Goal: Task Accomplishment & Management: Contribute content

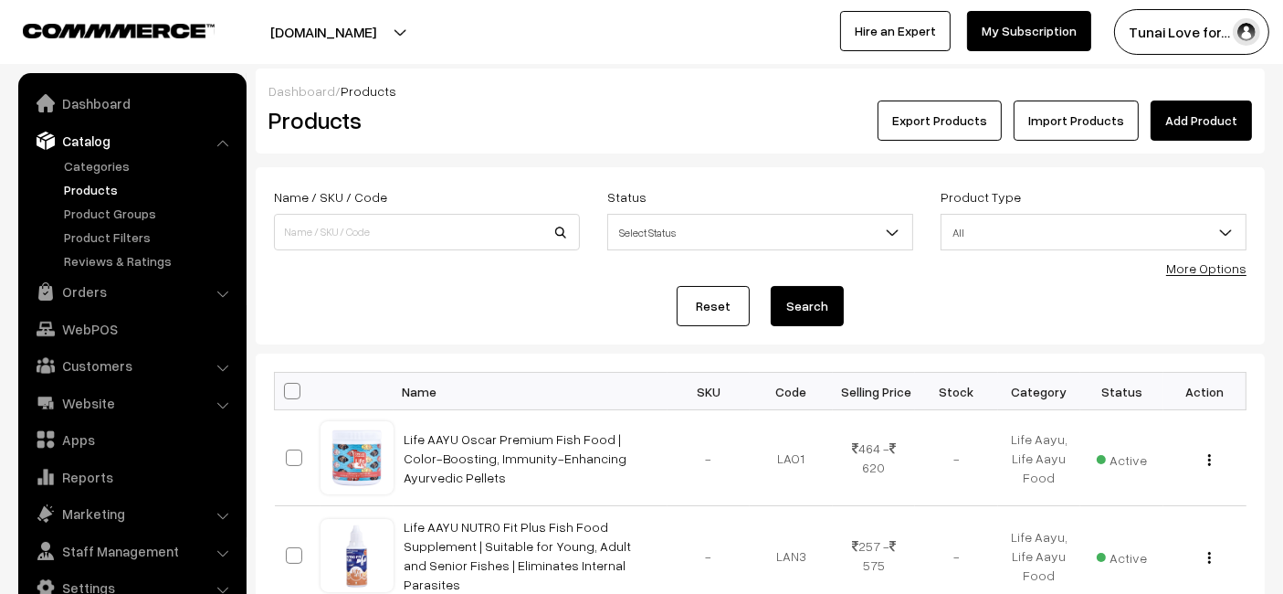
click at [1203, 132] on link "Add Product" at bounding box center [1201, 120] width 101 height 40
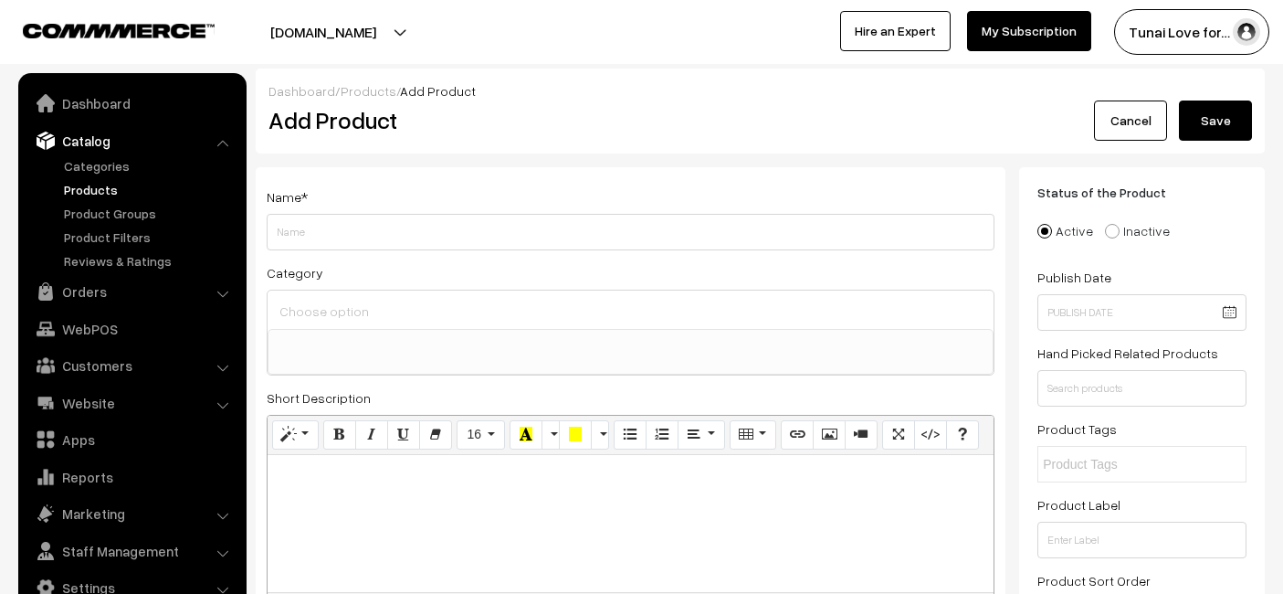
select select
click at [545, 230] on input "Weight" at bounding box center [631, 232] width 728 height 37
type input "Life AAYU Parrot Premium Fish Food | Color Enhancing & Immunity-Boosting | Natu…"
click at [486, 332] on ul at bounding box center [631, 341] width 724 height 23
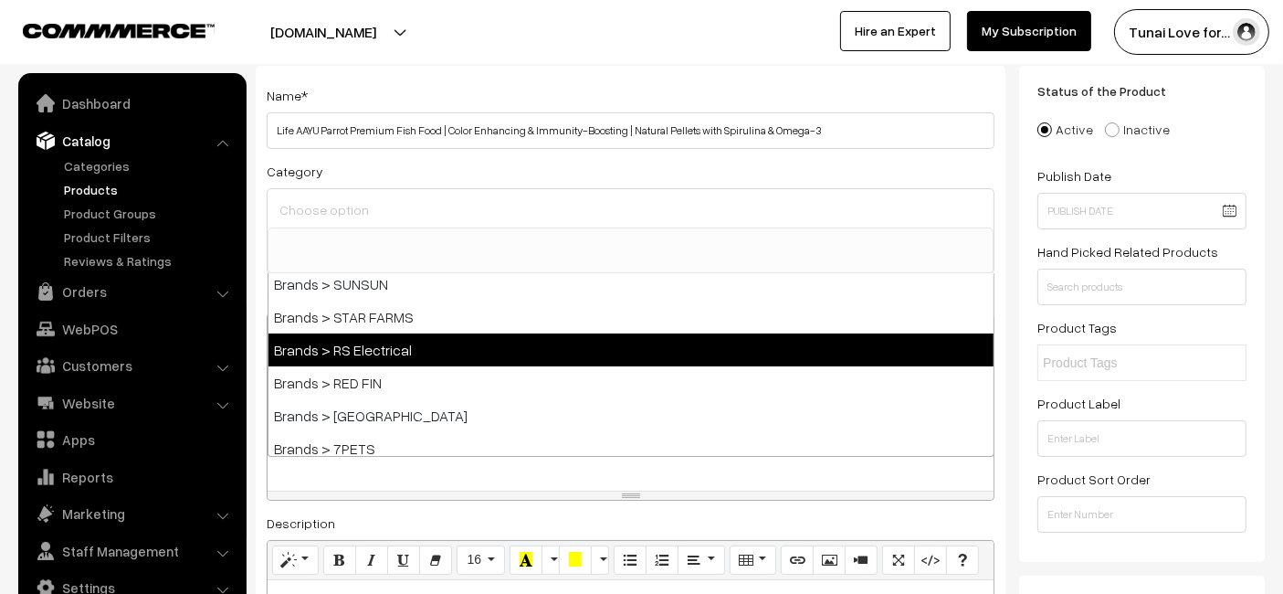
scroll to position [406, 0]
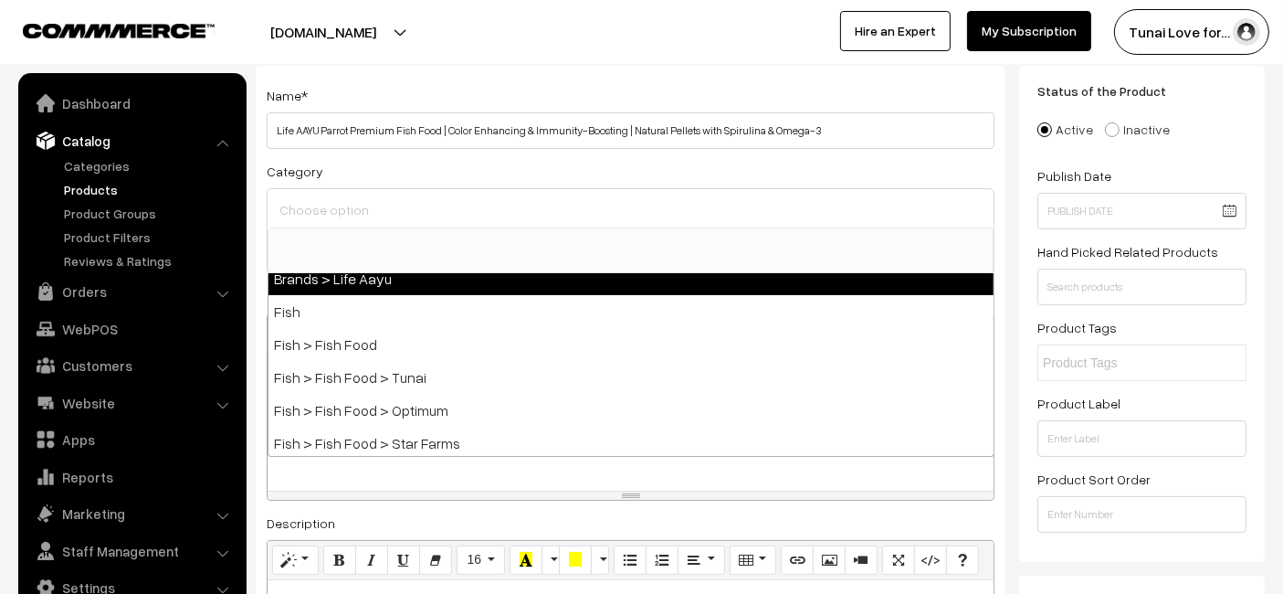
select select "48"
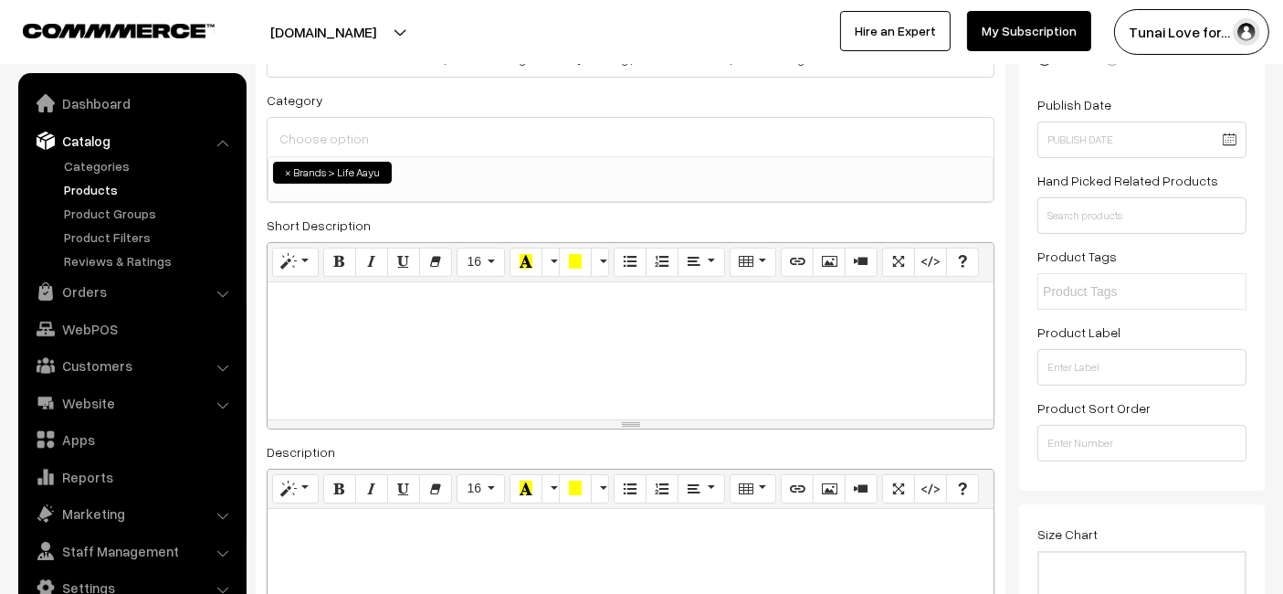
scroll to position [203, 0]
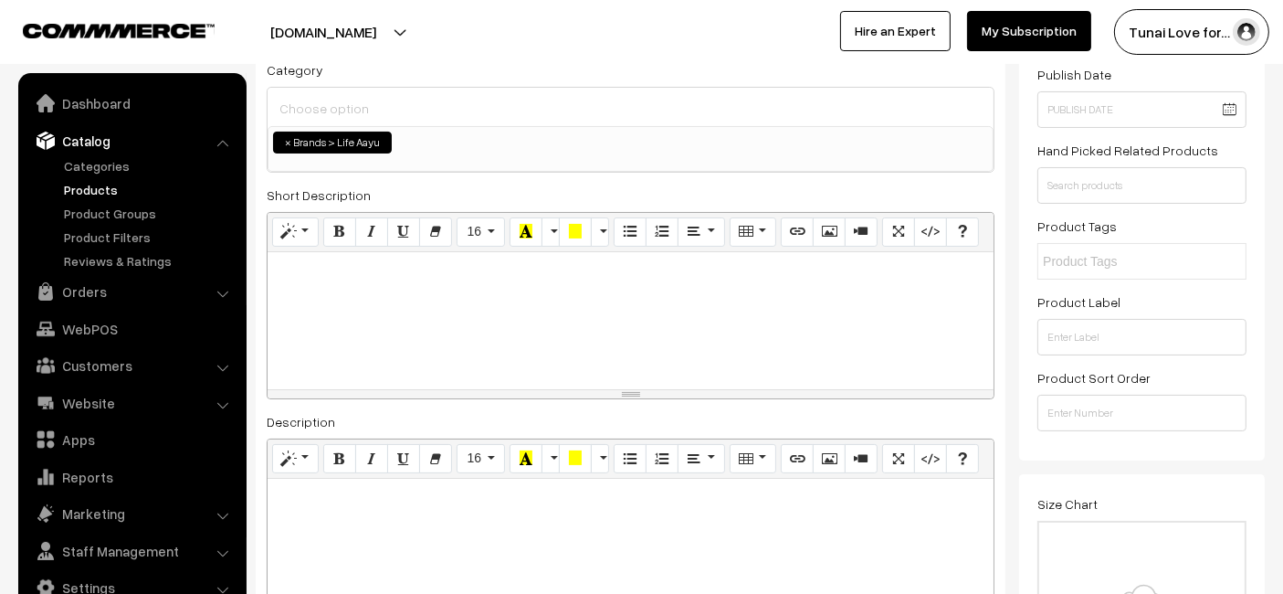
click at [564, 153] on span "× Brands > Life Aayu" at bounding box center [631, 149] width 726 height 46
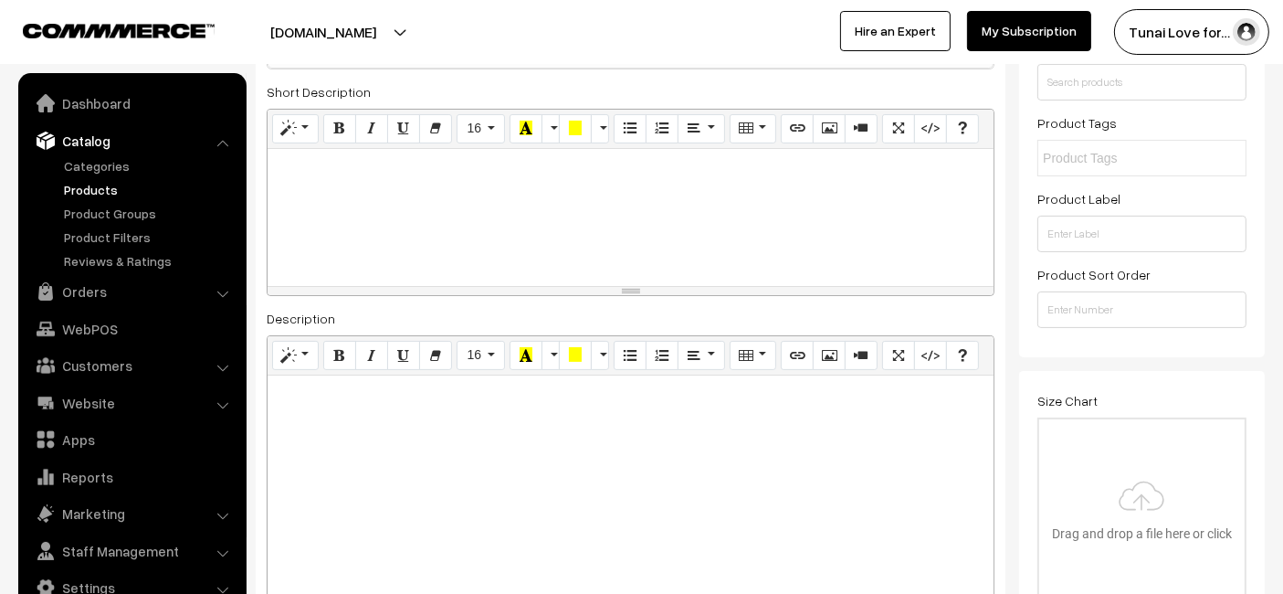
scroll to position [406, 0]
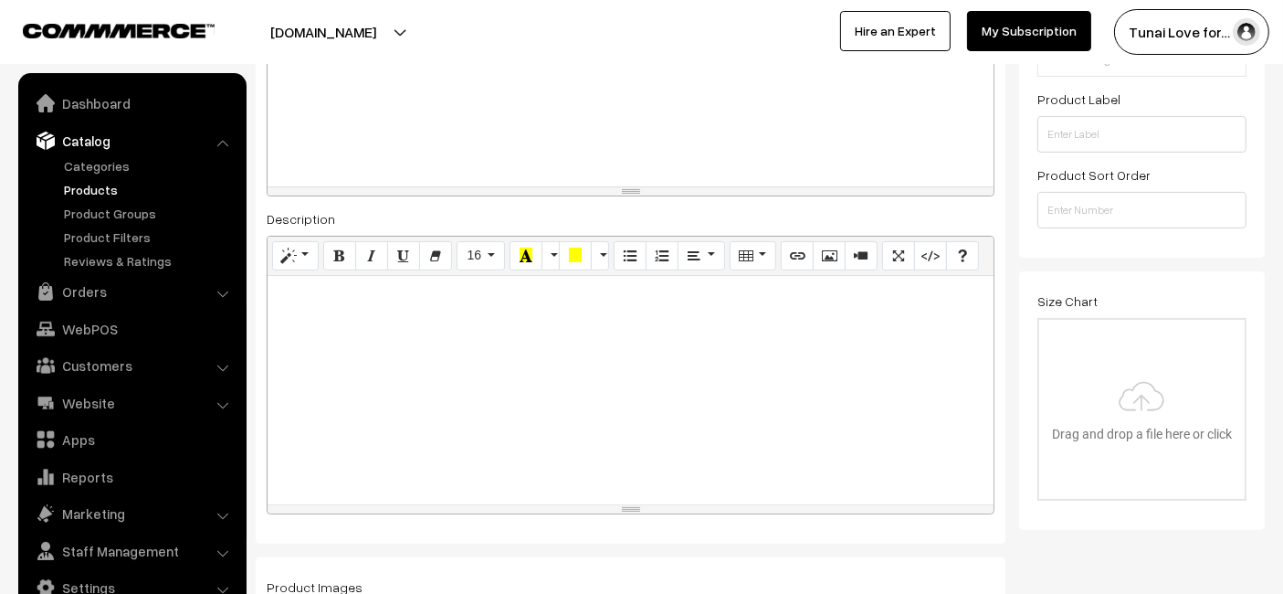
click at [376, 353] on div at bounding box center [631, 390] width 726 height 228
click at [352, 285] on p at bounding box center [631, 296] width 708 height 22
paste div
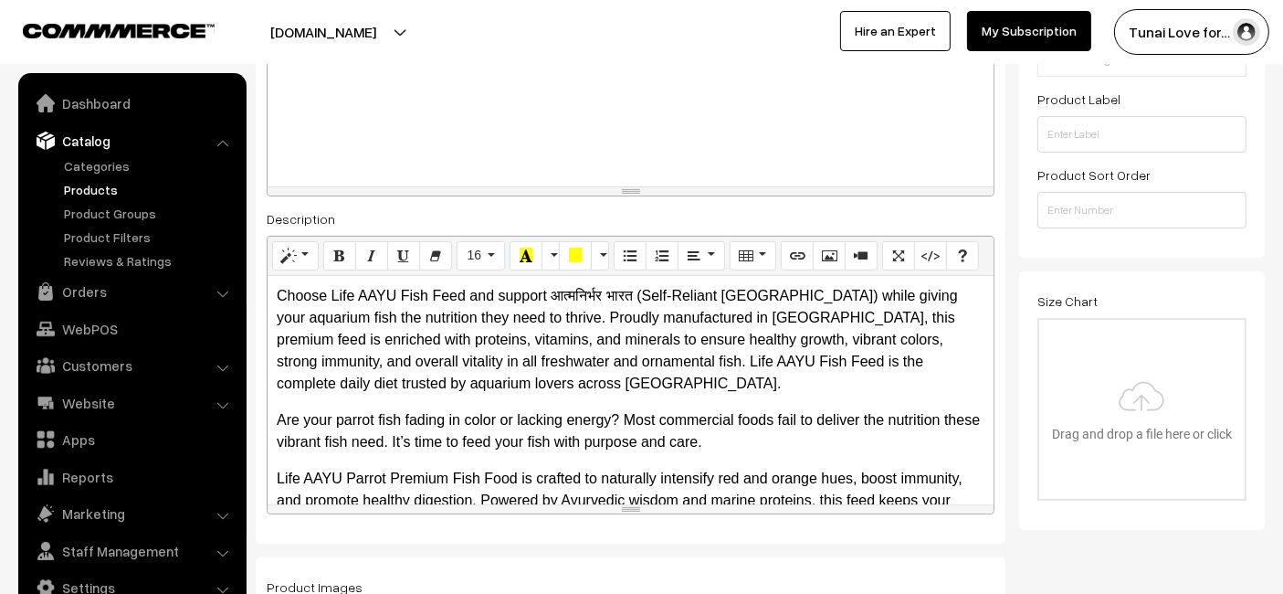
click at [399, 311] on p "Choose Life AAYU Fish Feed and support आत्मनिर्भर भारत (Self-Reliant India) whi…" at bounding box center [631, 340] width 708 height 110
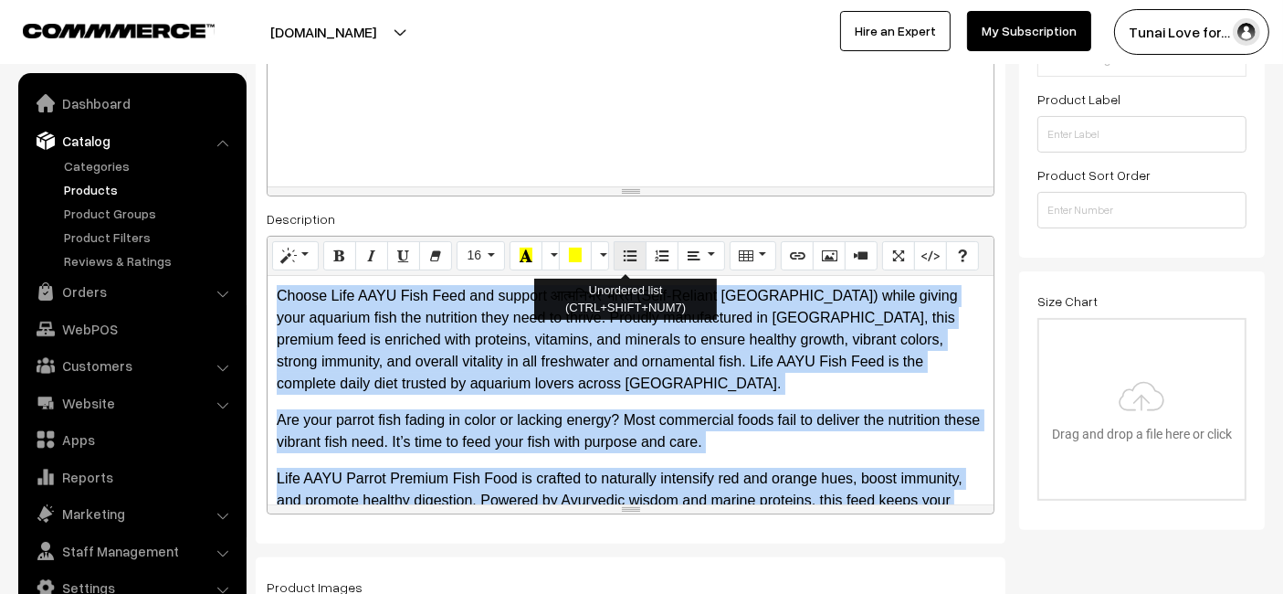
click at [614, 258] on button "Unordered list (CTRL+SHIFT+NUM7)" at bounding box center [630, 255] width 33 height 29
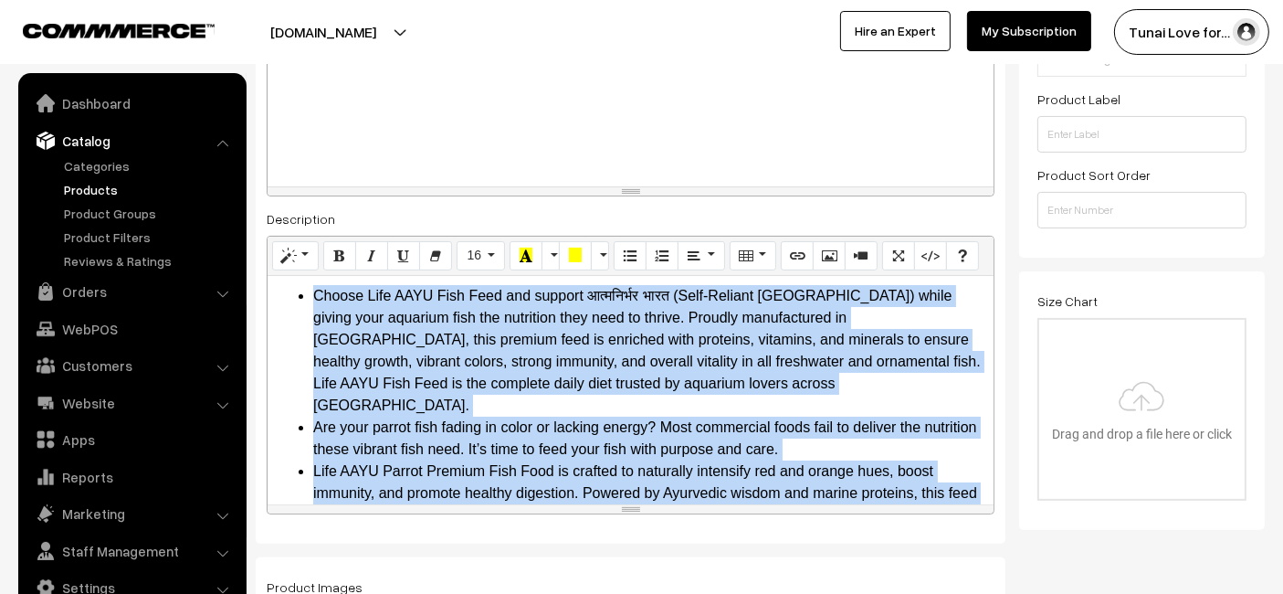
click at [610, 361] on li "Choose Life AAYU Fish Feed and support आत्मनिर्भर भारत (Self-Reliant India) whi…" at bounding box center [648, 351] width 671 height 132
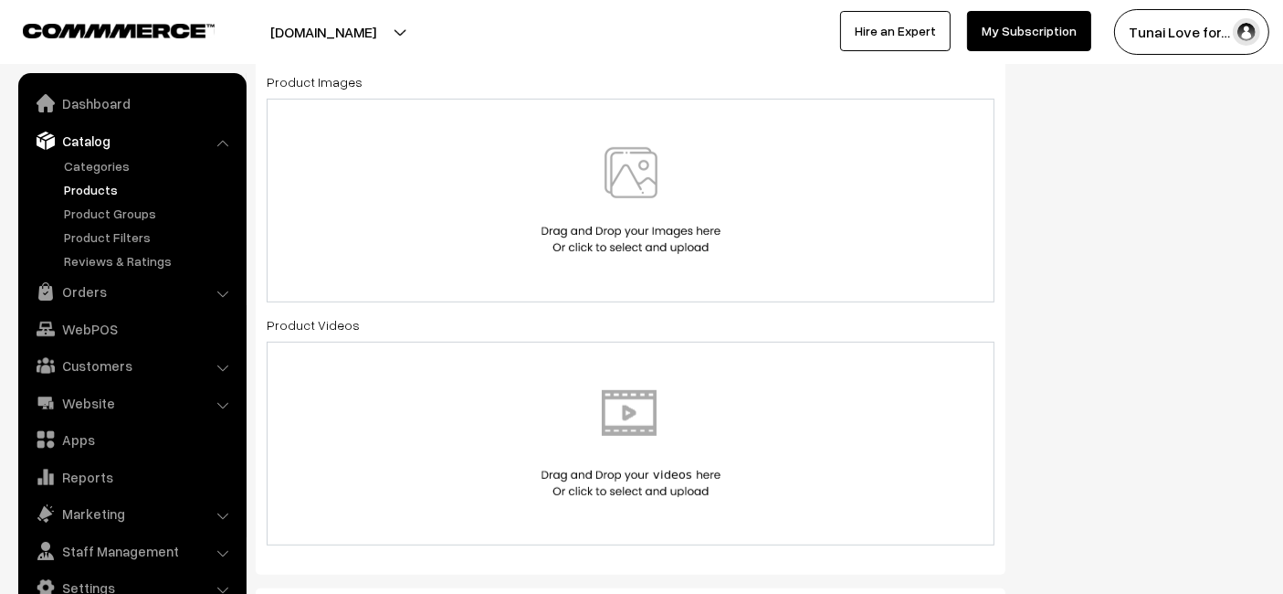
scroll to position [913, 0]
click at [503, 181] on div at bounding box center [631, 197] width 690 height 107
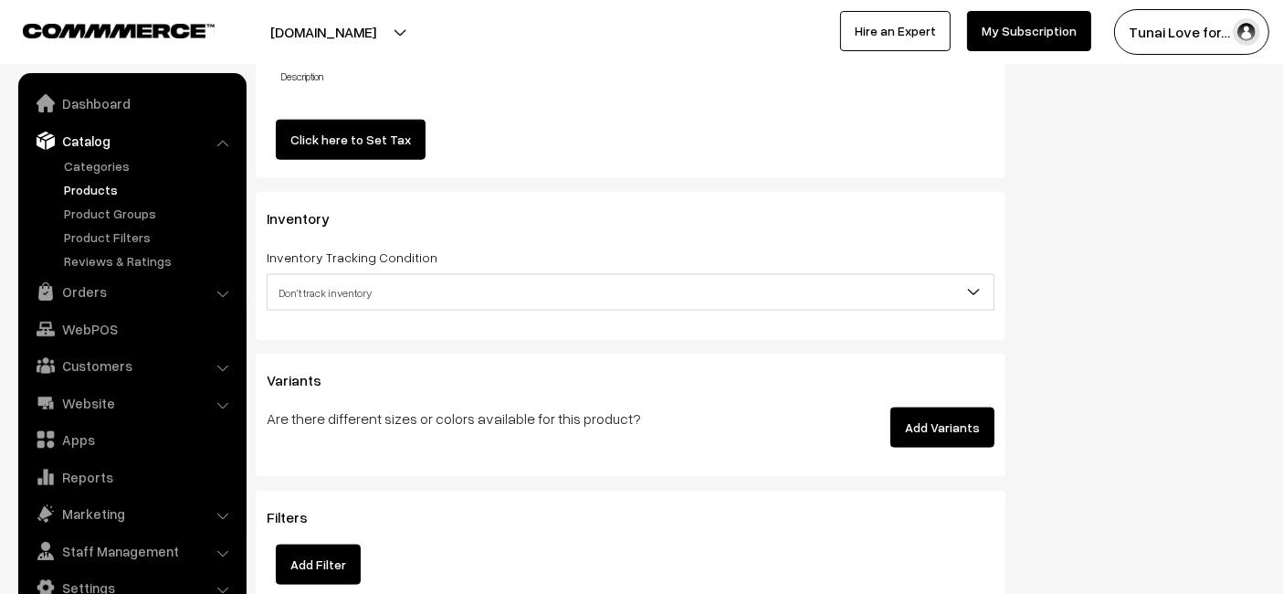
scroll to position [2334, 0]
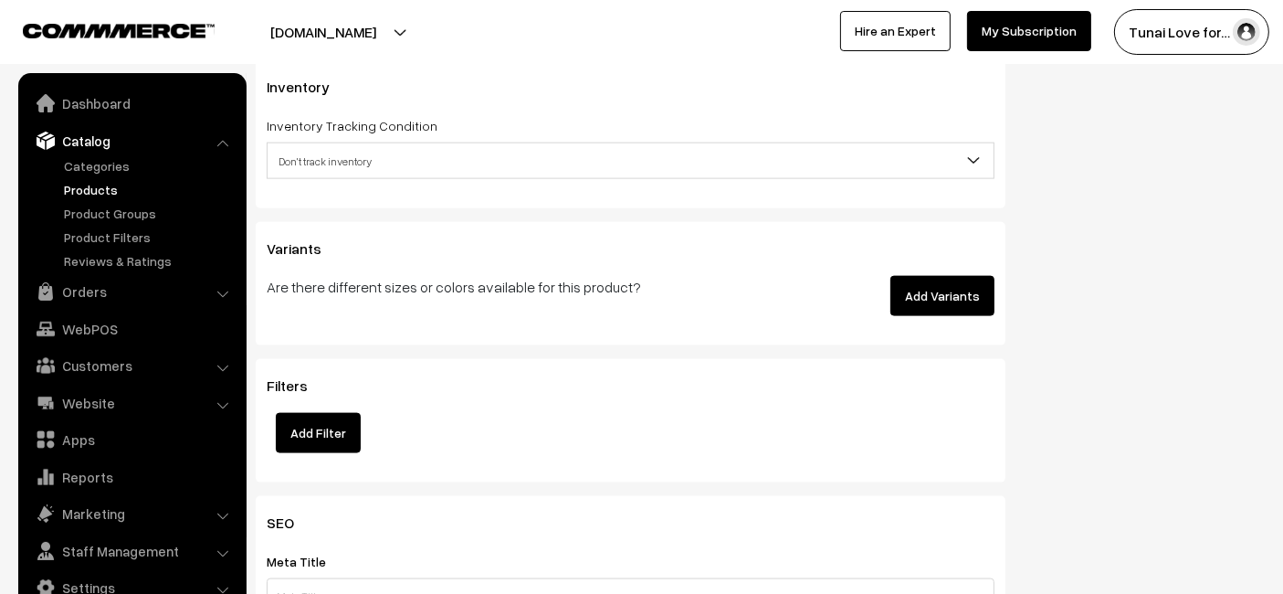
click at [944, 290] on button "Add Variants" at bounding box center [942, 296] width 104 height 40
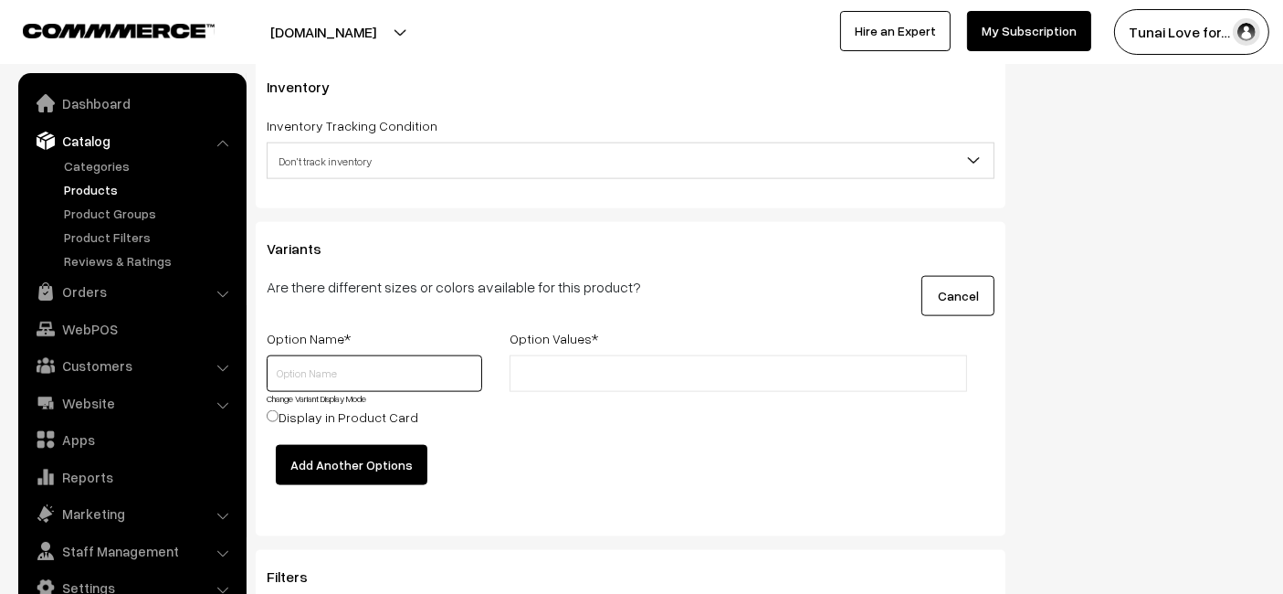
click at [360, 379] on input "text" at bounding box center [375, 373] width 216 height 37
type input "Size"
click at [618, 366] on input "text" at bounding box center [595, 373] width 160 height 19
type input "100"
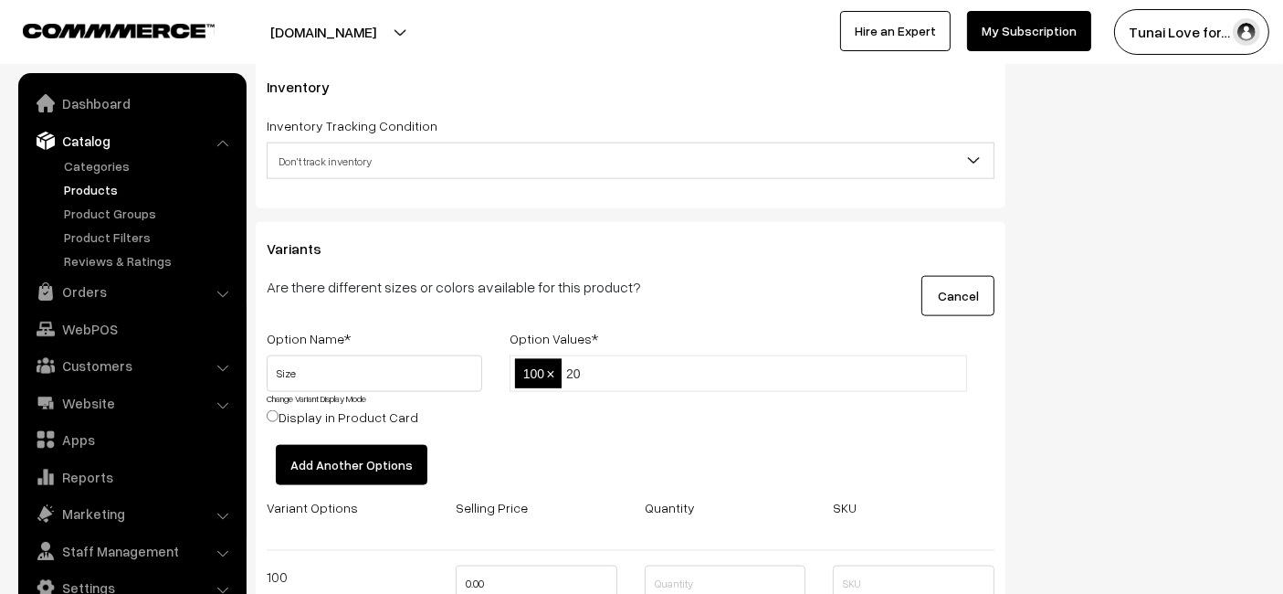
type input "200"
type input "100gms"
type input "200gms"
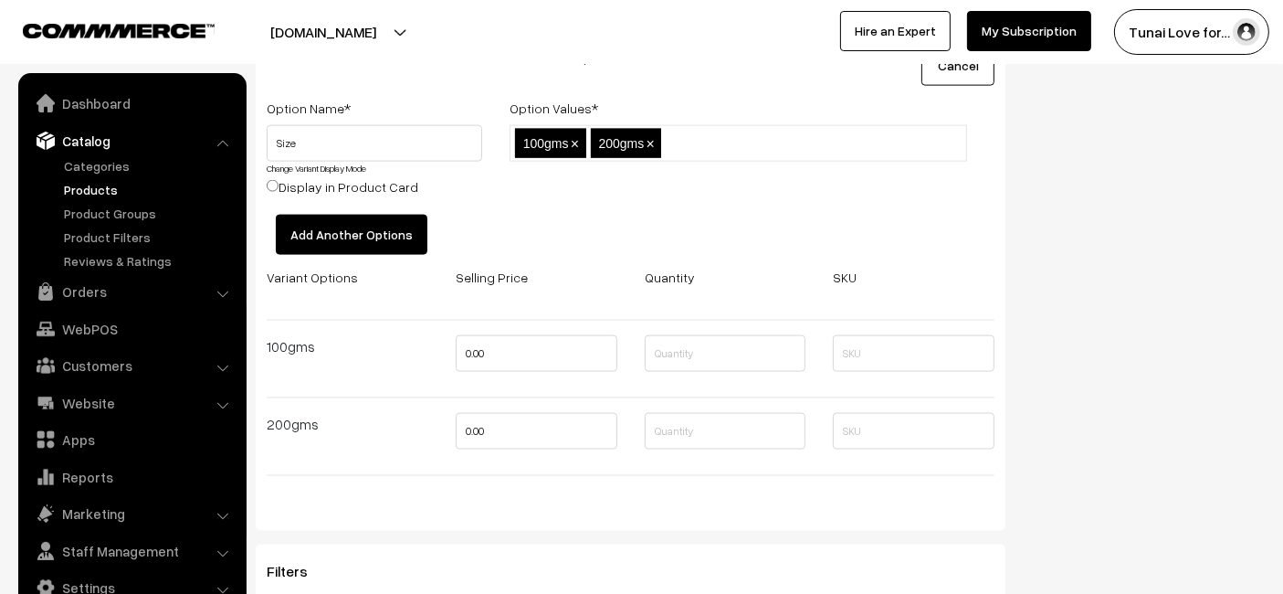
scroll to position [2740, 0]
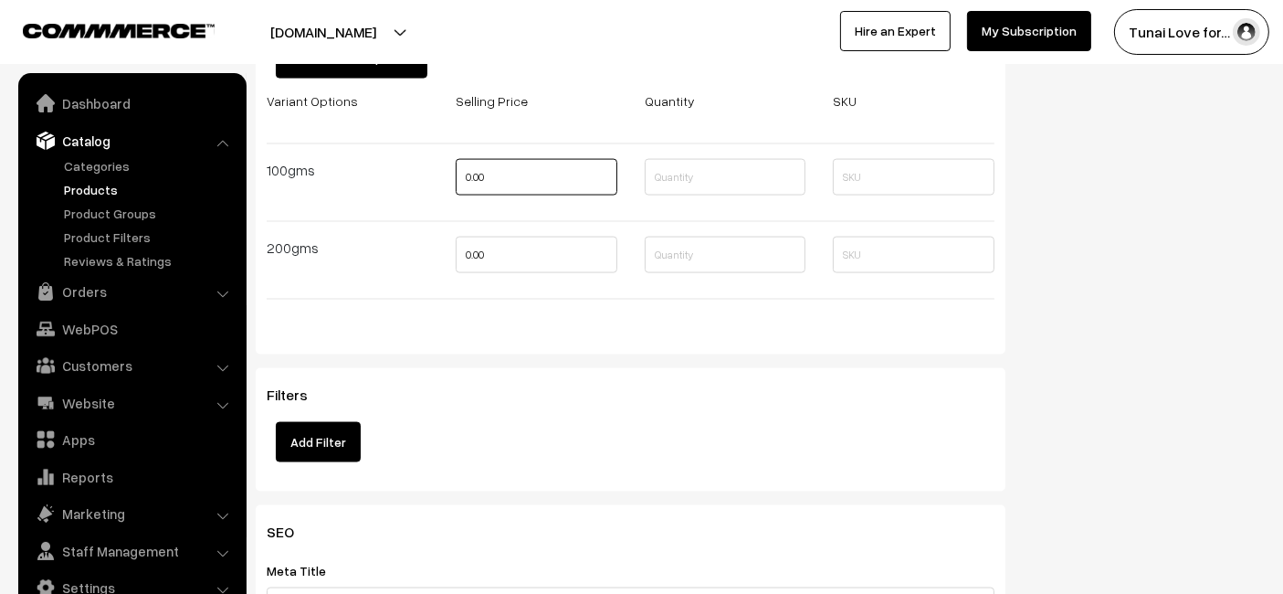
click at [520, 169] on input "0.00" at bounding box center [537, 177] width 162 height 37
type input "485"
type input "620"
click at [443, 332] on div "Variants Are there different sizes or colors available for this product? Cancel…" at bounding box center [631, 85] width 750 height 539
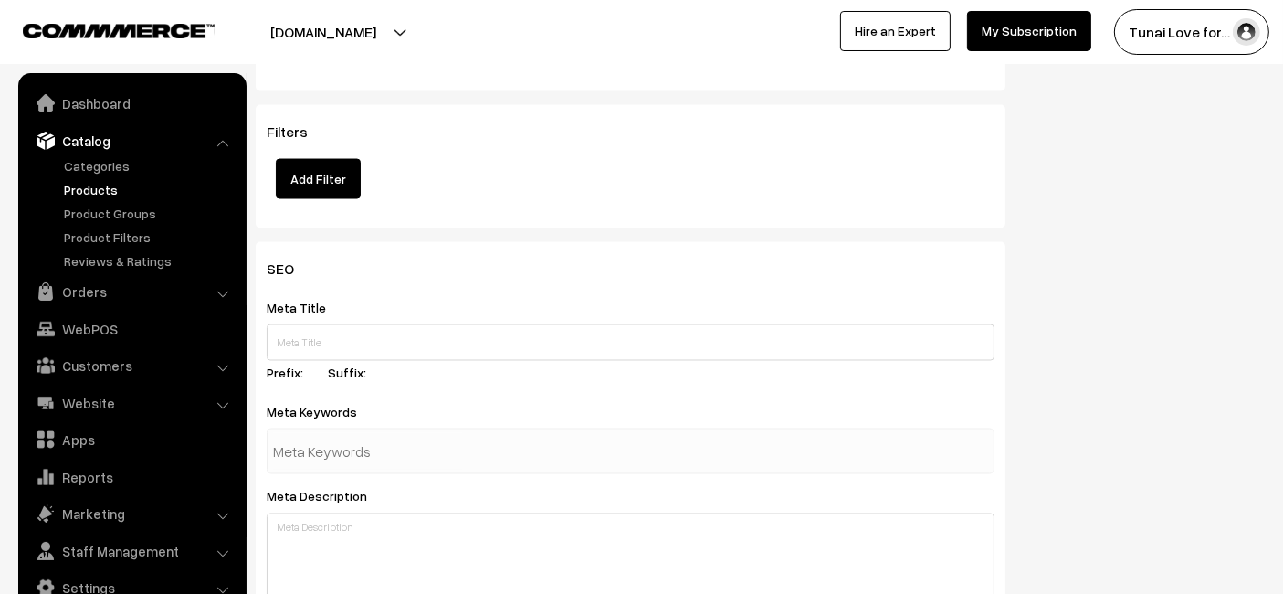
scroll to position [3044, 0]
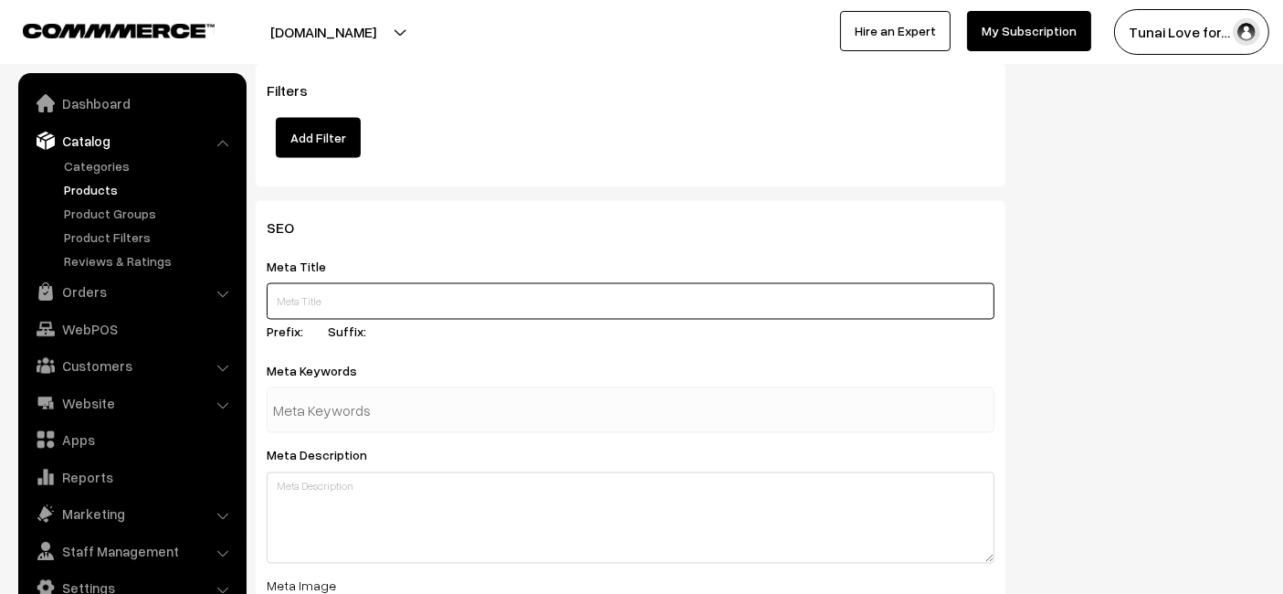
click at [574, 305] on input "text" at bounding box center [631, 301] width 728 height 37
paste input "Life AAYU Parrot Premium Fish Food | Color & Immunity Booster"
type input "Life AAYU Parrot Premium Fish Food | Color & Immunity Booster"
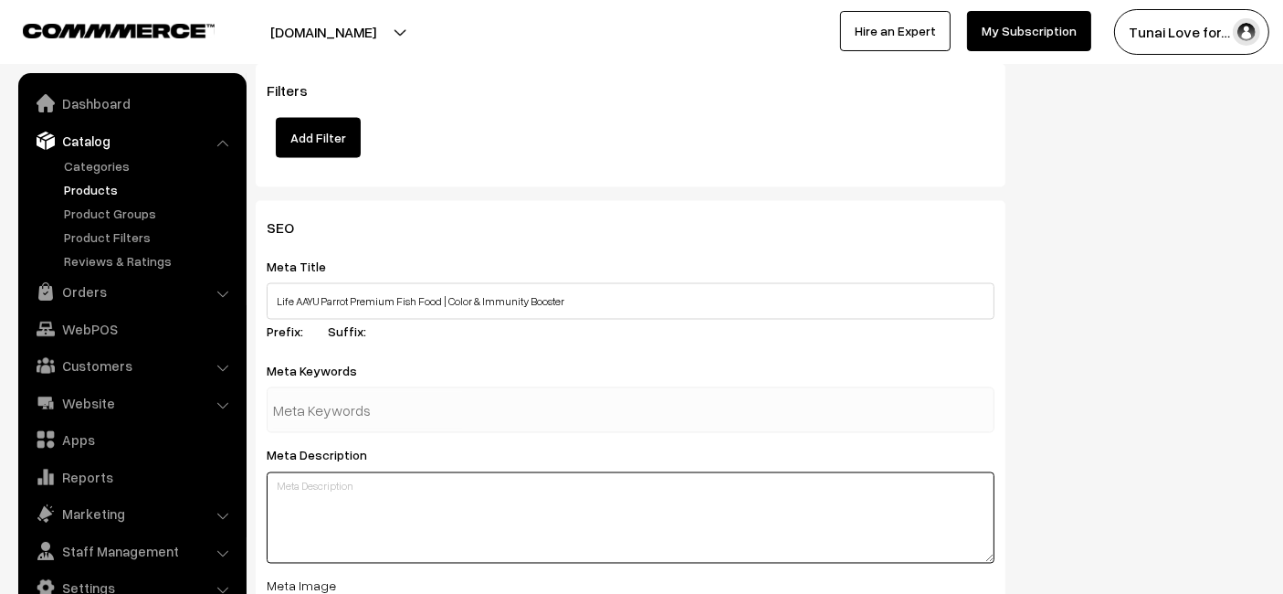
click at [362, 520] on textarea at bounding box center [631, 517] width 728 height 91
paste textarea "Life AAYU Parrot Premium Fish Food – Natural Ayurvedic pellets with Spirulina &…"
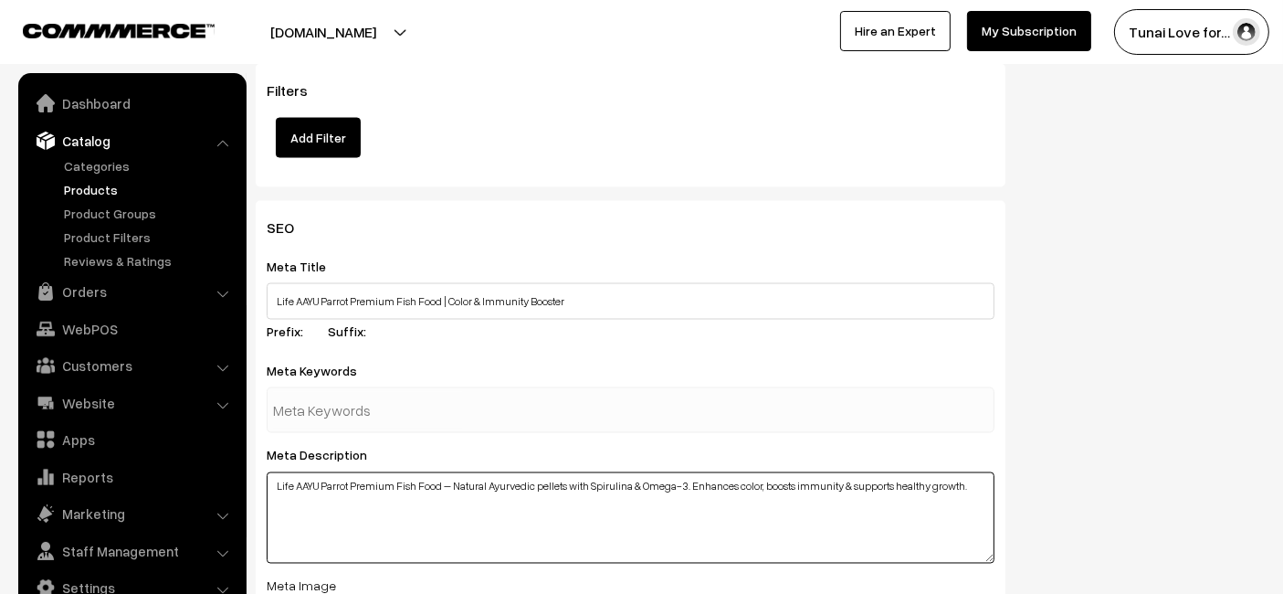
drag, startPoint x: 891, startPoint y: 515, endPoint x: 0, endPoint y: 576, distance: 893.5
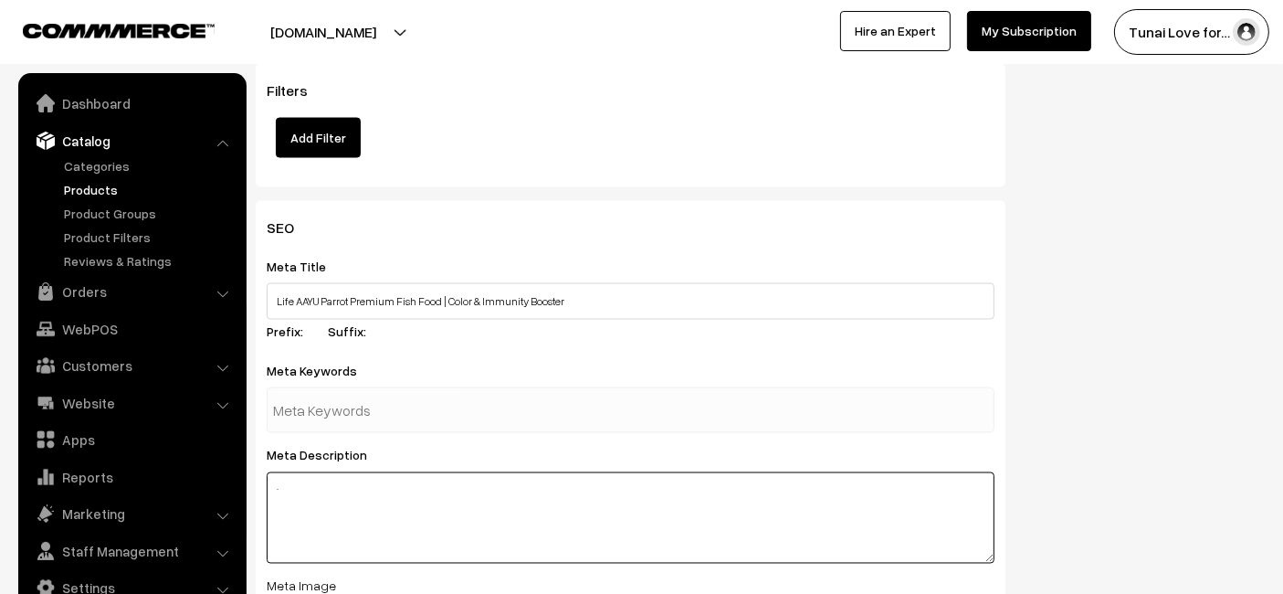
click at [446, 504] on textarea "." at bounding box center [631, 517] width 728 height 91
paste textarea "Life AAYU Parrot Premium Fish Food is a natural Ayurvedic pellet made with Spir…"
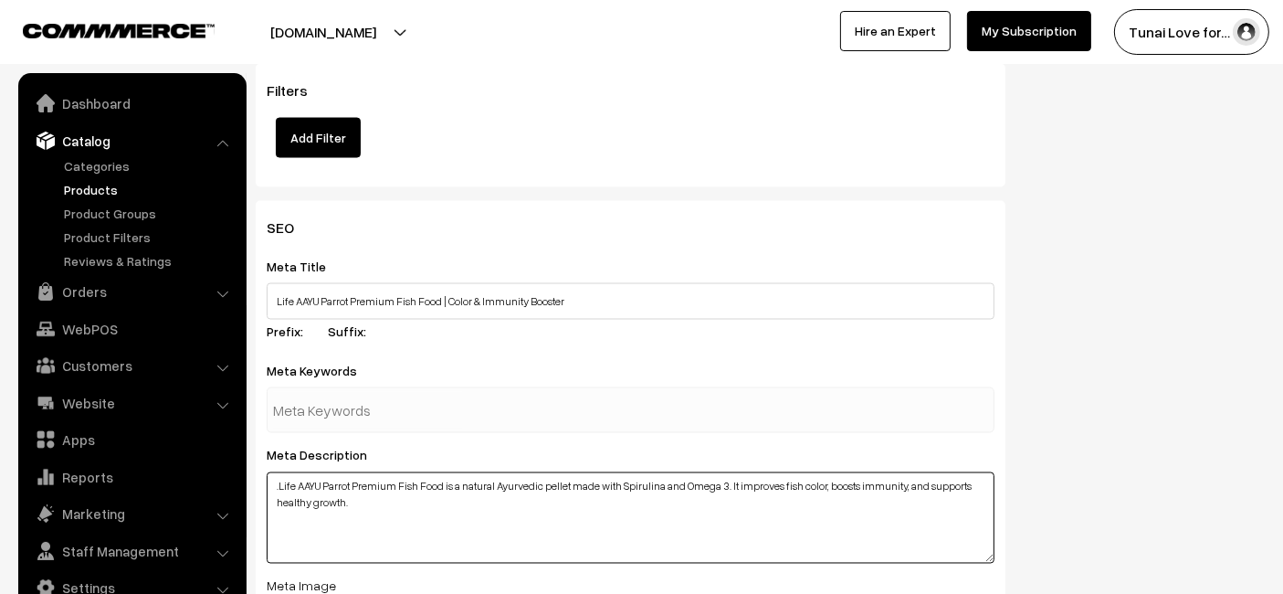
type textarea ".Life AAYU Parrot Premium Fish Food is a natural Ayurvedic pellet made with Spi…"
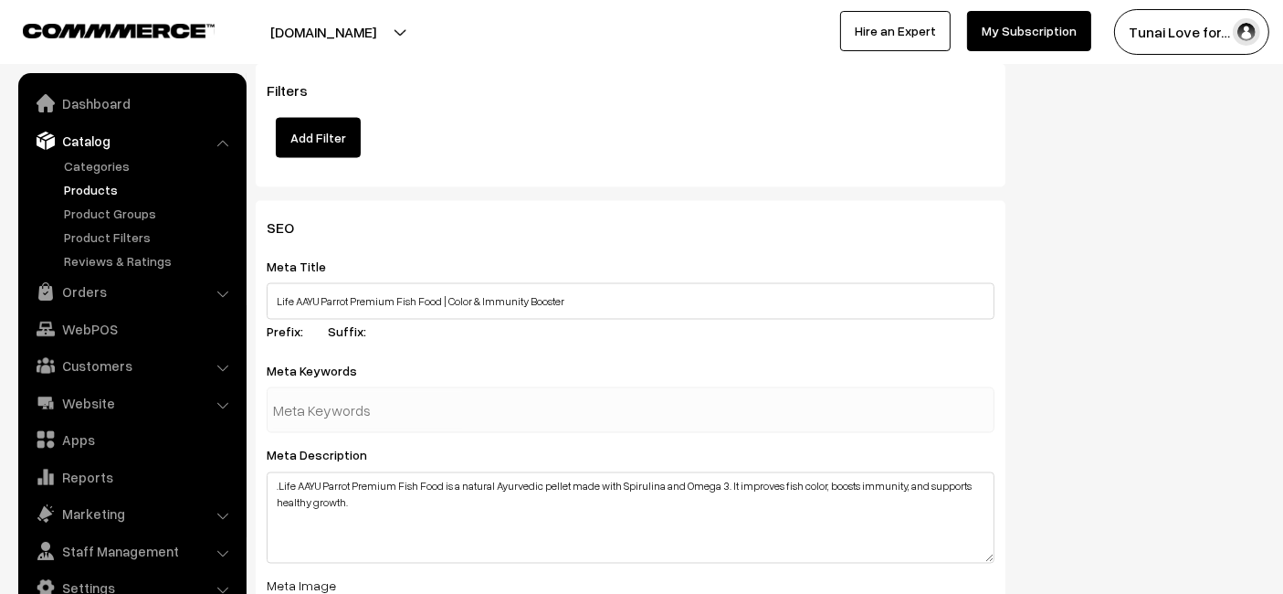
click at [344, 395] on input "text" at bounding box center [368, 410] width 190 height 37
type input "fish food"
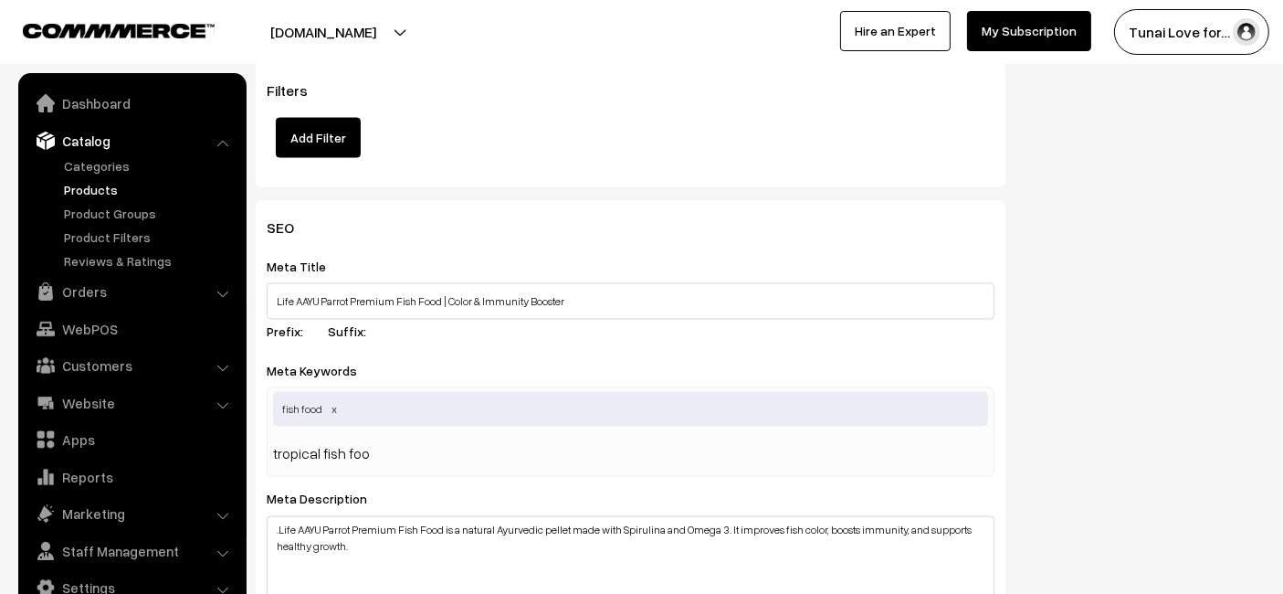
type input "tropical fish food"
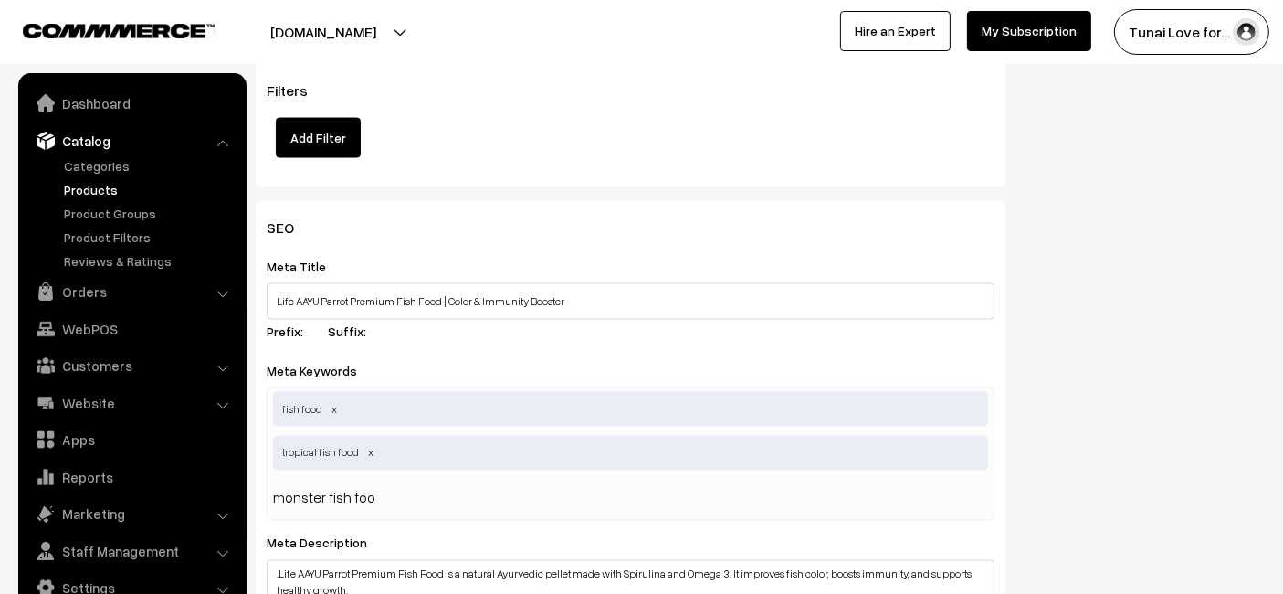
type input "monster fish food"
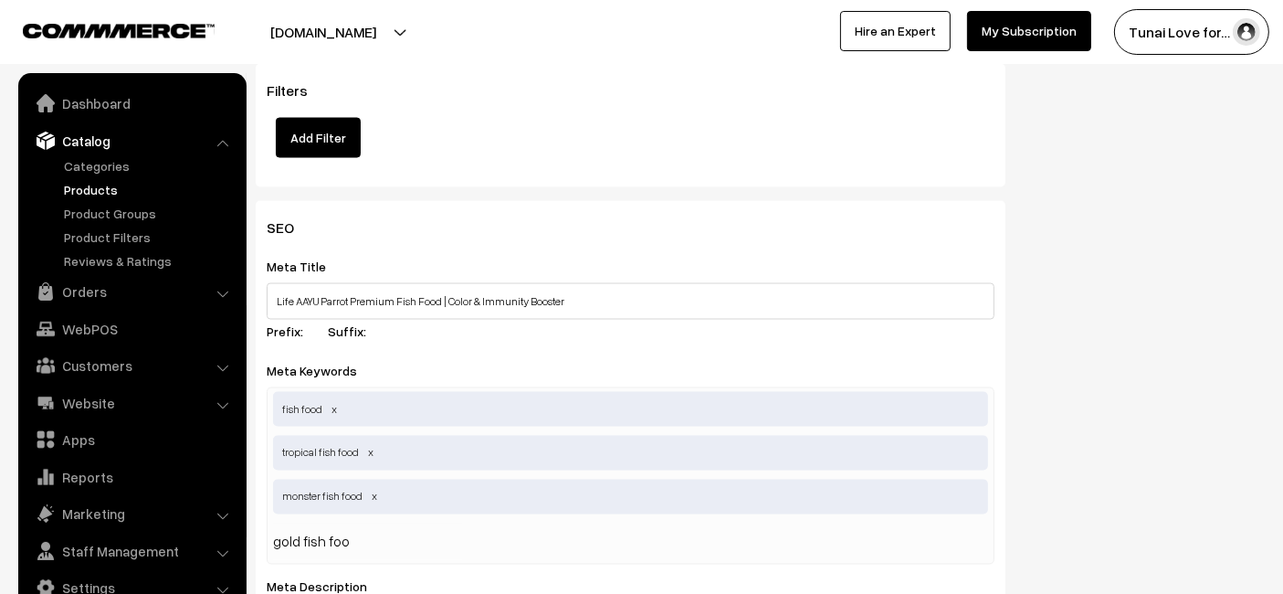
type input "gold fish food"
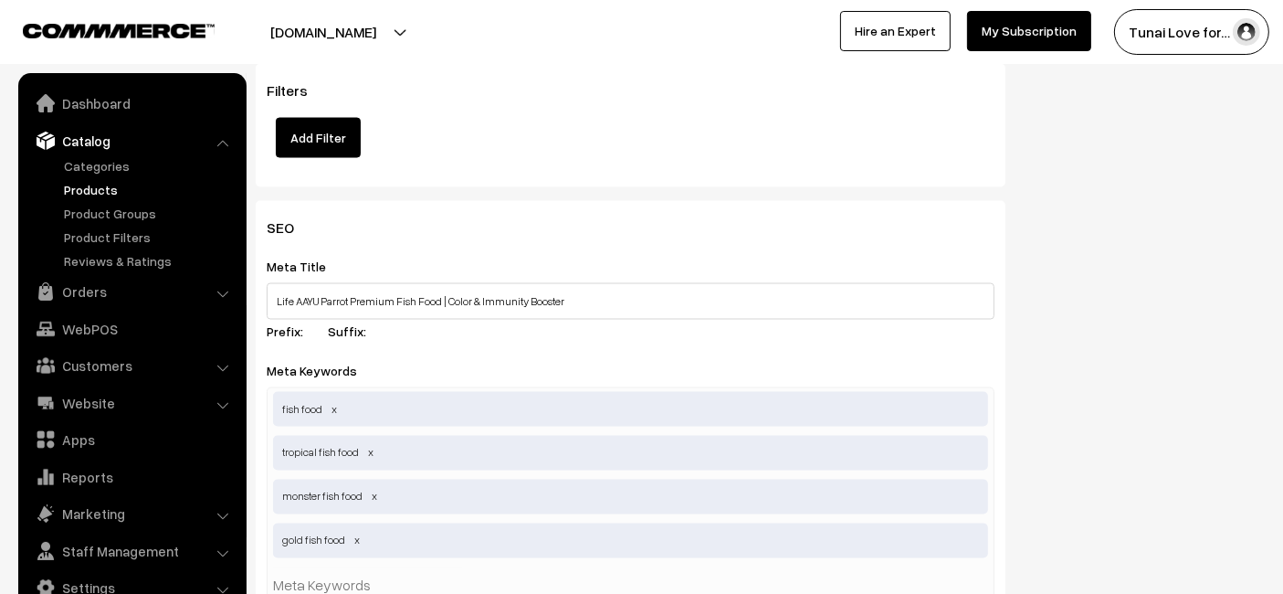
scroll to position [3247, 0]
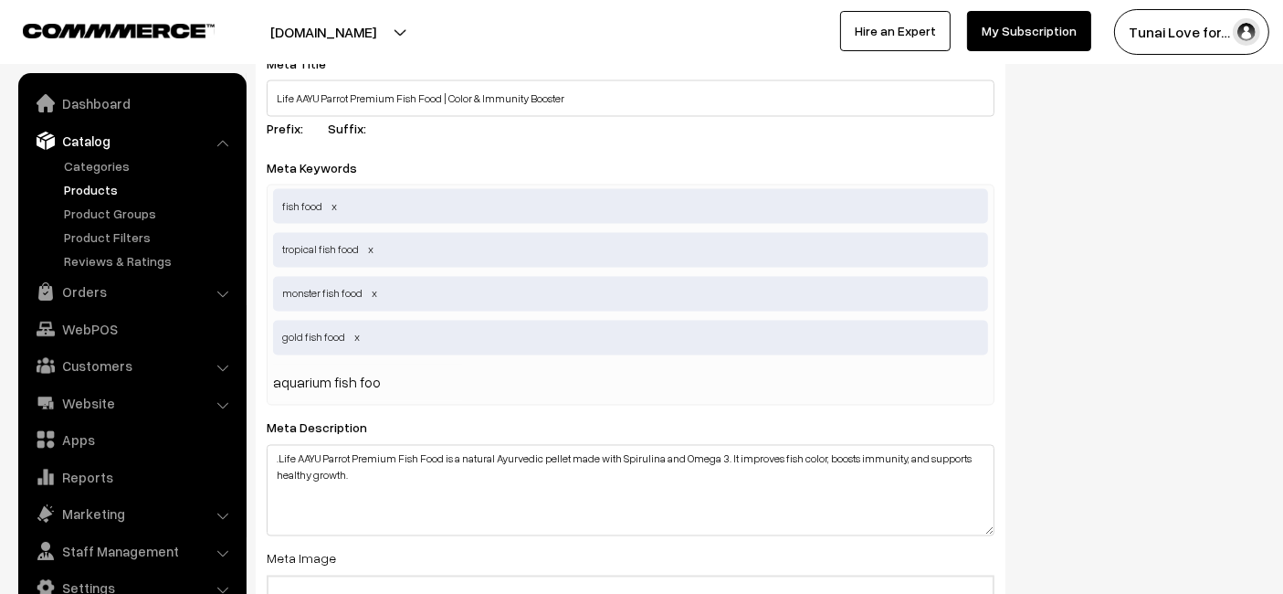
type input "aquarium fish food"
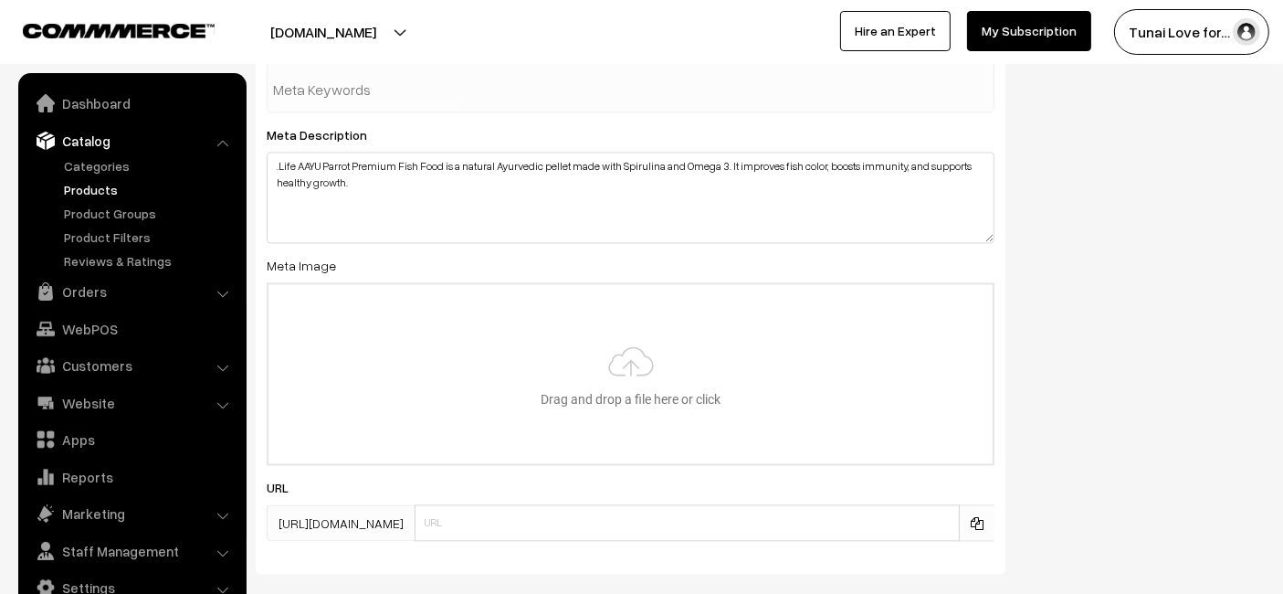
scroll to position [3653, 0]
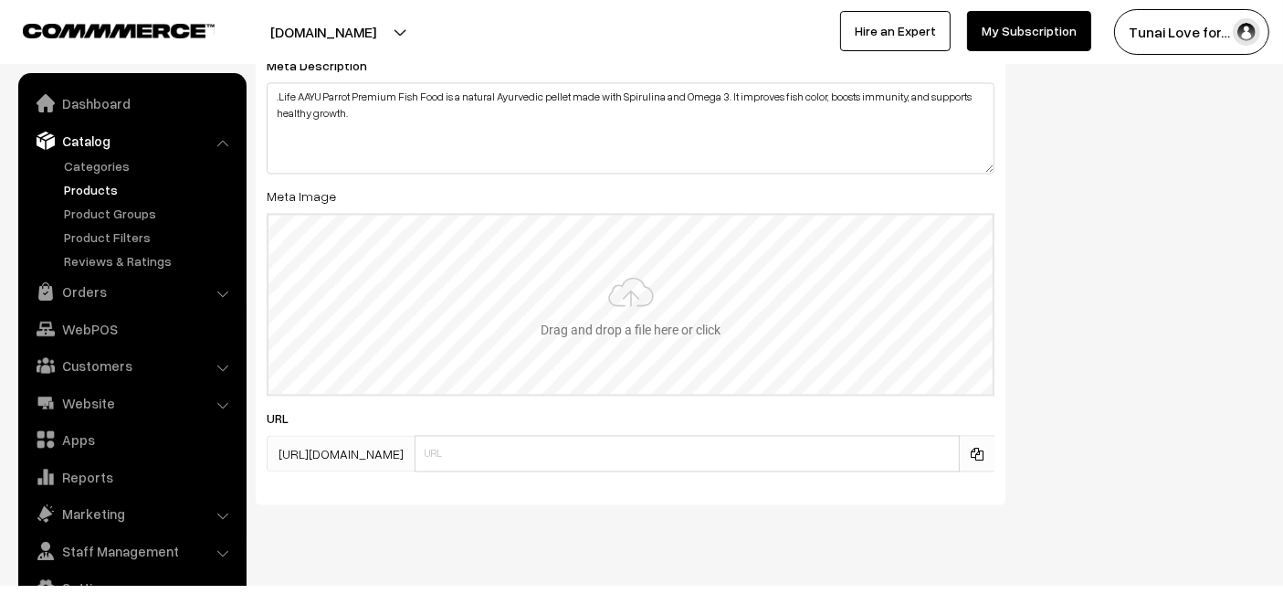
click at [443, 338] on input "file" at bounding box center [631, 304] width 724 height 179
drag, startPoint x: 517, startPoint y: 268, endPoint x: 483, endPoint y: 309, distance: 53.2
click at [483, 309] on input "file" at bounding box center [631, 304] width 724 height 179
type input "C:\fakepath\life-aayu-parrot-premium-fish-food-color-immunity-booster.jpg.jpg"
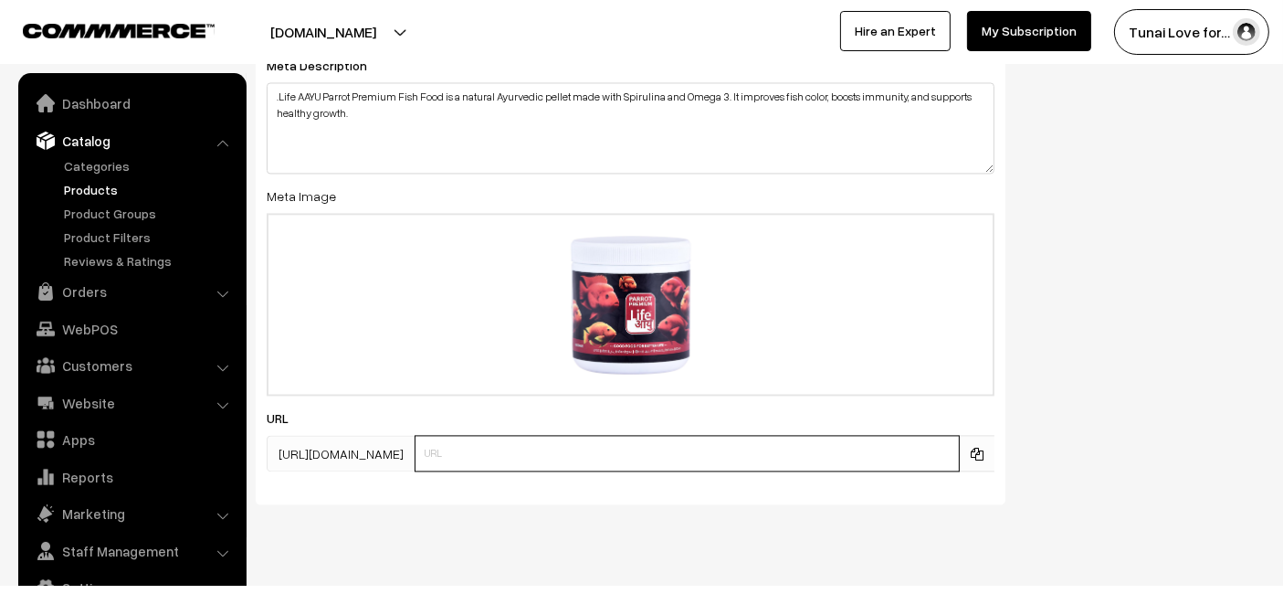
click at [486, 450] on input "text" at bounding box center [687, 453] width 545 height 37
paste input "https://www.yourstore.com/life-aayu-parrot-premium-fish-food-color-immunity-boo…"
drag, startPoint x: 560, startPoint y: 445, endPoint x: 312, endPoint y: 485, distance: 250.8
click at [308, 487] on div "SEO Meta Title Life AAYU Parrot Premium Fish Food | Color & Immunity Booster Pr…" at bounding box center [631, 48] width 750 height 912
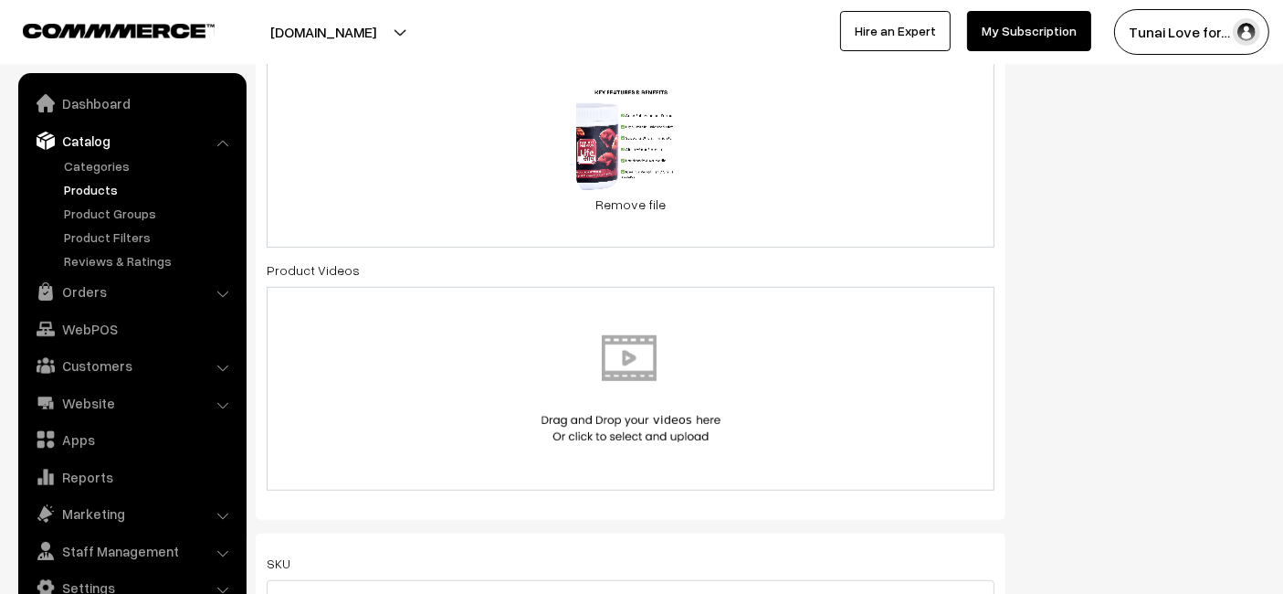
scroll to position [608, 0]
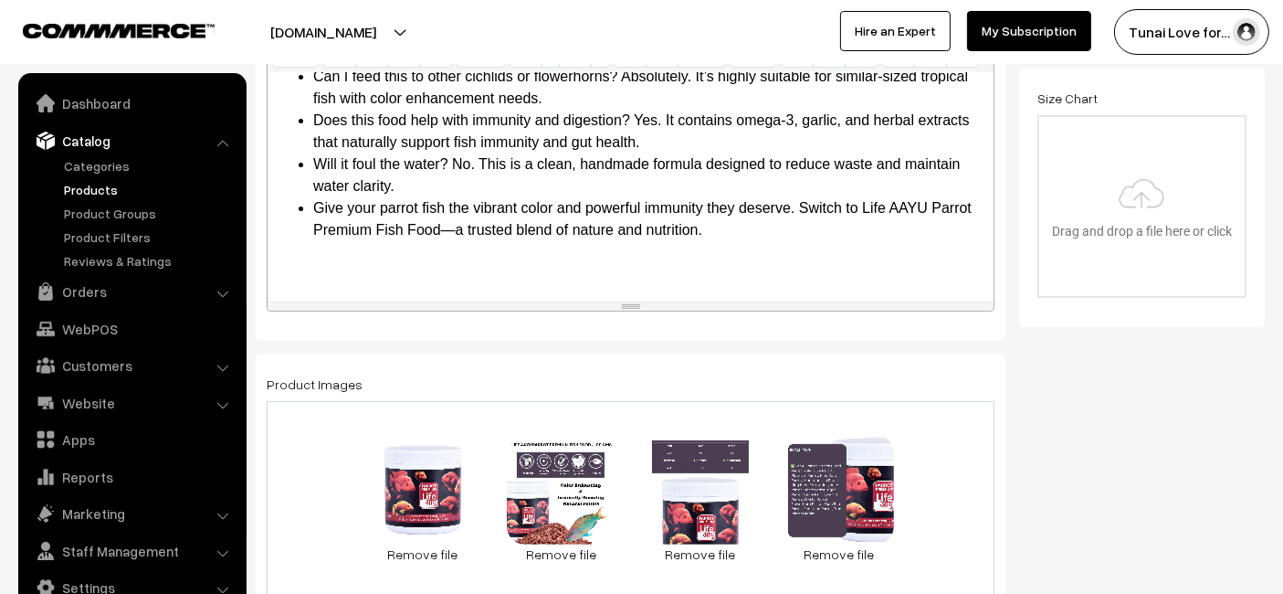
type input "life-aayu-parrot-premium-fish-food-color-immunity-booster"
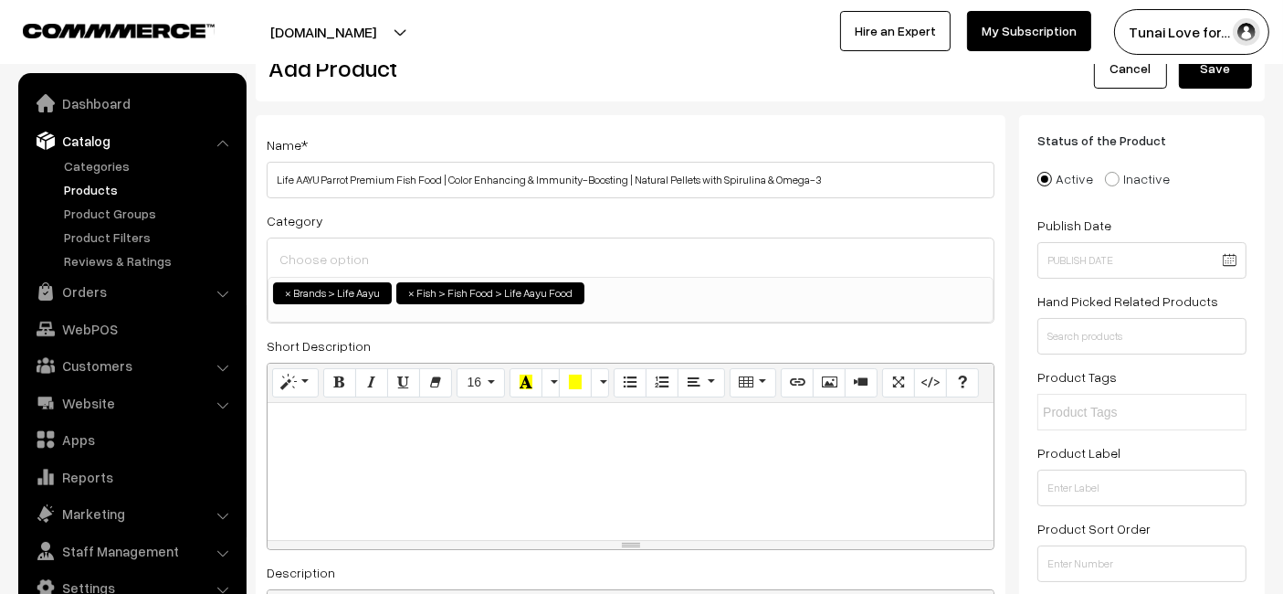
scroll to position [0, 0]
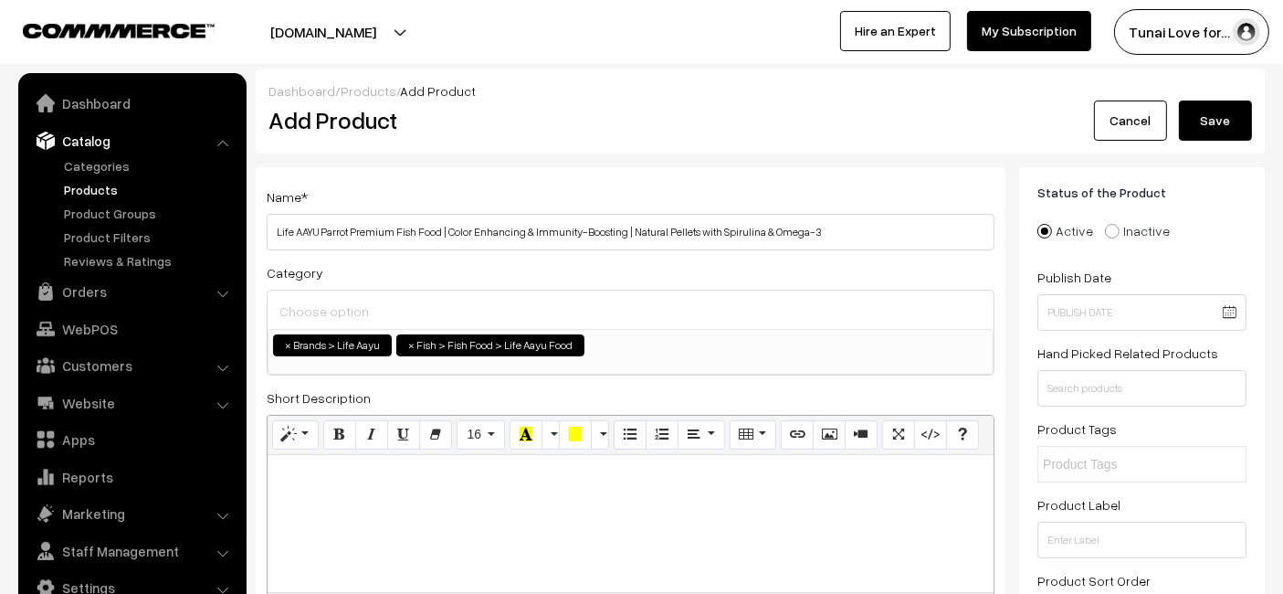
click at [1220, 129] on button "Save" at bounding box center [1215, 120] width 73 height 40
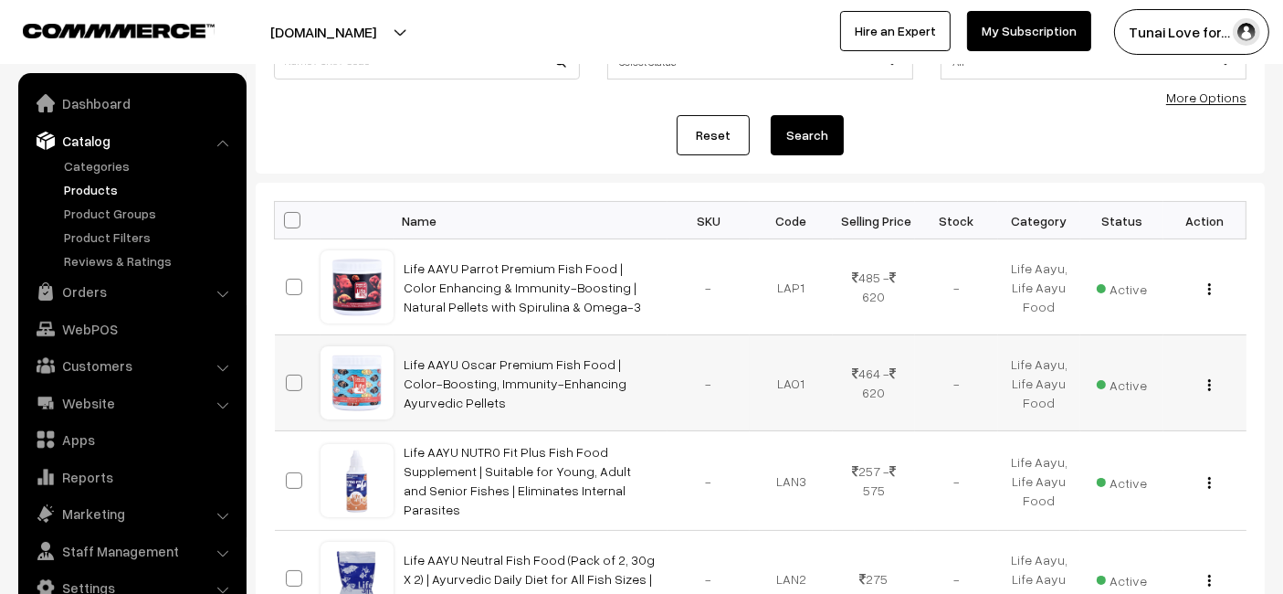
scroll to position [203, 0]
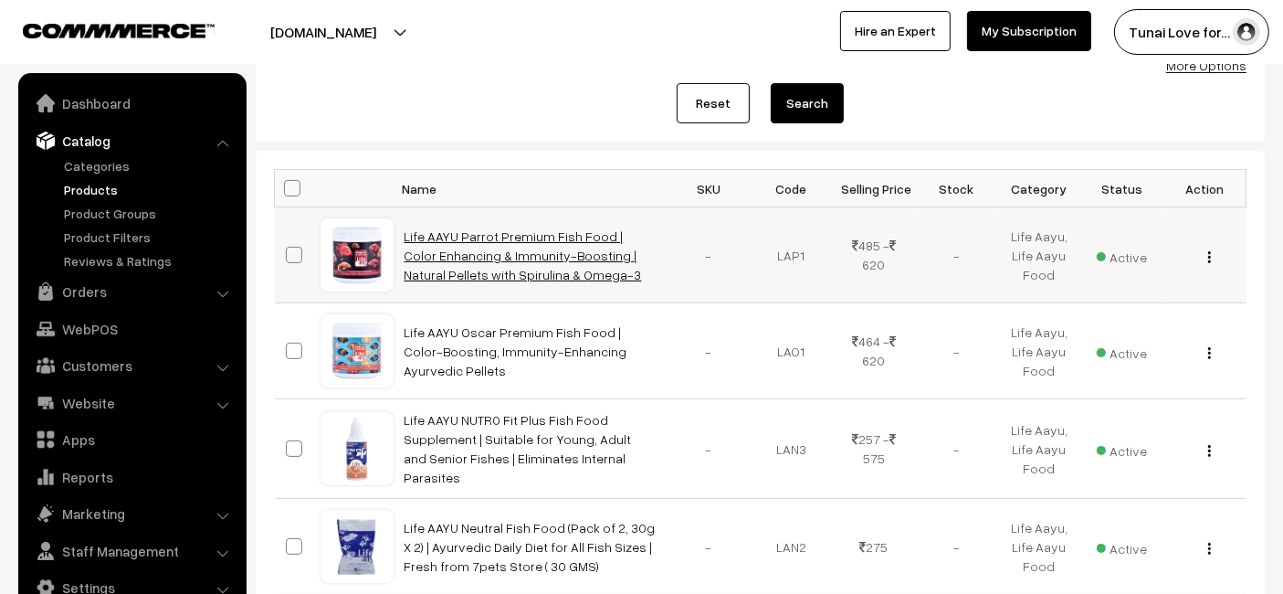
click at [512, 248] on link "Life AAYU Parrot Premium Fish Food | Color Enhancing & Immunity-Boosting | Natu…" at bounding box center [523, 255] width 237 height 54
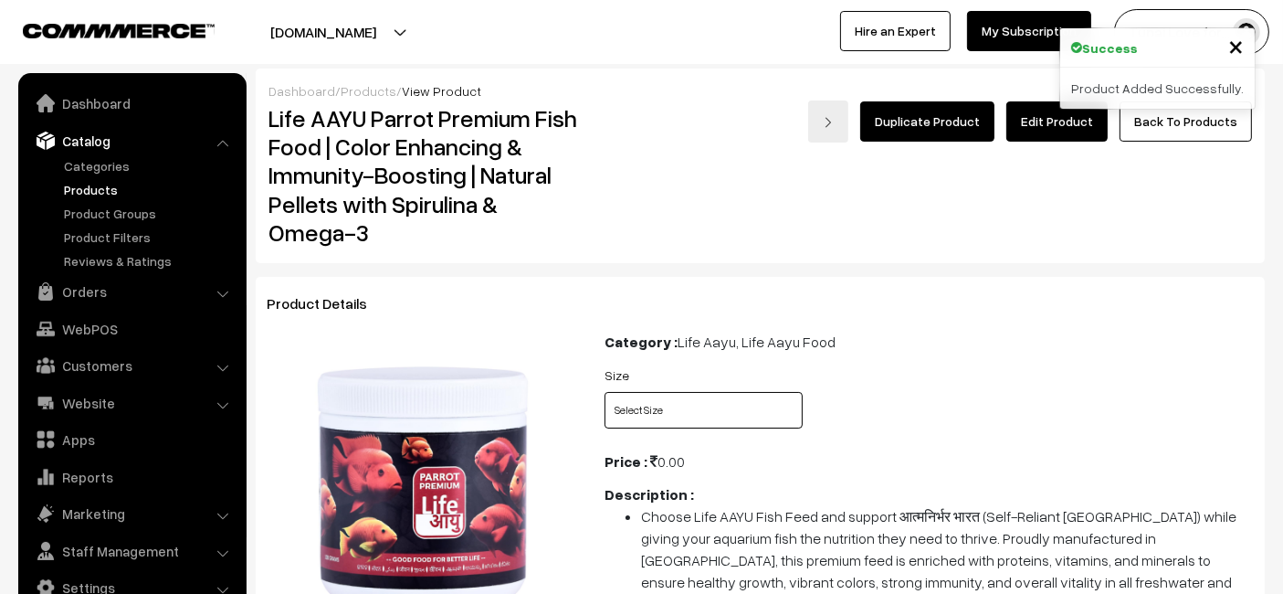
click at [644, 403] on select "Select Size 100gms 200gms" at bounding box center [704, 410] width 198 height 37
select select "LAP1_E4X"
click at [605, 392] on select "Select Size 100gms 200gms" at bounding box center [704, 410] width 198 height 37
click at [697, 413] on select "Select Size 100gms 200gms" at bounding box center [704, 410] width 198 height 37
select select "LAP1_8DU"
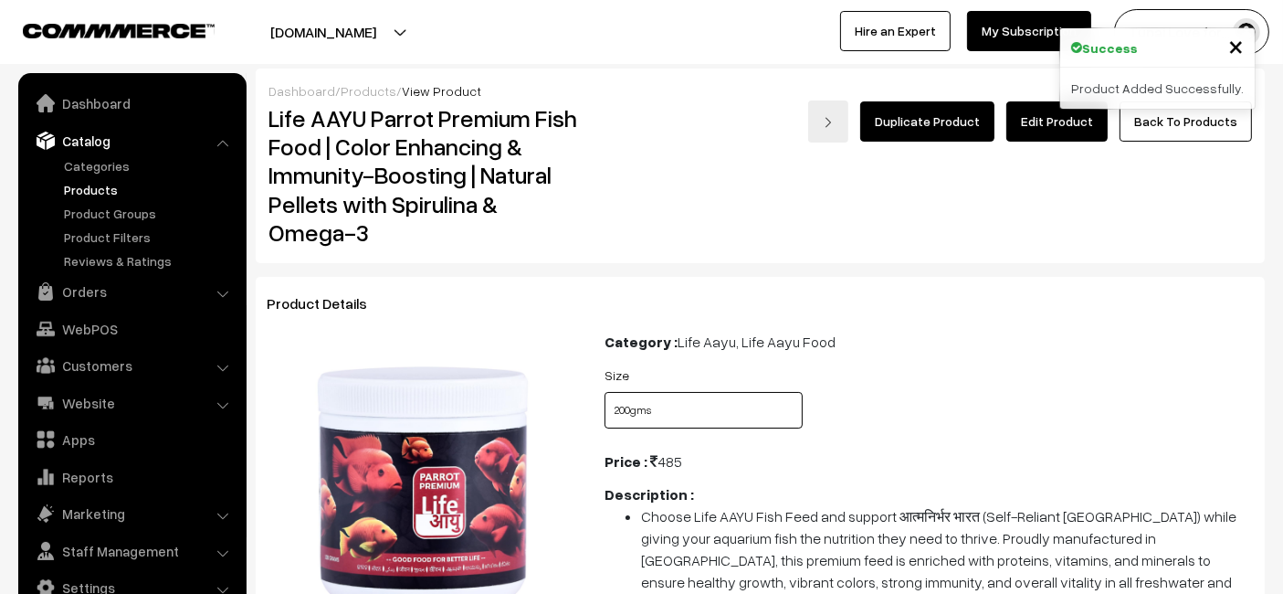
click at [605, 392] on select "Select Size 100gms 200gms" at bounding box center [704, 410] width 198 height 37
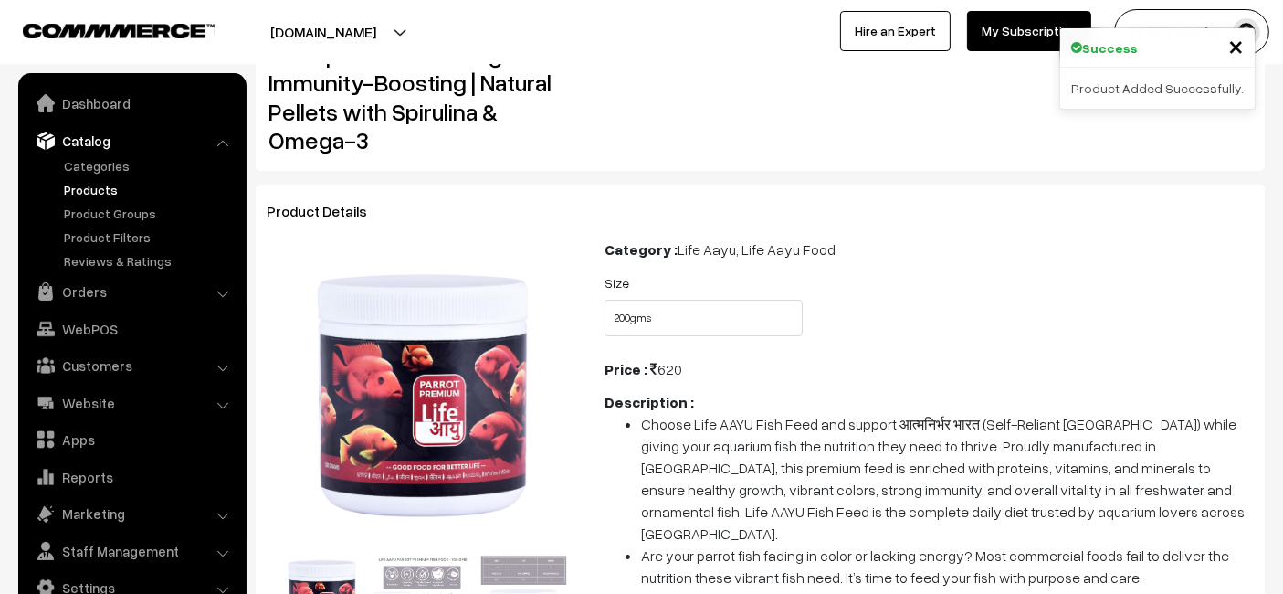
scroll to position [203, 0]
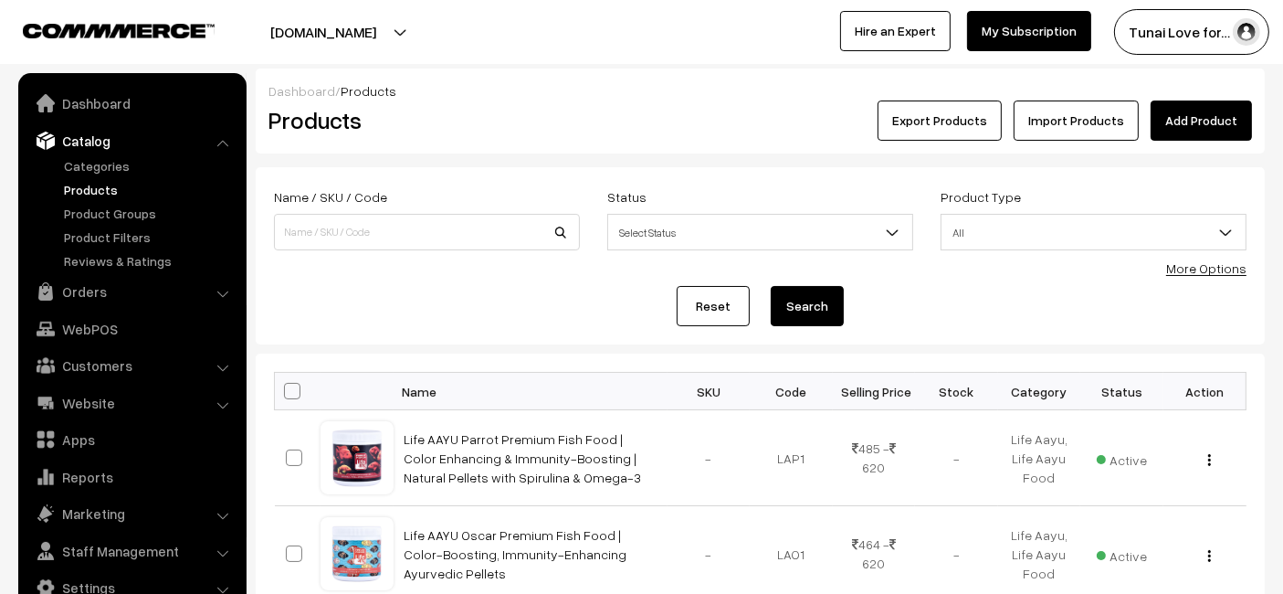
click at [1210, 117] on link "Add Product" at bounding box center [1201, 120] width 101 height 40
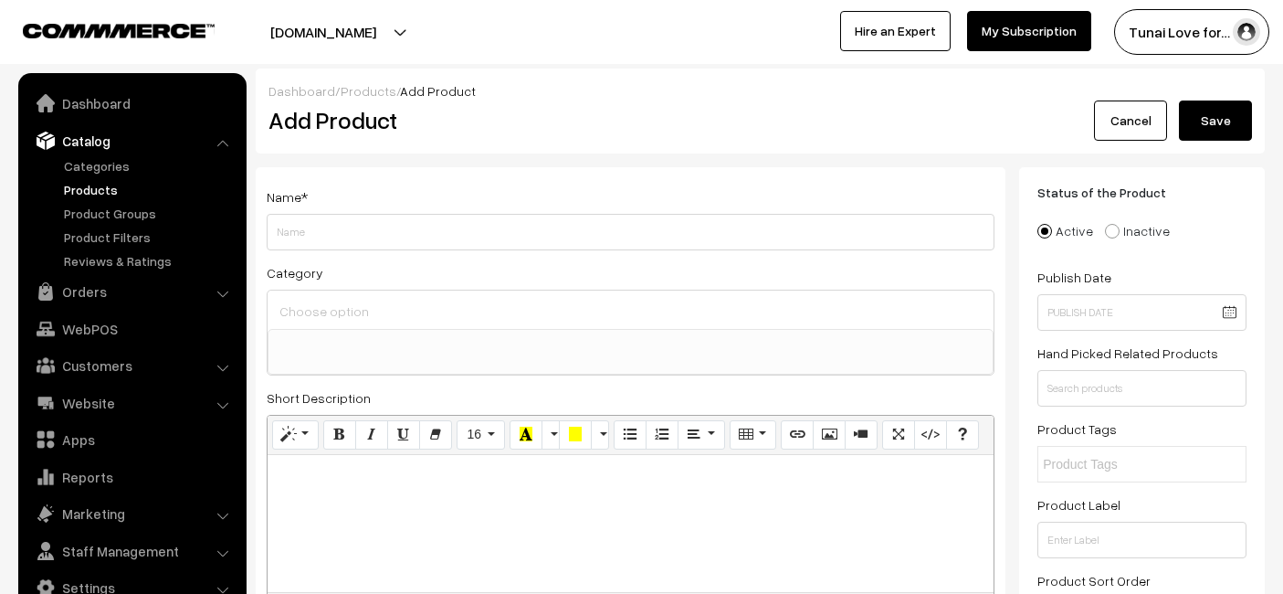
select select
click at [482, 218] on input "Weight" at bounding box center [631, 232] width 728 height 37
type input "Life AAYU Premium Breeder Bits for Fish | Improve Health, Boosts Immunity, and …"
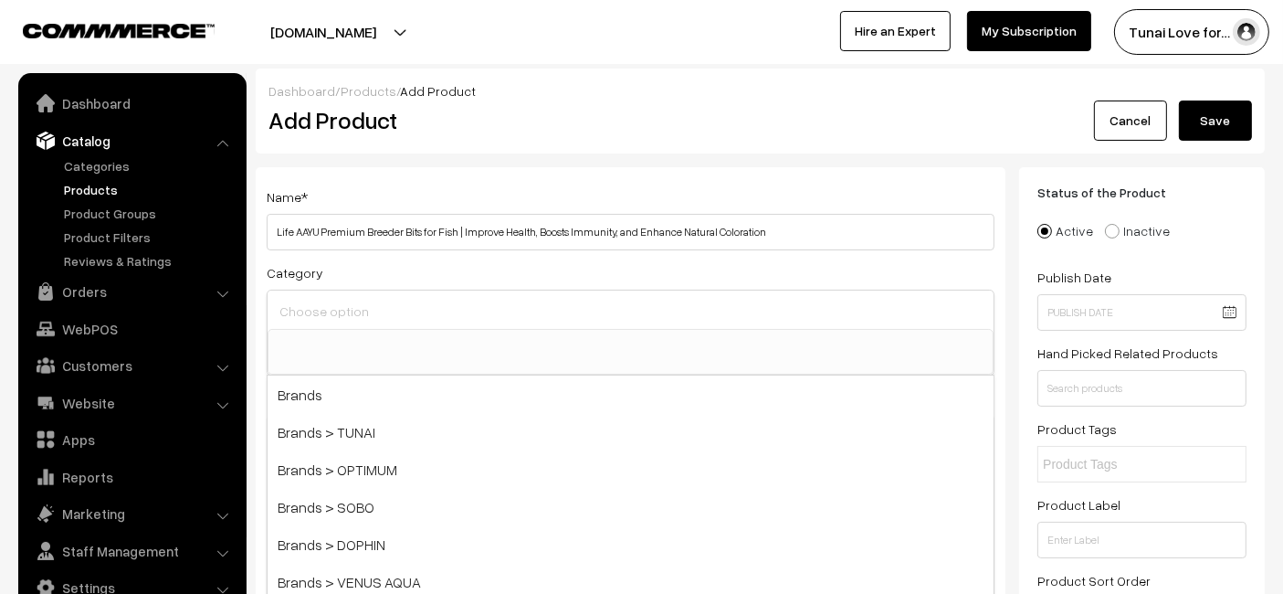
click at [435, 311] on input at bounding box center [630, 311] width 711 height 26
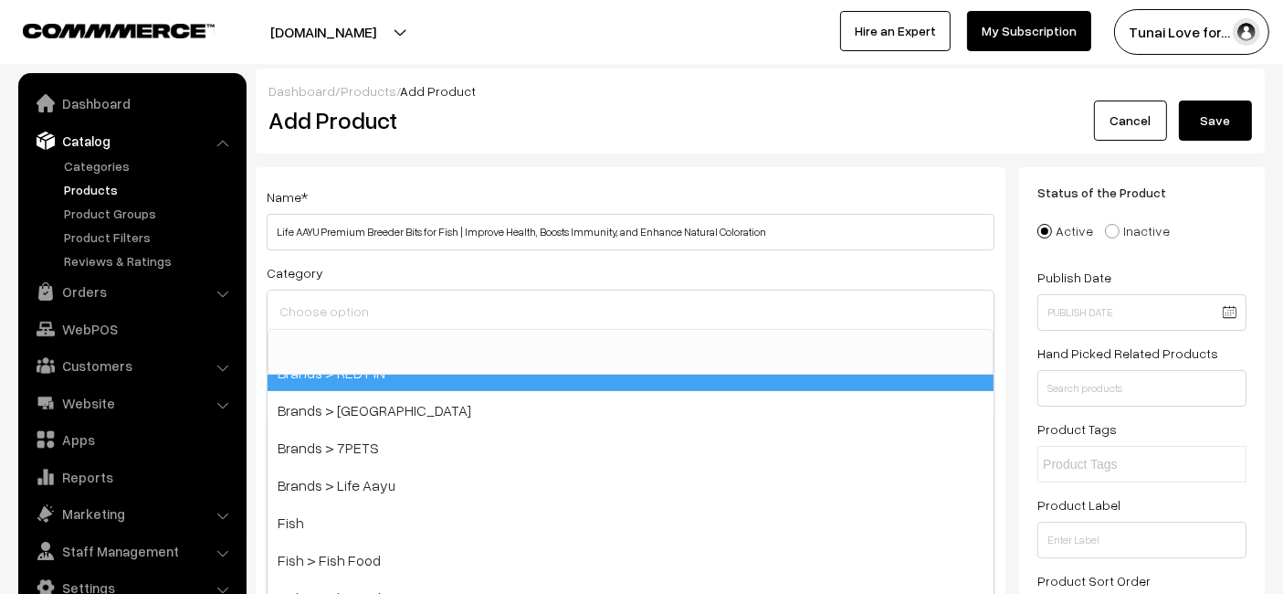
scroll to position [406, 0]
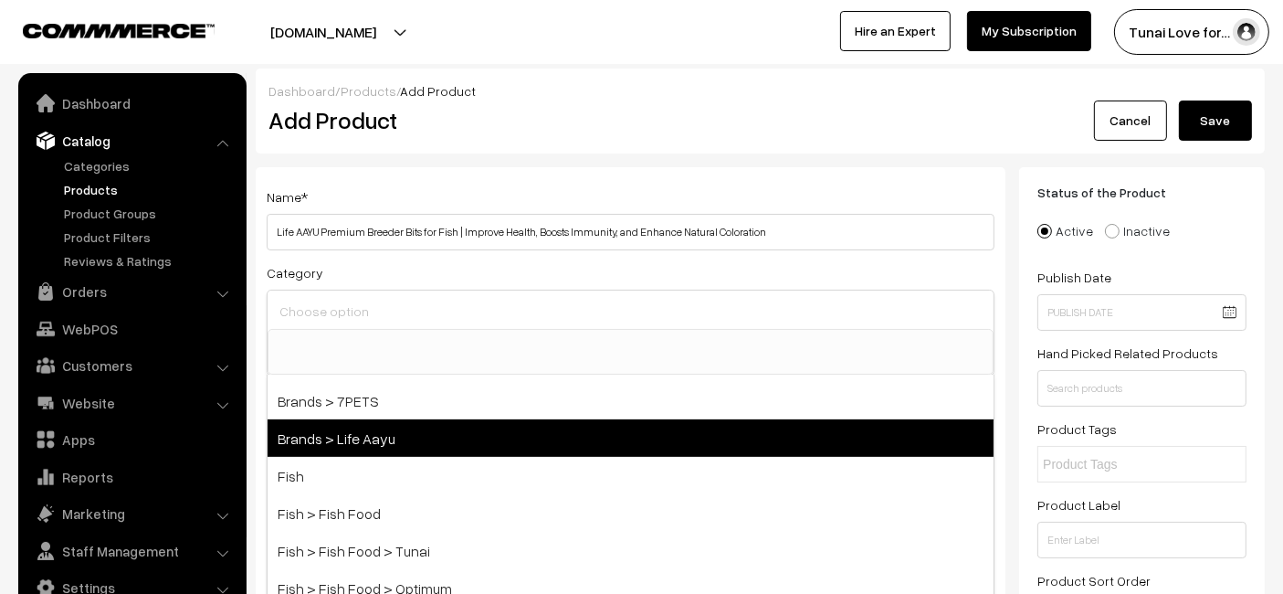
click at [312, 436] on span "Brands > Life Aayu" at bounding box center [631, 437] width 726 height 37
select select "48"
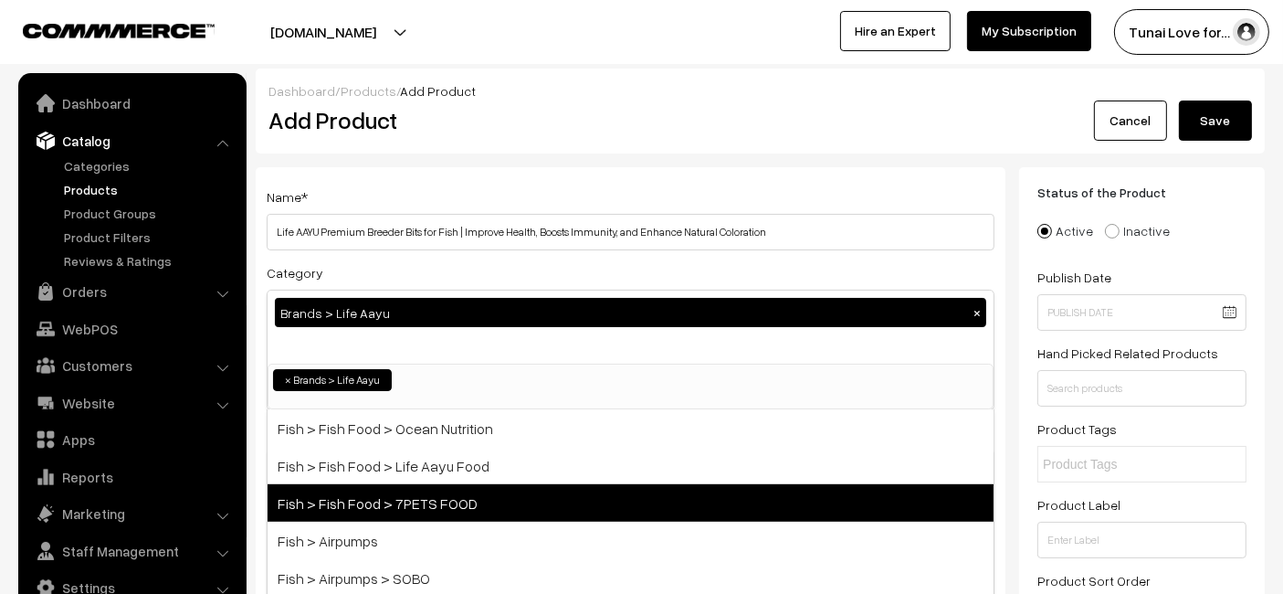
scroll to position [608, 0]
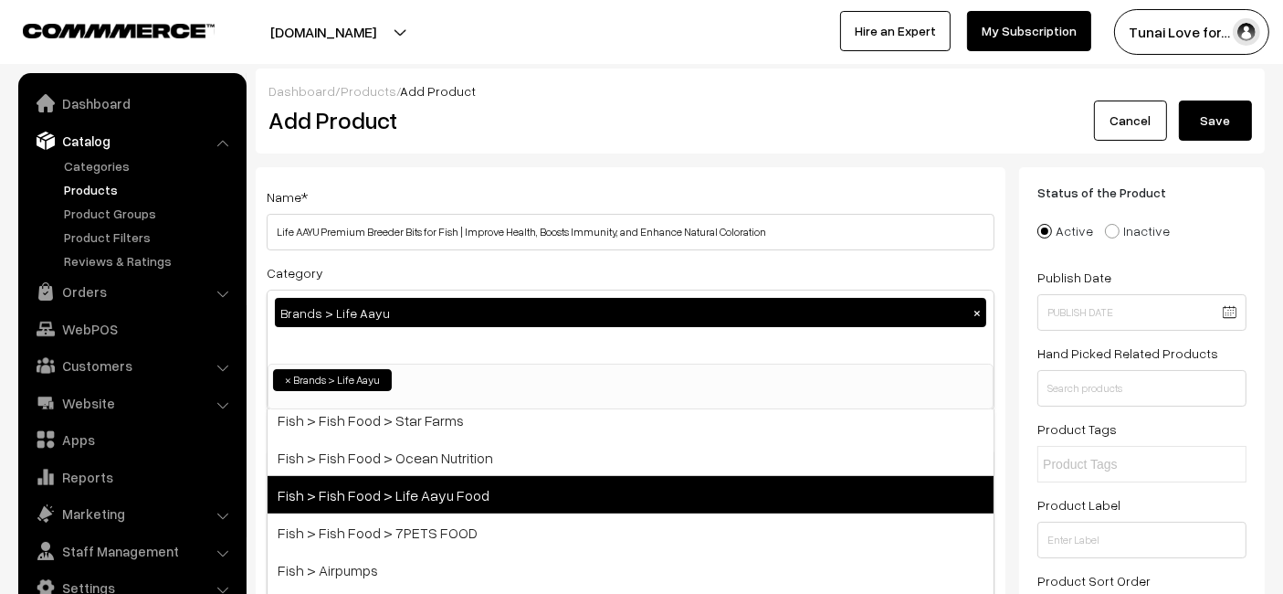
click at [391, 492] on span "Fish > Fish Food > Life Aayu Food" at bounding box center [631, 494] width 726 height 37
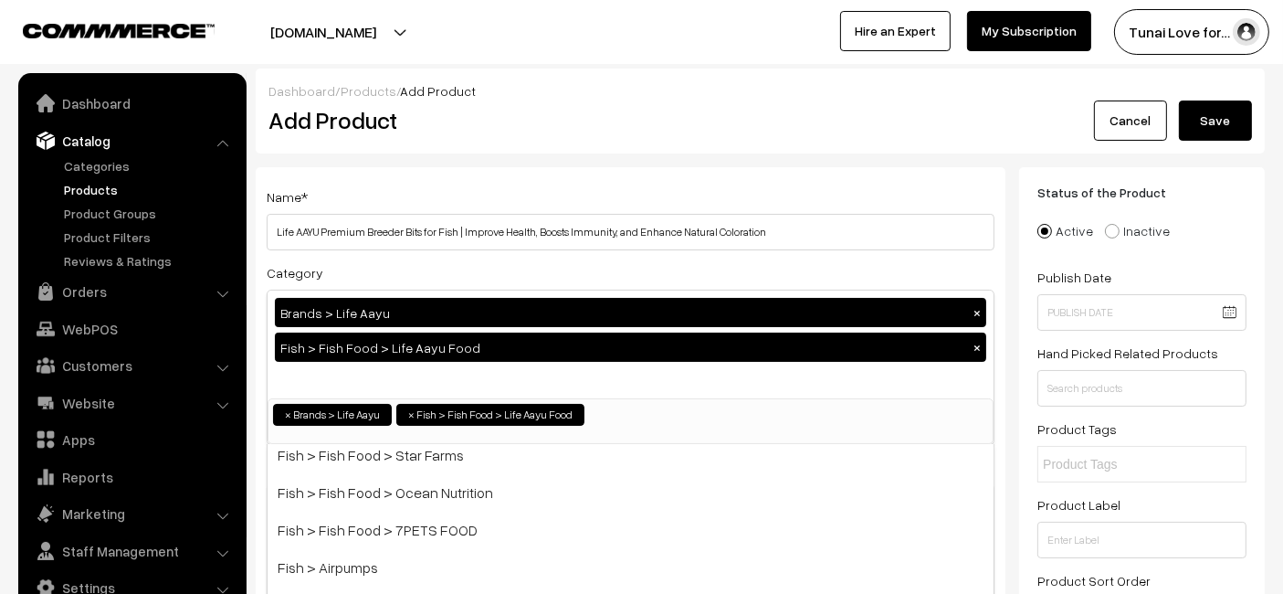
click at [837, 146] on div "Dashboard / Products / Add Product Add Product Cancel Save" at bounding box center [760, 110] width 1009 height 85
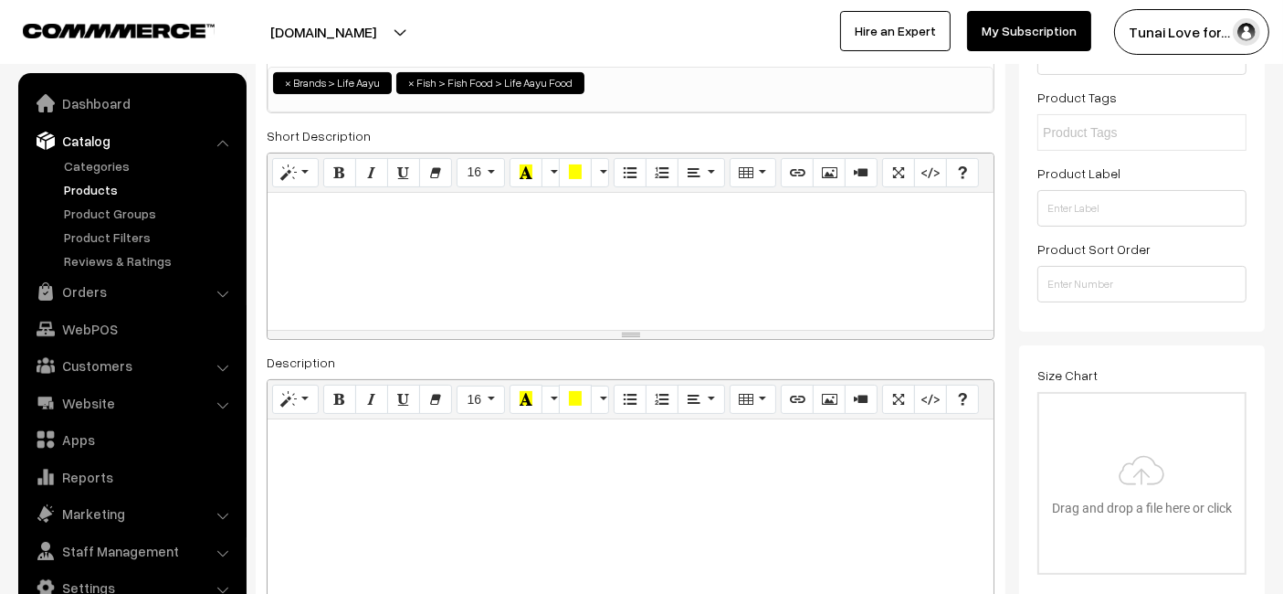
scroll to position [406, 0]
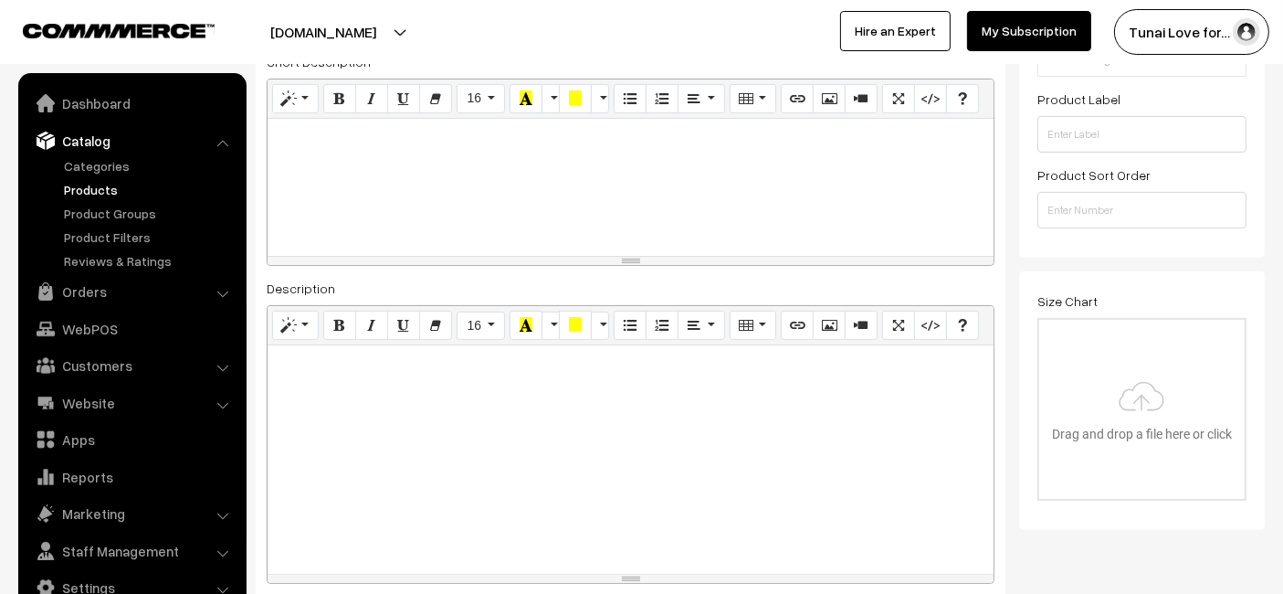
click at [506, 391] on div at bounding box center [631, 459] width 726 height 228
click at [348, 395] on div at bounding box center [631, 459] width 726 height 228
paste div
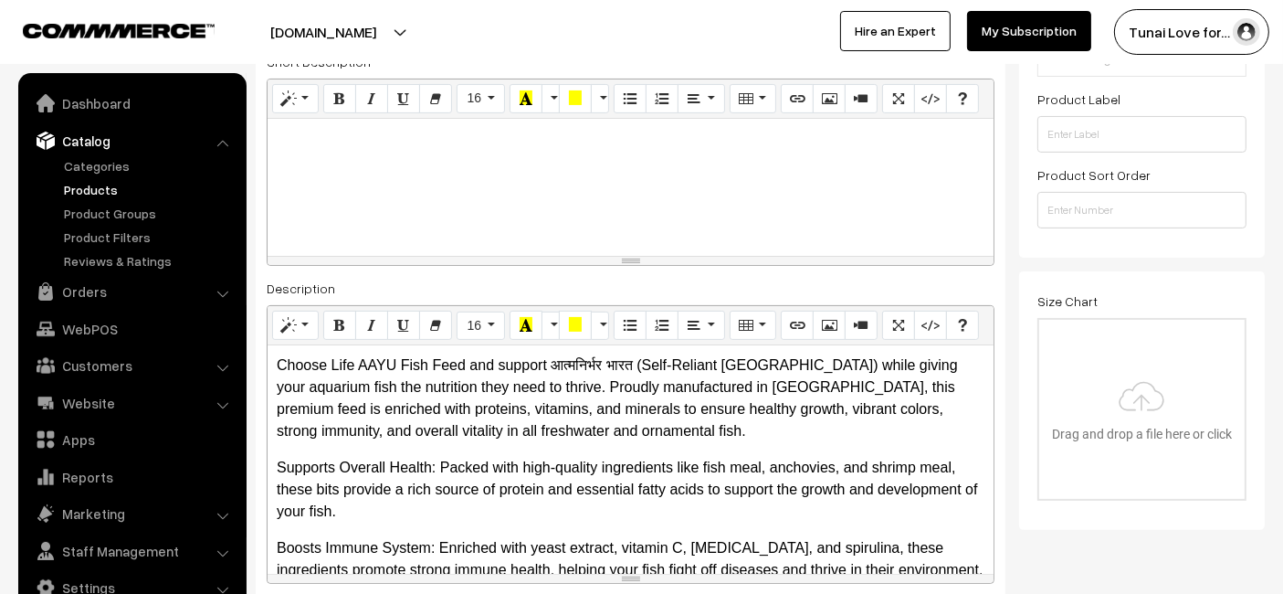
click at [522, 390] on p "Choose Life AAYU Fish Feed and support आत्मनिर्भर भारत (Self-Reliant India) whi…" at bounding box center [631, 398] width 708 height 88
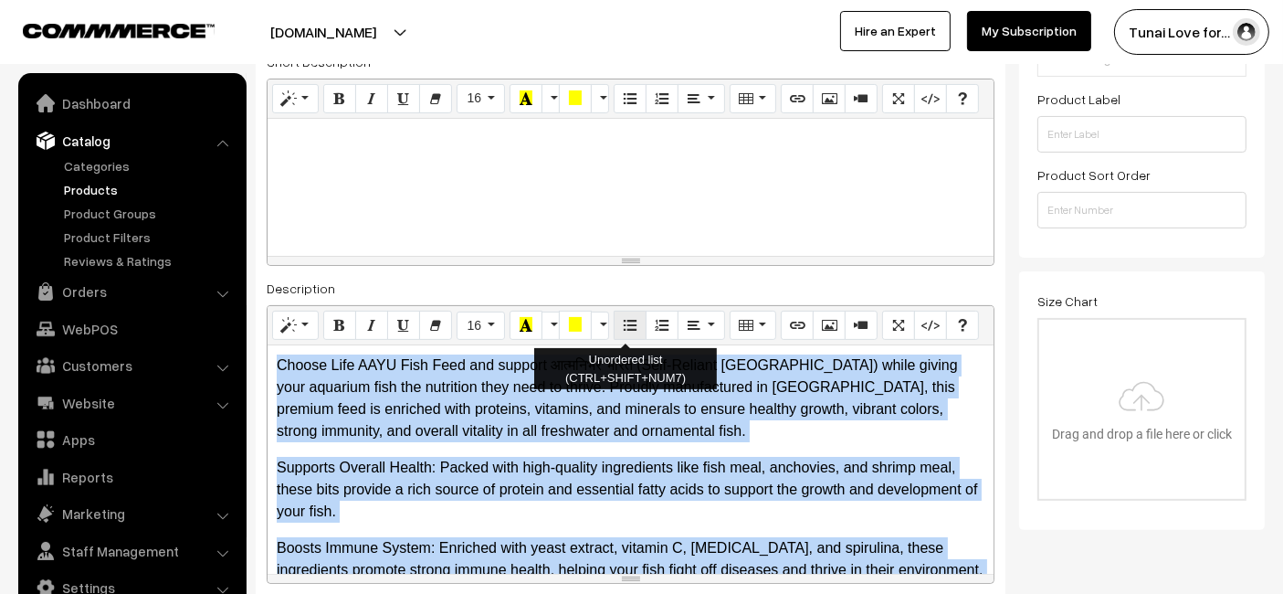
click at [624, 320] on icon "Unordered list (CTRL+SHIFT+NUM7)" at bounding box center [630, 324] width 13 height 15
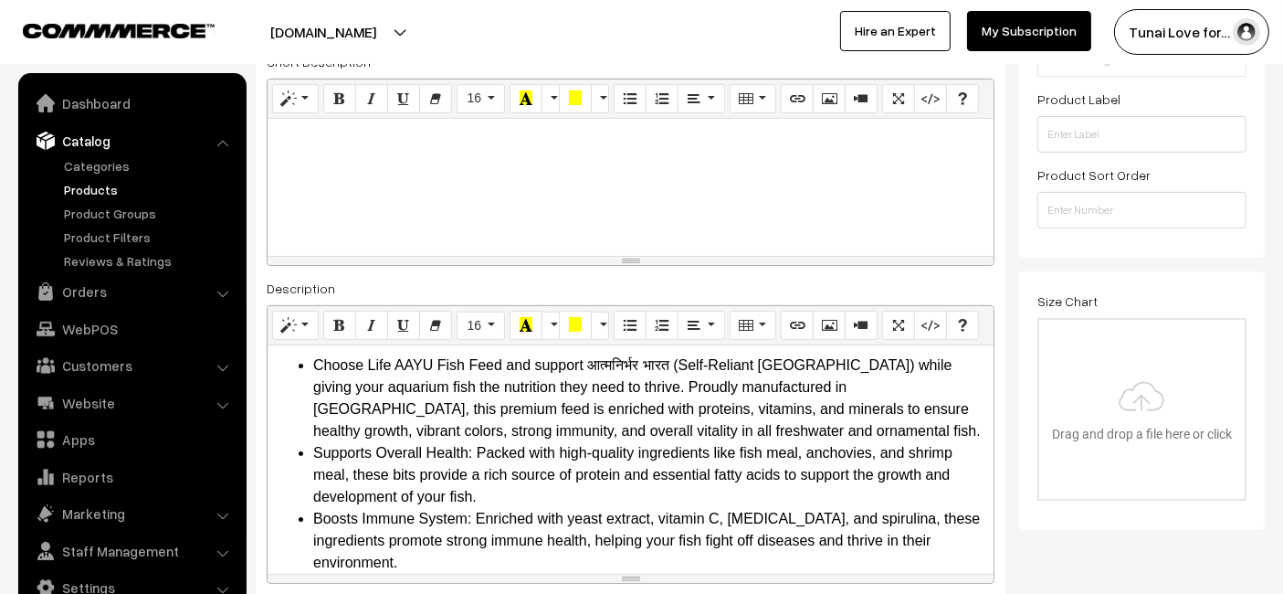
click at [597, 387] on li "Choose Life AAYU Fish Feed and support आत्मनिर्भर भारत (Self-Reliant India) whi…" at bounding box center [648, 398] width 671 height 88
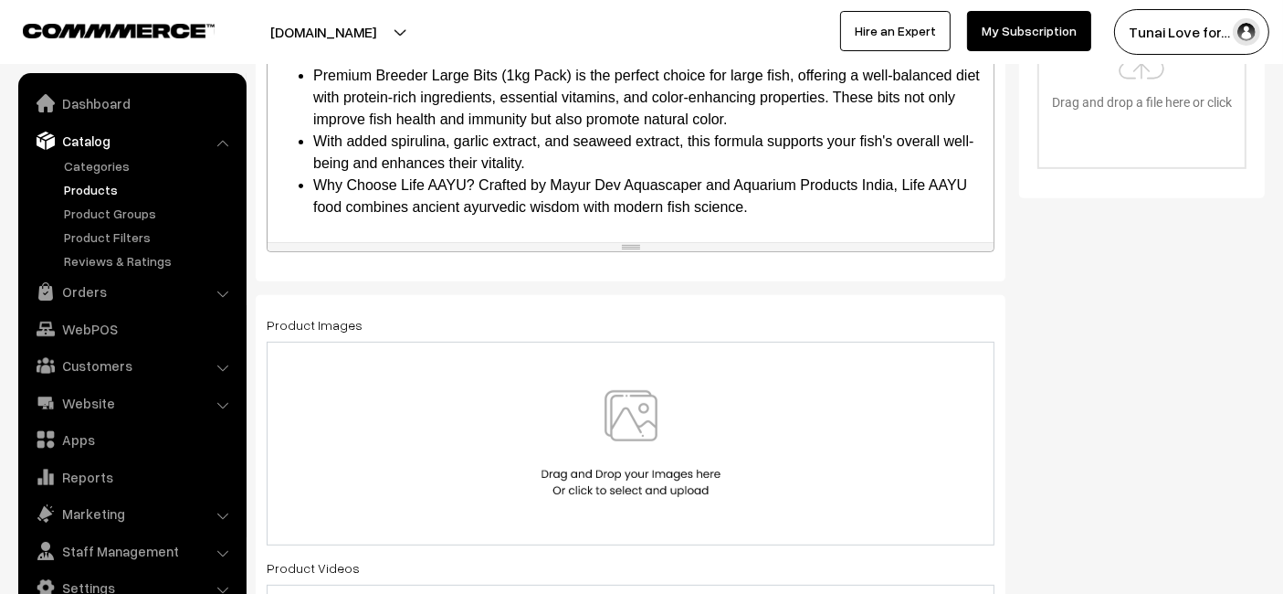
scroll to position [913, 0]
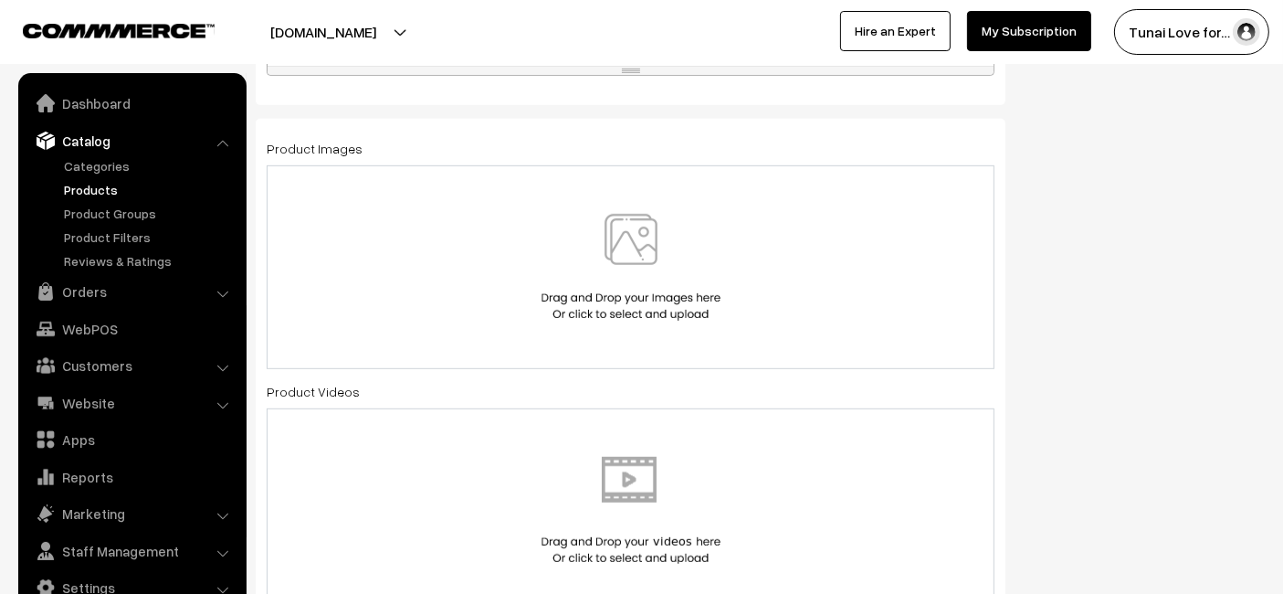
click at [469, 218] on div at bounding box center [631, 267] width 690 height 107
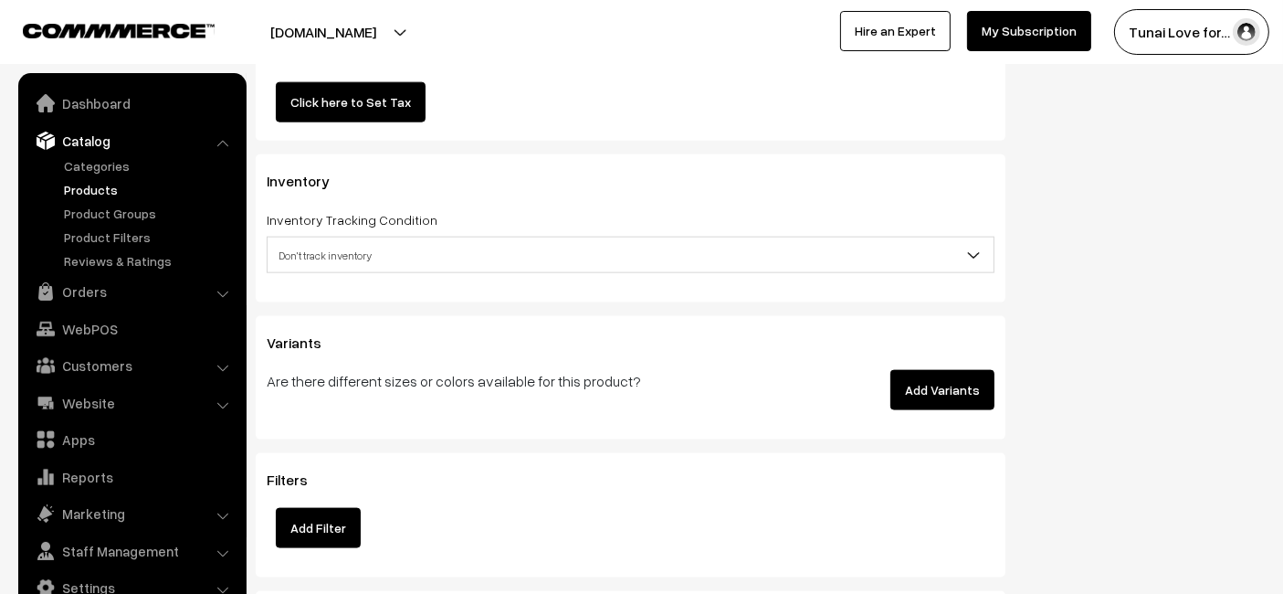
scroll to position [2334, 0]
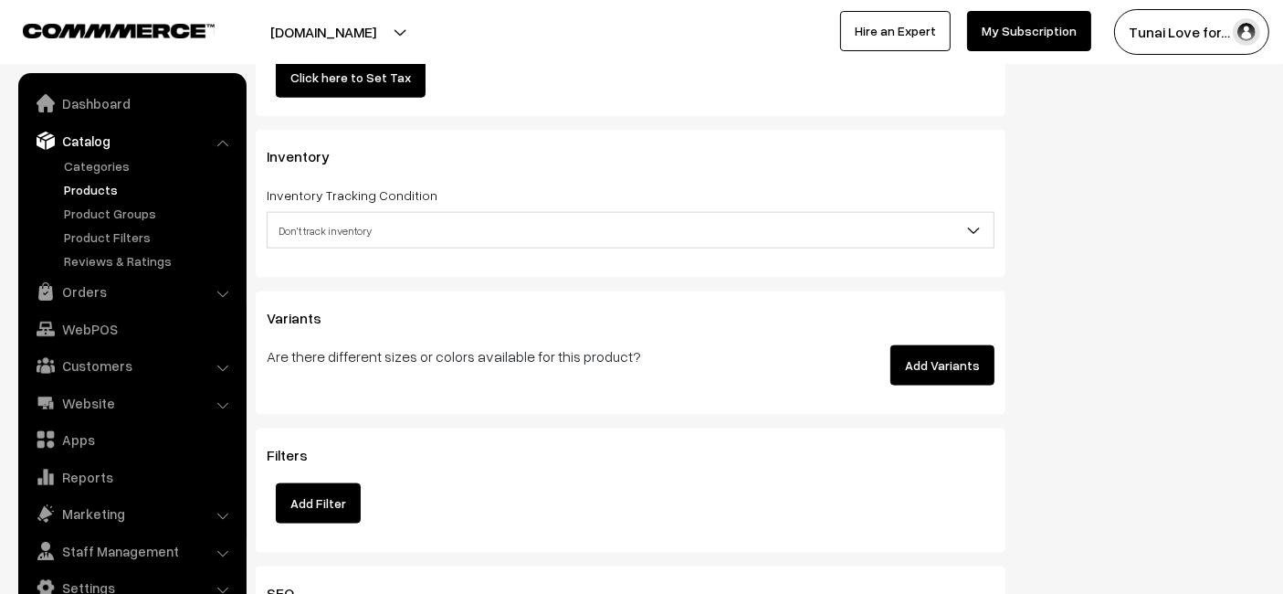
click at [923, 372] on button "Add Variants" at bounding box center [942, 365] width 104 height 40
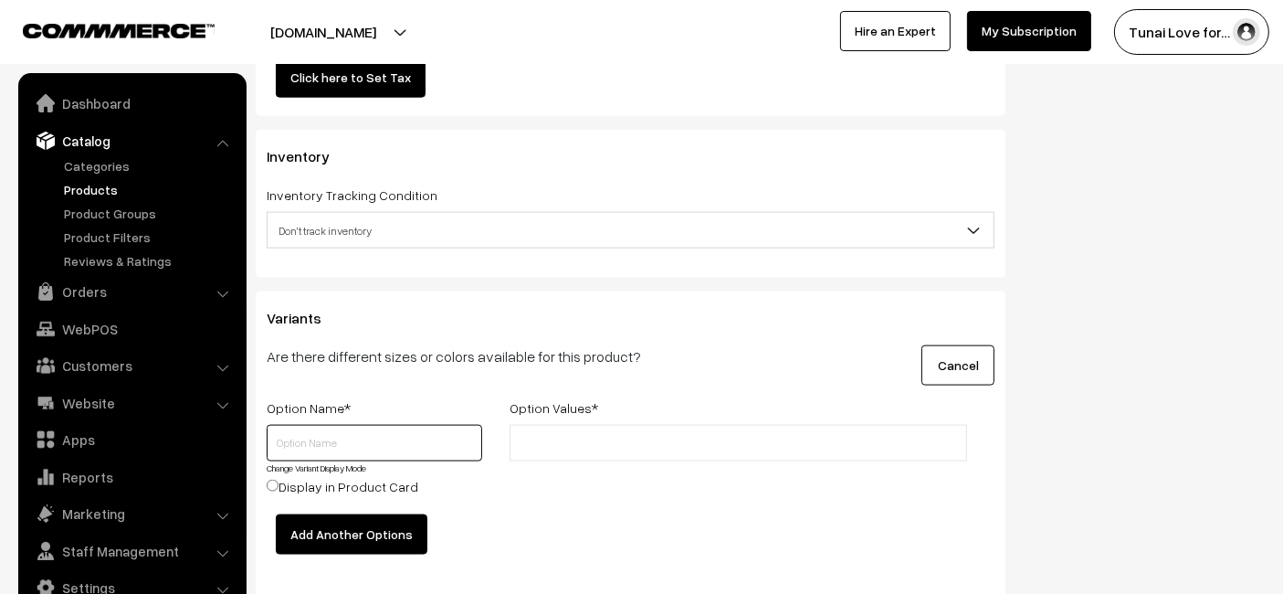
click at [354, 445] on input "text" at bounding box center [375, 443] width 216 height 37
type input "Size"
click at [580, 437] on input "text" at bounding box center [595, 443] width 160 height 19
type input "Small"
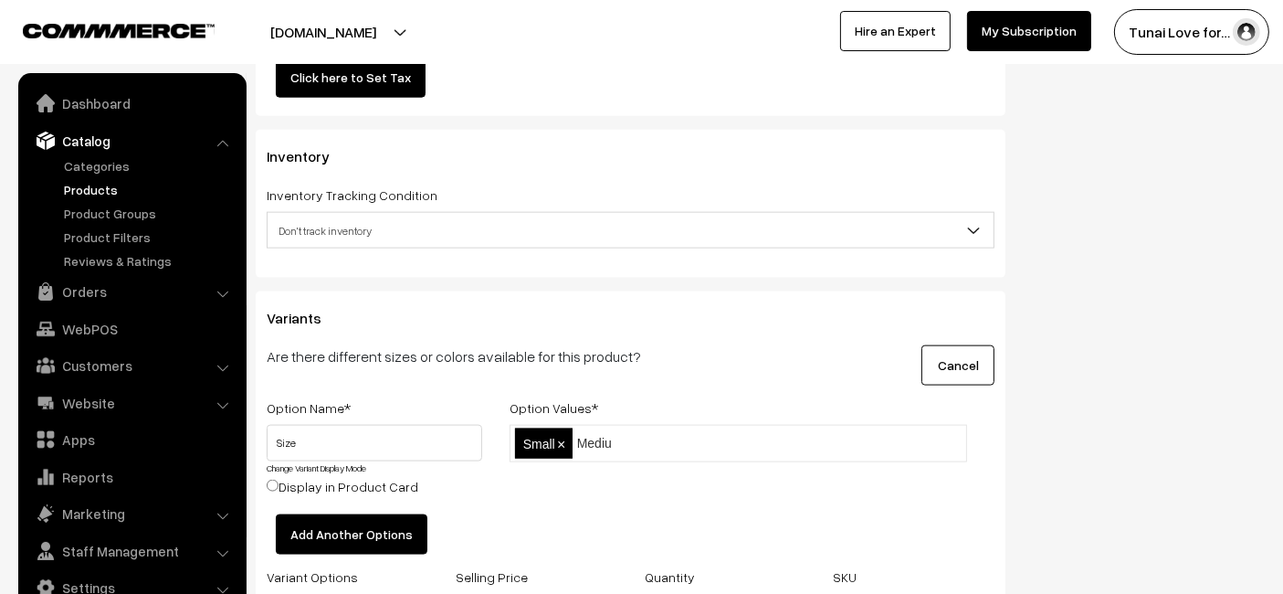
type input "Medium"
type input "Large"
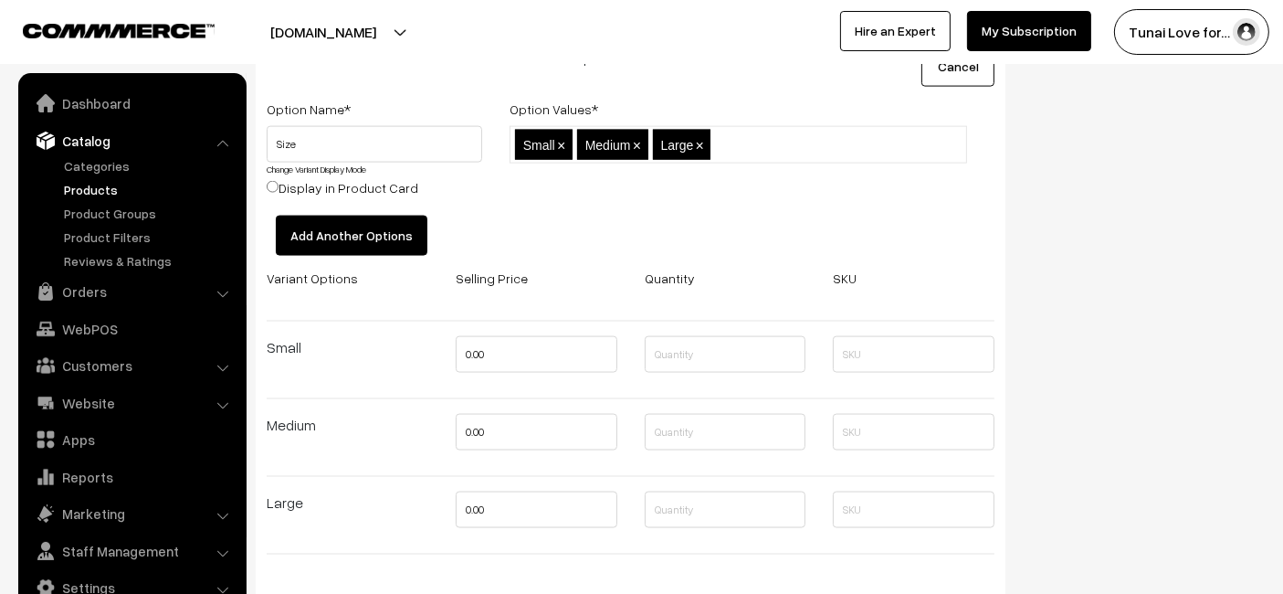
scroll to position [2740, 0]
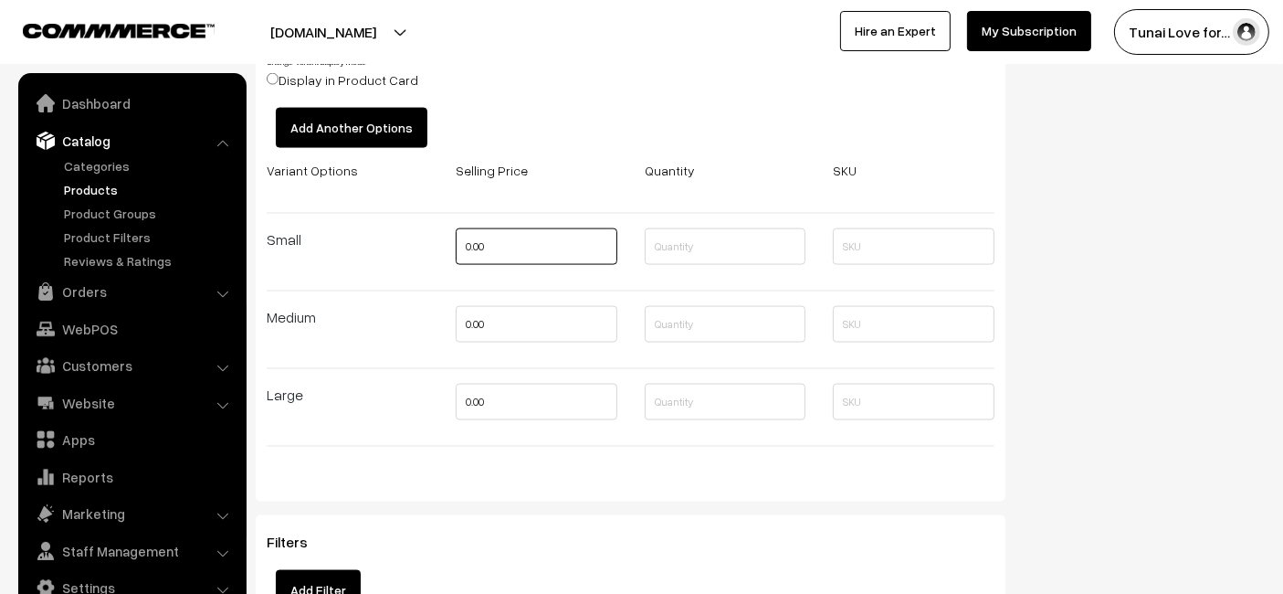
click at [532, 233] on input "0.00" at bounding box center [537, 246] width 162 height 37
type input "3132"
click at [522, 322] on input "0.00" at bounding box center [537, 324] width 162 height 37
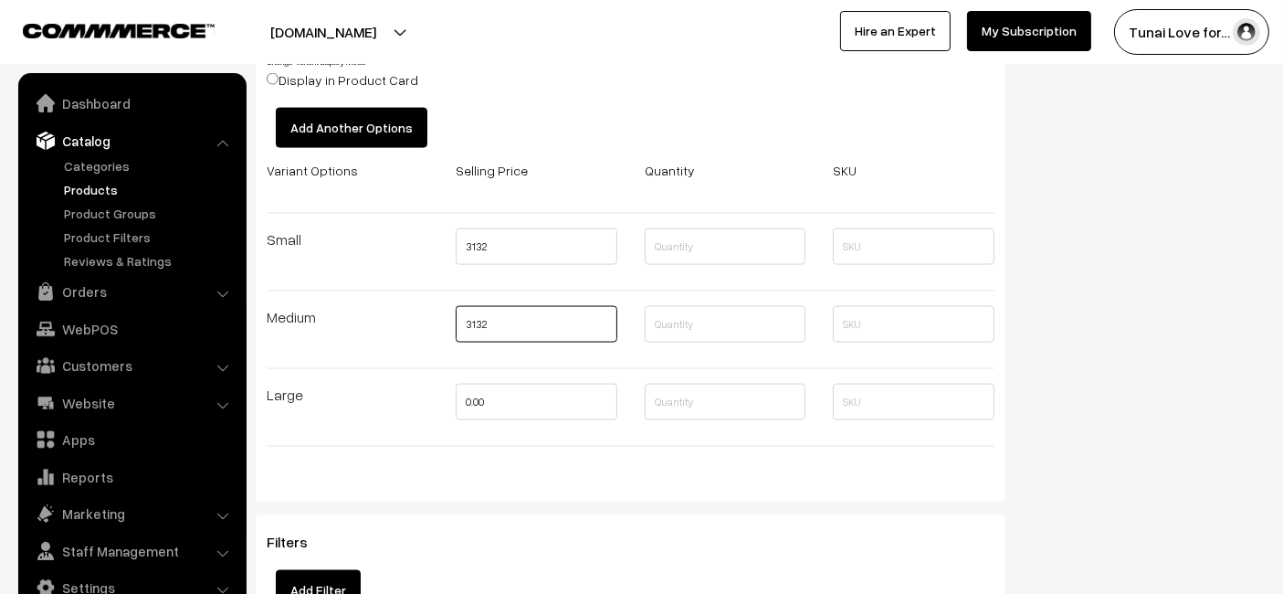
type input "3132"
click at [511, 399] on input "0.00" at bounding box center [537, 402] width 162 height 37
type input "2"
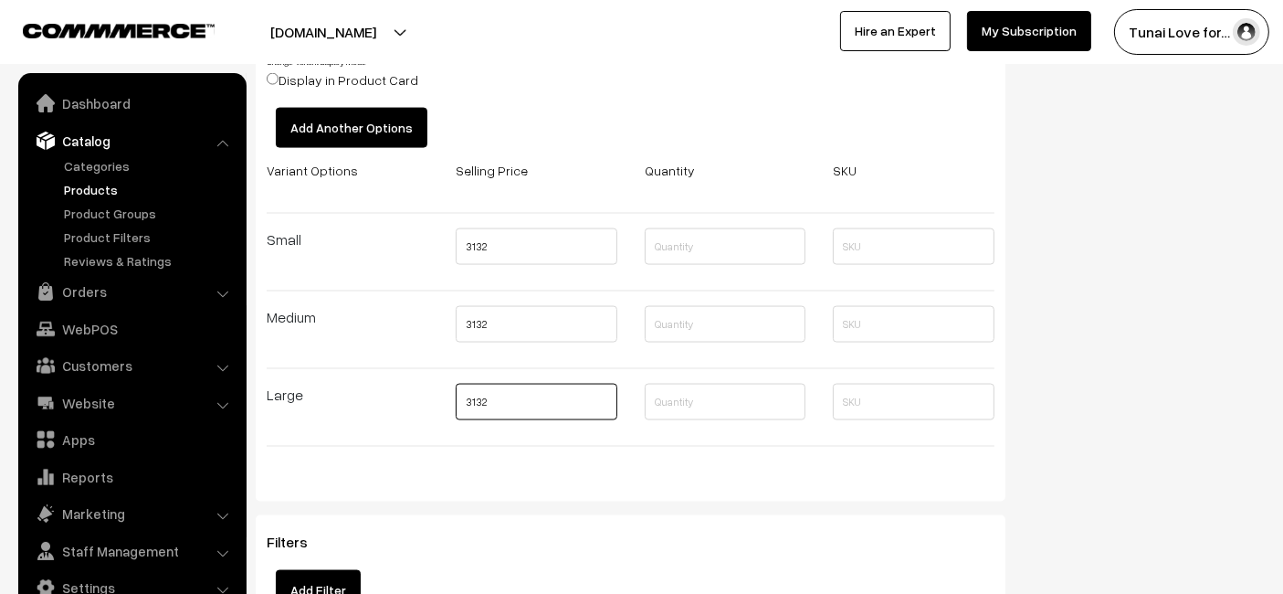
type input "3132"
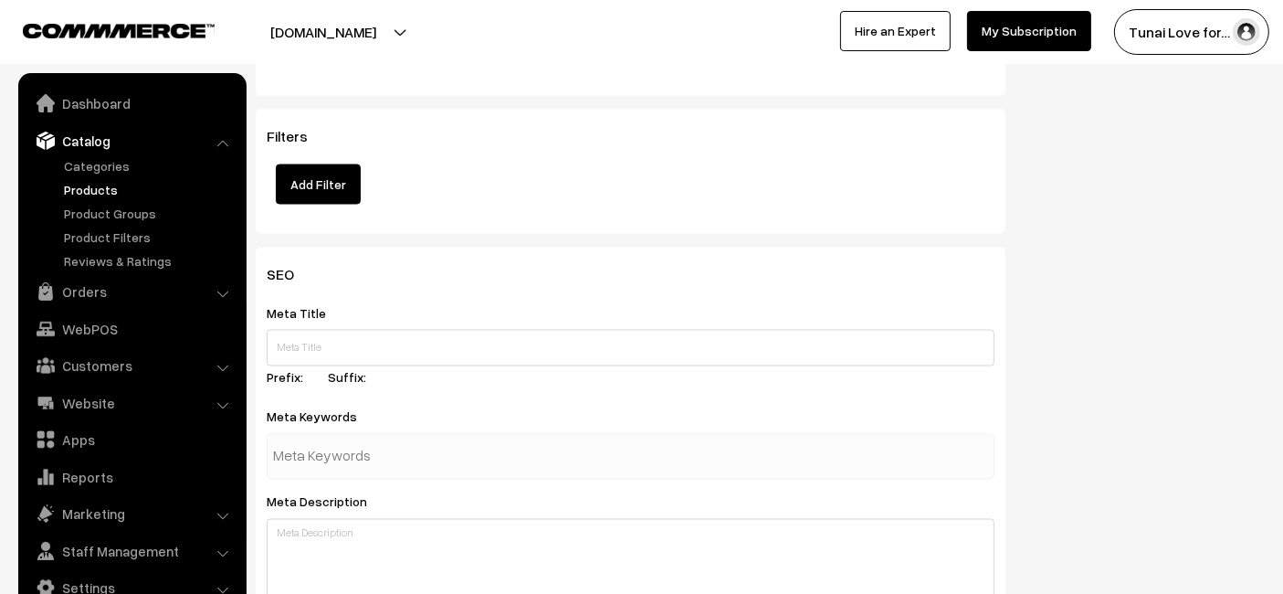
scroll to position [3247, 0]
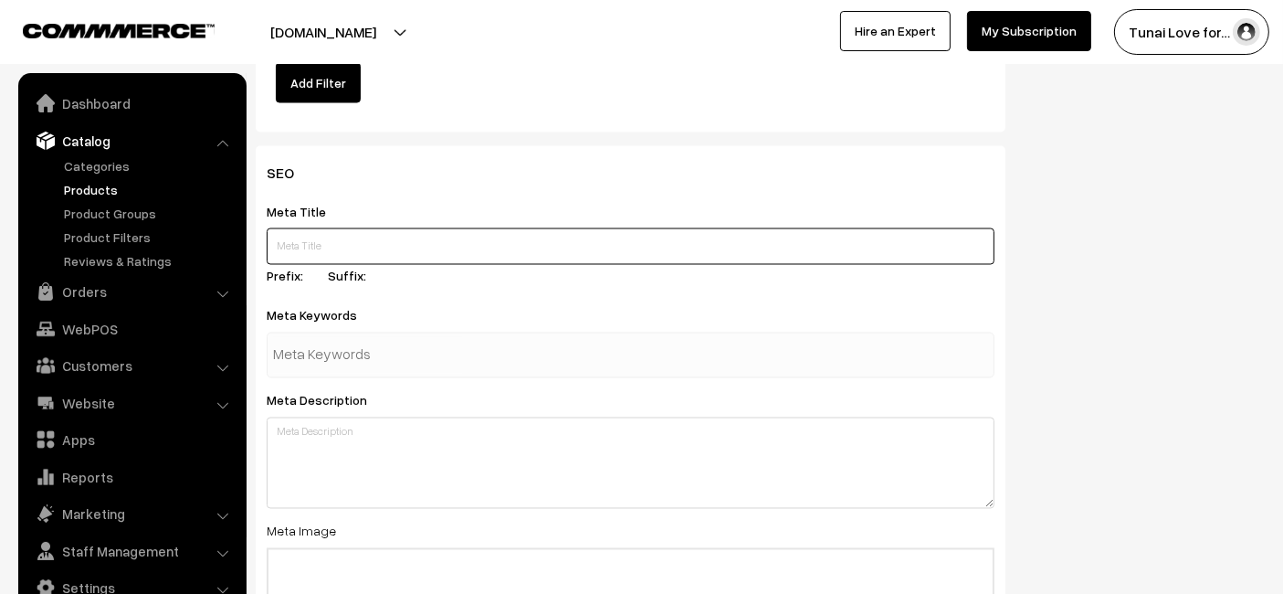
click at [728, 229] on input "text" at bounding box center [631, 246] width 728 height 37
paste input "Life AAYU Premium Breeder Bits for Fish Health and Color"
type input "Life AAYU Premium Breeder Bits for Fish Health and Color"
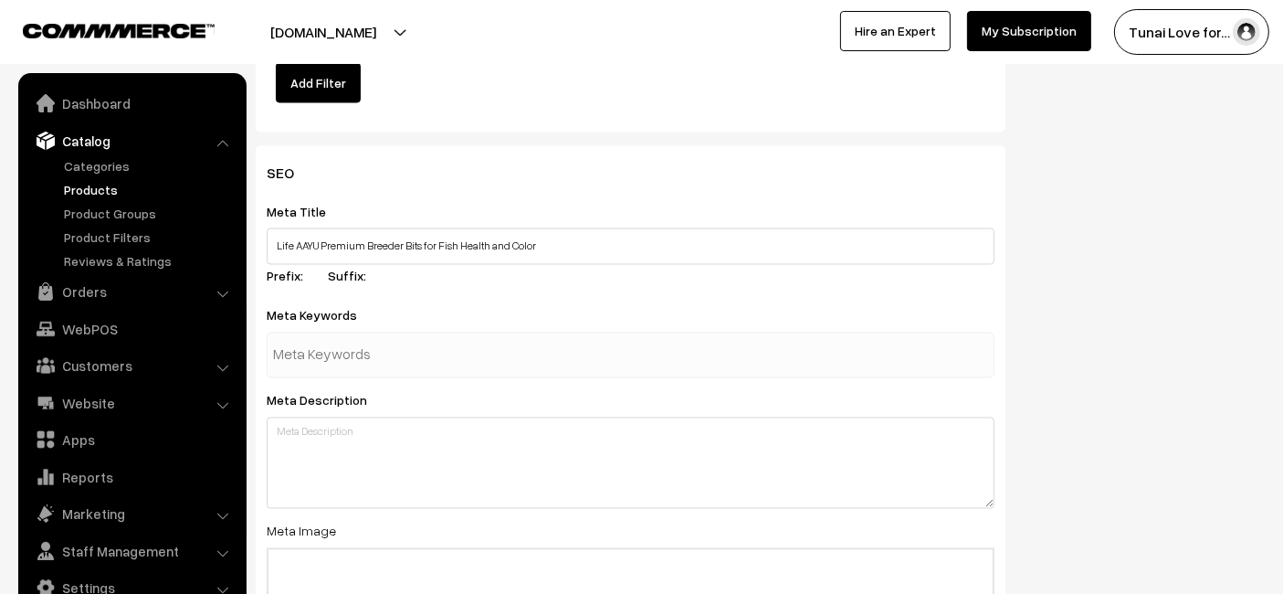
click at [507, 333] on div at bounding box center [631, 355] width 728 height 46
type input "fish food"
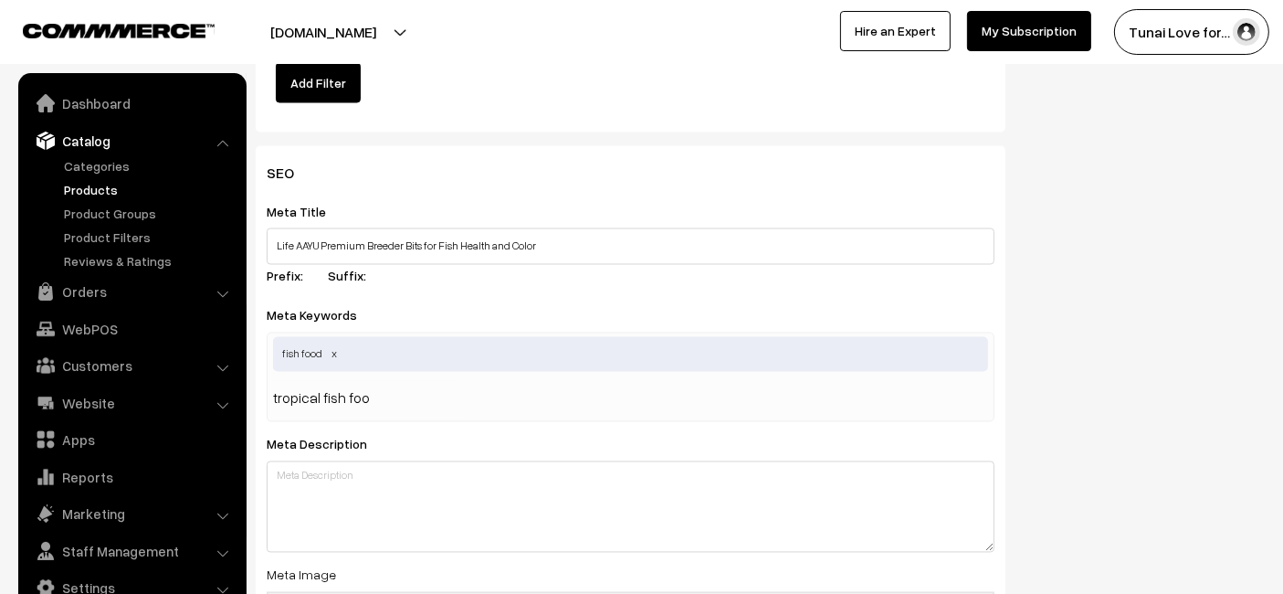
type input "tropical fish food"
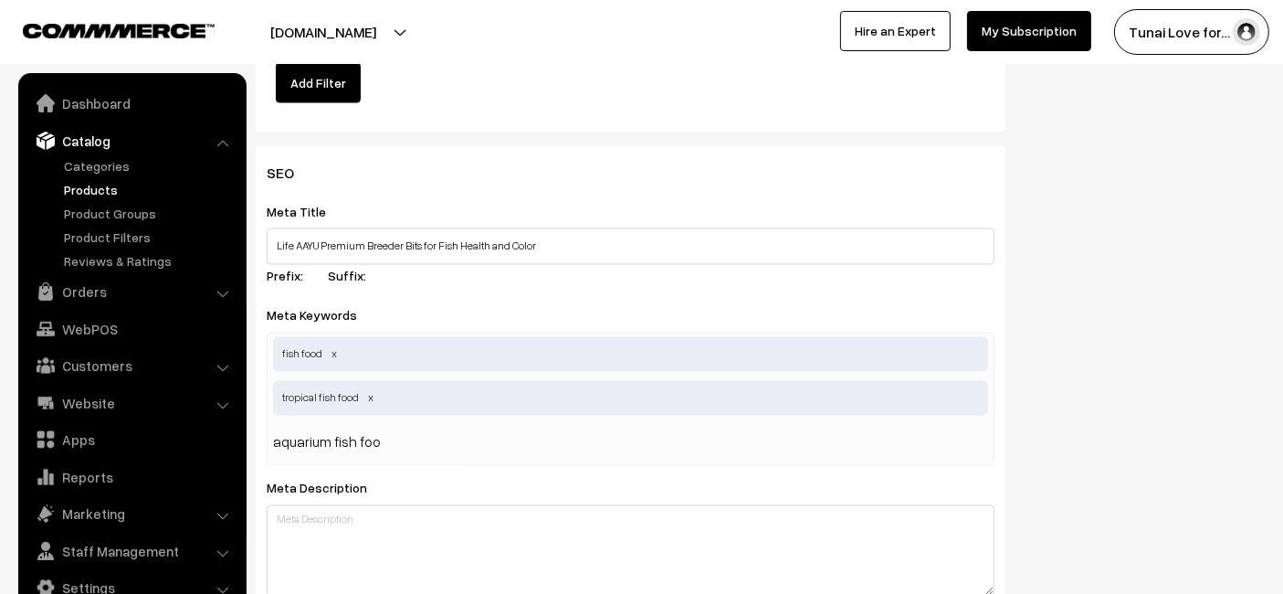
type input "aquarium fish food"
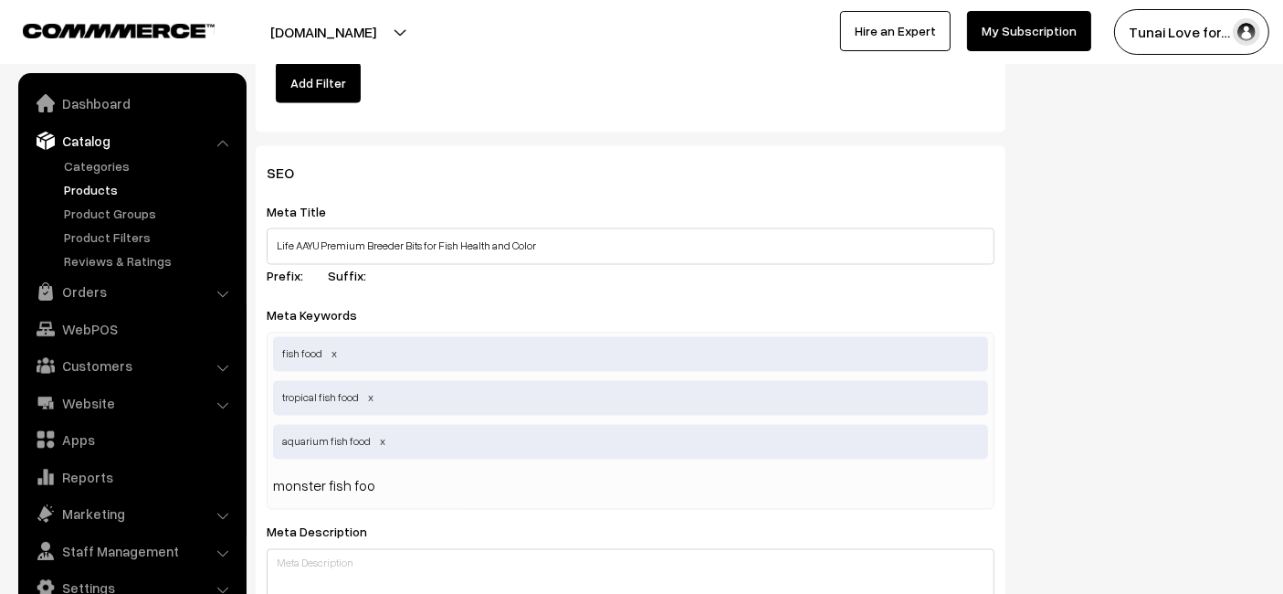
type input "monster fish food"
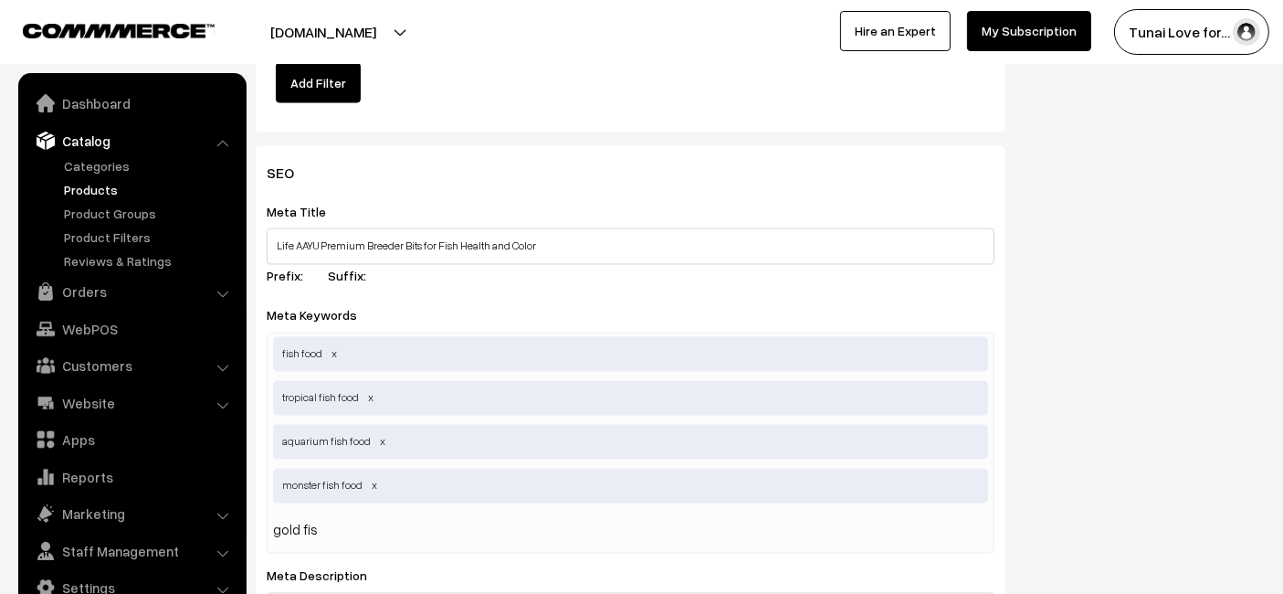
type input "gold fish"
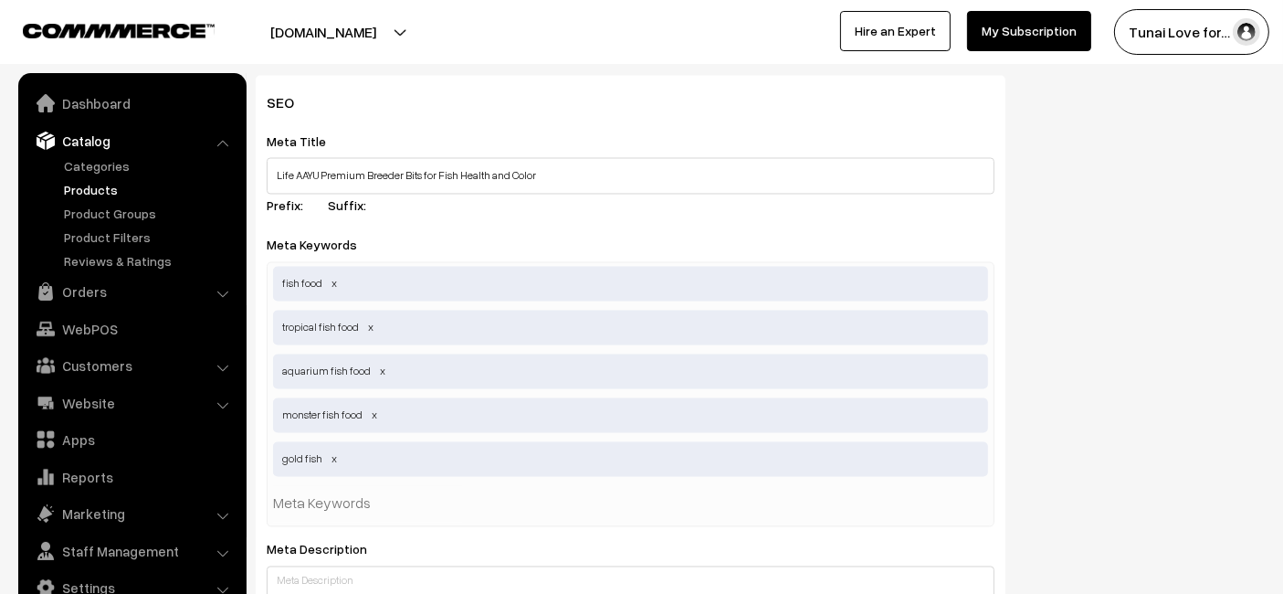
scroll to position [3348, 0]
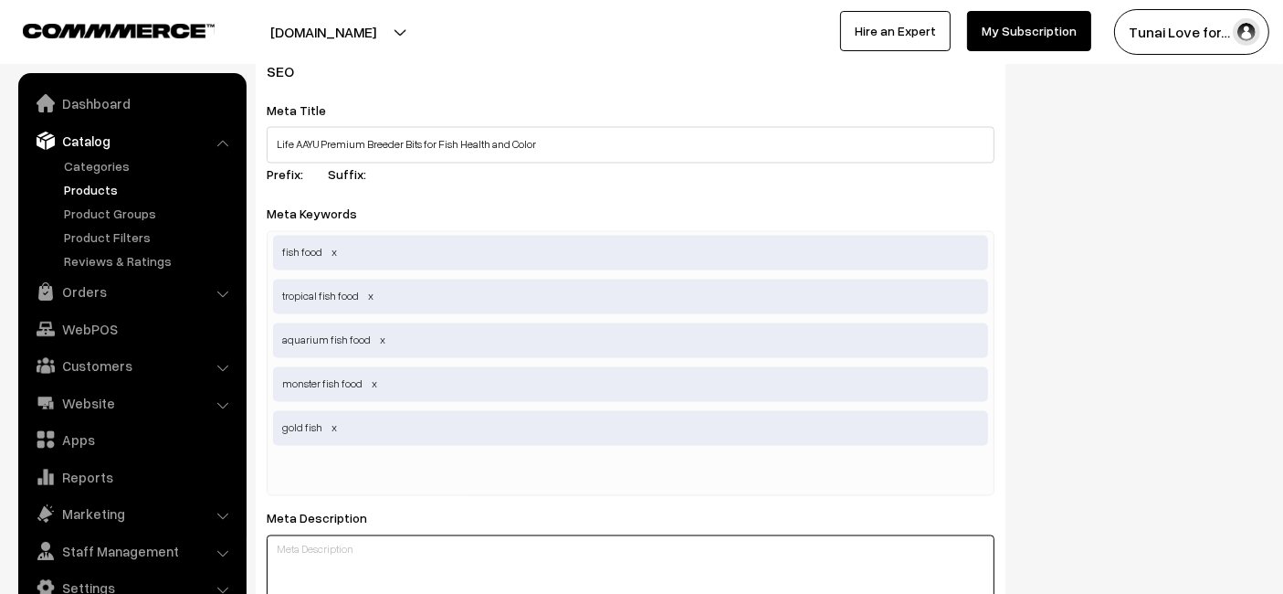
click at [348, 535] on textarea at bounding box center [631, 580] width 728 height 91
paste textarea "Life AAYU Premium Breeder Bits for Fish is a nutrient rich Ayurvedic formula th…"
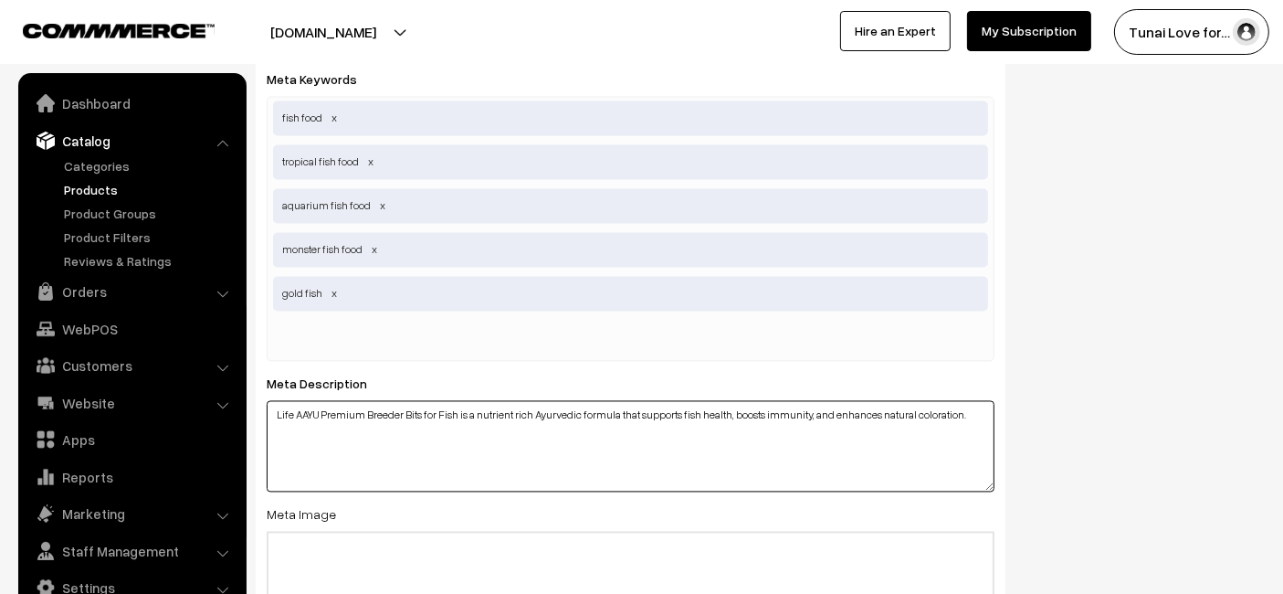
scroll to position [3551, 0]
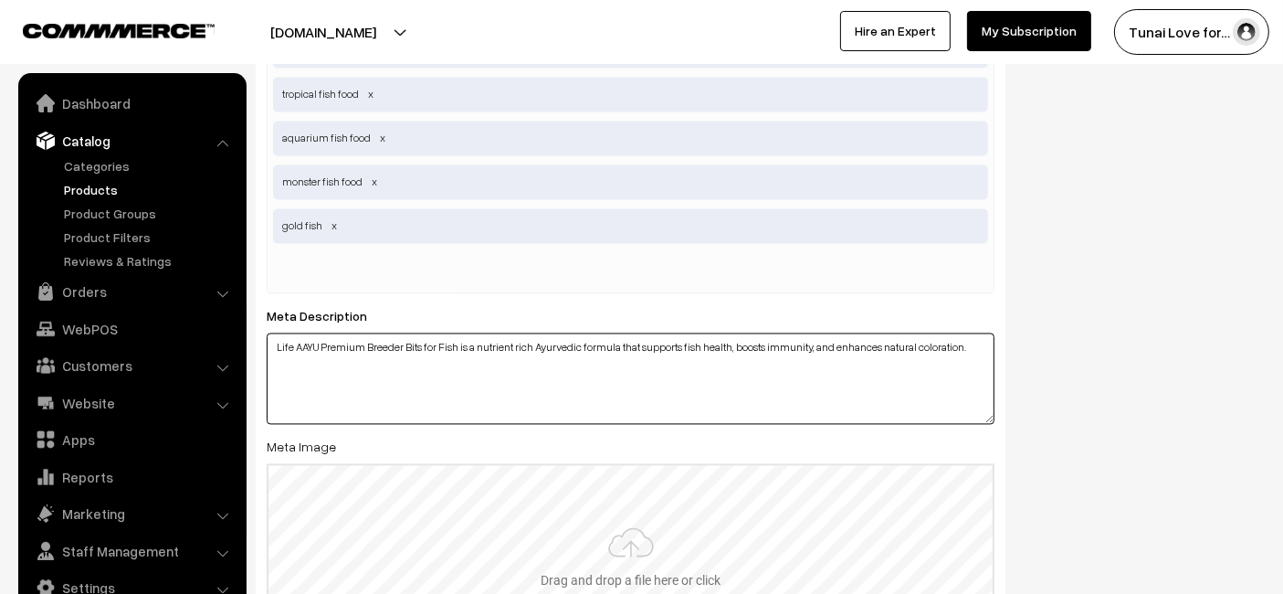
type textarea "Life AAYU Premium Breeder Bits for Fish is a nutrient rich Ayurvedic formula th…"
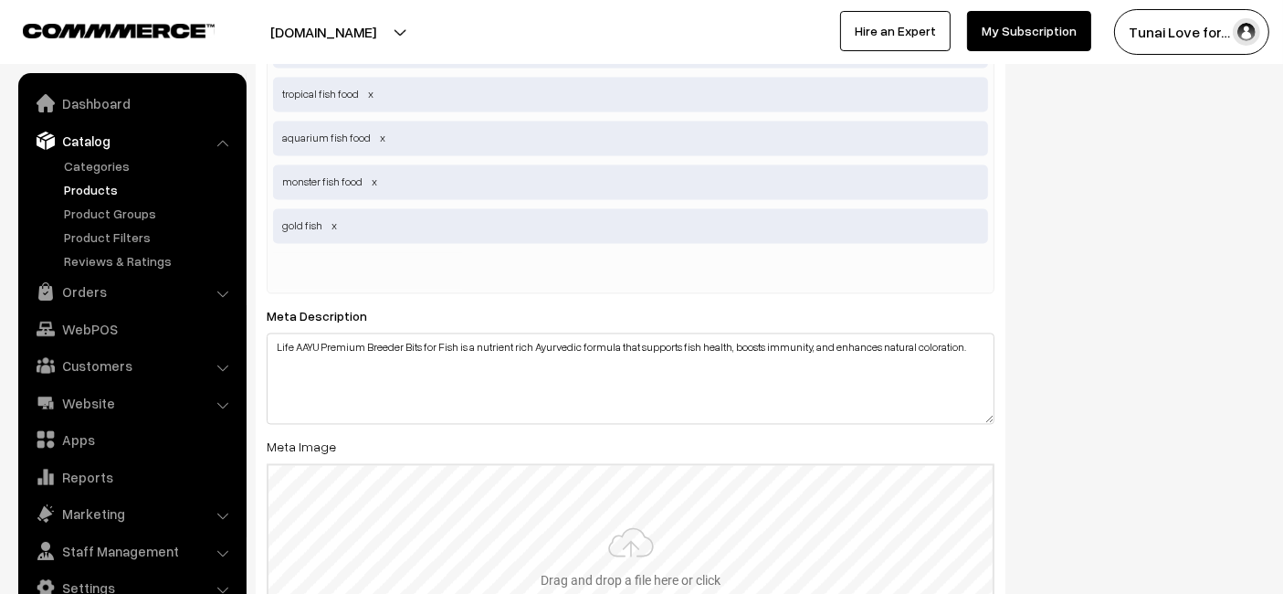
click at [350, 525] on input "file" at bounding box center [631, 554] width 724 height 179
type input "C:\fakepath\life-aayu-premium-breeder-bits-for-fish-health-and-color.jpg.jpg"
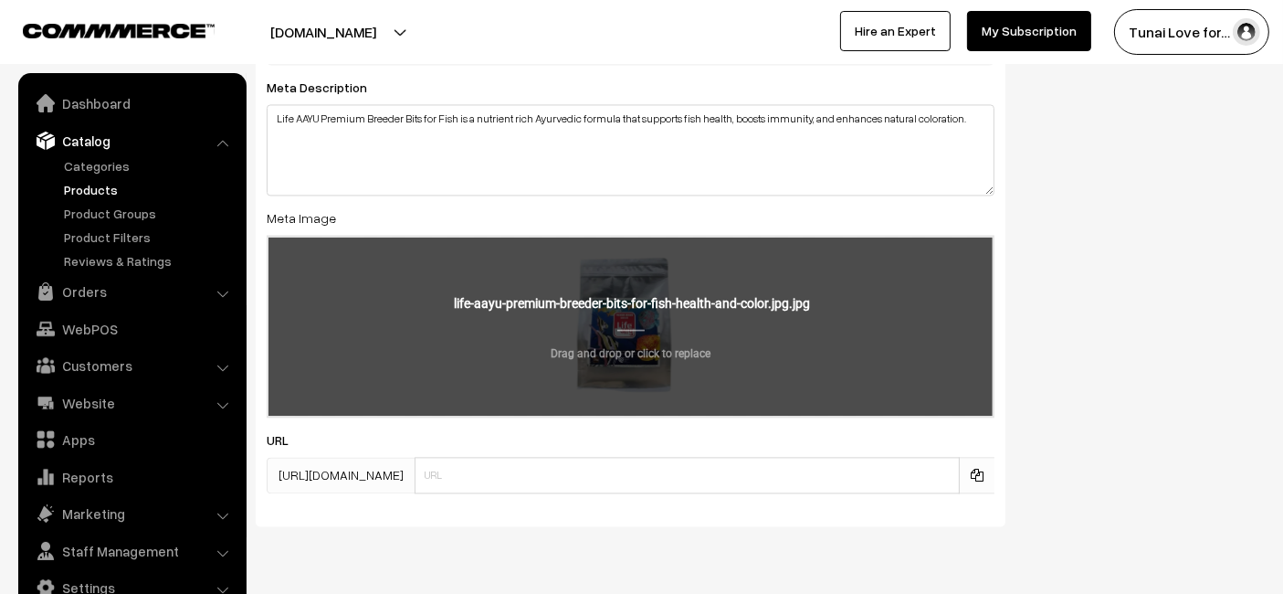
scroll to position [3824, 0]
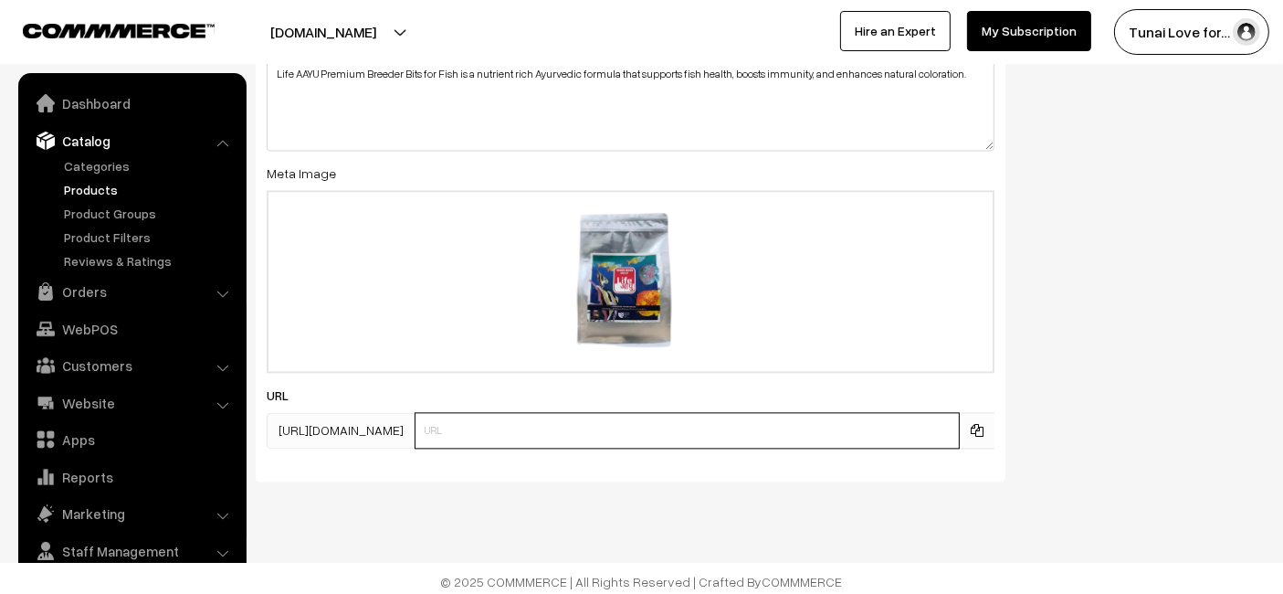
click at [545, 438] on input "text" at bounding box center [687, 430] width 545 height 37
paste input "https://www.yourstore.com/life-aayu-premium-breeder-bits-for-fish-health-and-co…"
click at [564, 425] on input "https://www.yourstore.com/life-aayu-premium-breeder-bits-for-fish-health-and-co…" at bounding box center [687, 430] width 545 height 37
click at [566, 425] on input "https://www.yourstore.com/life-aayu-premium-breeder-bits-for-fish-health-and-co…" at bounding box center [687, 430] width 545 height 37
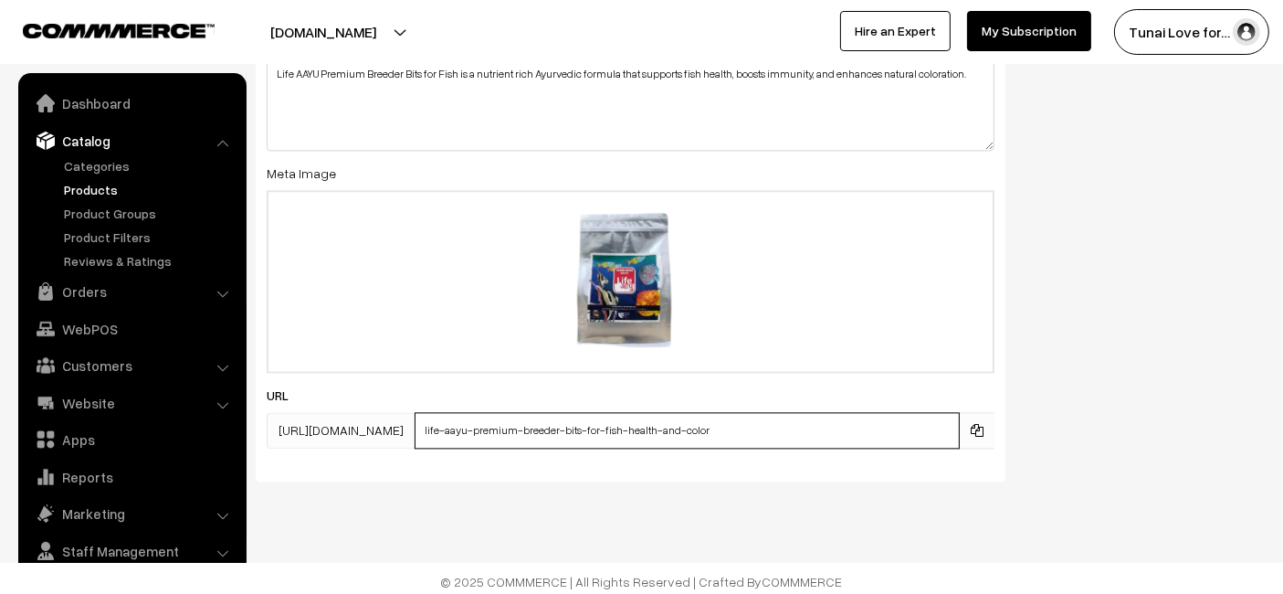
type input "life-aayu-premium-breeder-bits-for-fish-health-and-color"
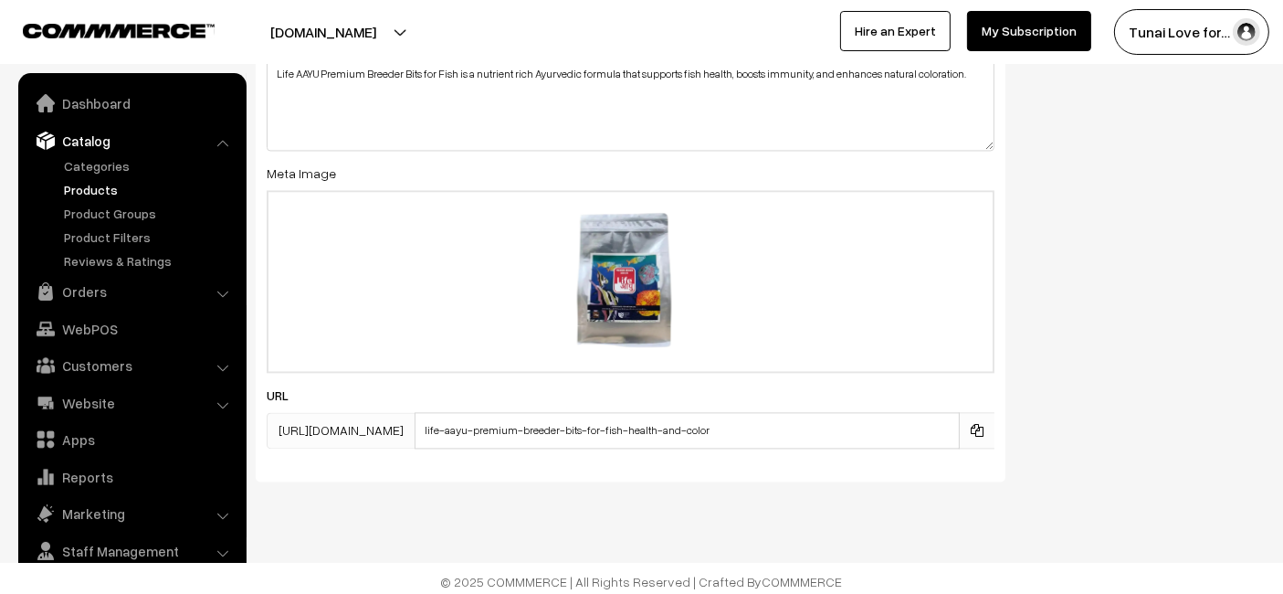
click at [1217, 336] on div "SEO Meta Title Life AAYU Premium Breeder Bits for Fish Health and Color Prefix:…" at bounding box center [760, 32] width 1037 height 926
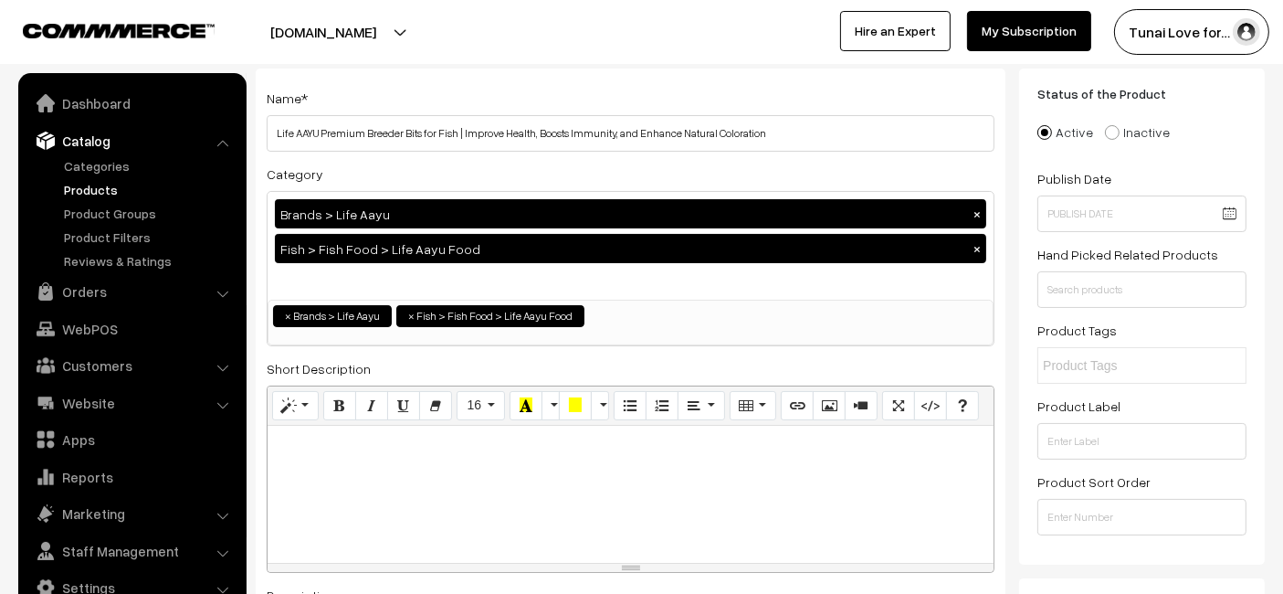
scroll to position [0, 0]
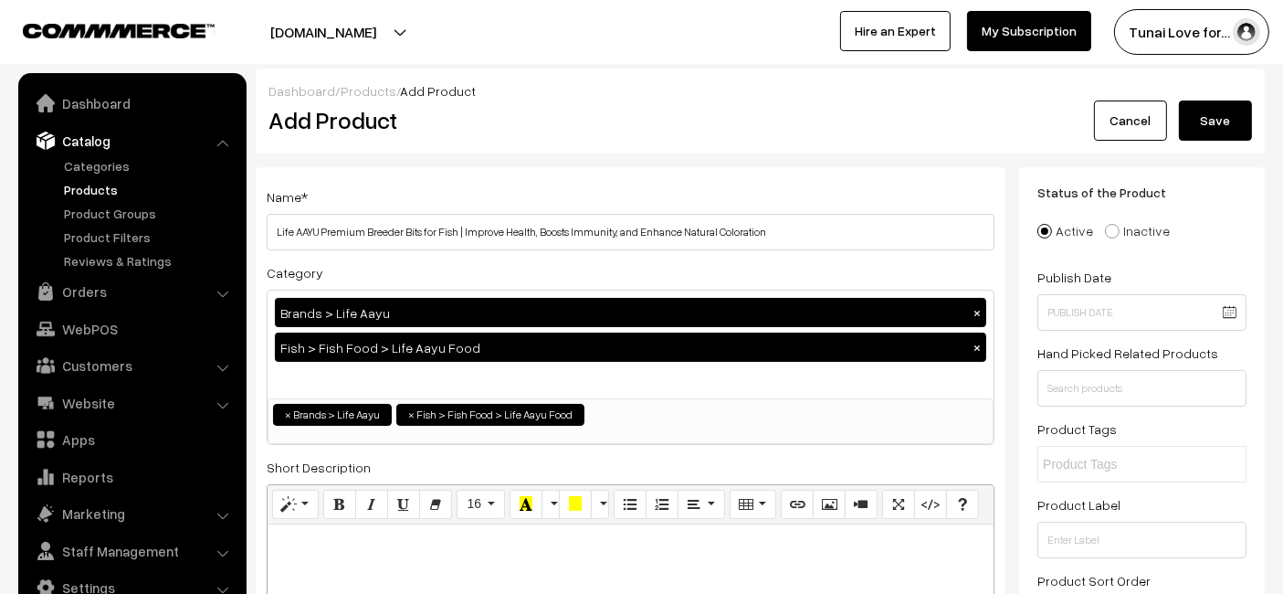
drag, startPoint x: 1195, startPoint y: 116, endPoint x: 975, endPoint y: 108, distance: 220.3
click at [1195, 116] on button "Save" at bounding box center [1215, 120] width 73 height 40
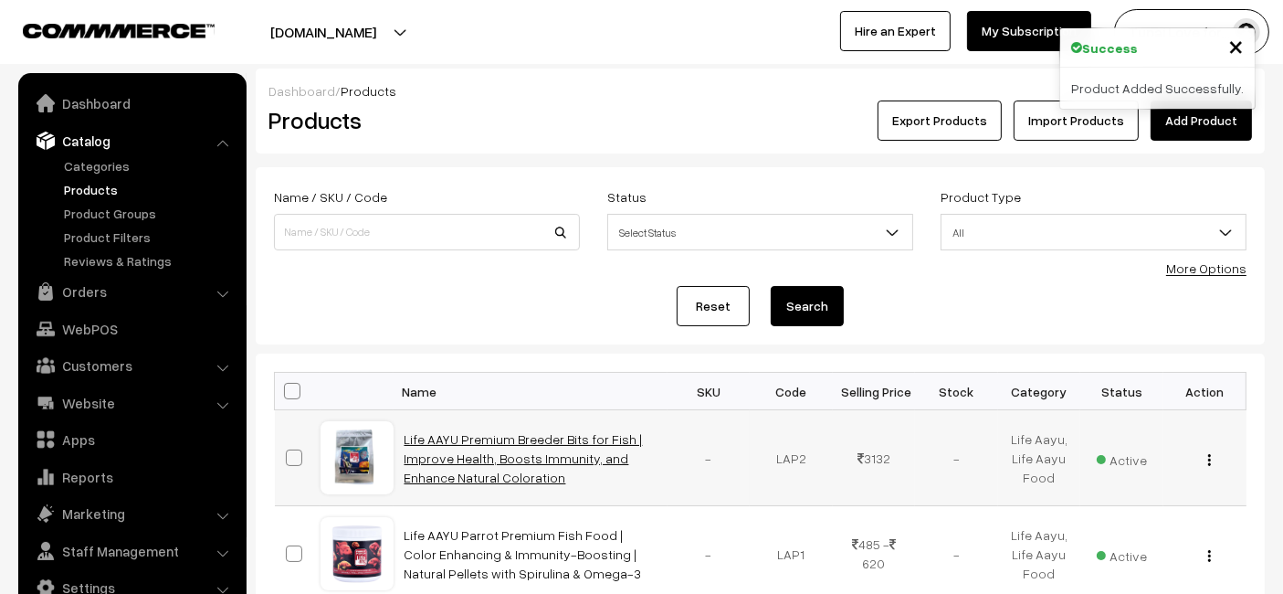
click at [519, 449] on link "Life AAYU Premium Breeder Bits for Fish | Improve Health, Boosts Immunity, and …" at bounding box center [524, 458] width 238 height 54
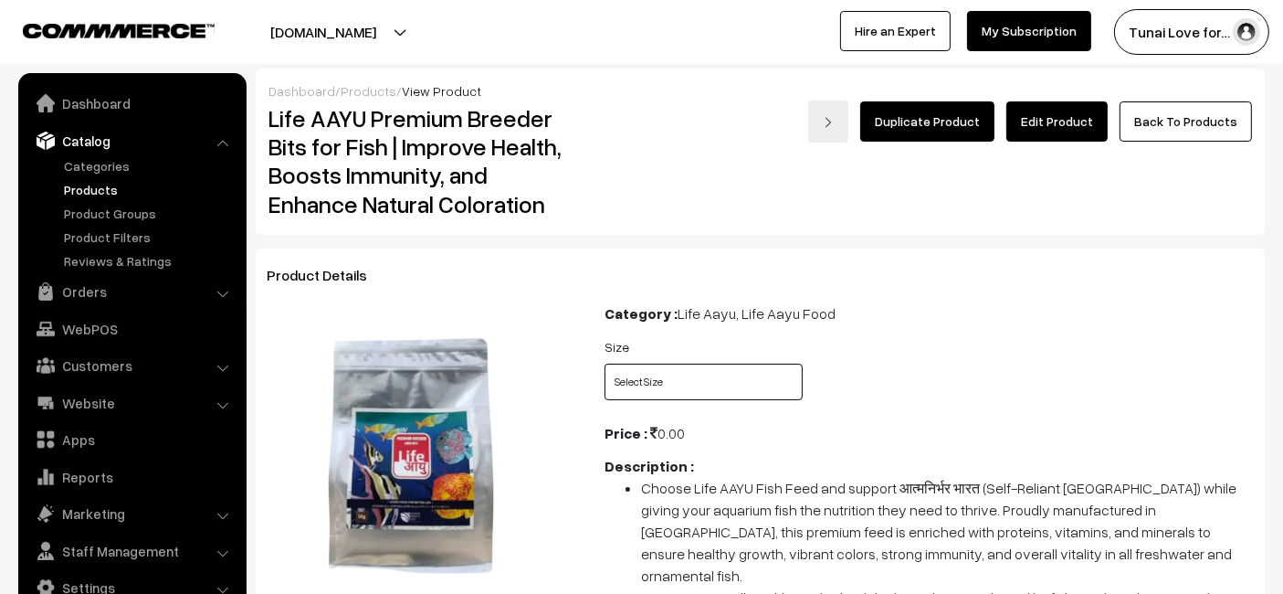
click at [628, 390] on select "Select Size Small Medium Large" at bounding box center [704, 382] width 198 height 37
select select "LAP2_GBV"
click at [605, 364] on select "Select Size Small Medium Large" at bounding box center [704, 382] width 198 height 37
click at [754, 361] on div "Size Select Size Small Medium Large" at bounding box center [704, 367] width 198 height 65
drag, startPoint x: 748, startPoint y: 381, endPoint x: 738, endPoint y: 388, distance: 12.4
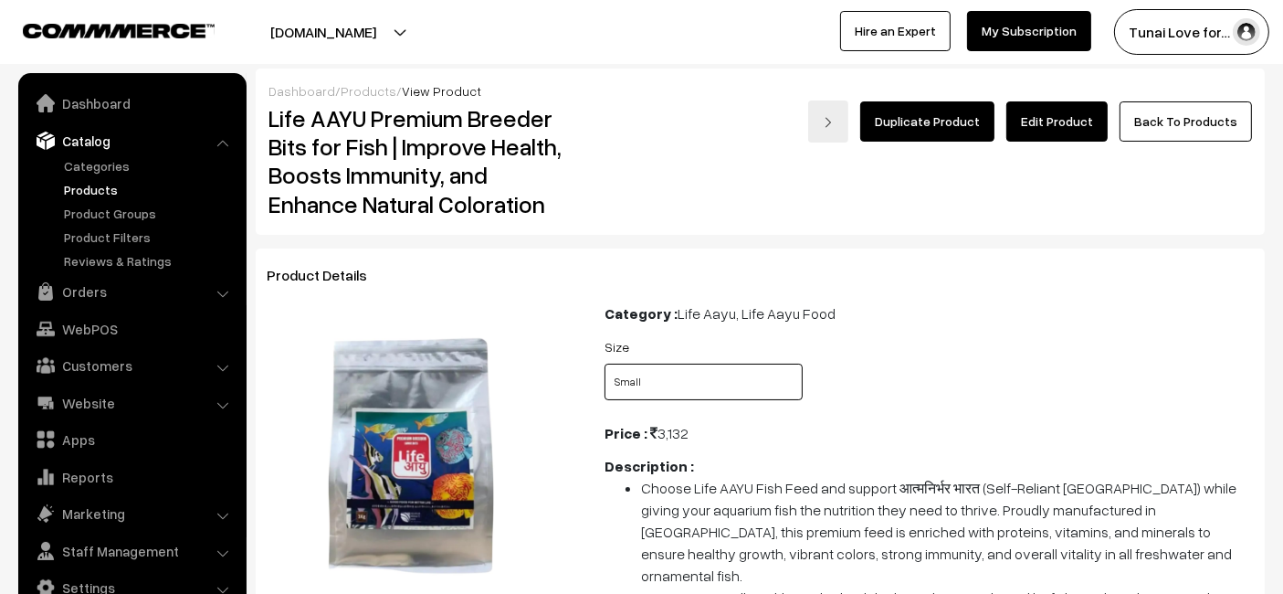
click at [748, 381] on select "Select Size Small Medium Large" at bounding box center [704, 382] width 198 height 37
select select "LAP2_QRJ"
click at [605, 364] on select "Select Size Small Medium Large" at bounding box center [704, 382] width 198 height 37
click at [709, 385] on select "Select Size Small Medium Large" at bounding box center [704, 382] width 198 height 37
select select "LAP2_28D"
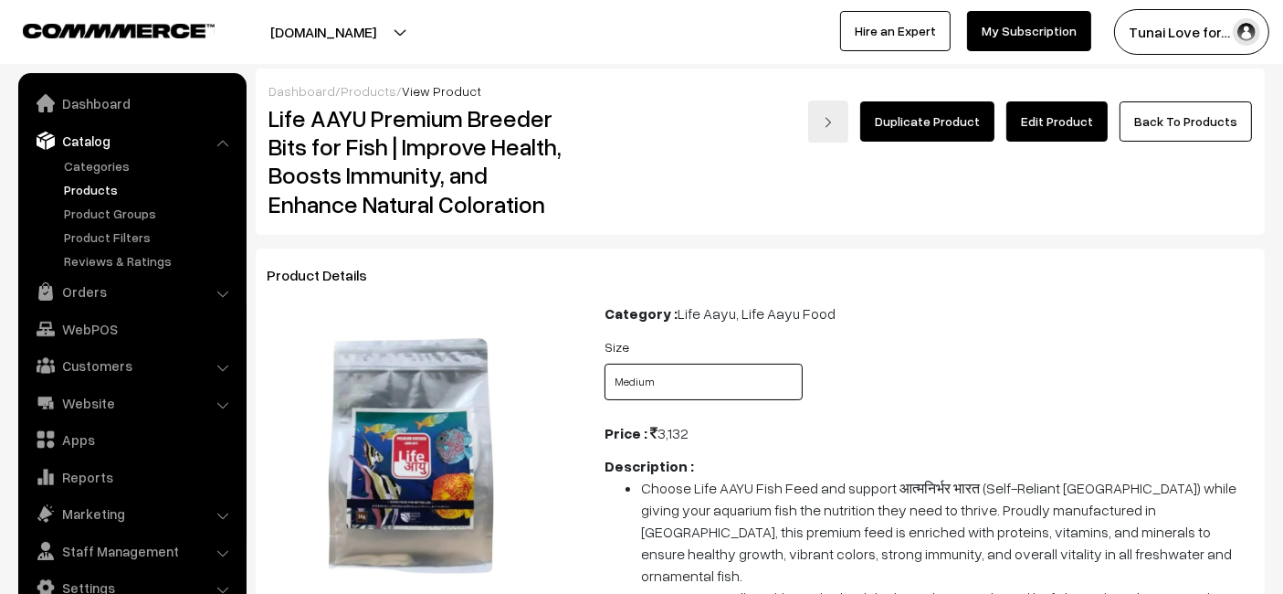
click at [605, 364] on select "Select Size Small Medium Large" at bounding box center [704, 382] width 198 height 37
click at [701, 387] on select "Select Size Small Medium Large" at bounding box center [704, 382] width 198 height 37
select select "LAP2_GBV"
click at [605, 364] on select "Select Size Small Medium Large" at bounding box center [704, 382] width 198 height 37
click at [618, 431] on b "Price :" at bounding box center [626, 433] width 43 height 18
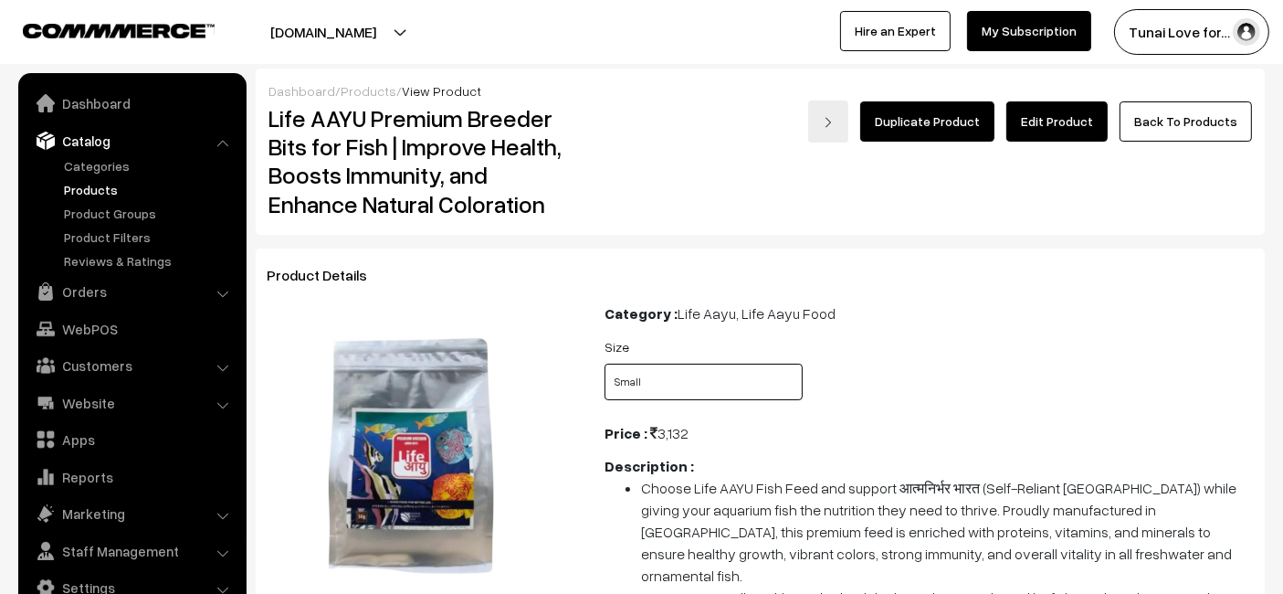
drag, startPoint x: 644, startPoint y: 380, endPoint x: 623, endPoint y: 206, distance: 174.8
select select "LAP2_28D"
click at [605, 364] on select "Select Size Small Medium Large" at bounding box center [704, 382] width 198 height 37
click at [670, 388] on select "Select Size Small Medium Large" at bounding box center [704, 382] width 198 height 37
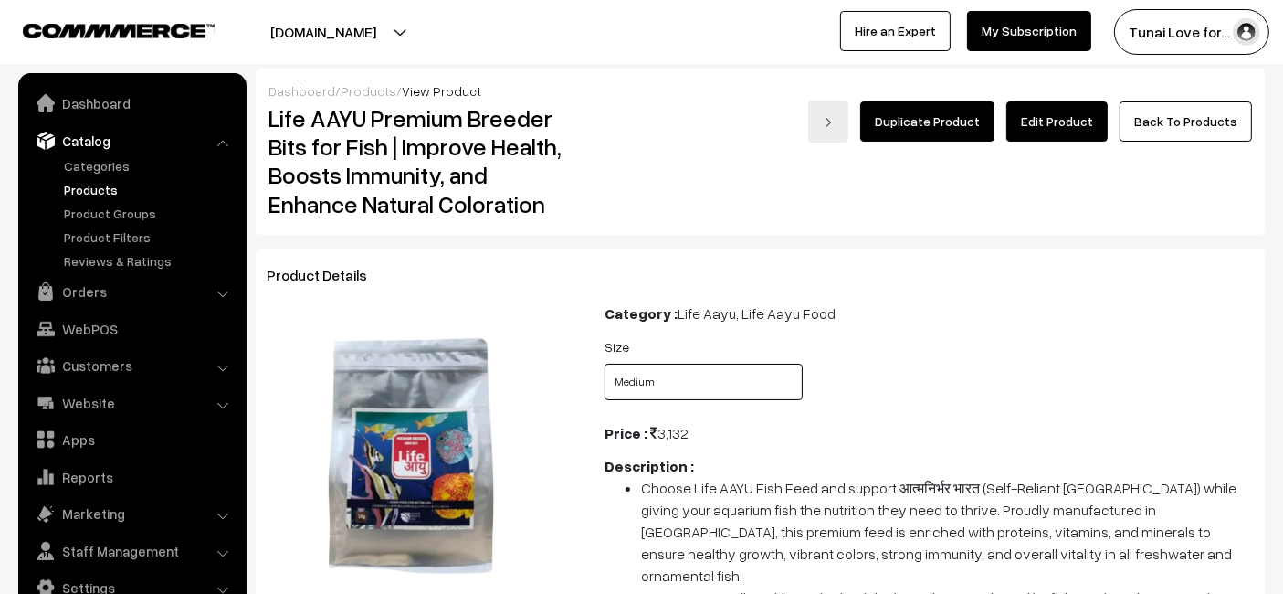
select select "LAP2_QRJ"
click at [605, 364] on select "Select Size Small Medium Large" at bounding box center [704, 382] width 198 height 37
click at [1055, 116] on link "Edit Product" at bounding box center [1056, 121] width 101 height 40
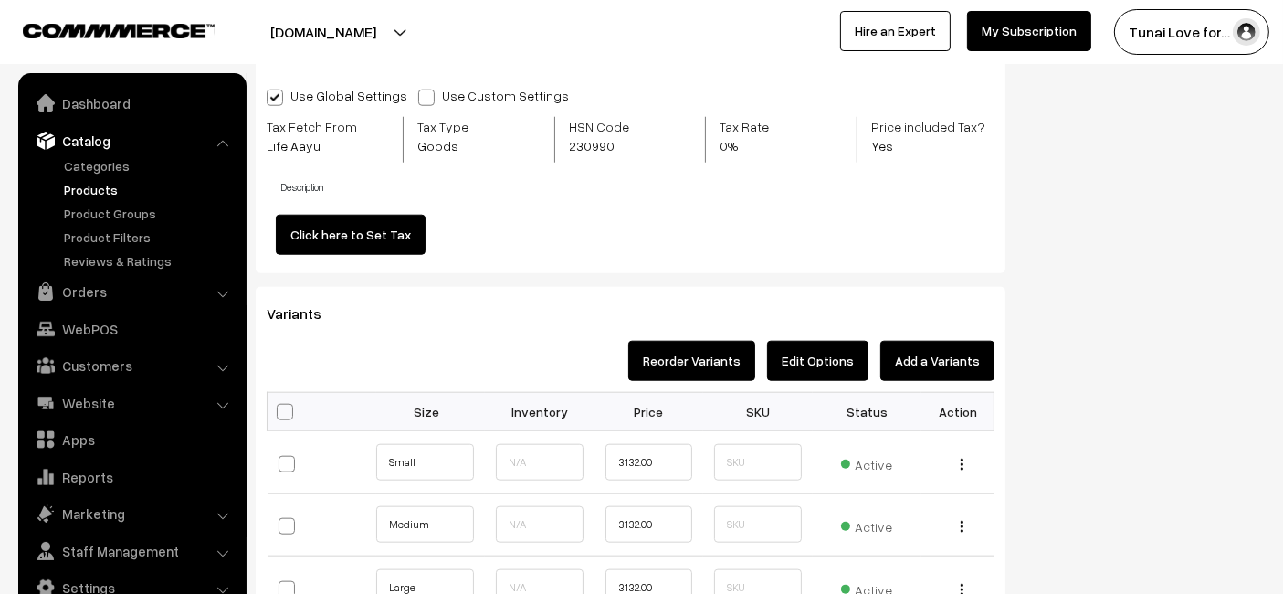
scroll to position [1928, 0]
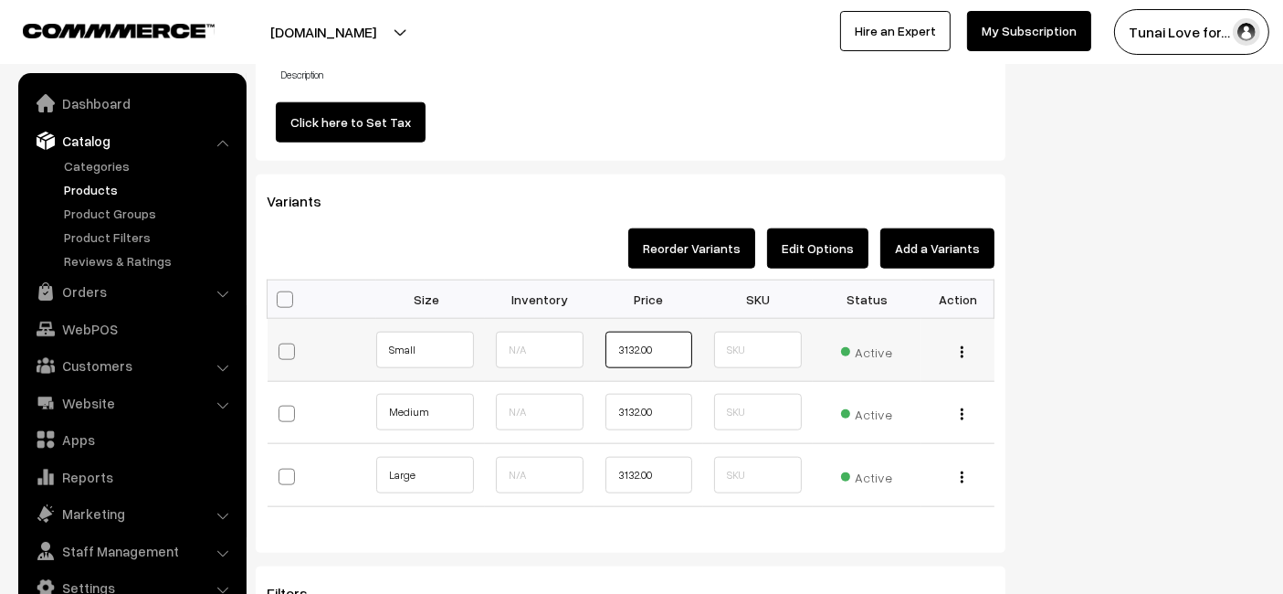
click at [644, 353] on input "3132.00" at bounding box center [649, 350] width 87 height 37
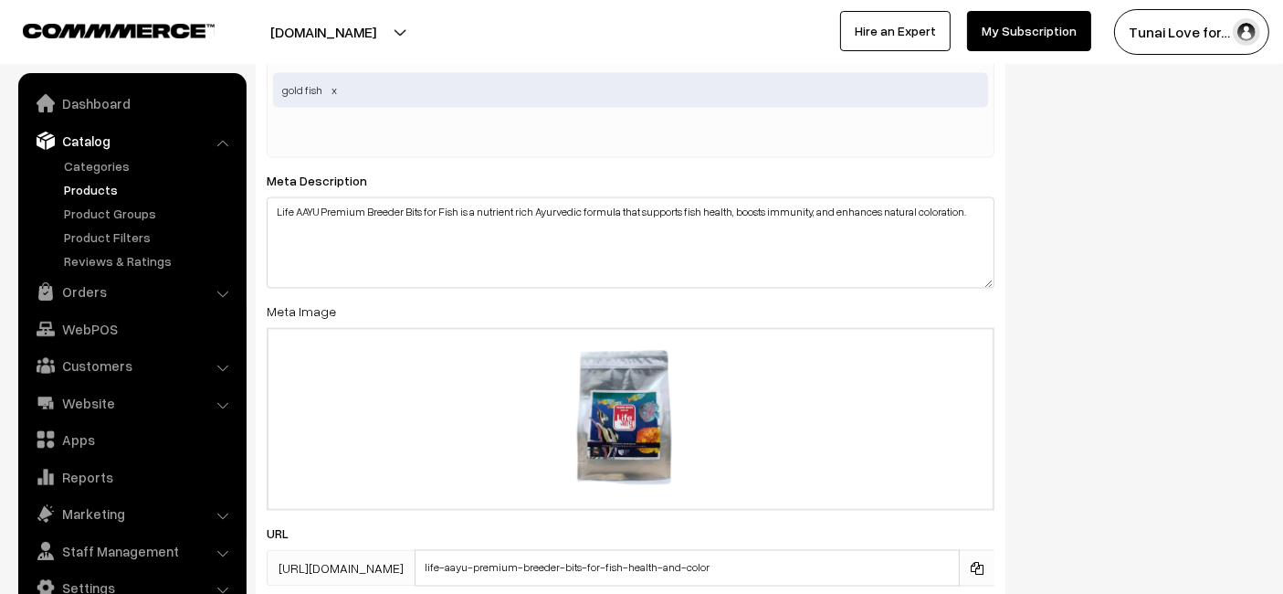
scroll to position [3015, 0]
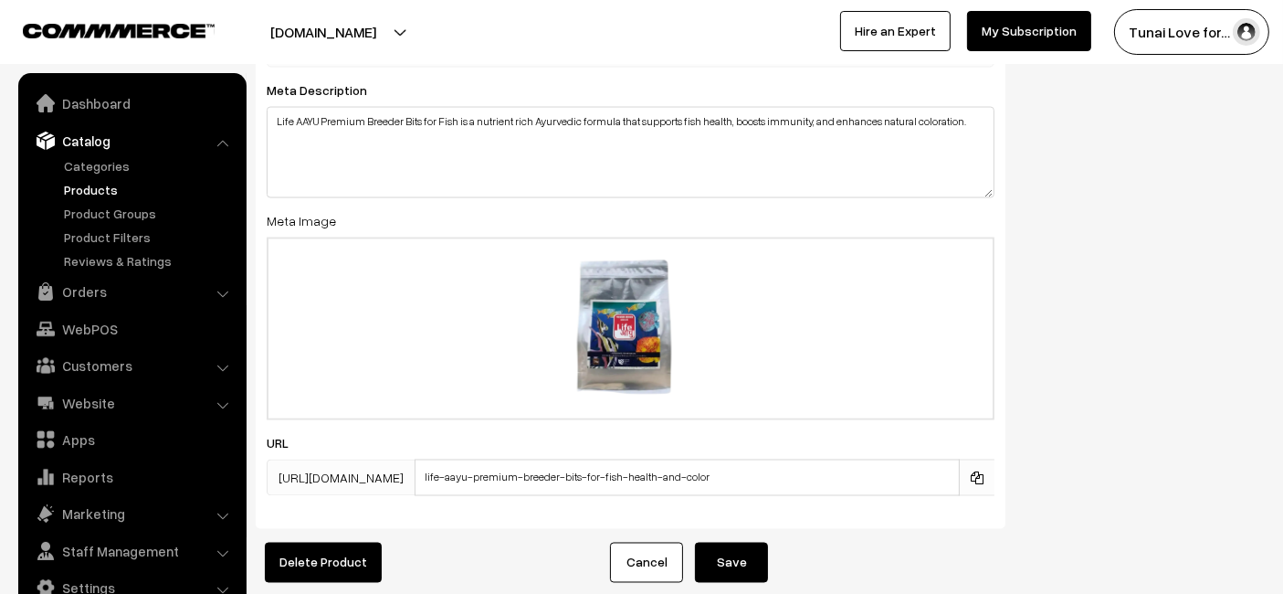
click at [740, 560] on button "Save" at bounding box center [731, 563] width 73 height 40
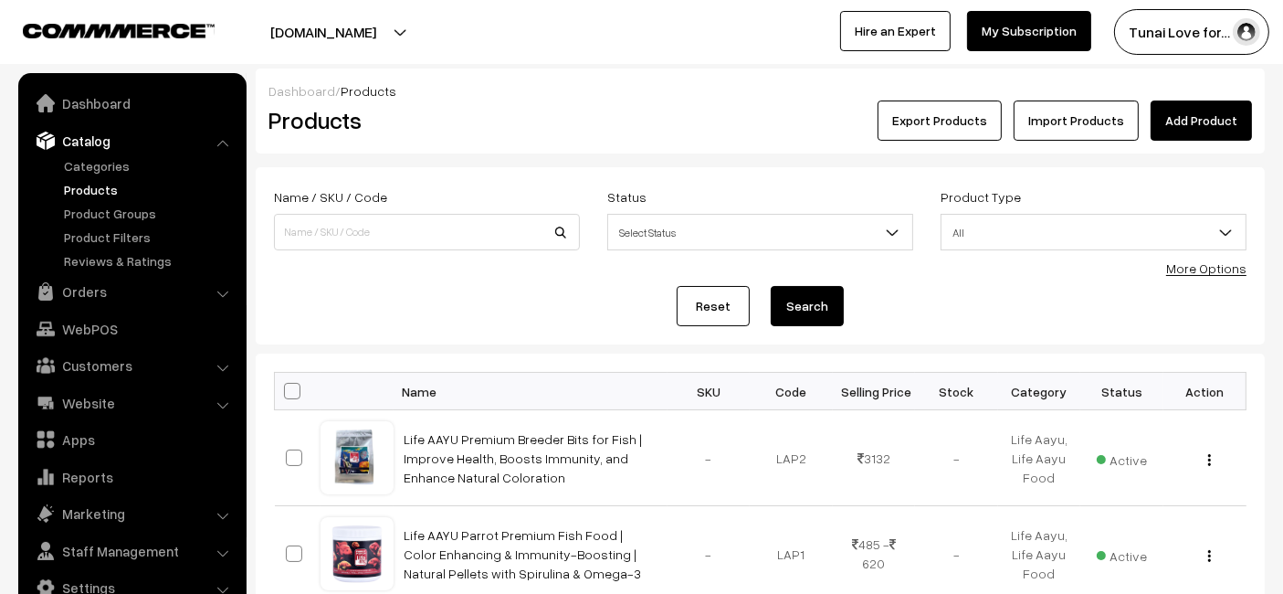
click at [1175, 111] on link "Add Product" at bounding box center [1201, 120] width 101 height 40
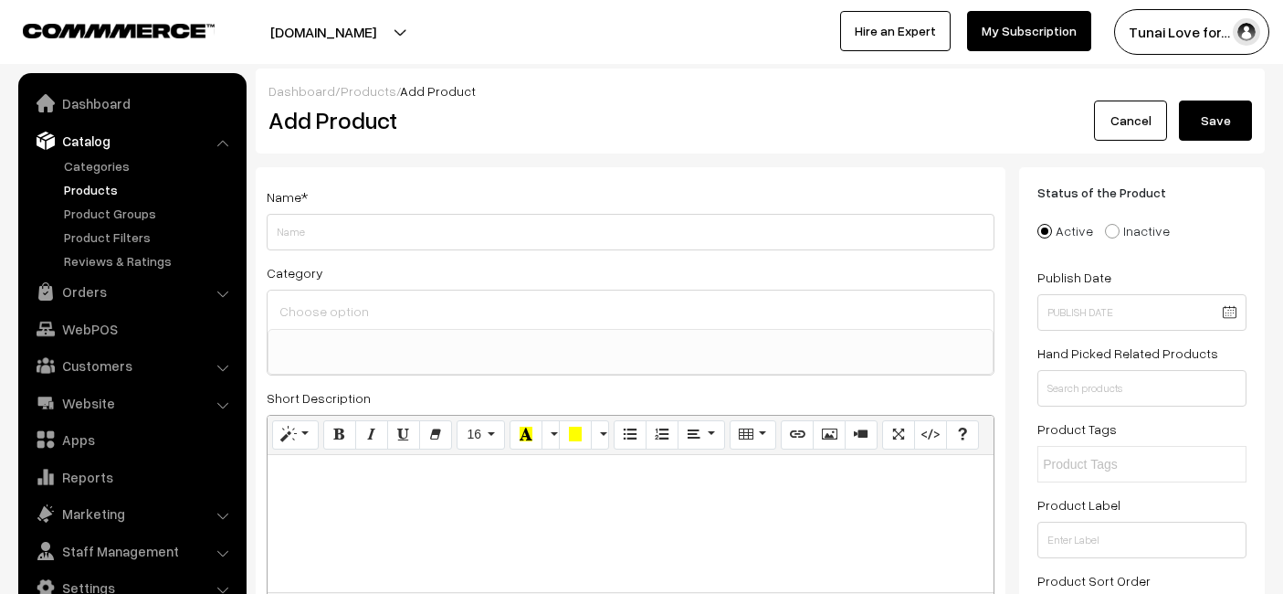
select select
click at [694, 220] on input "Weight" at bounding box center [631, 232] width 728 height 37
drag, startPoint x: 733, startPoint y: 230, endPoint x: 699, endPoint y: 249, distance: 39.7
click at [699, 249] on div "Name * Life AAYU Red Fish Food | Ayurvedic Color Booster with Anchovy & Paprika…" at bounding box center [631, 558] width 750 height 782
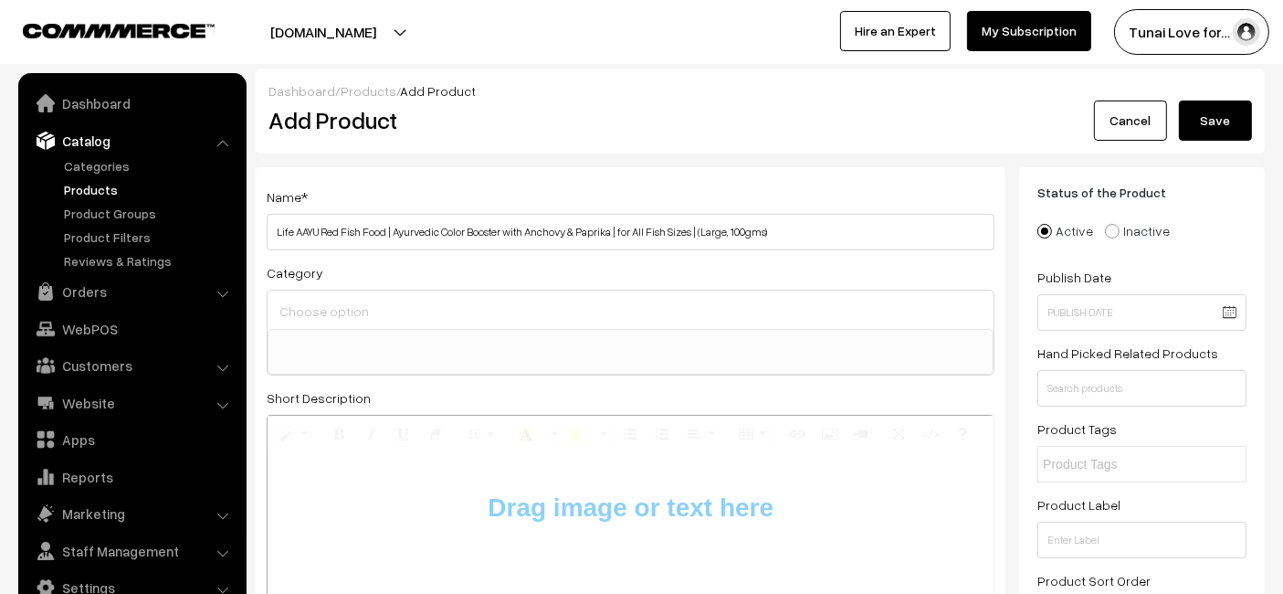
click at [701, 254] on div "Name * Life AAYU Red Fish Food | Ayurvedic Color Booster with Anchovy & Paprika…" at bounding box center [631, 558] width 750 height 782
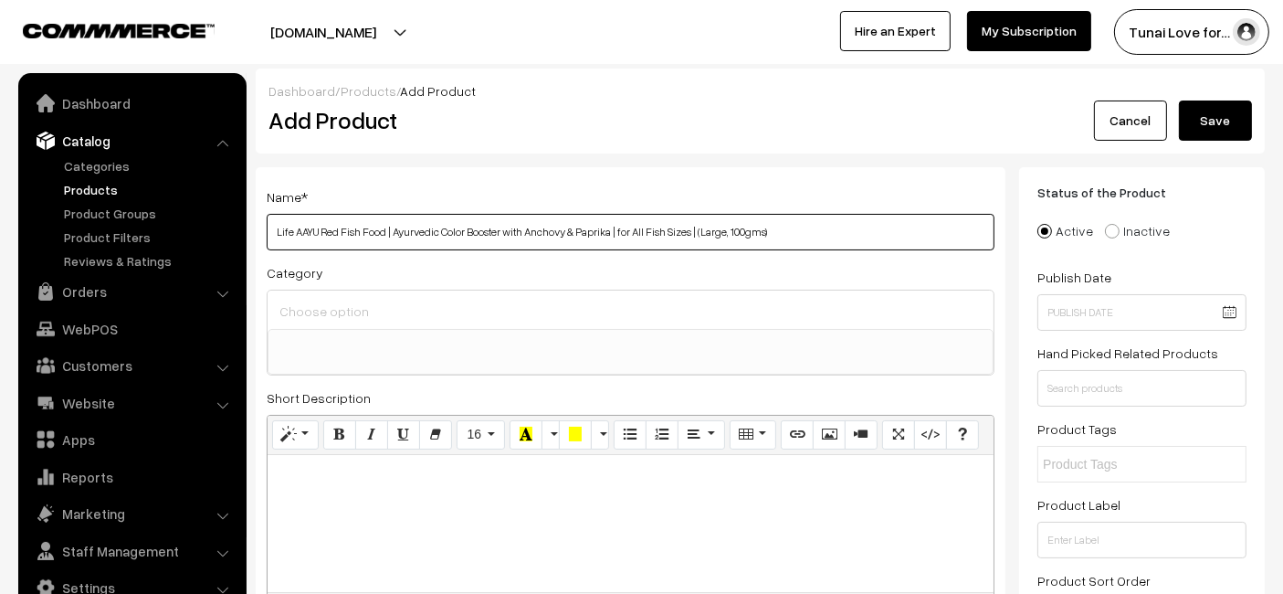
click at [714, 234] on input "Life AAYU Red Fish Food | Ayurvedic Color Booster with Anchovy & Paprika | for …" at bounding box center [631, 232] width 728 height 37
click at [780, 244] on input "Life AAYU Red Fish Food | Ayurvedic Color Booster with Anchovy & Paprika | for …" at bounding box center [631, 232] width 728 height 37
type input "Life AAYU Red Fish Food | Ayurvedic Color Booster with Anchovy & Paprika | for …"
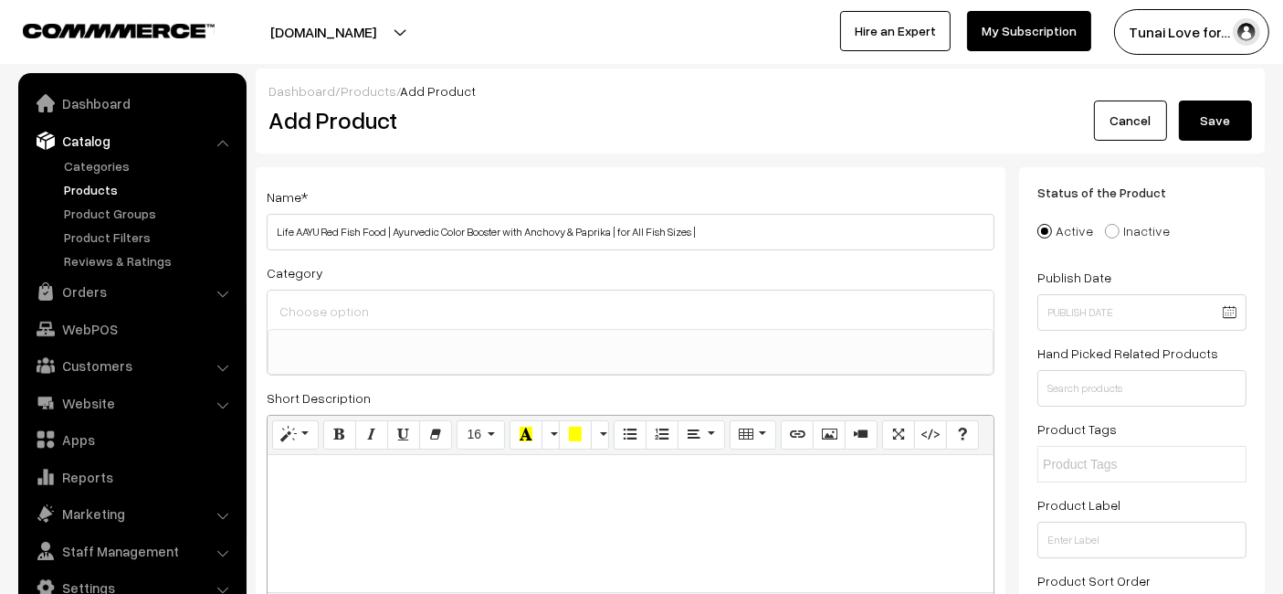
click at [639, 351] on ul at bounding box center [631, 341] width 724 height 23
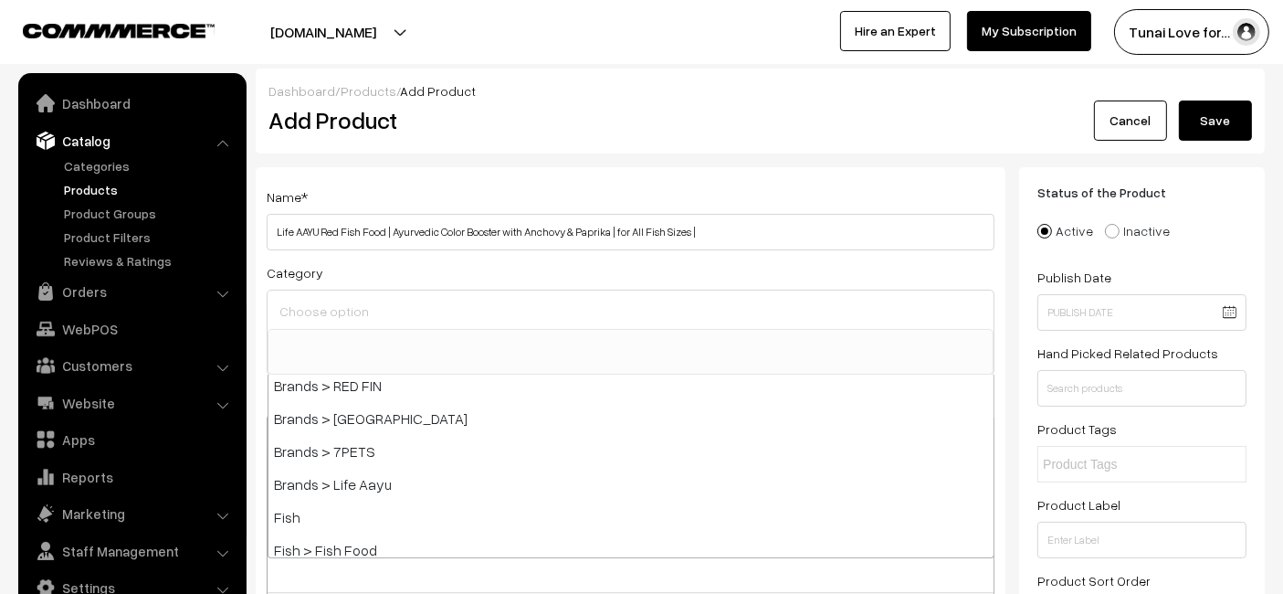
scroll to position [406, 0]
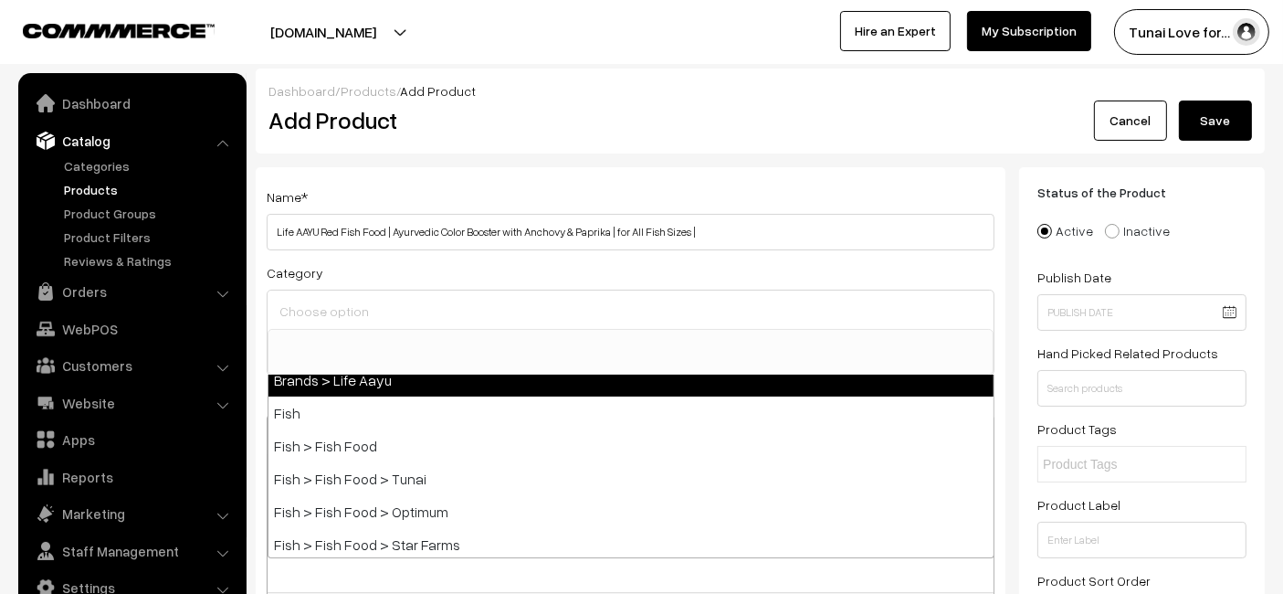
select select "48"
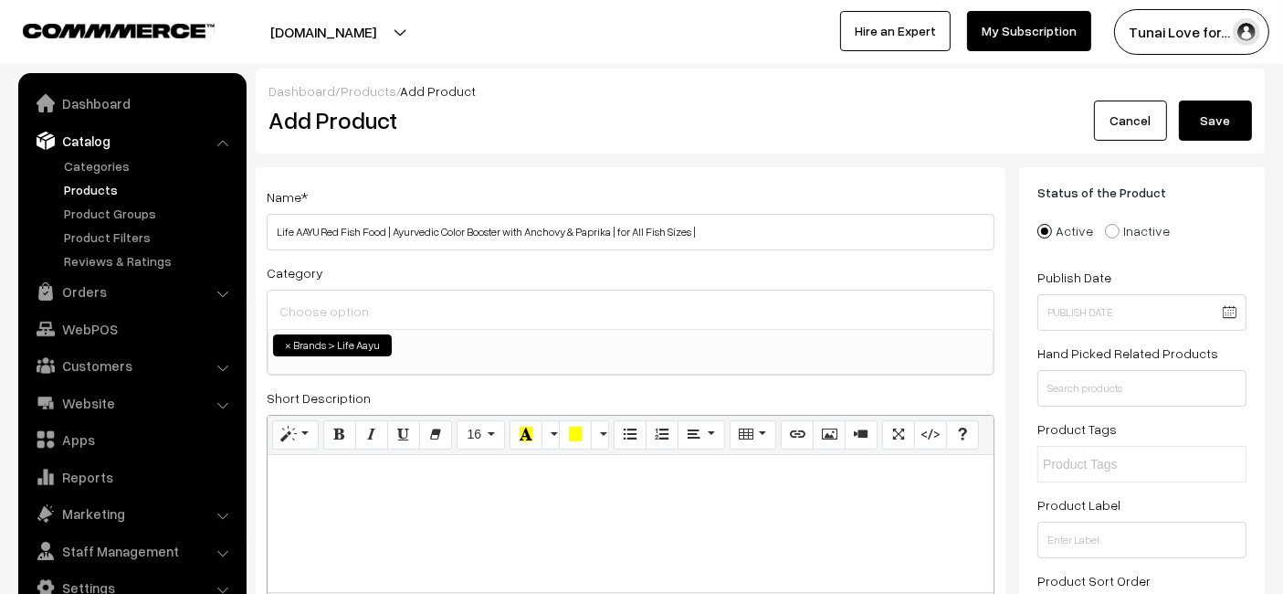
scroll to position [135, 0]
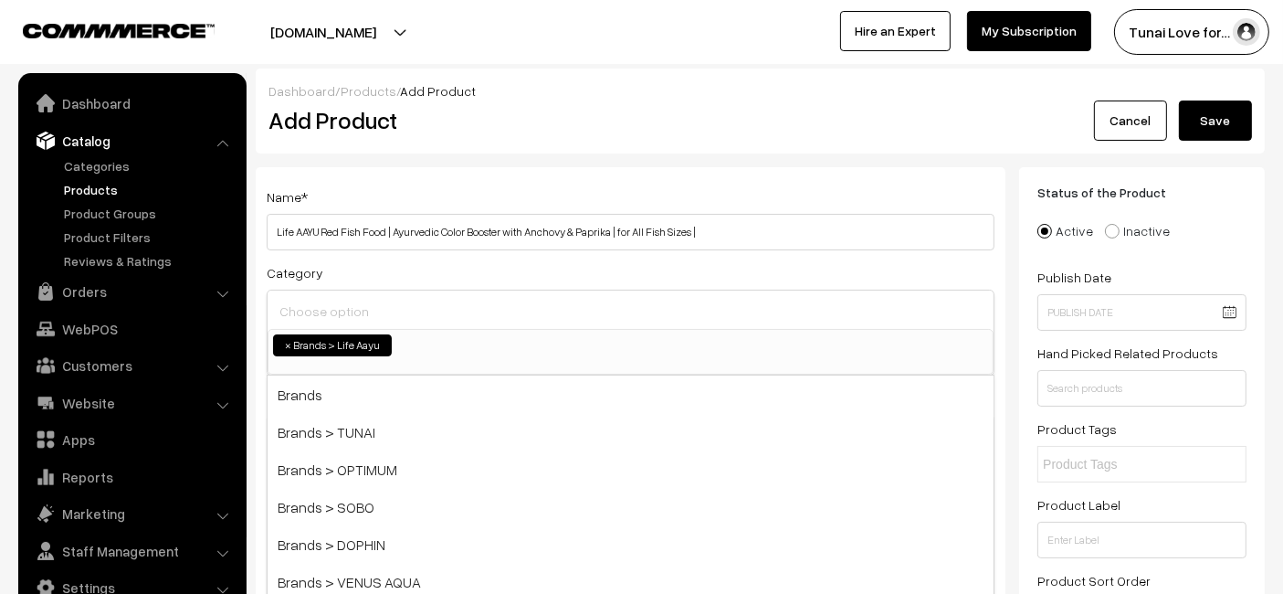
click at [518, 324] on div at bounding box center [631, 309] width 726 height 38
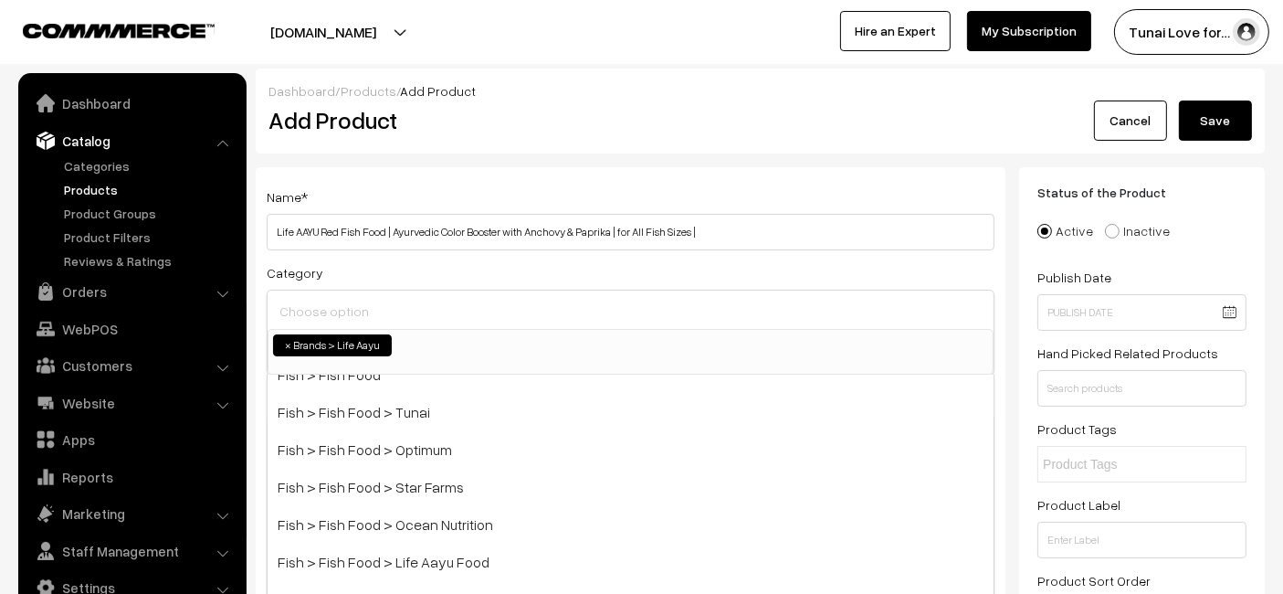
scroll to position [608, 0]
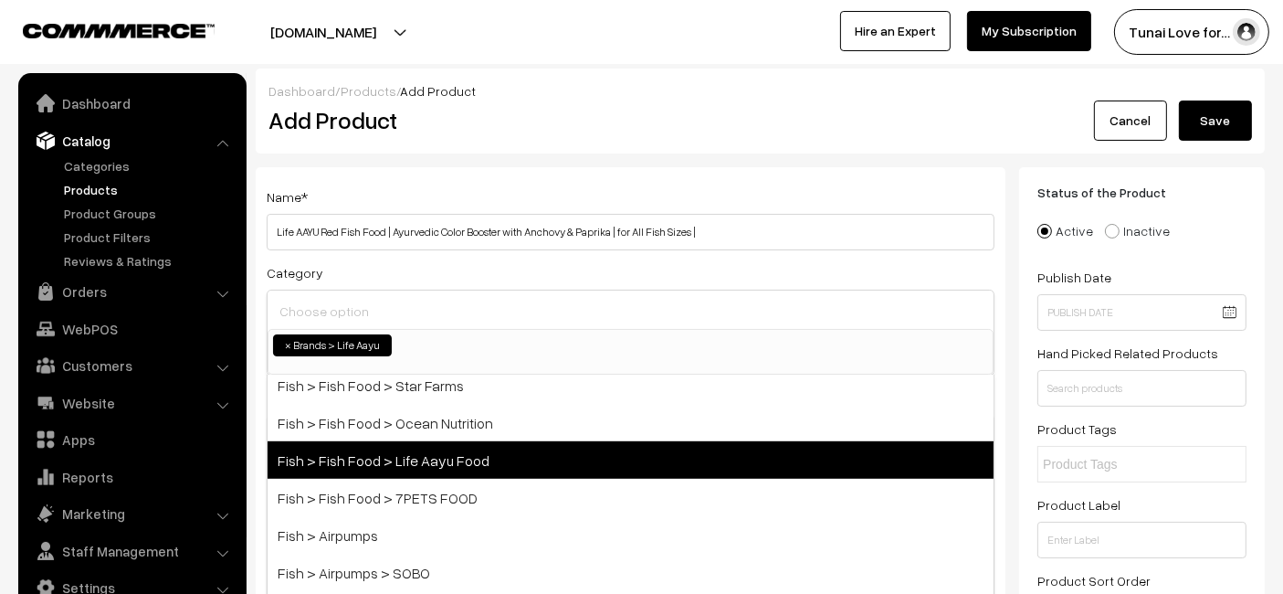
click at [458, 447] on span "Fish > Fish Food > Life Aayu Food" at bounding box center [631, 459] width 726 height 37
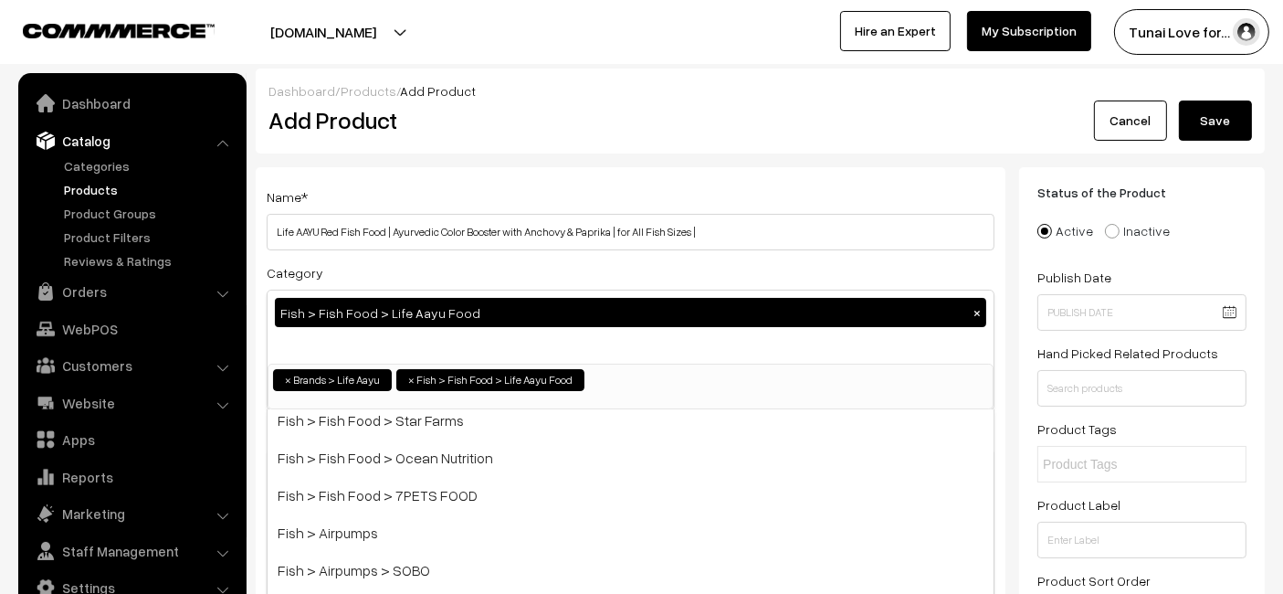
click at [514, 147] on div "Dashboard / Products / Add Product Add Product Cancel Save" at bounding box center [760, 110] width 1009 height 85
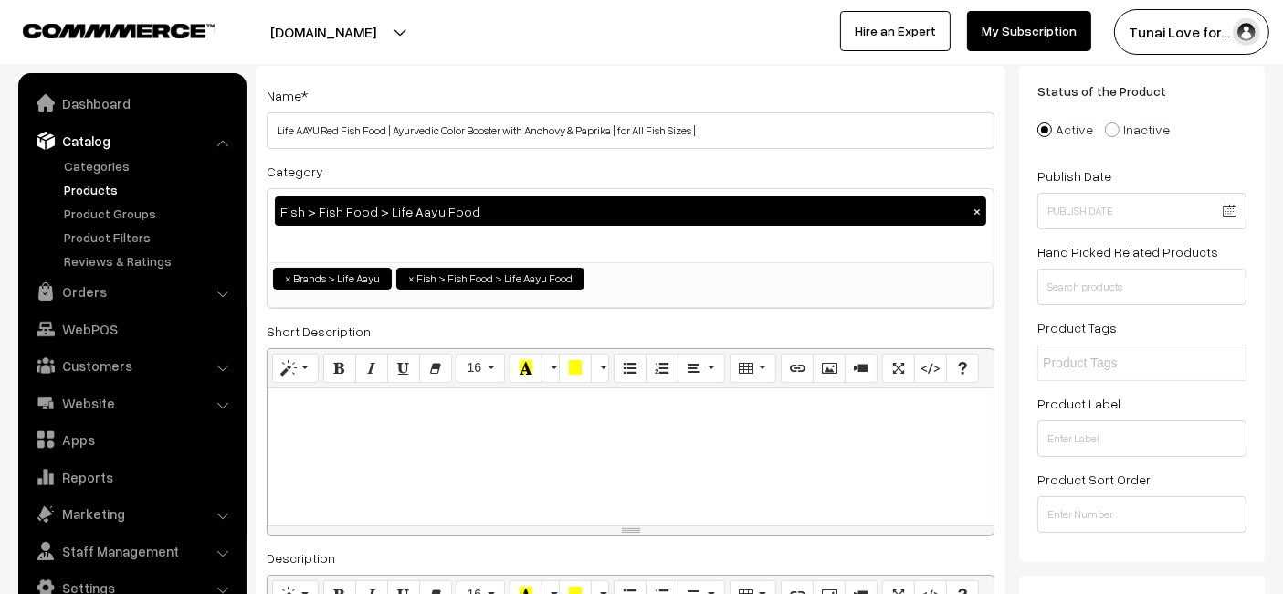
scroll to position [203, 0]
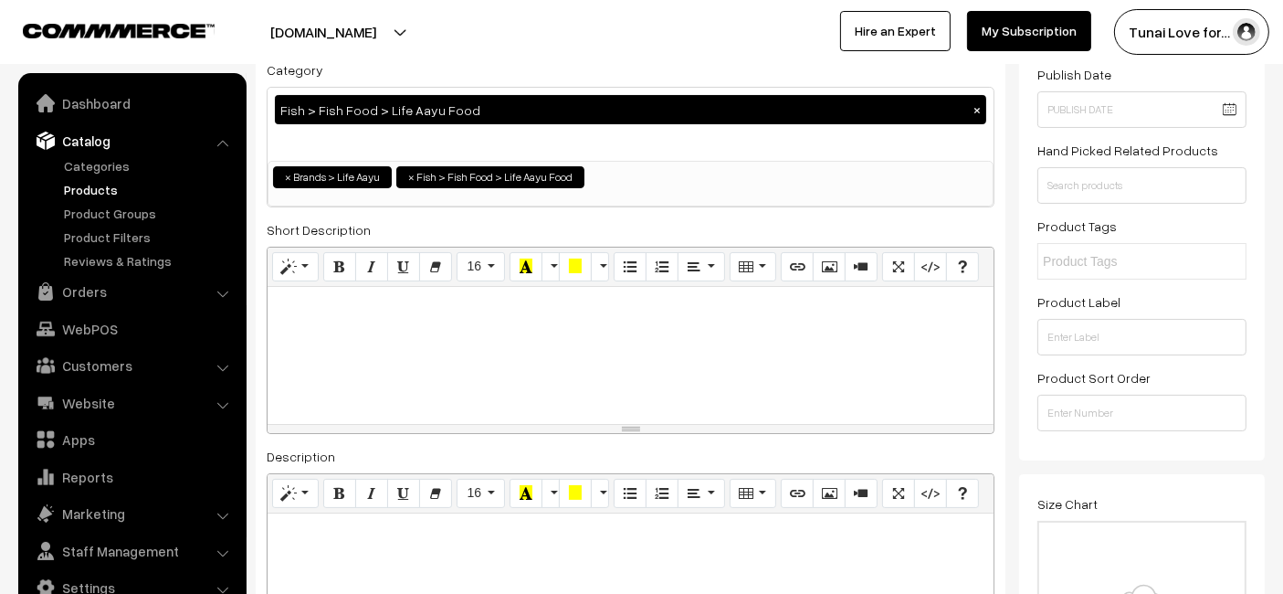
click at [413, 125] on div "Fish > Fish Food > Life Aayu Food ×" at bounding box center [631, 124] width 726 height 73
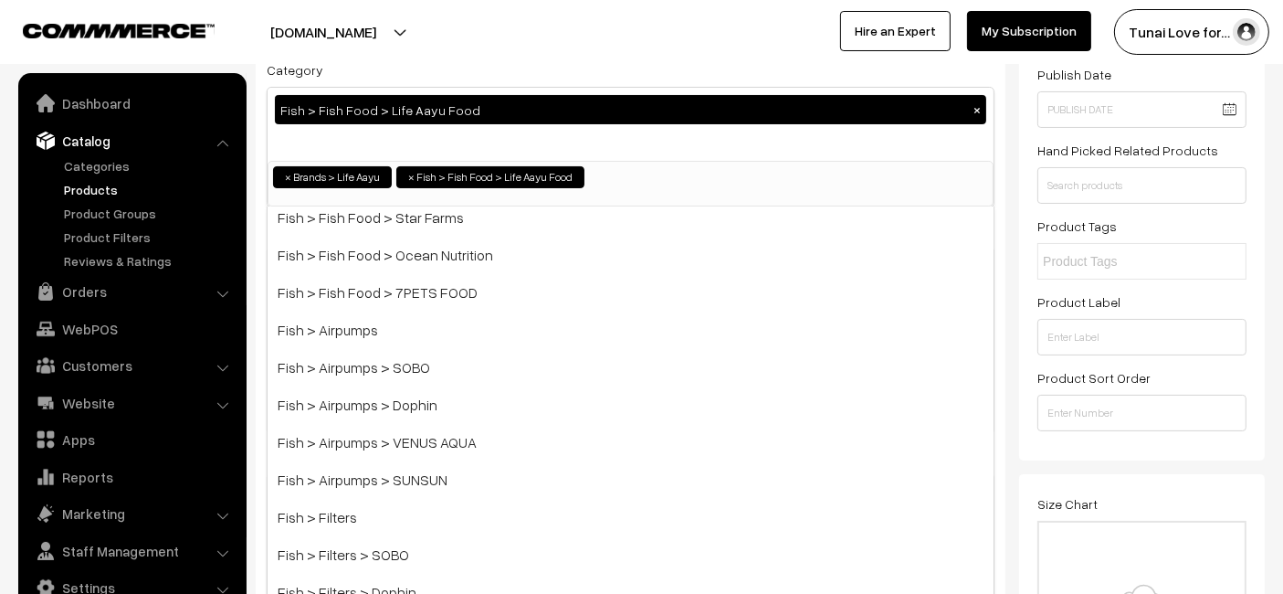
click at [985, 109] on button "×" at bounding box center [977, 109] width 16 height 16
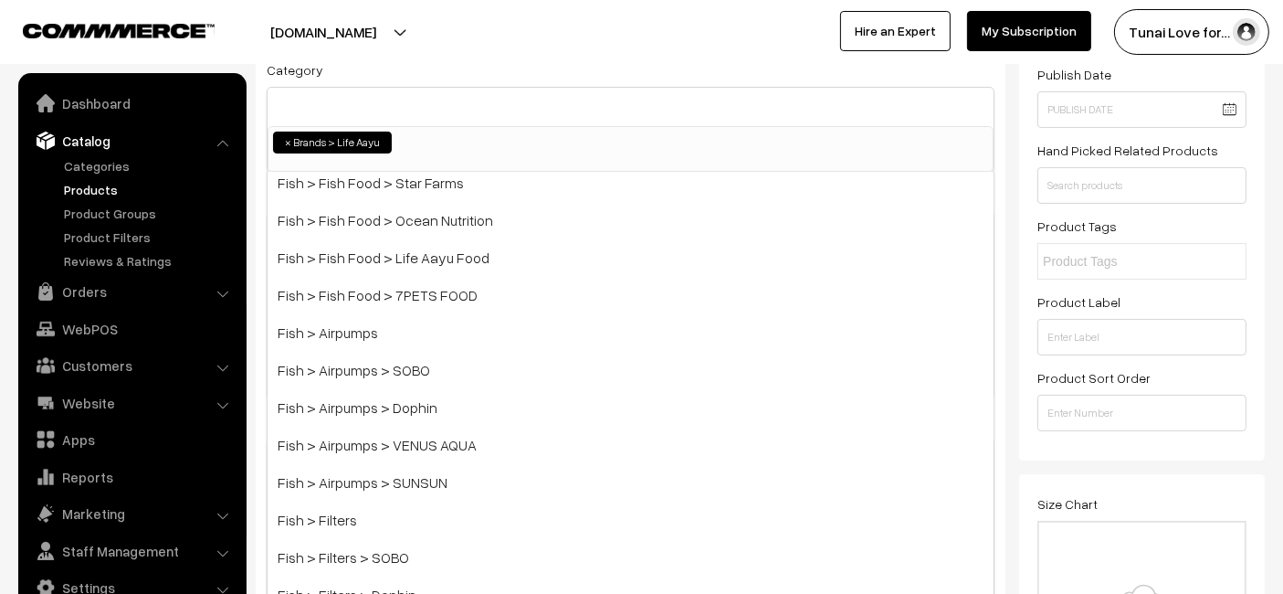
click at [279, 135] on li "× Brands > Life Aayu" at bounding box center [332, 143] width 119 height 22
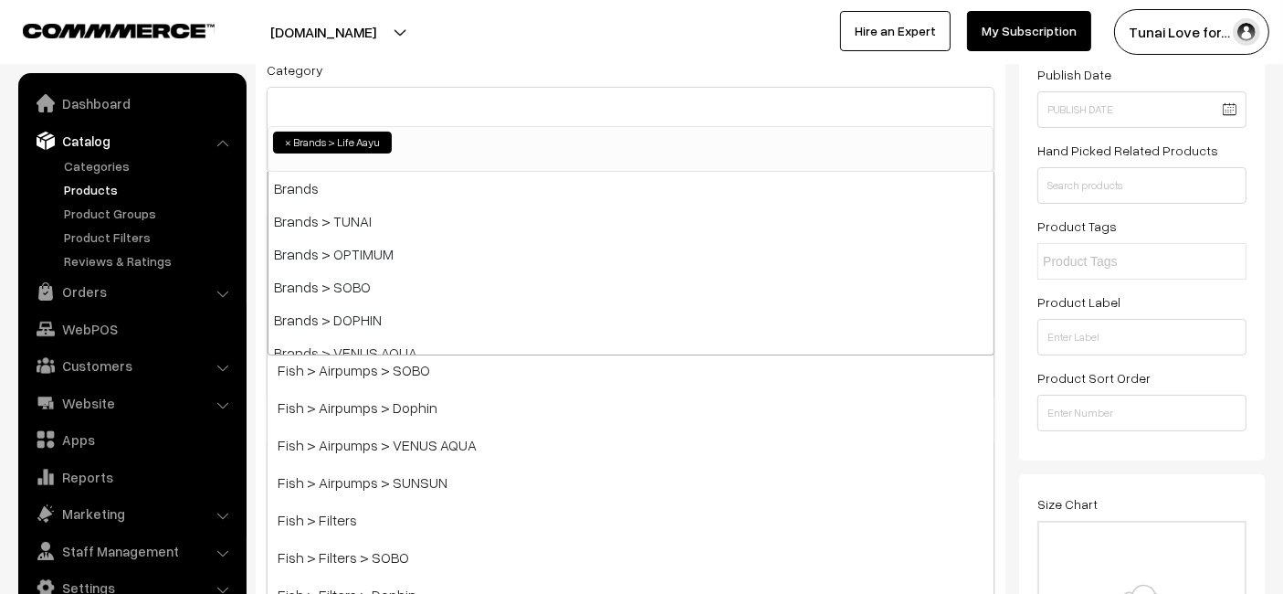
scroll to position [329, 0]
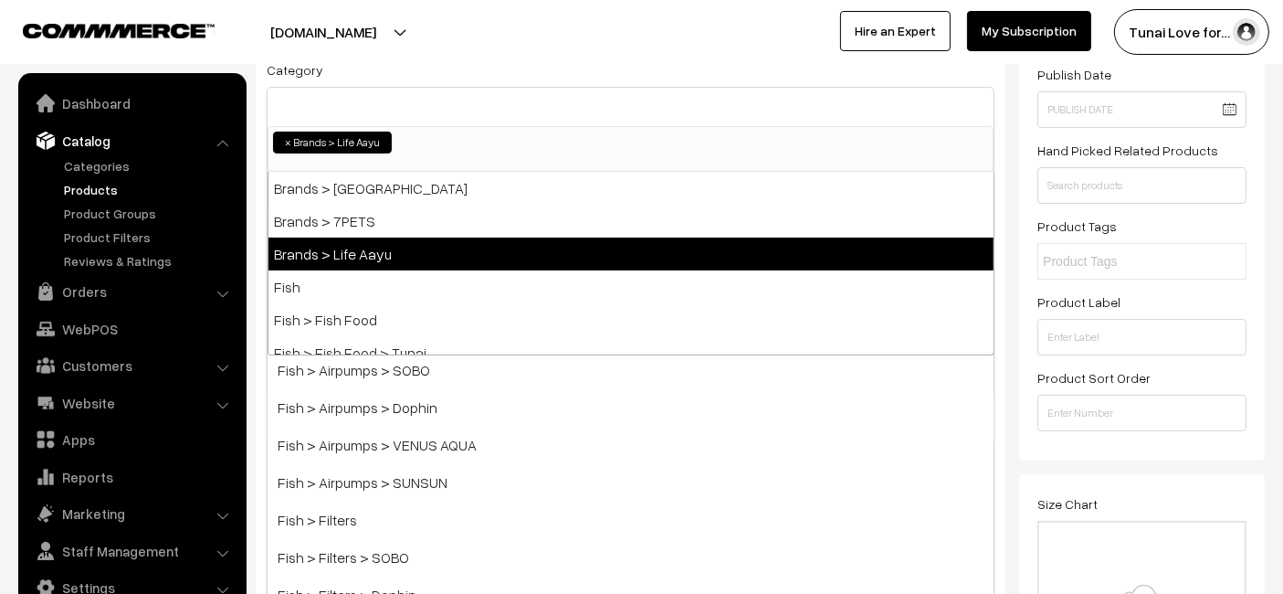
click at [289, 139] on span "×" at bounding box center [288, 142] width 6 height 16
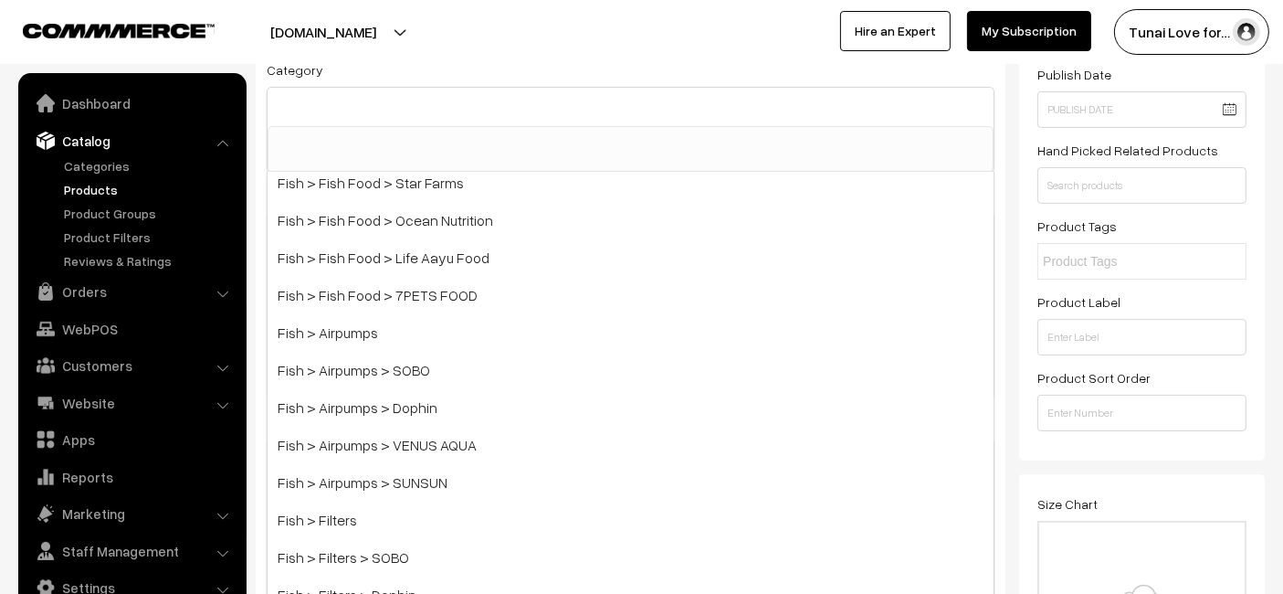
click at [334, 103] on div at bounding box center [631, 107] width 726 height 38
click at [342, 135] on ul at bounding box center [631, 138] width 724 height 23
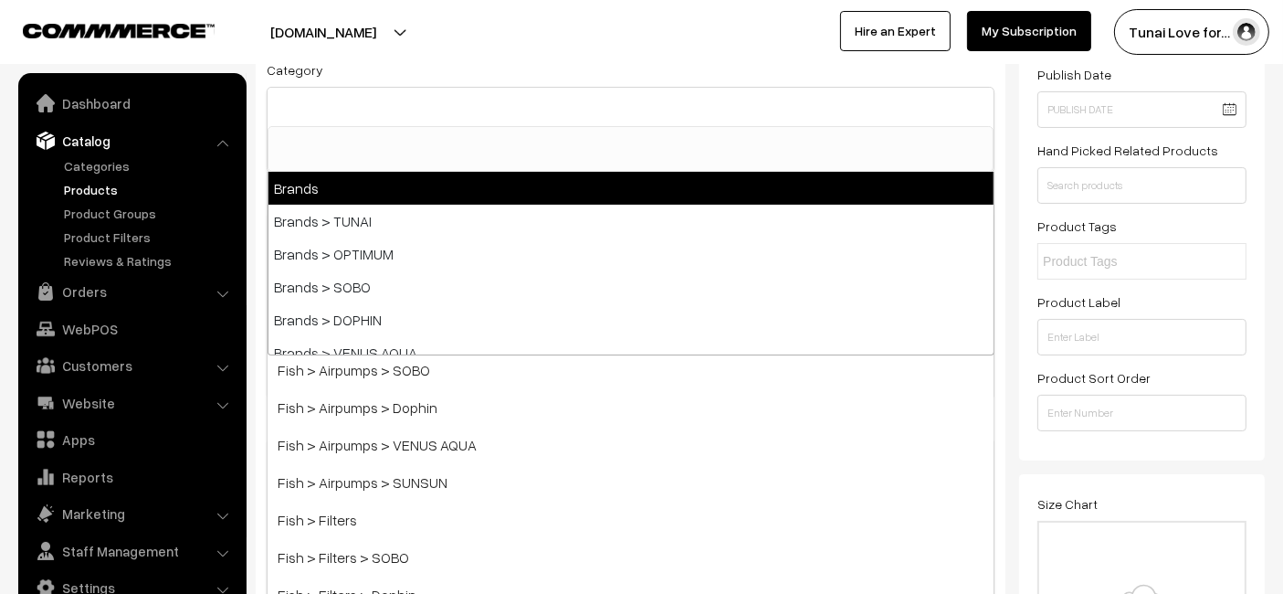
click at [730, 55] on div "tunai.in Go to Website Create New Store Tunai Love for… My Profile Refer & Earn…" at bounding box center [641, 32] width 1283 height 64
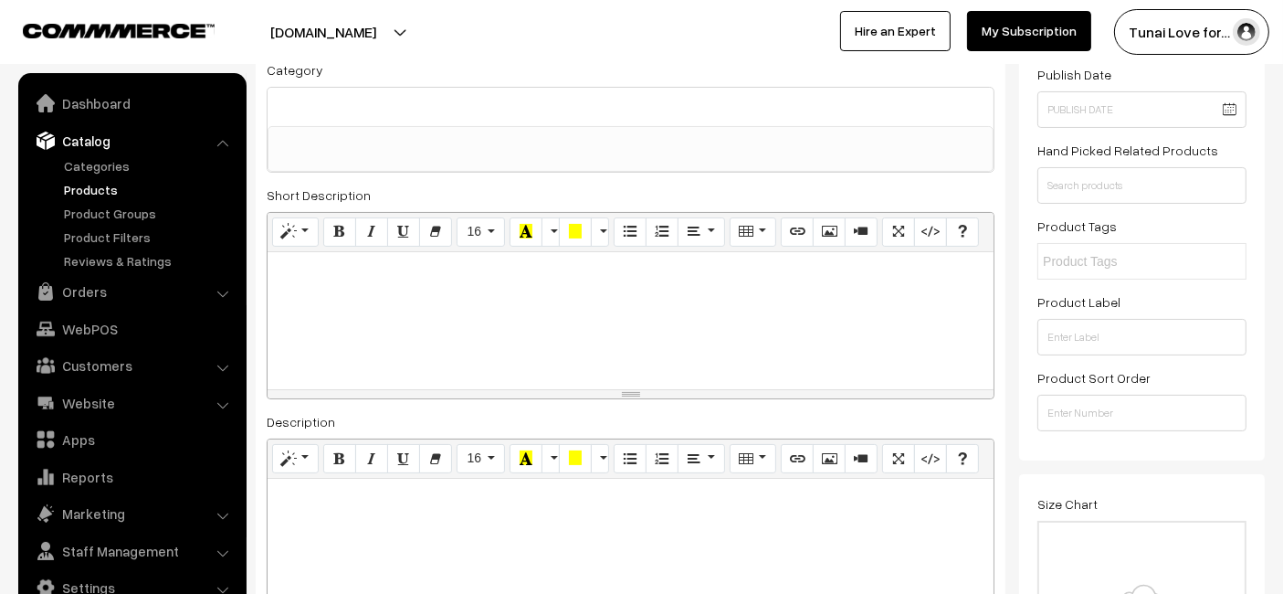
click at [518, 165] on span at bounding box center [631, 149] width 726 height 46
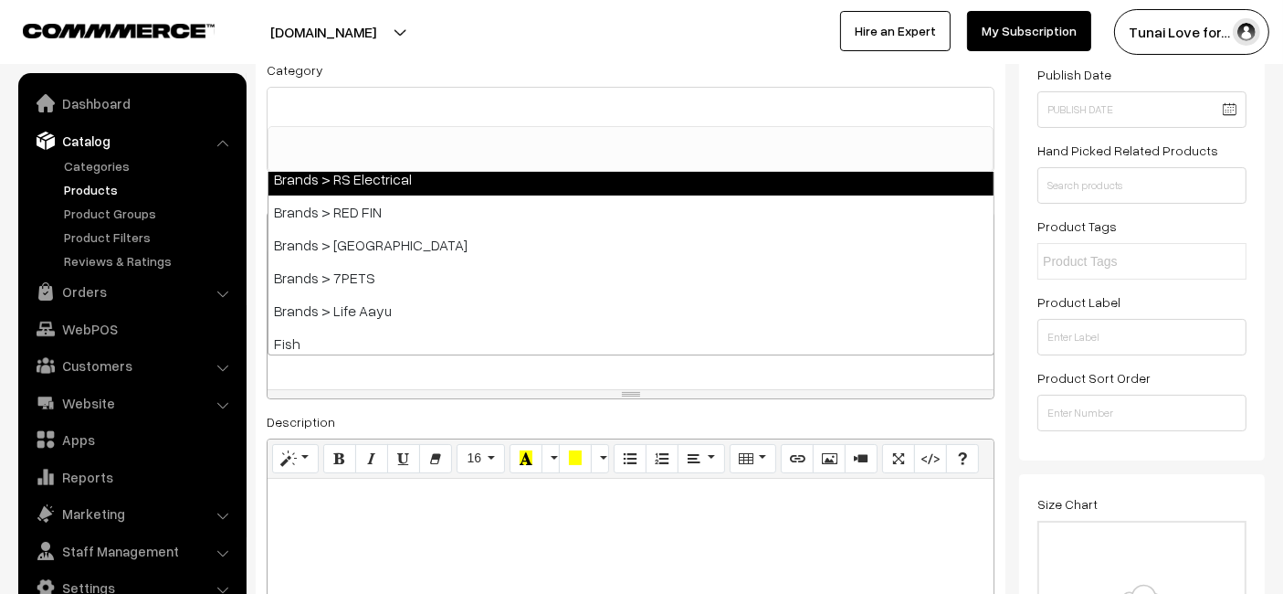
scroll to position [304, 0]
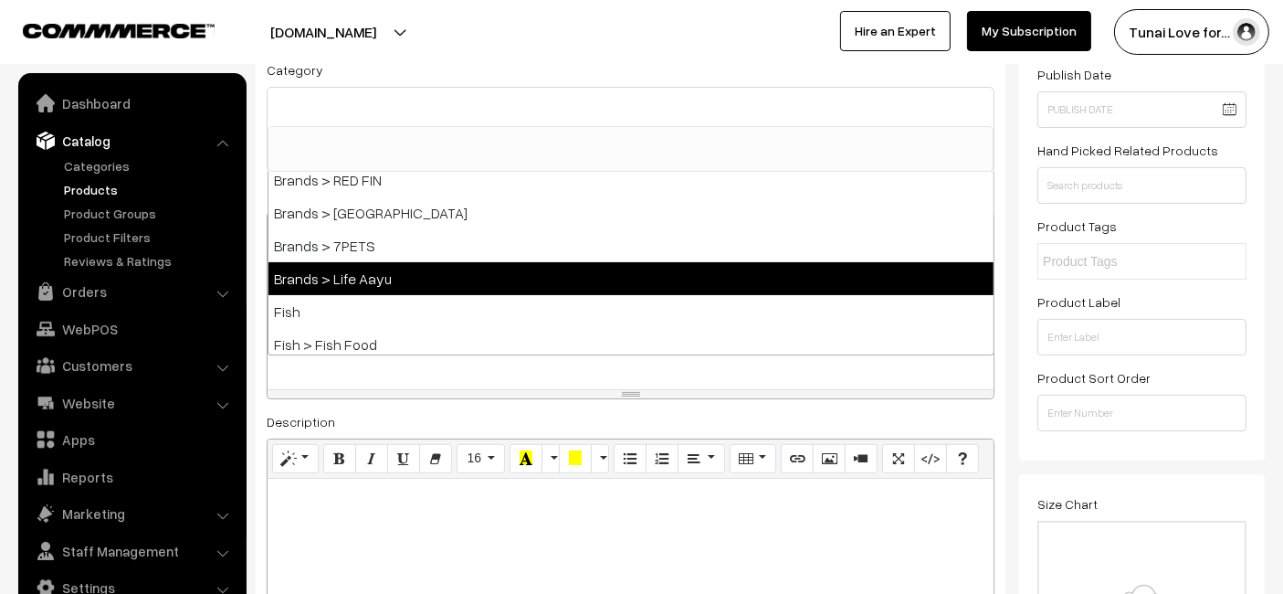
select select "48"
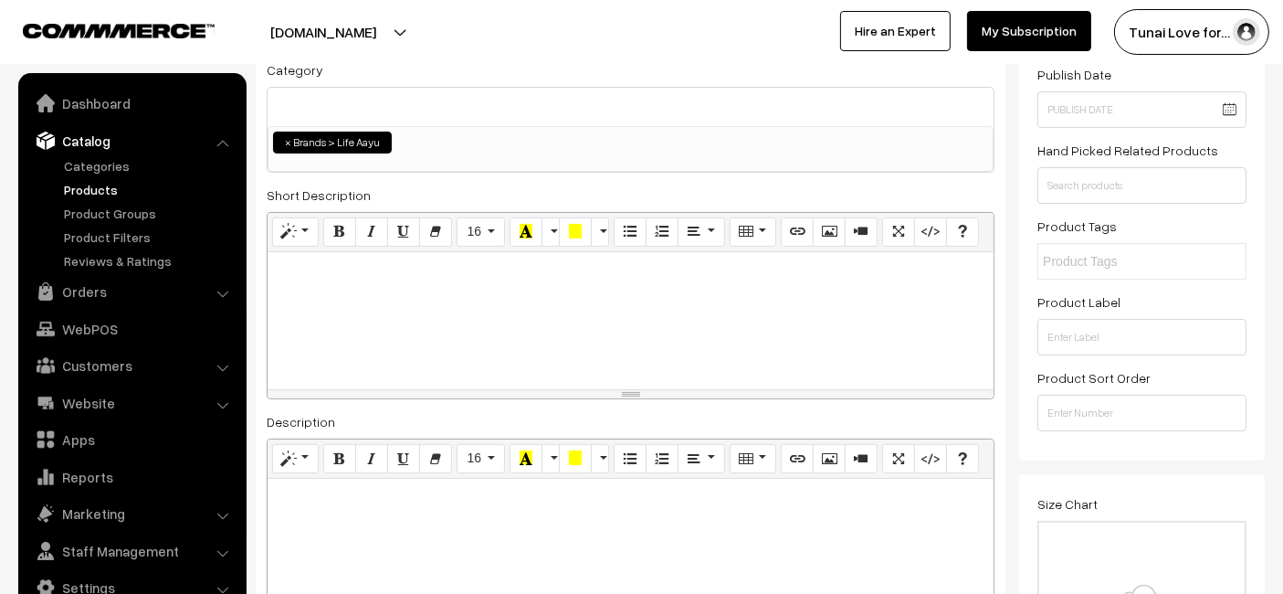
click at [422, 142] on ul "× Brands > Life Aayu" at bounding box center [631, 140] width 724 height 26
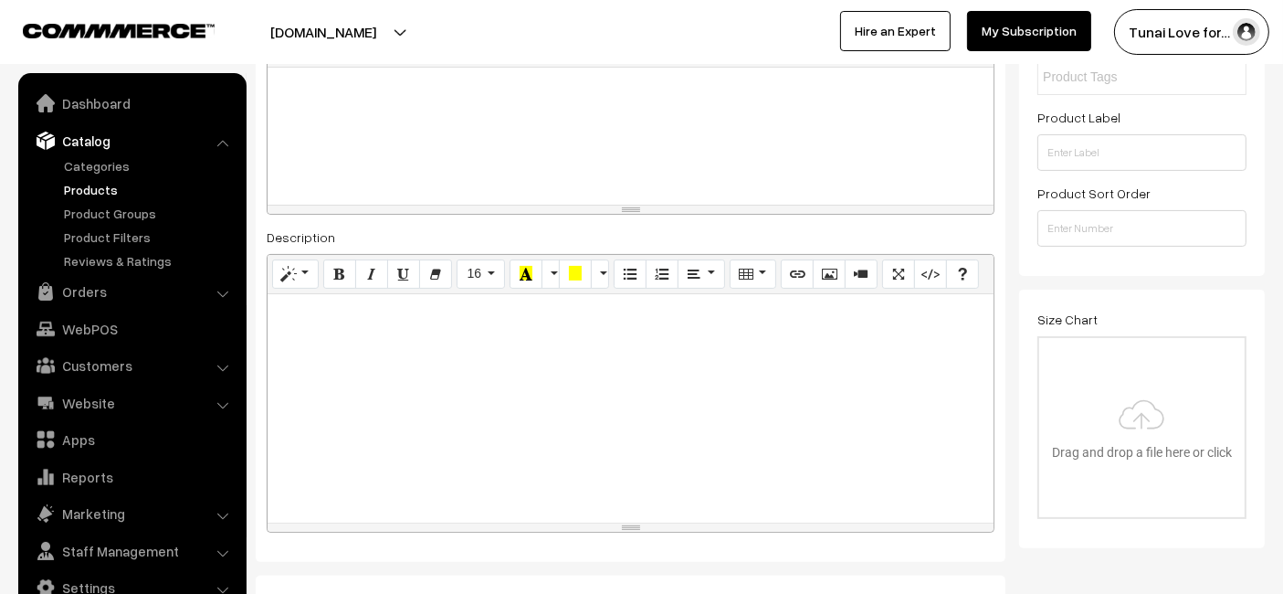
scroll to position [459, 0]
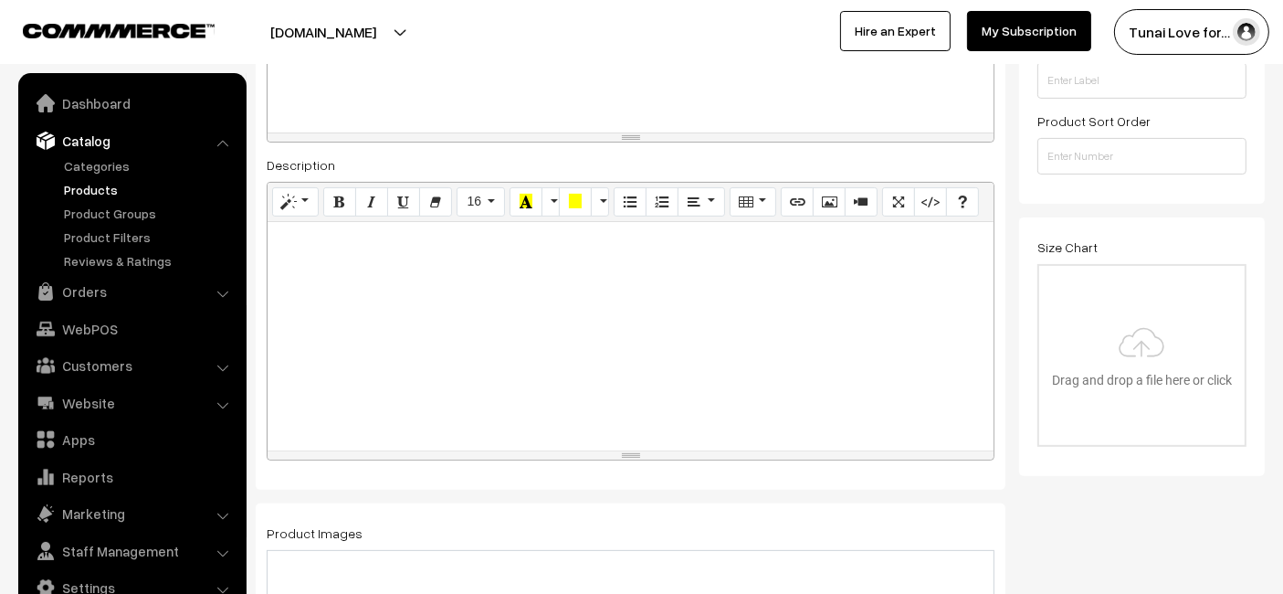
click at [511, 328] on div at bounding box center [631, 336] width 726 height 228
drag, startPoint x: 329, startPoint y: 252, endPoint x: 342, endPoint y: 241, distance: 17.5
click at [329, 252] on div at bounding box center [631, 336] width 726 height 228
paste div
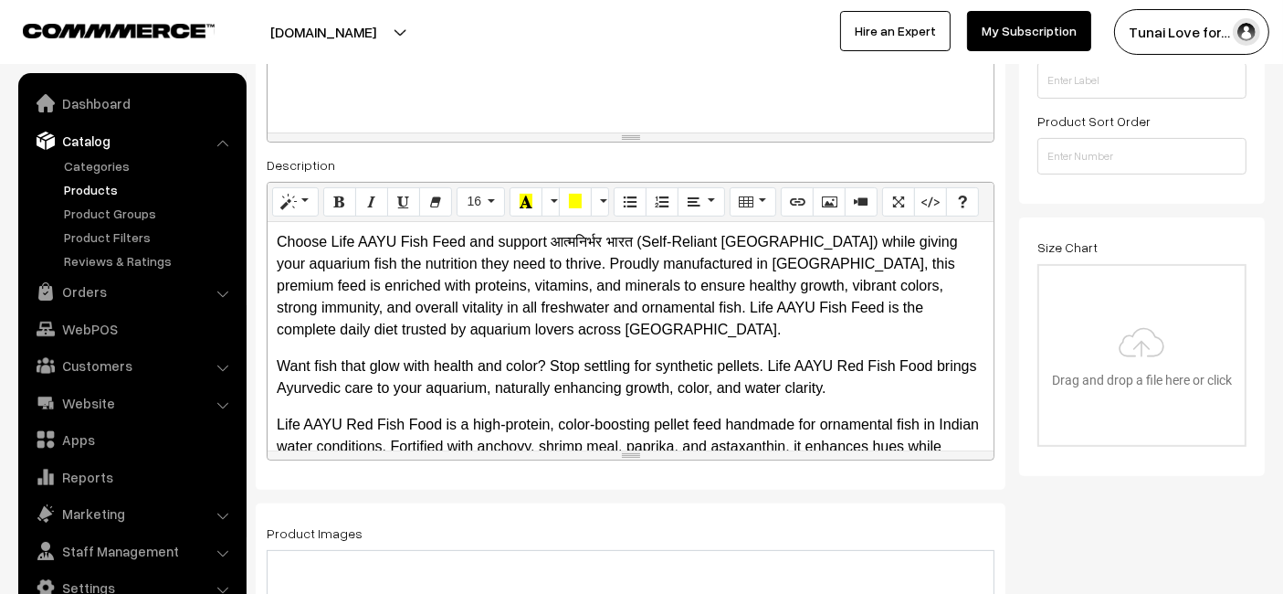
click at [462, 342] on div "Choose Life AAYU Fish Feed and support आत्मनिर्भर भारत (Self-Reliant India) whi…" at bounding box center [631, 336] width 726 height 228
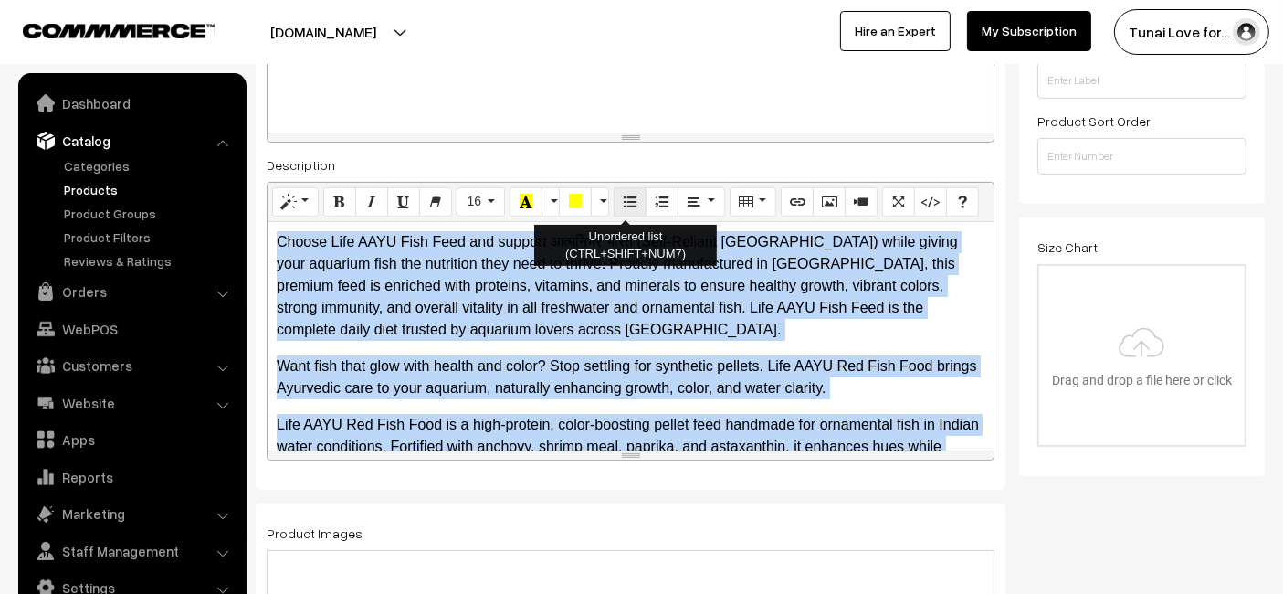
click at [615, 209] on button "Unordered list (CTRL+SHIFT+NUM7)" at bounding box center [630, 201] width 33 height 29
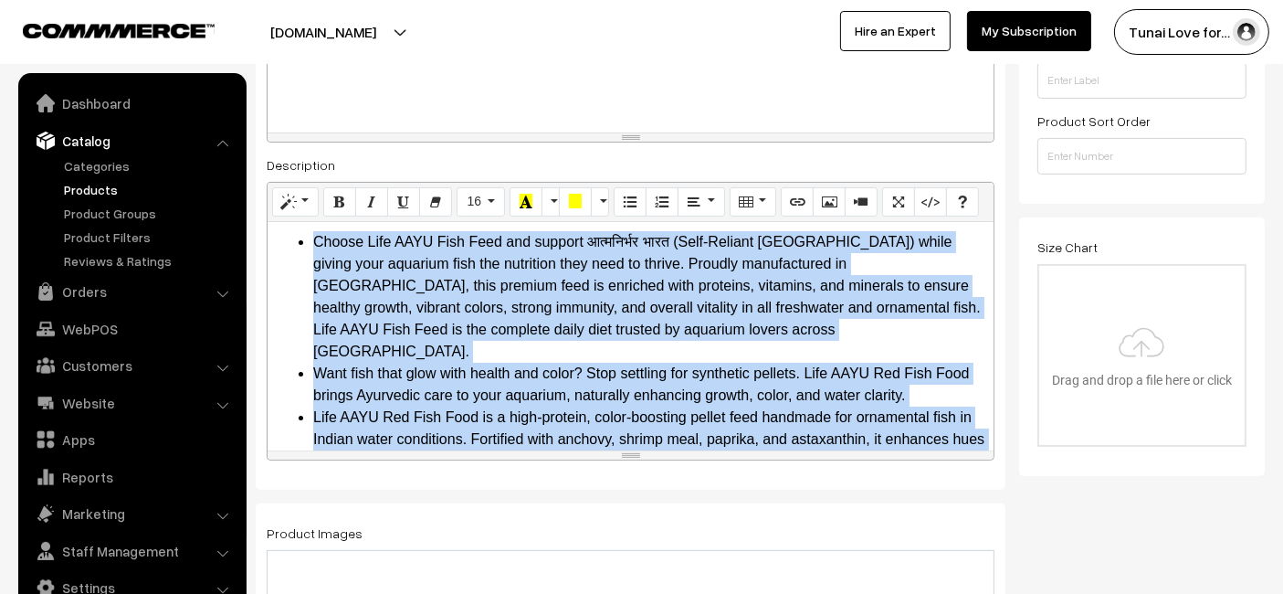
click at [675, 321] on li "Choose Life AAYU Fish Feed and support आत्मनिर्भर भारत (Self-Reliant [GEOGRAPHI…" at bounding box center [648, 297] width 671 height 132
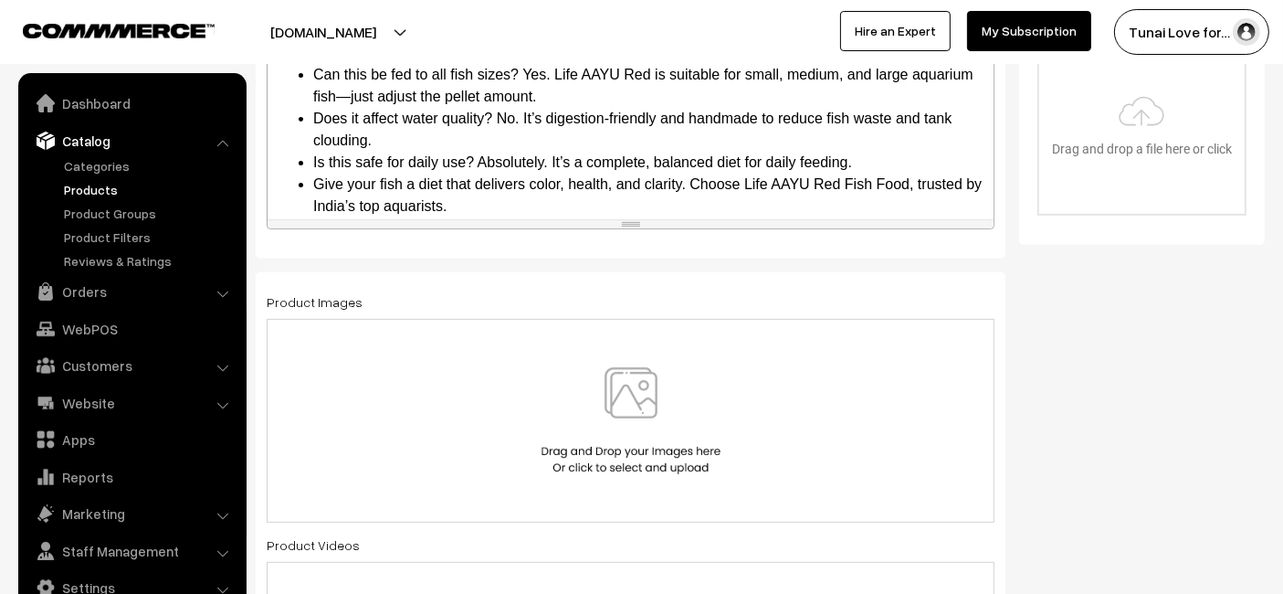
scroll to position [764, 0]
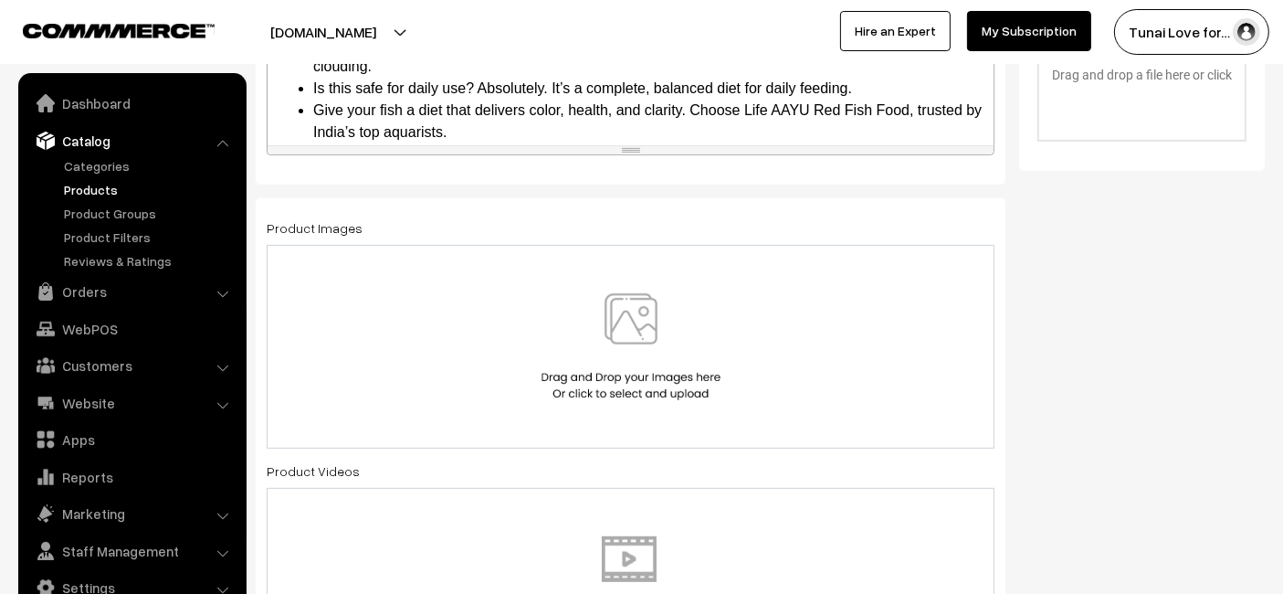
click at [501, 357] on div at bounding box center [631, 346] width 690 height 107
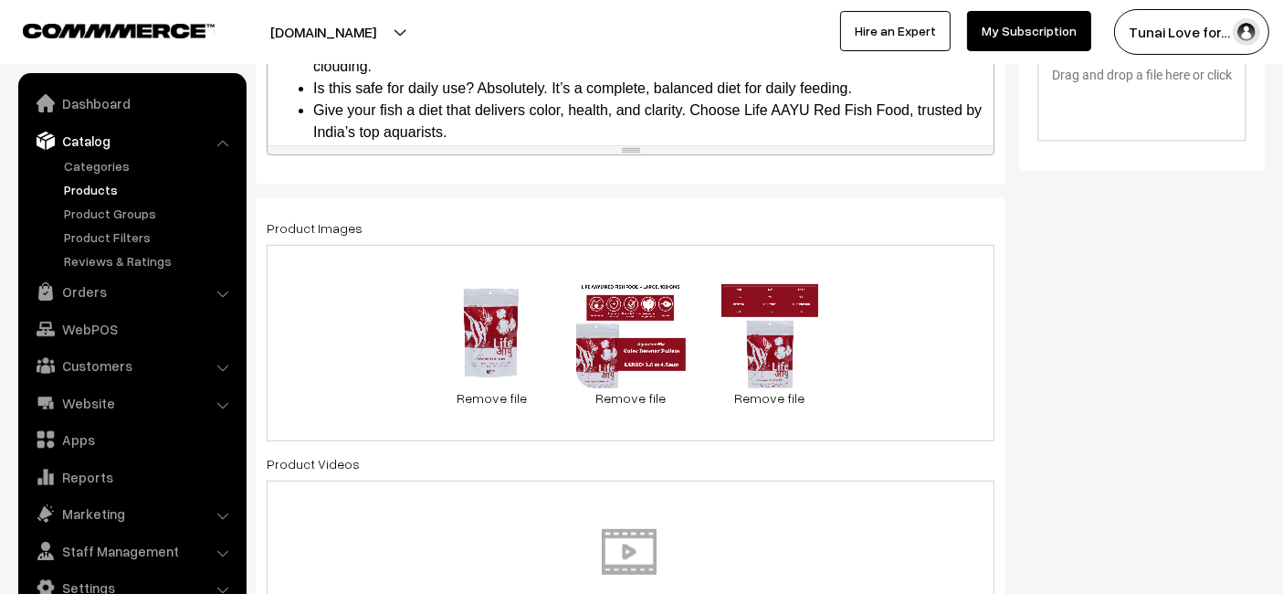
click at [873, 303] on div "80.7 KB 6.1.jpg Check Error Remove file 0.1 MB 6.2.jpg Check Error Remove file …" at bounding box center [631, 343] width 728 height 196
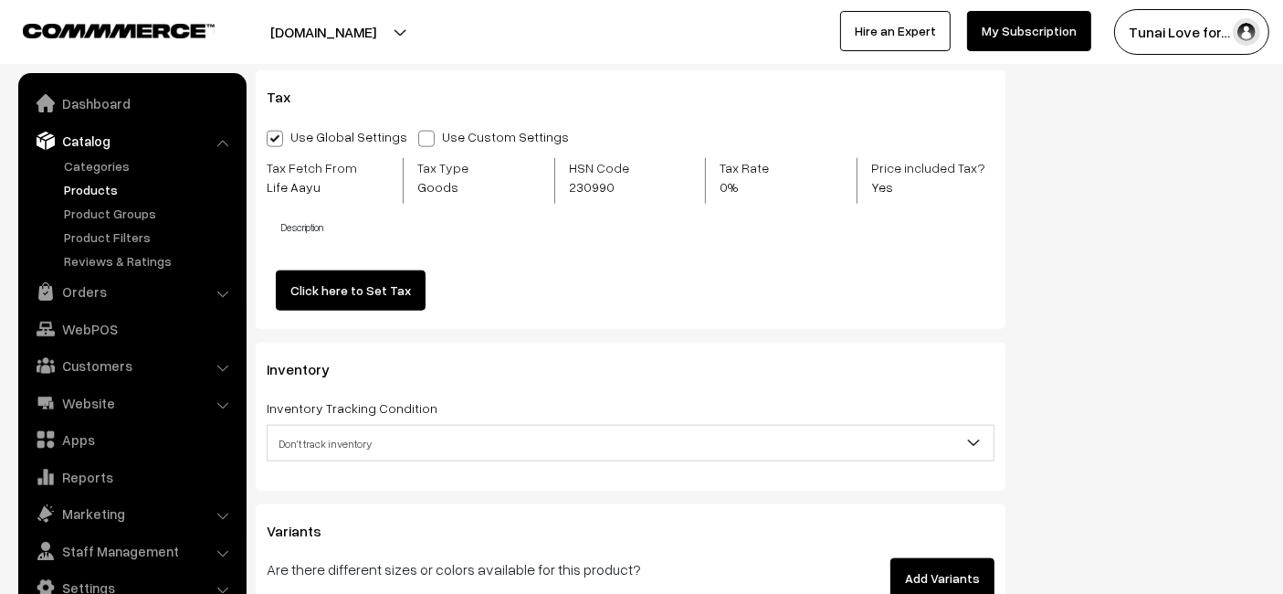
scroll to position [2083, 0]
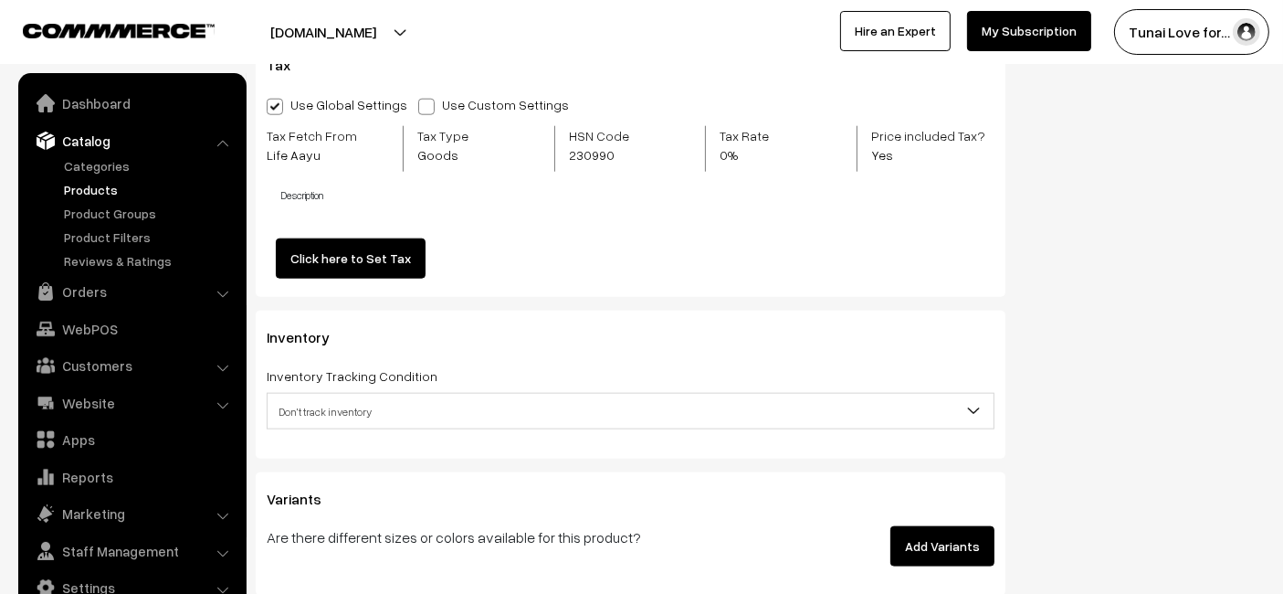
click at [962, 530] on button "Add Variants" at bounding box center [942, 546] width 104 height 40
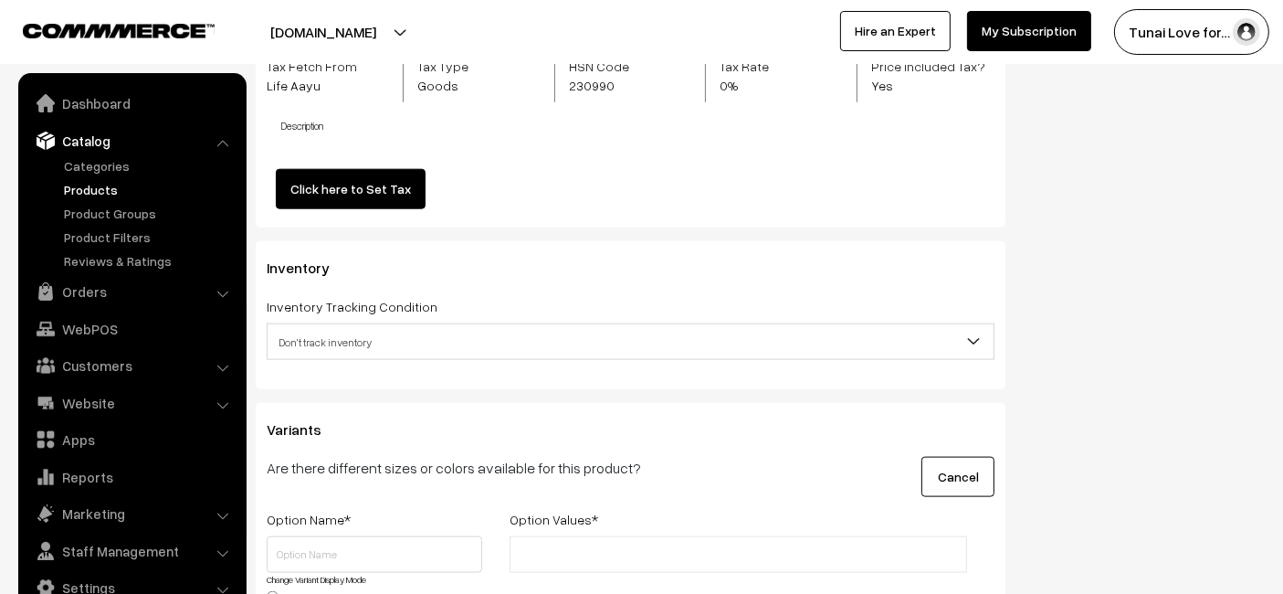
scroll to position [2185, 0]
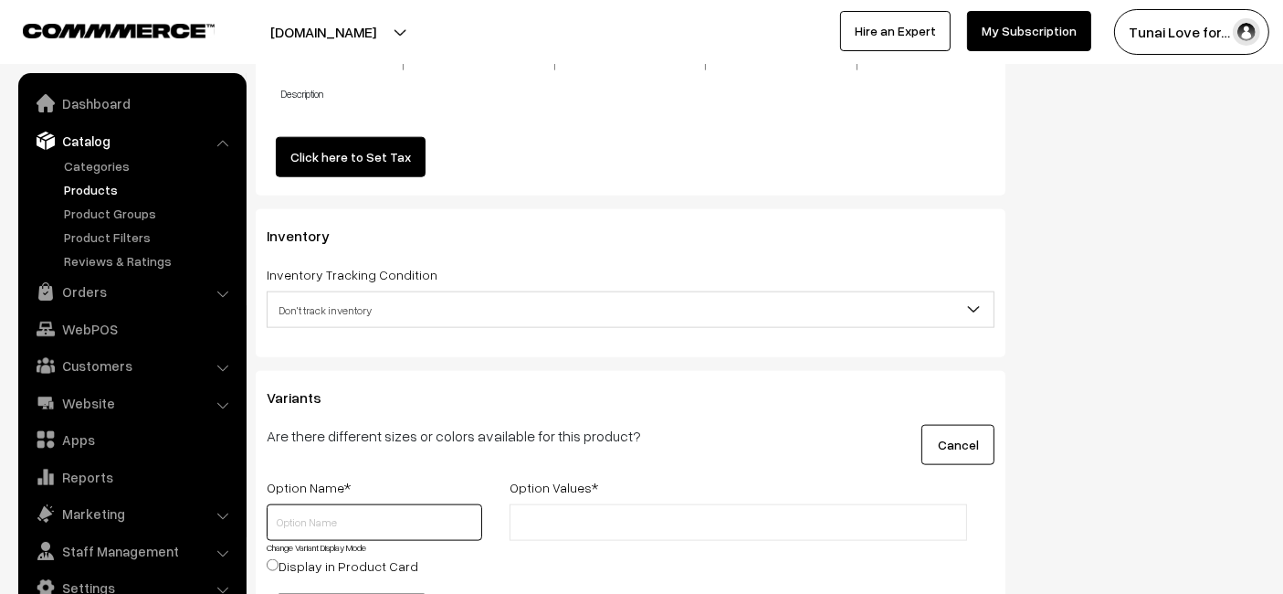
click at [402, 533] on input "text" at bounding box center [375, 522] width 216 height 37
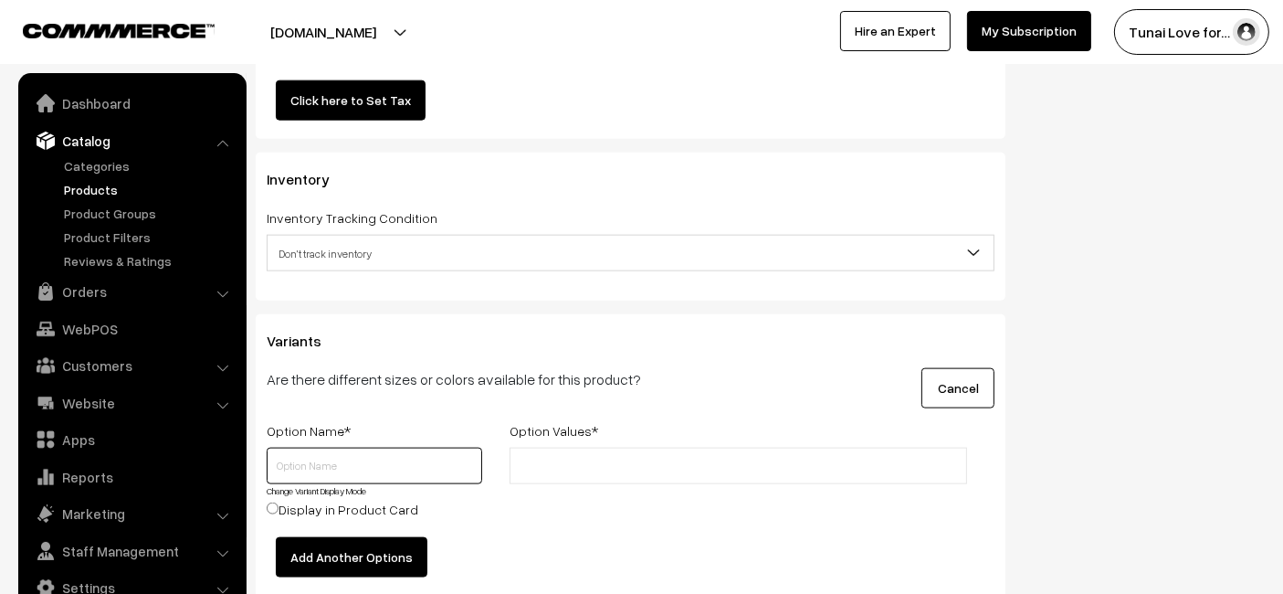
scroll to position [2286, 0]
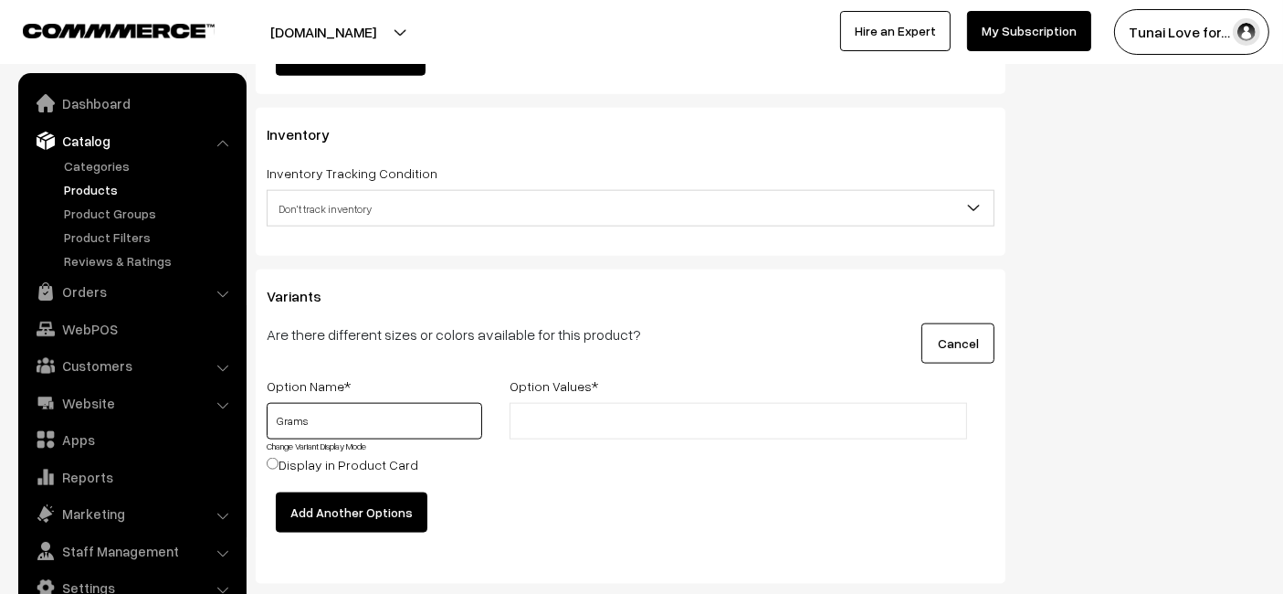
type input "Grams"
click at [548, 430] on li at bounding box center [596, 420] width 163 height 29
click at [563, 412] on input "text" at bounding box center [595, 421] width 160 height 19
type input "100gms"
type input "30"
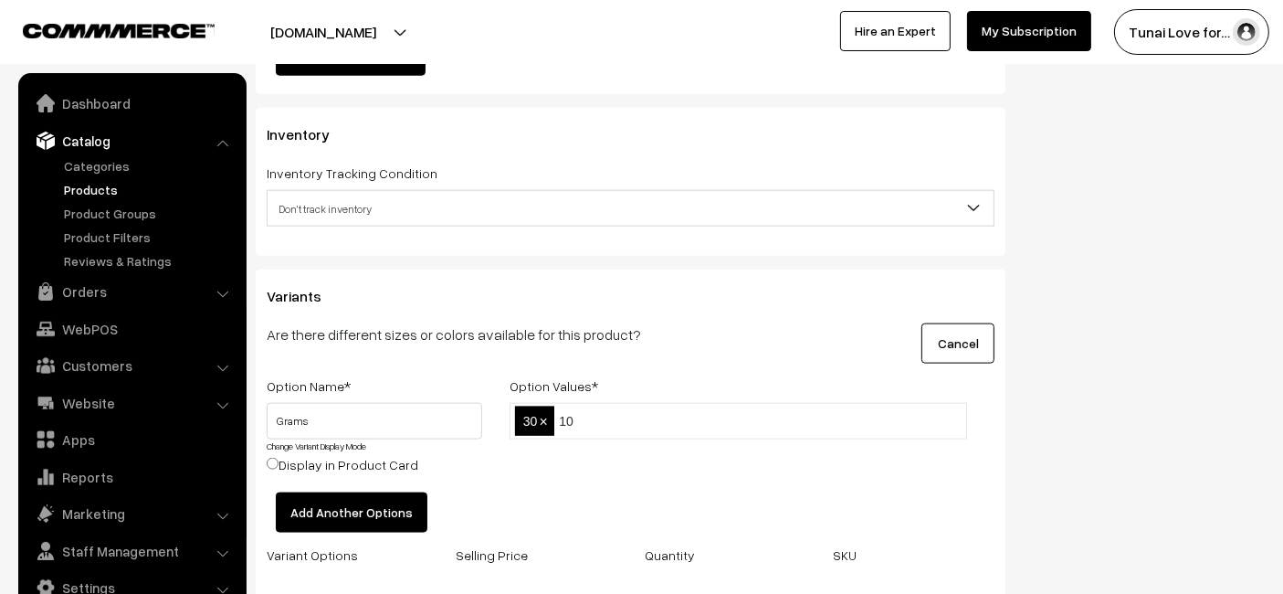
type input "1"
type input "30gms"
type input "100gms"
click at [284, 511] on button "Add Another Options" at bounding box center [352, 512] width 152 height 40
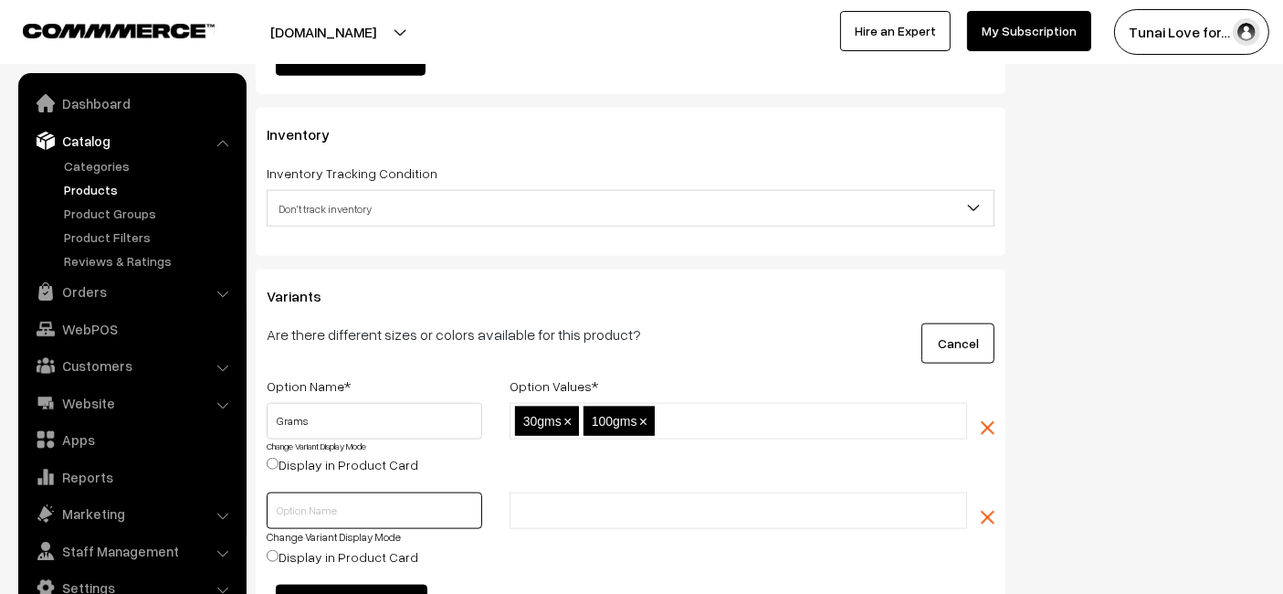
click at [337, 496] on input "text" at bounding box center [375, 510] width 216 height 37
type input "s"
type input "Size"
click at [648, 513] on input "text" at bounding box center [595, 510] width 160 height 19
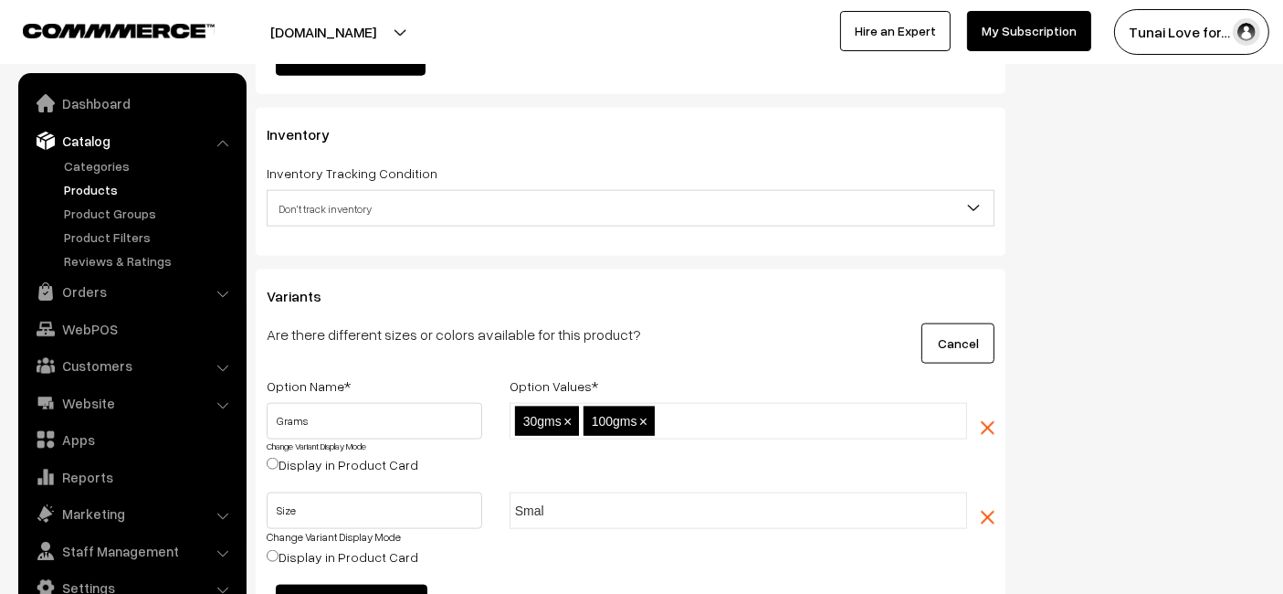
type input "Small"
type input "Medium"
type input "Large"
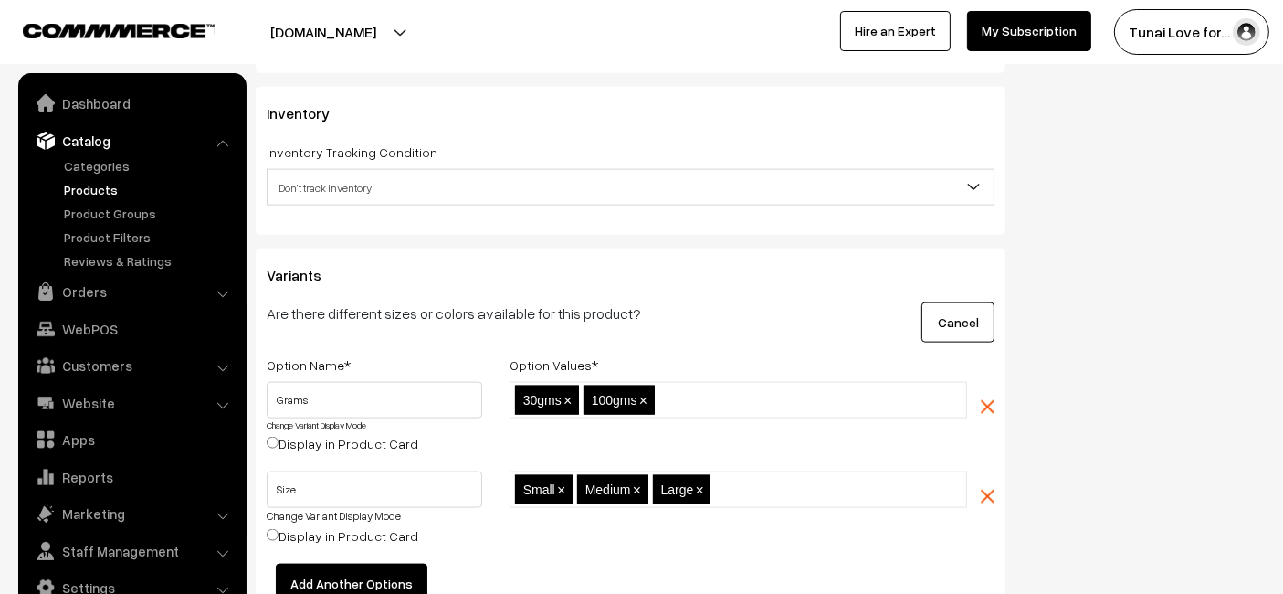
scroll to position [2489, 0]
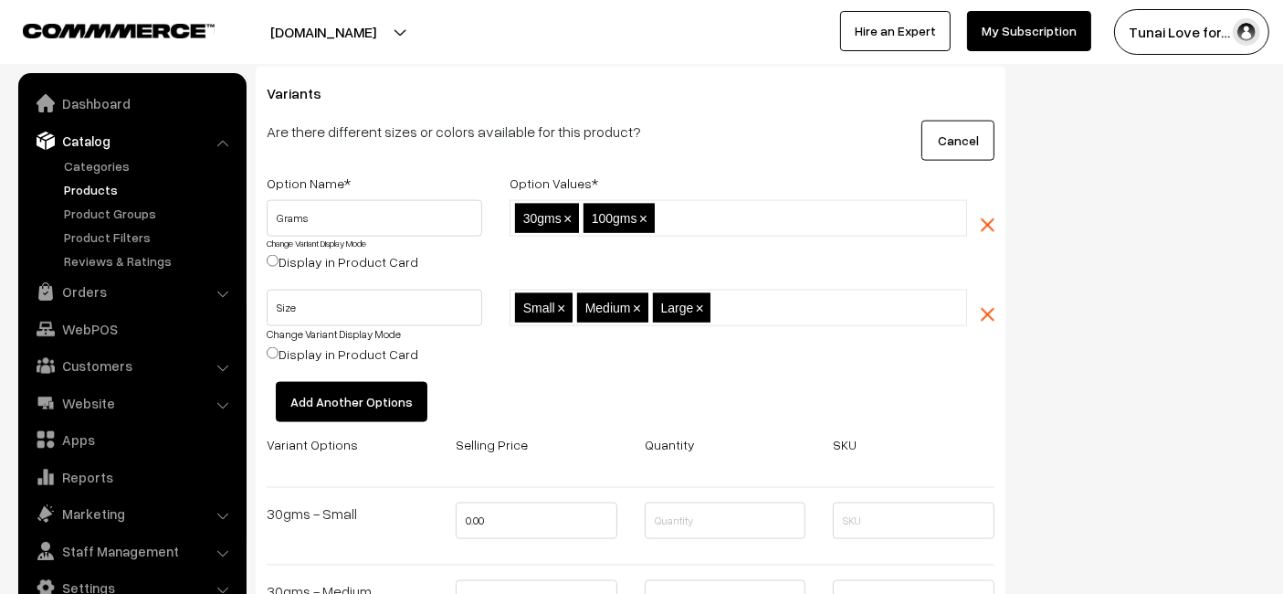
click at [739, 364] on div "Small,Medium,Large Small × Medium × Large ×" at bounding box center [738, 336] width 485 height 92
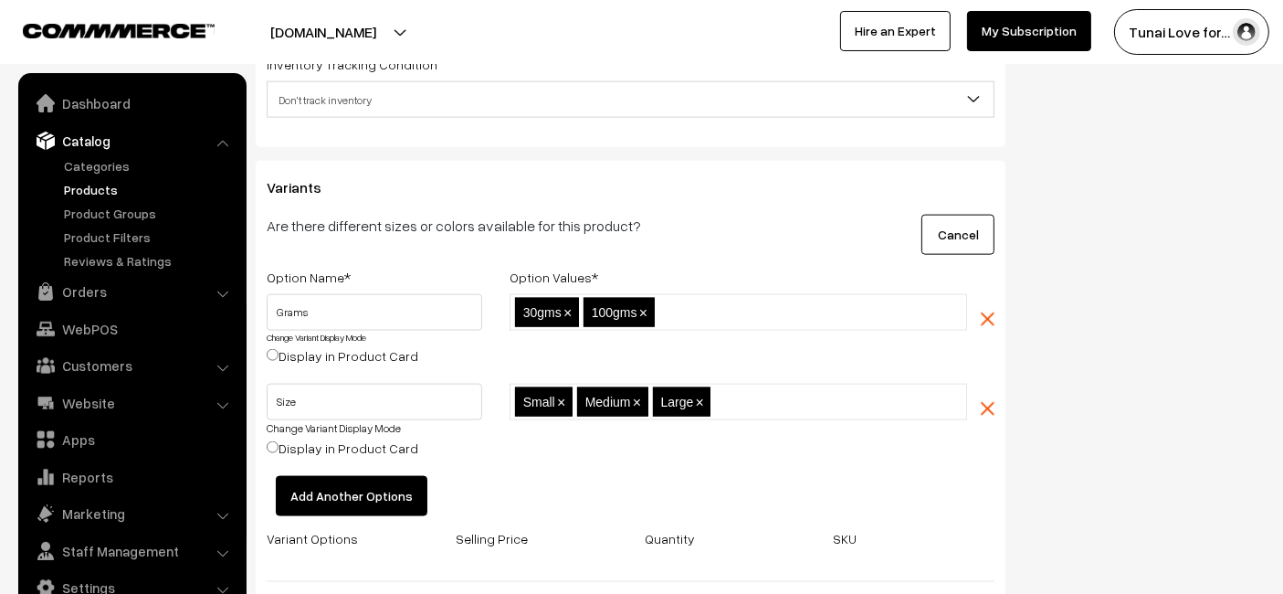
scroll to position [2591, 0]
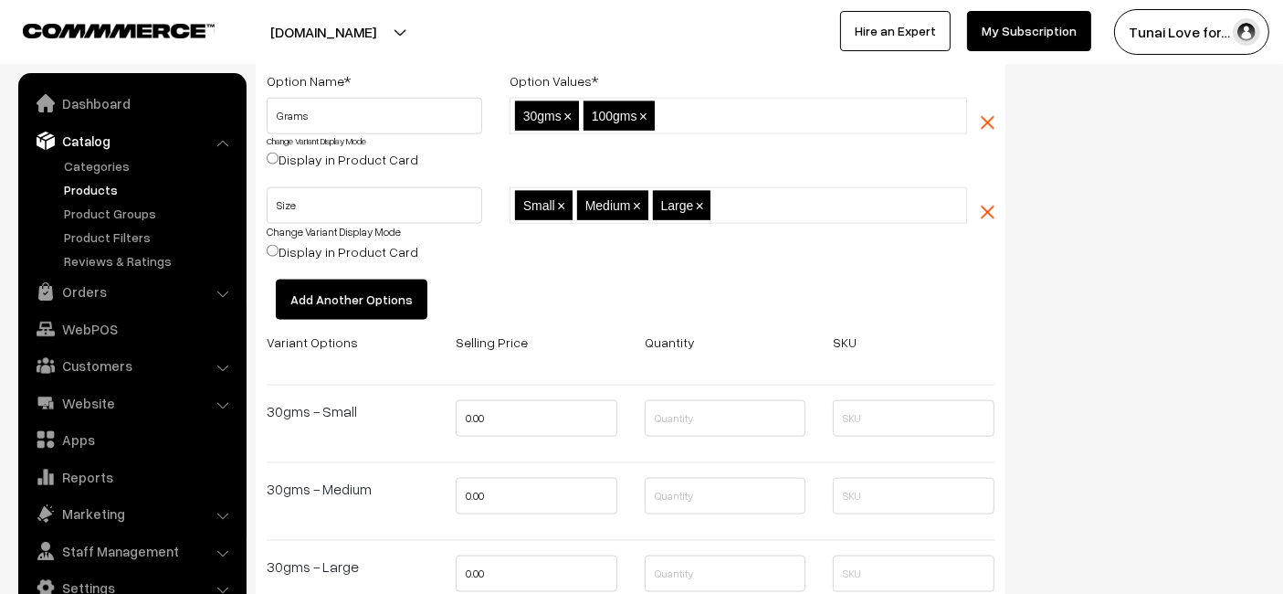
click at [375, 311] on button "Add Another Options" at bounding box center [352, 299] width 152 height 40
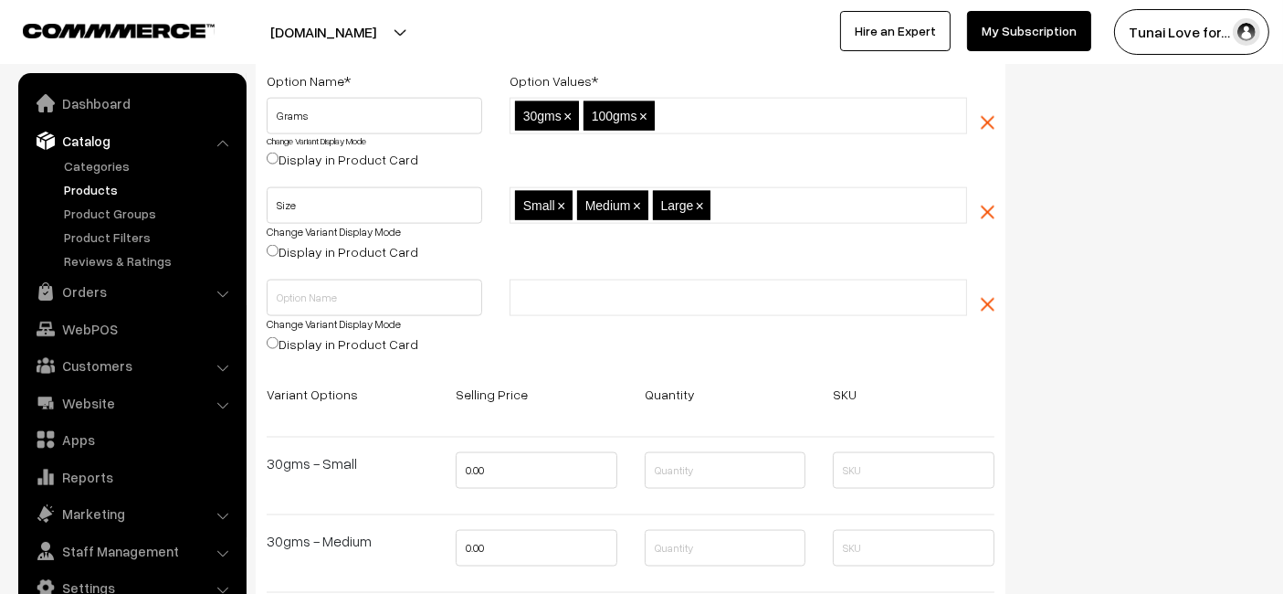
click at [975, 300] on div at bounding box center [738, 325] width 485 height 92
click at [999, 290] on div "Change Variant Display Mode Display in Product Card" at bounding box center [630, 325] width 755 height 92
click at [987, 299] on img "button" at bounding box center [988, 305] width 14 height 14
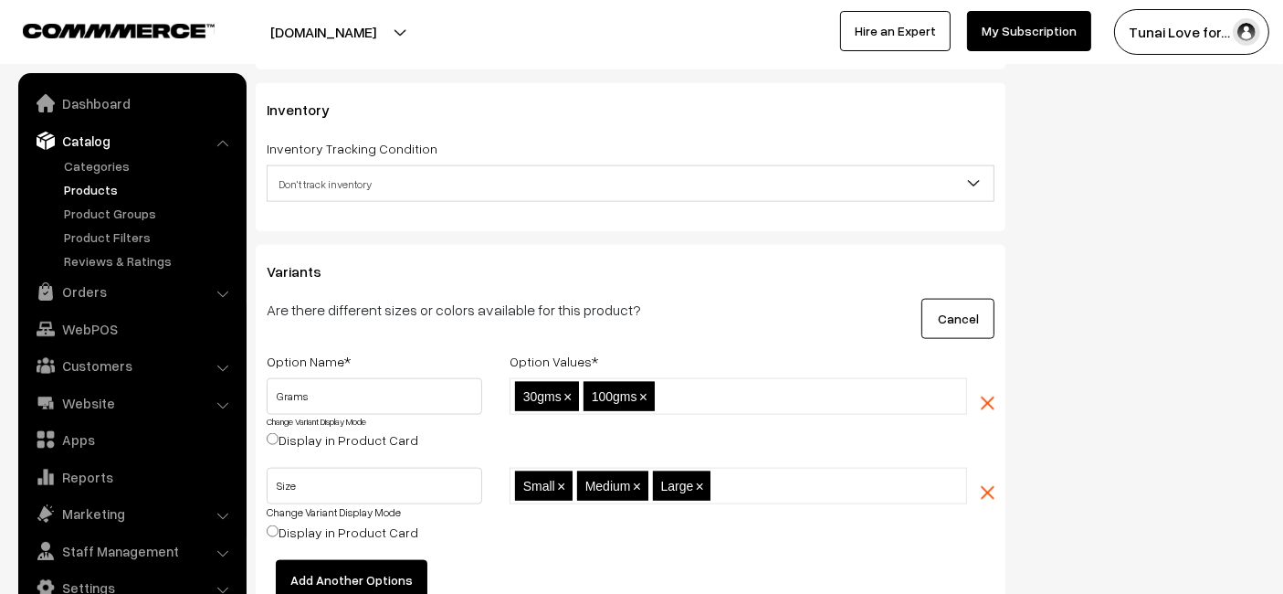
scroll to position [2489, 0]
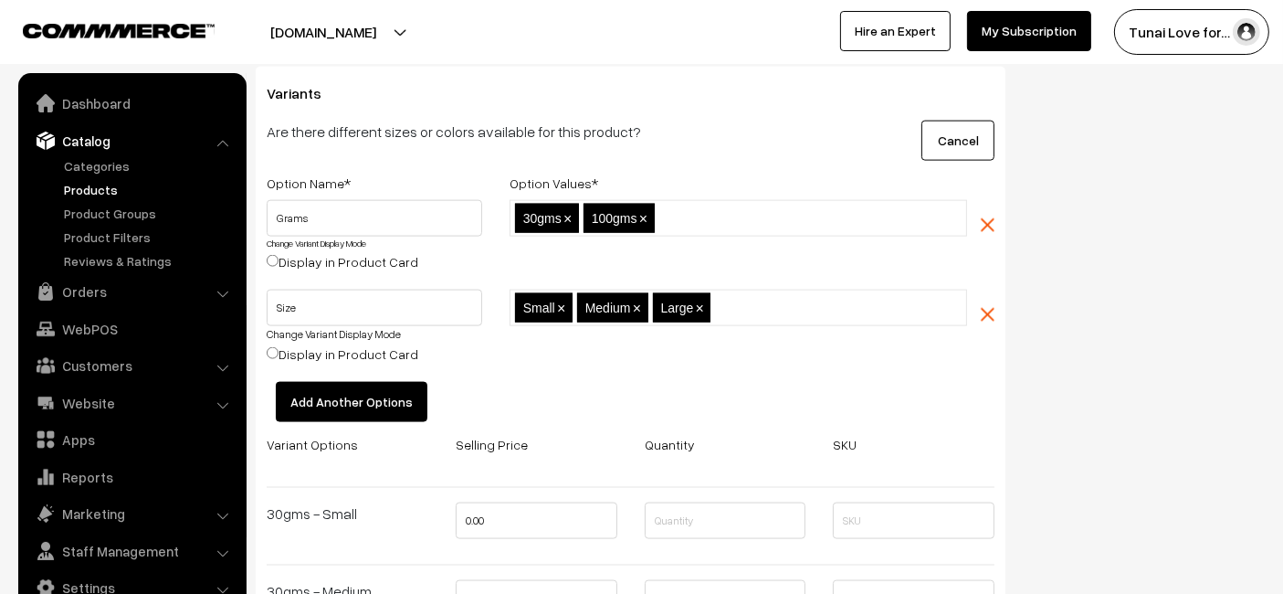
click at [984, 309] on img "button" at bounding box center [988, 315] width 14 height 14
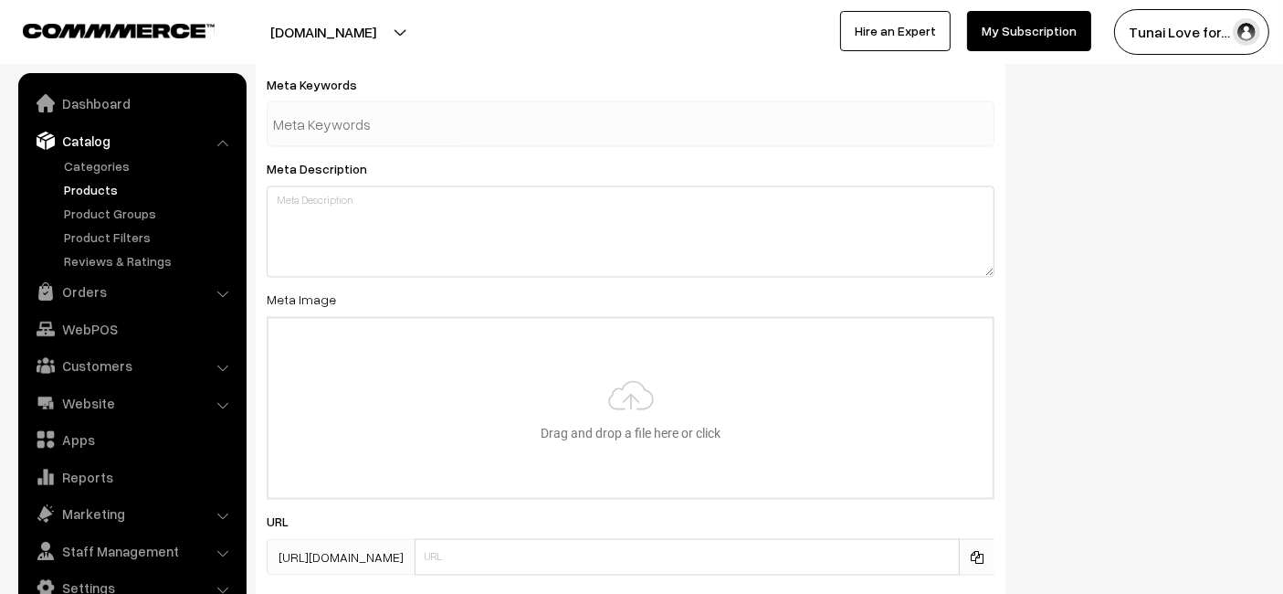
scroll to position [3459, 0]
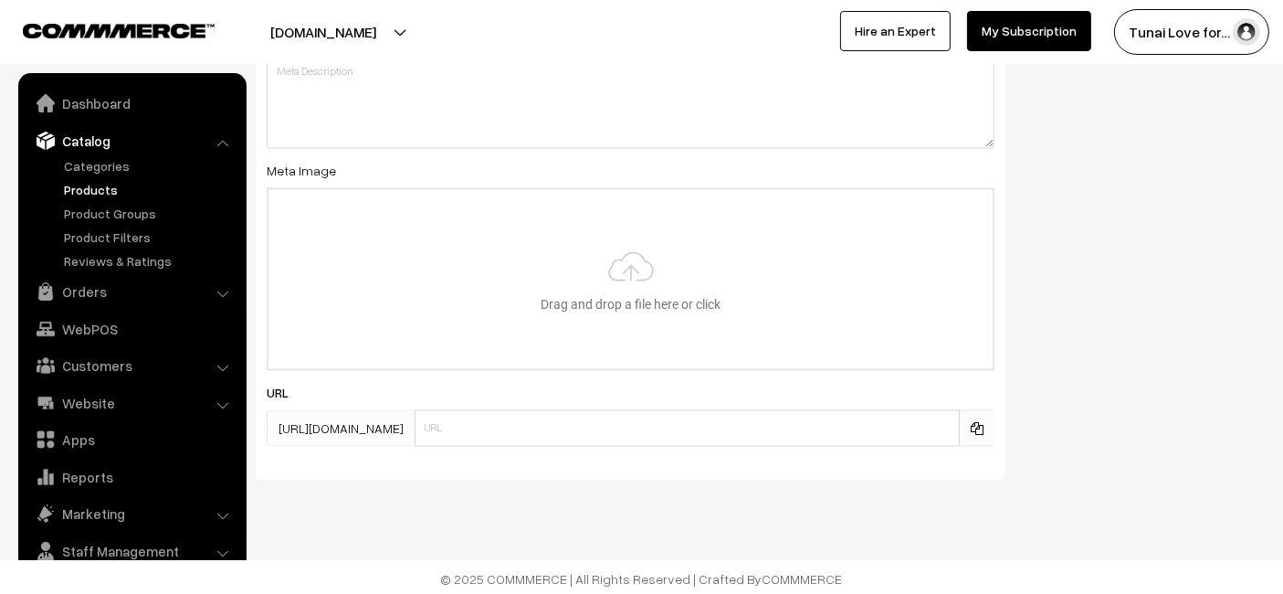
drag, startPoint x: 1197, startPoint y: 200, endPoint x: 1186, endPoint y: 162, distance: 39.9
click at [1197, 200] on div "SEO Meta Title Prefix: Suffix: Meta Keywords Meta Description Meta Image Drag a…" at bounding box center [760, 139] width 1037 height 707
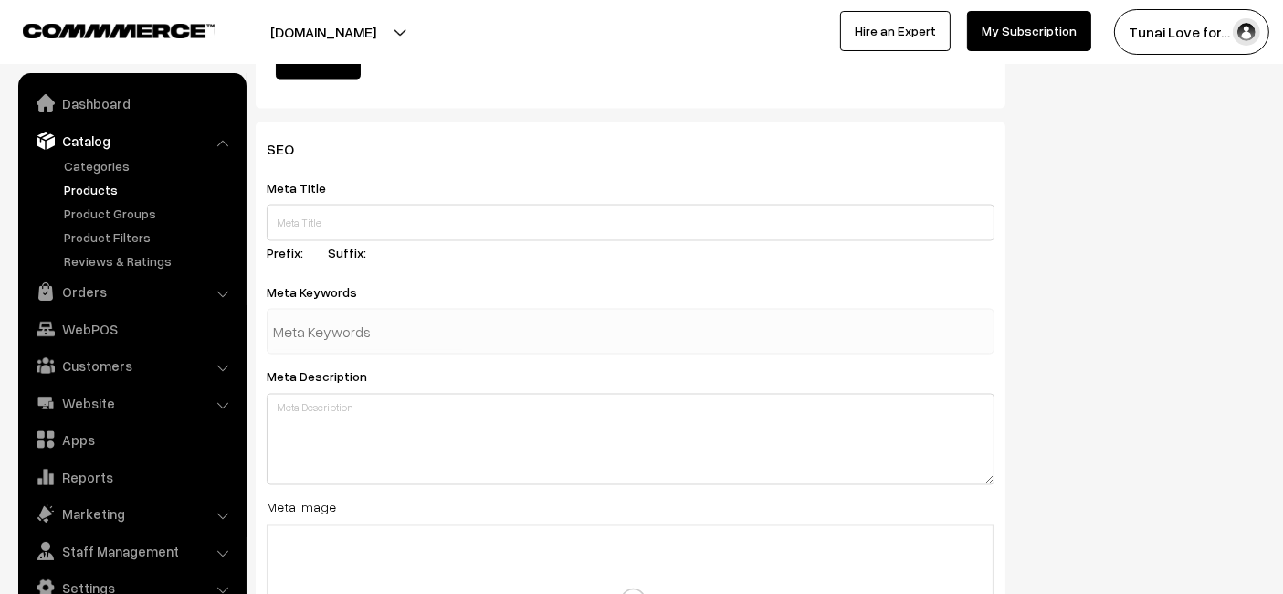
scroll to position [3155, 0]
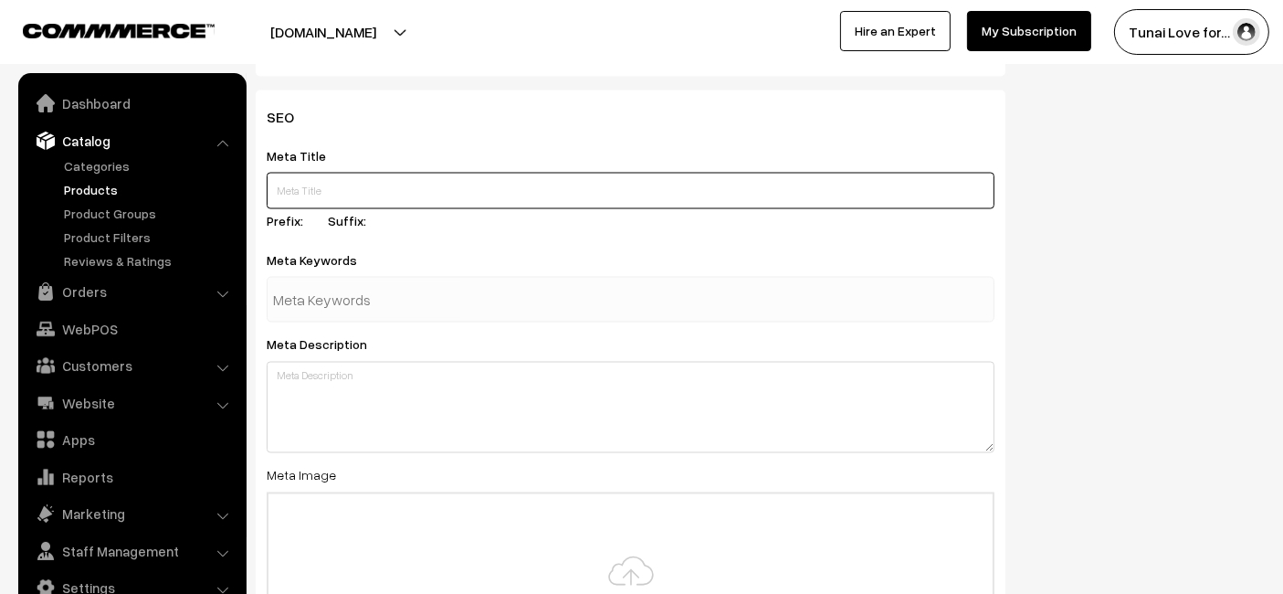
click at [588, 186] on input "text" at bounding box center [631, 191] width 728 height 37
paste input "Life AAYU Red Fish Food Ayurvedic Color Booster 100g"
type input "Life AAYU Red Fish Food Ayurvedic Color Booster 100g"
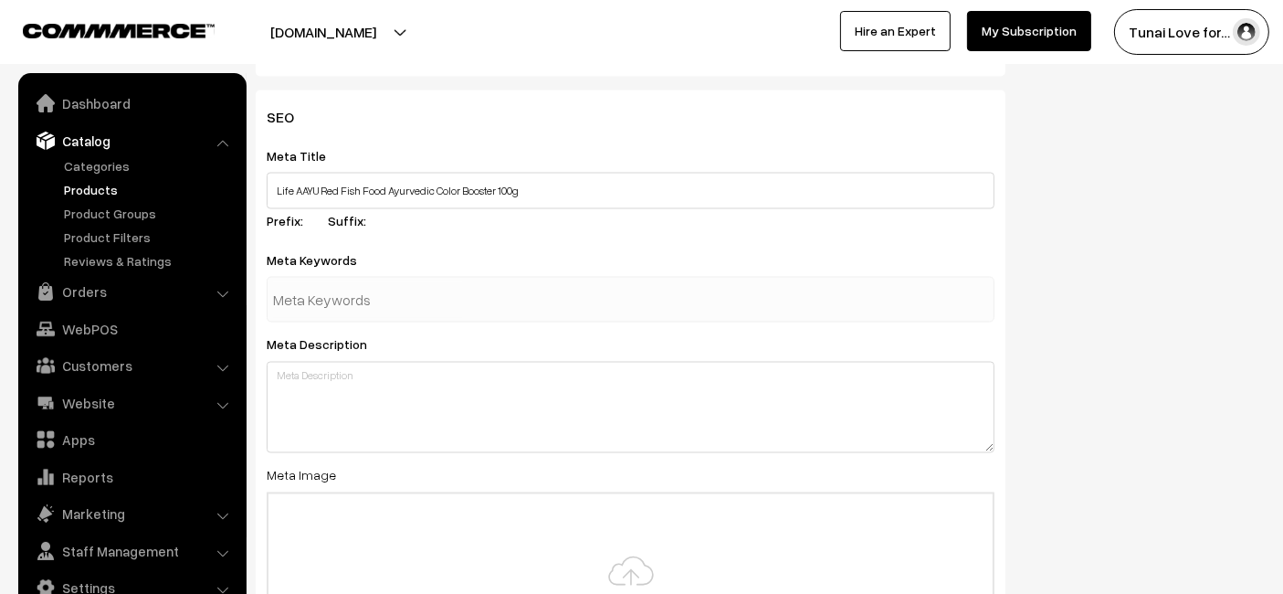
click at [435, 306] on input "text" at bounding box center [368, 299] width 190 height 37
type input "fish food"
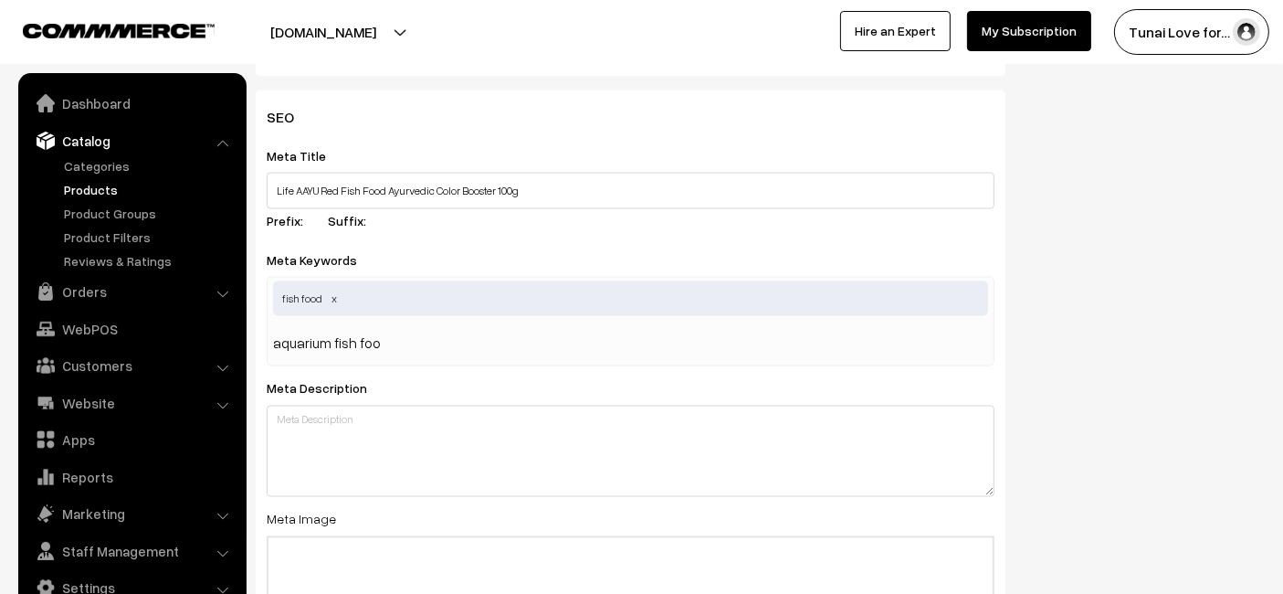
type input "aquarium fish food"
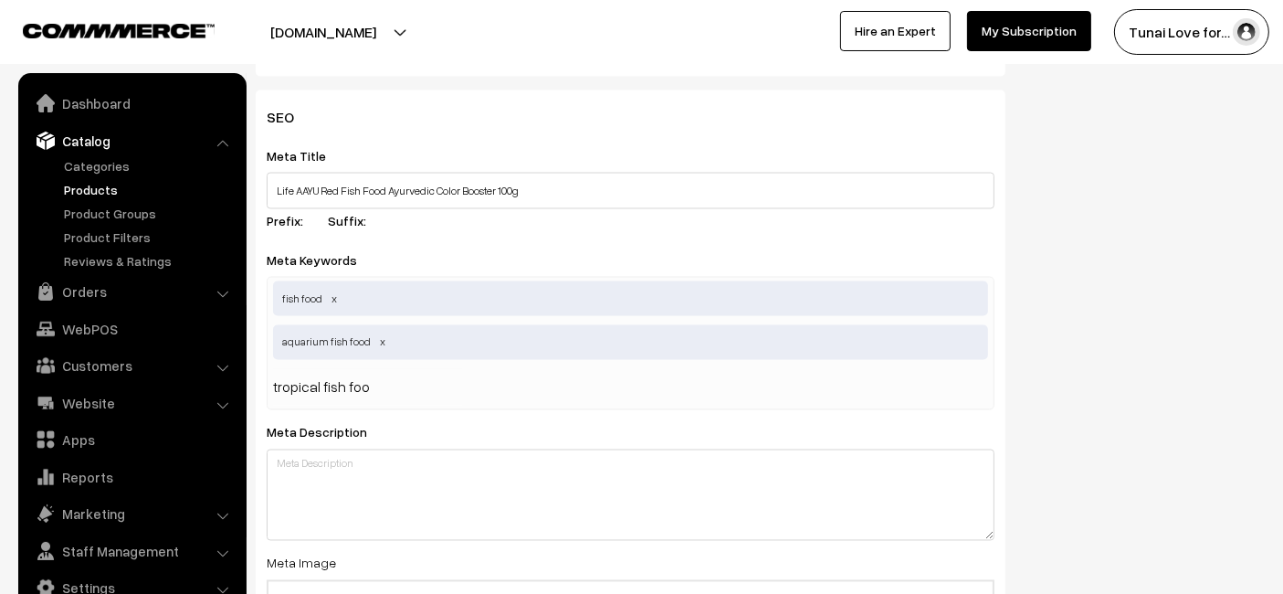
type input "tropical fish food"
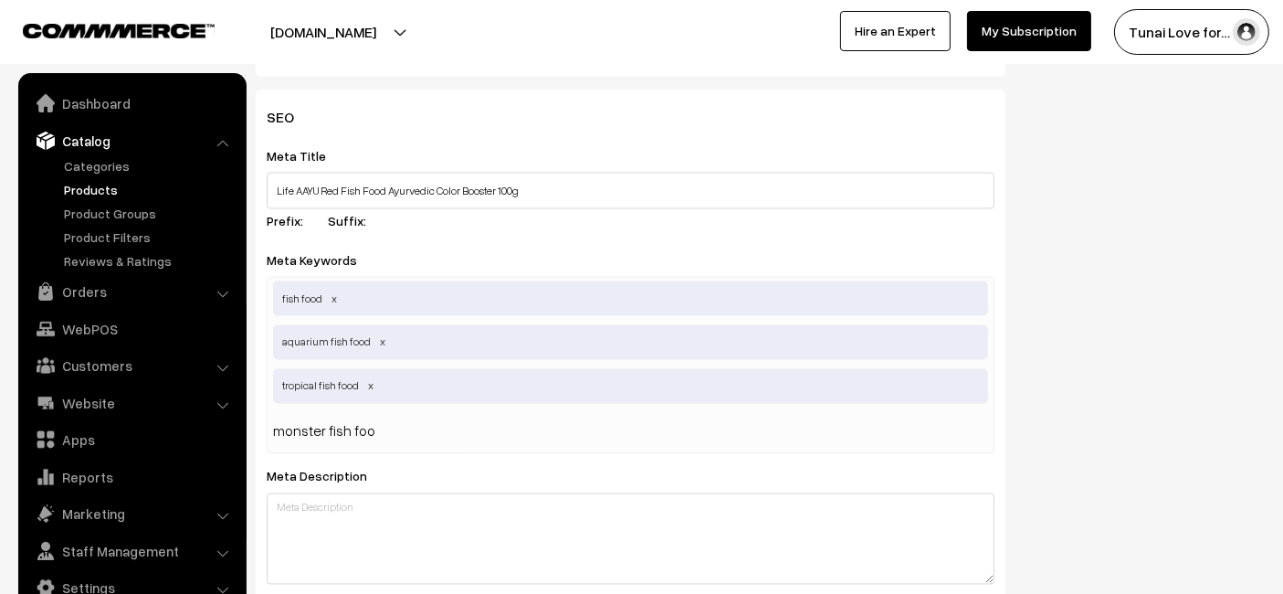
type input "monster fish food"
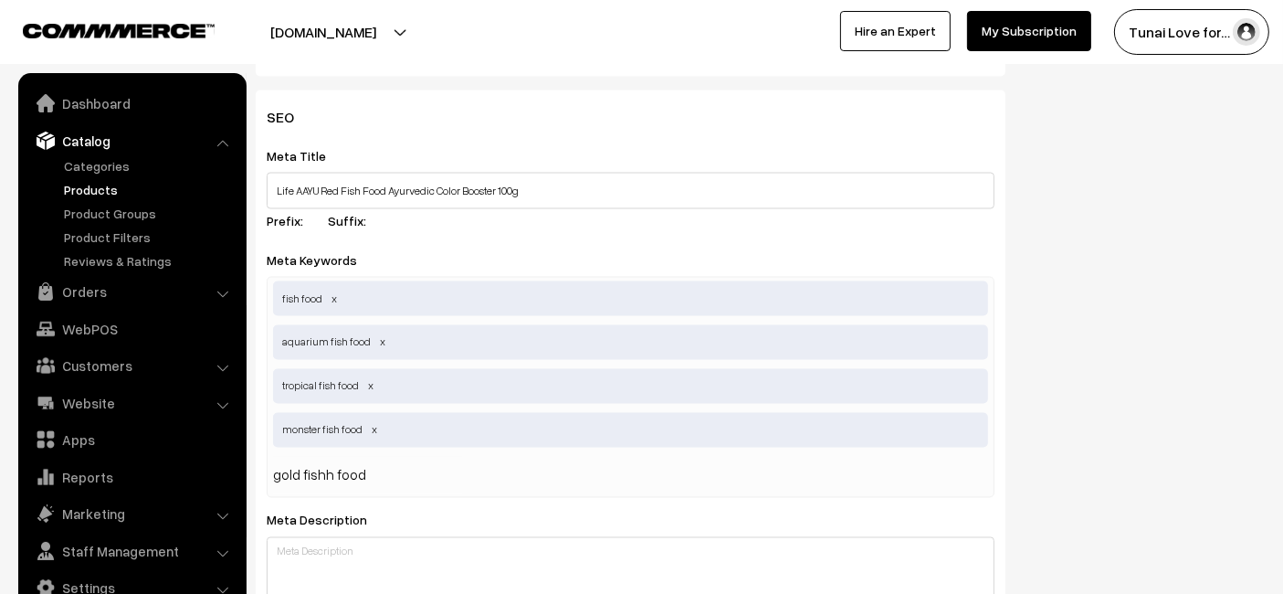
type input "gold fish food"
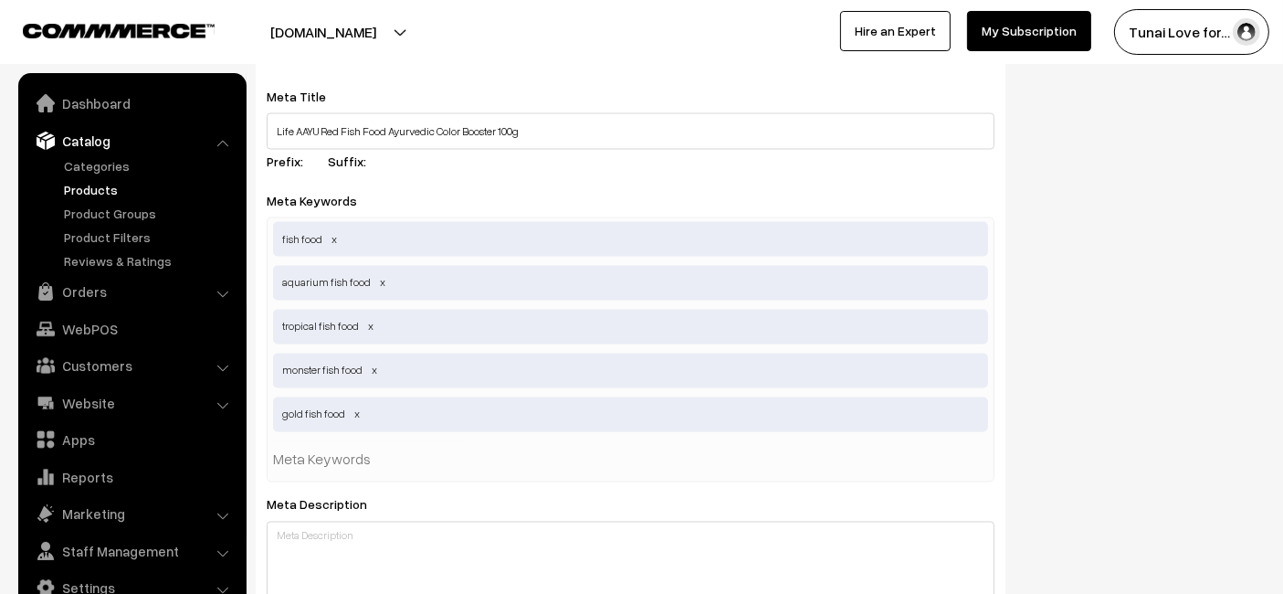
scroll to position [3256, 0]
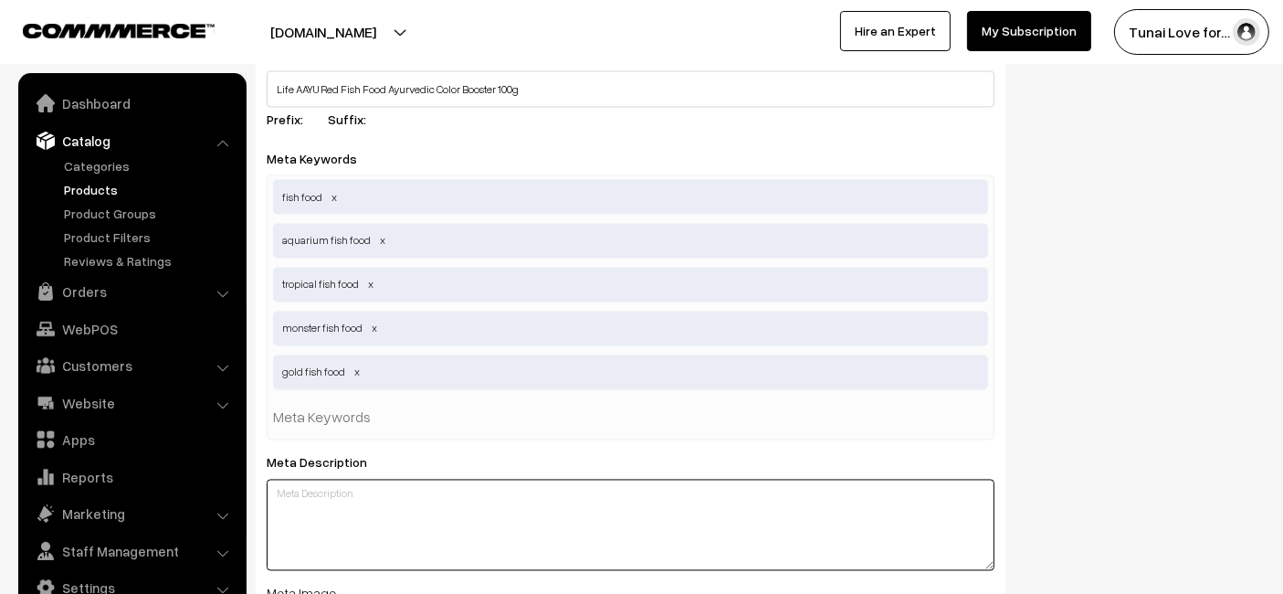
click at [393, 522] on textarea at bounding box center [631, 524] width 728 height 91
click at [479, 548] on textarea at bounding box center [631, 524] width 728 height 91
paste textarea "Life AAYU Red Fish Food is made with Anchovy and Paprika to naturally enhance f…"
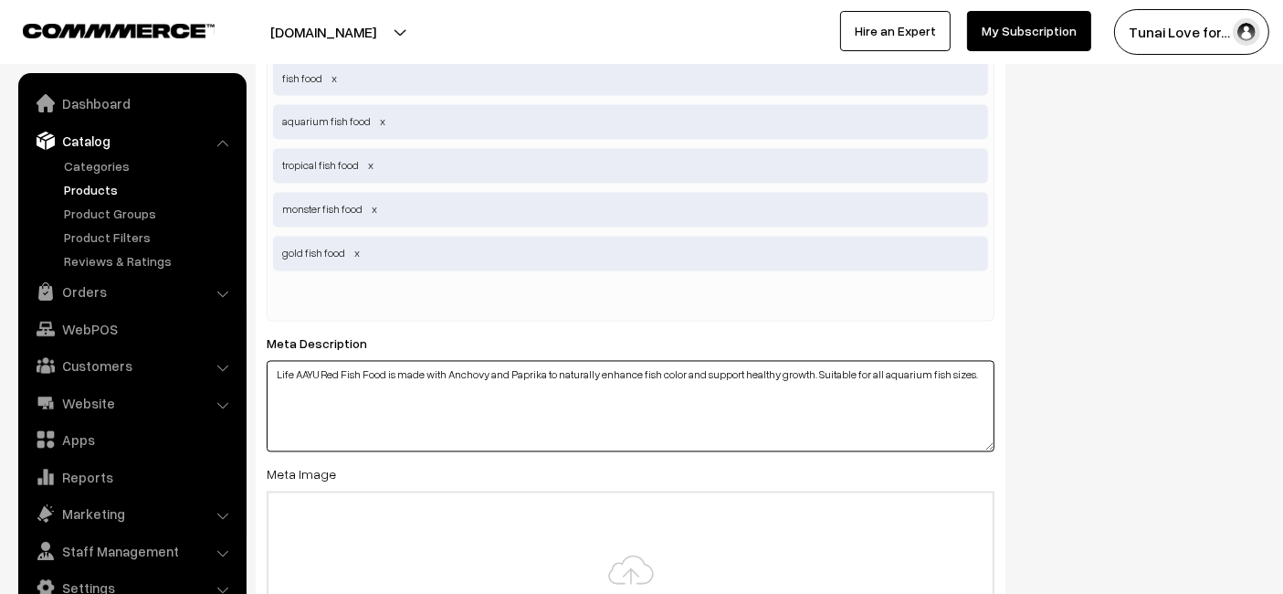
scroll to position [3459, 0]
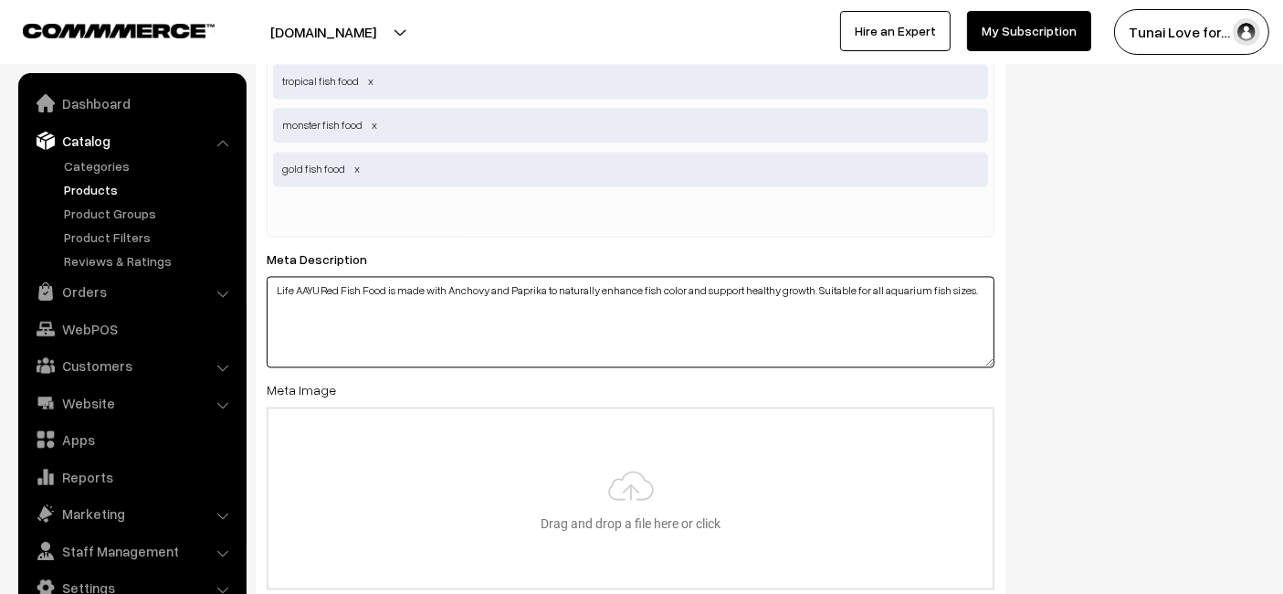
type textarea "Life AAYU Red Fish Food is made with Anchovy and Paprika to naturally enhance f…"
type input "C:\fakepath\life-aayu-red-fish-food-ayurvedic-color-booster-100g.jpg.jpg"
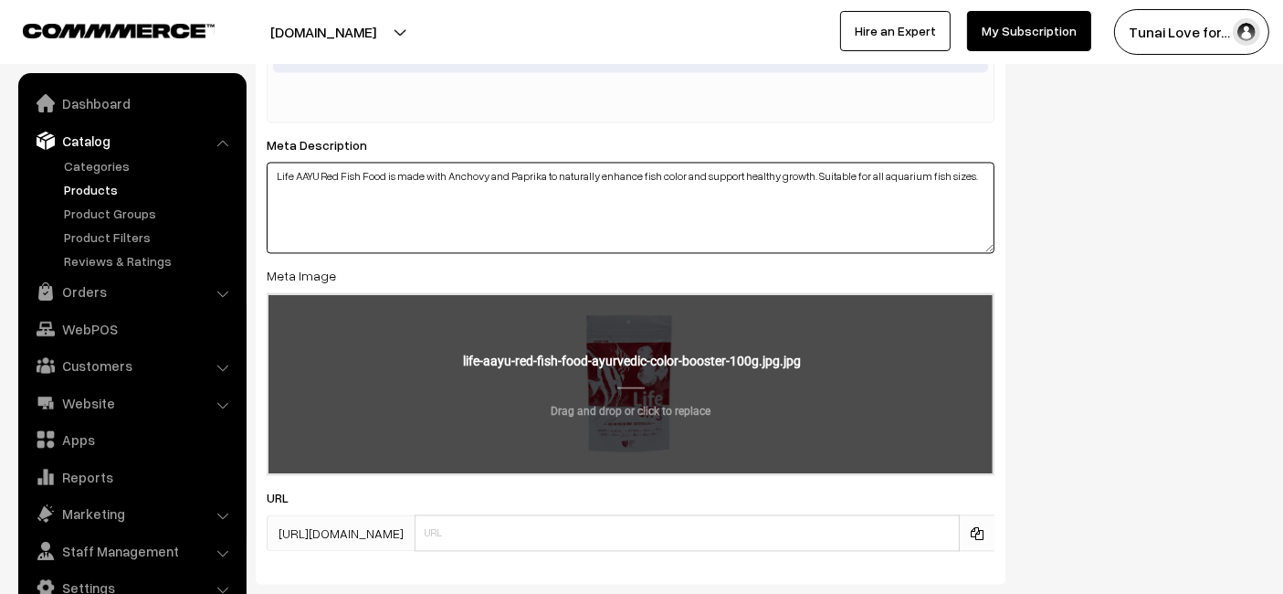
scroll to position [3678, 0]
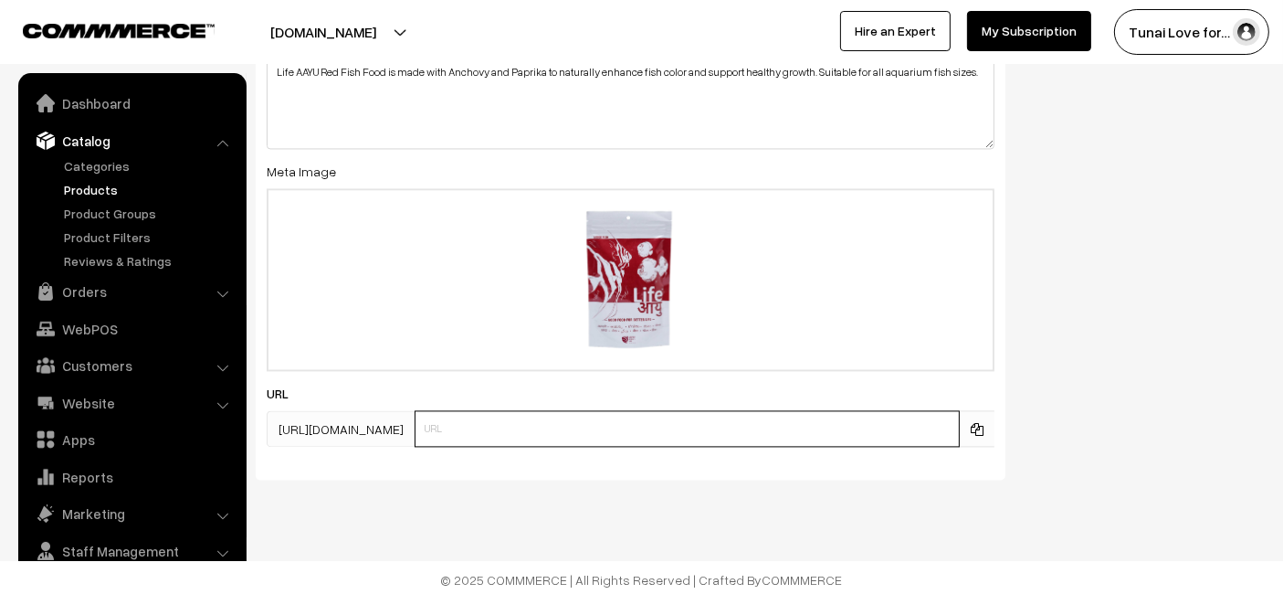
click at [536, 430] on input "text" at bounding box center [687, 428] width 545 height 37
click at [772, 438] on input "text" at bounding box center [687, 428] width 545 height 37
paste input "https://www.yourstore.com/life-aayu-red-fish-food-ayurvedic-color-booster-100g"
click at [559, 424] on input "https://www.yourstore.com/life-aayu-red-fish-food-ayurvedic-color-booster-100g" at bounding box center [687, 428] width 545 height 37
type input "life-aayu-red-fish-food-ayurvedic-color-booster-100g"
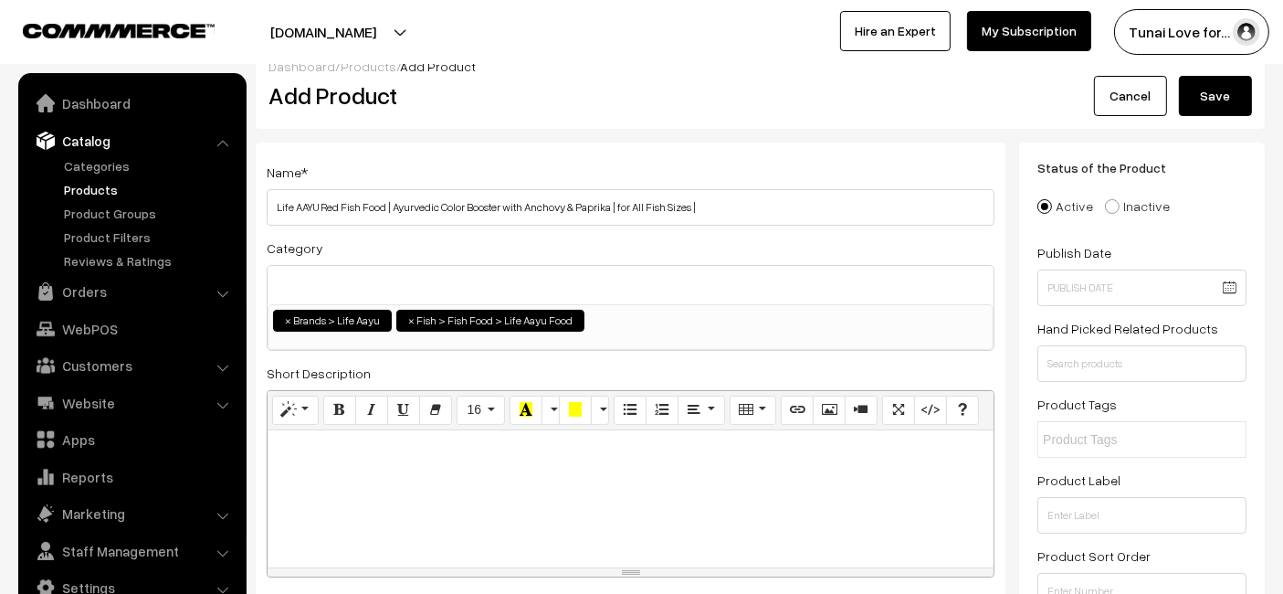
scroll to position [0, 0]
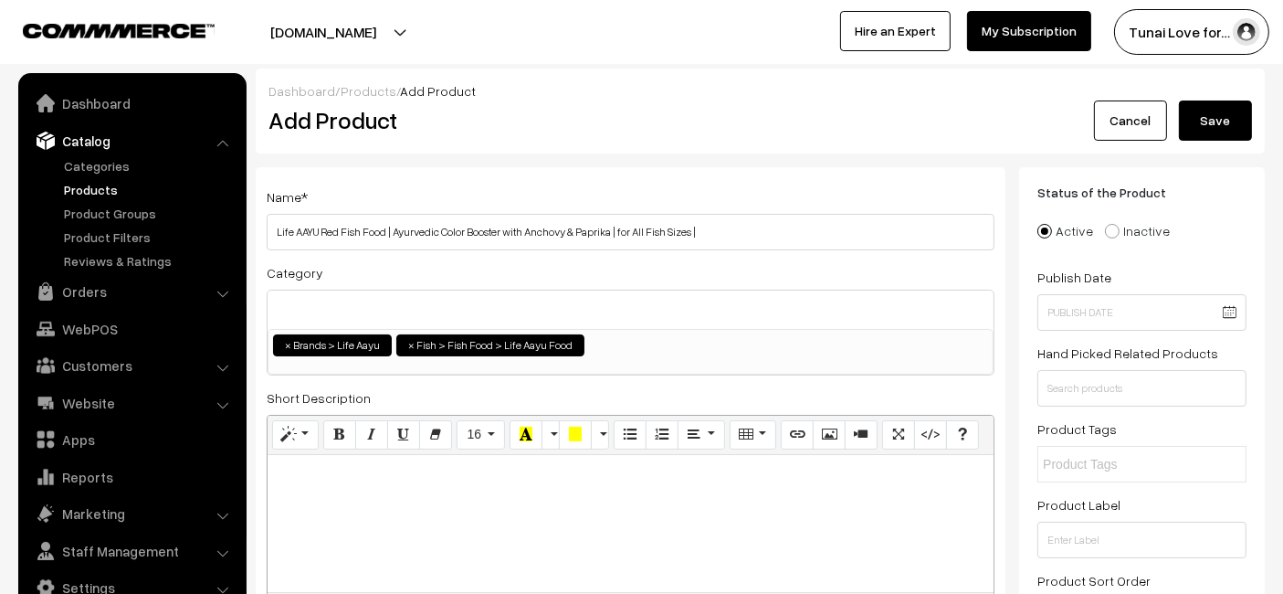
click at [1205, 116] on button "Save" at bounding box center [1215, 120] width 73 height 40
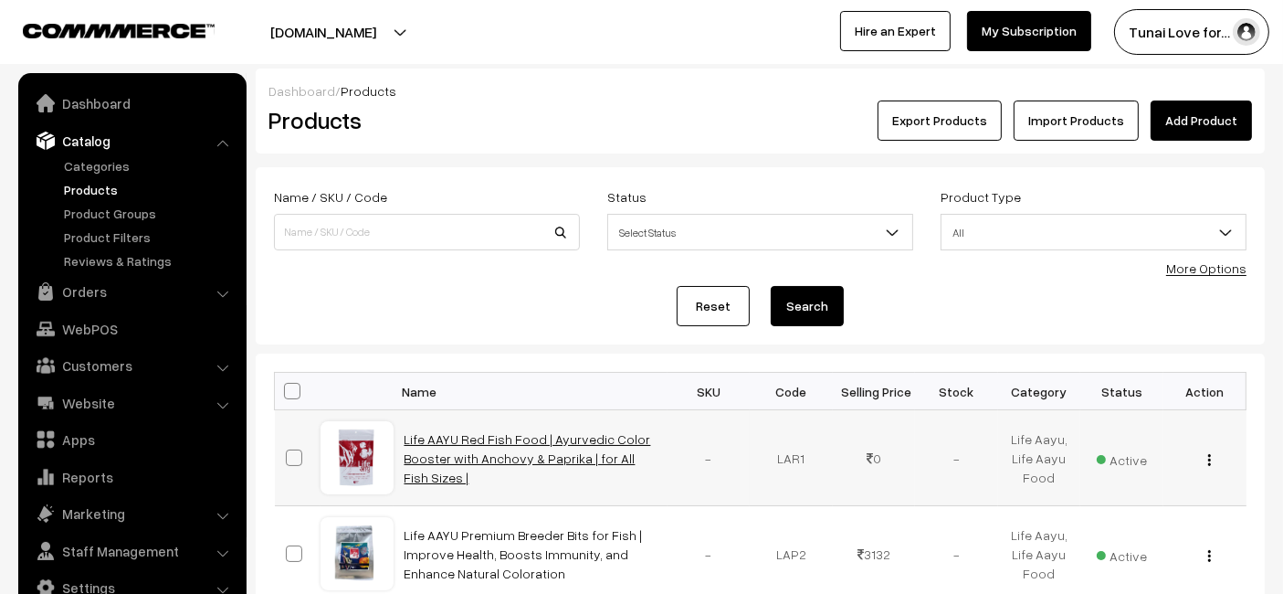
click at [537, 458] on link "Life AAYU Red Fish Food | Ayurvedic Color Booster with Anchovy & Paprika | for …" at bounding box center [528, 458] width 247 height 54
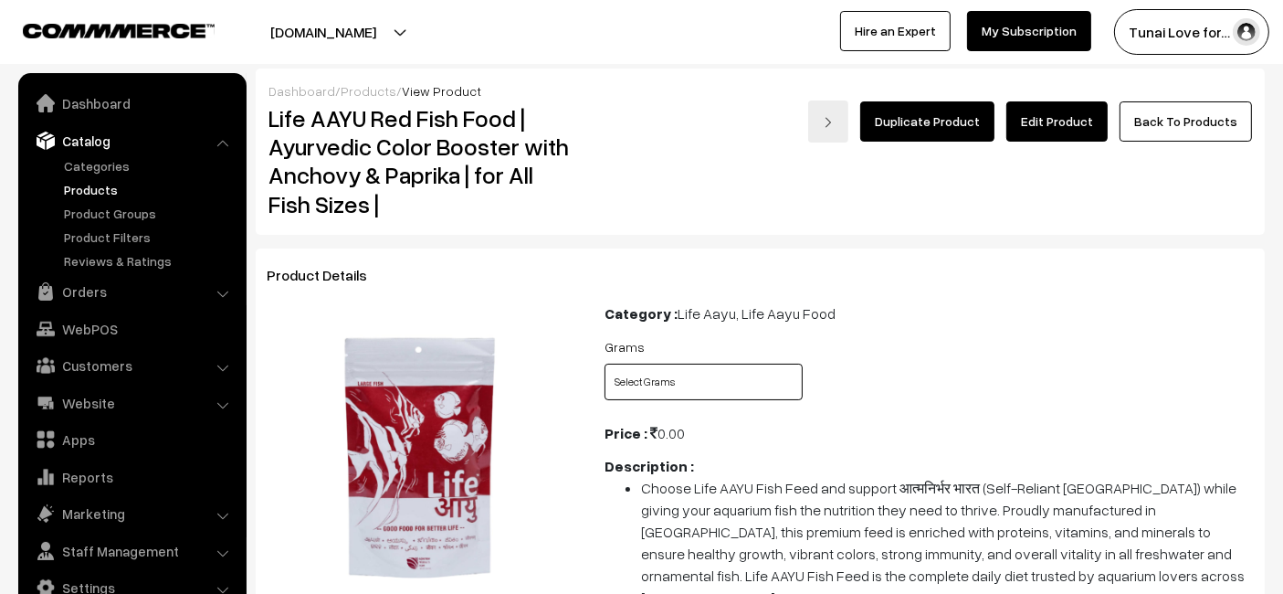
click at [687, 393] on select "Select Grams 30gms 100gms" at bounding box center [704, 382] width 198 height 37
select select "LAR1_PWY"
click at [605, 364] on select "Select Grams 30gms 100gms" at bounding box center [704, 382] width 198 height 37
drag, startPoint x: 705, startPoint y: 373, endPoint x: 699, endPoint y: 395, distance: 22.8
click at [705, 373] on select "Select Grams 30gms 100gms" at bounding box center [704, 382] width 198 height 37
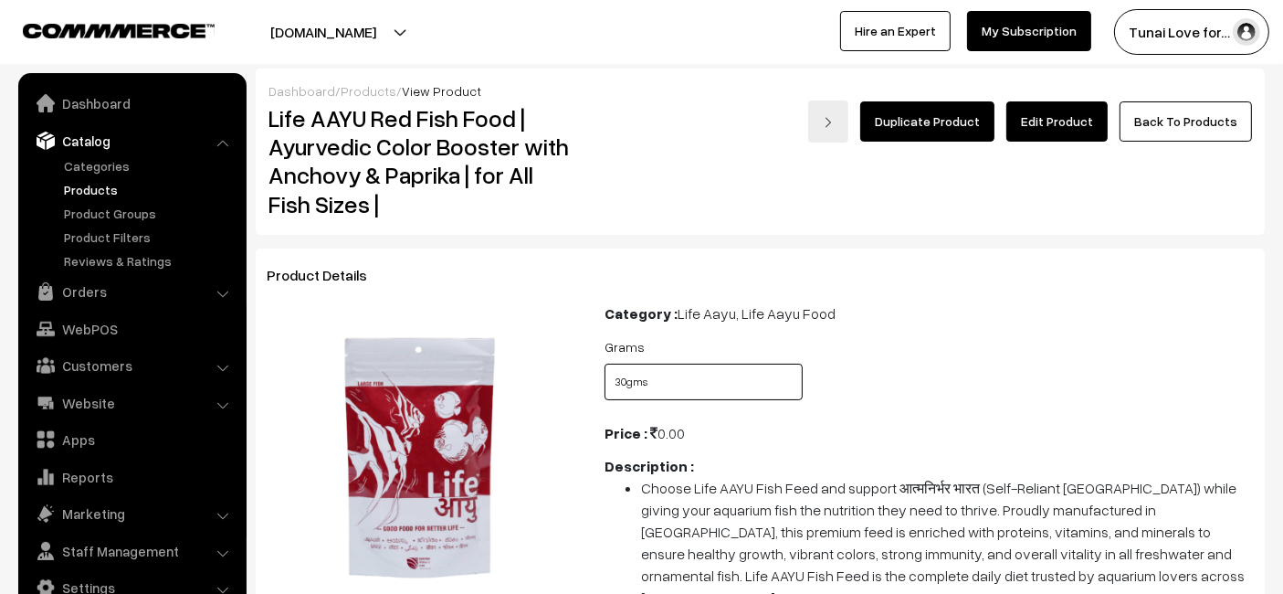
select select "LAR1_KDQ"
click at [605, 364] on select "Select Grams 30gms 100gms" at bounding box center [704, 382] width 198 height 37
click at [1057, 121] on link "Edit Product" at bounding box center [1056, 121] width 101 height 40
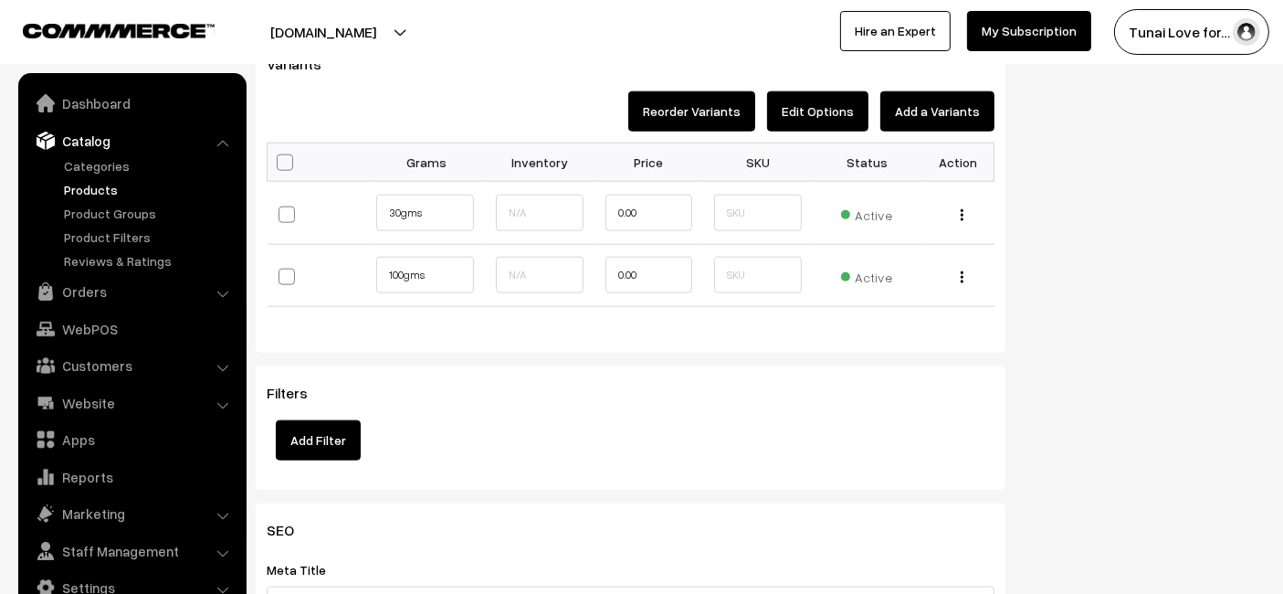
scroll to position [2029, 0]
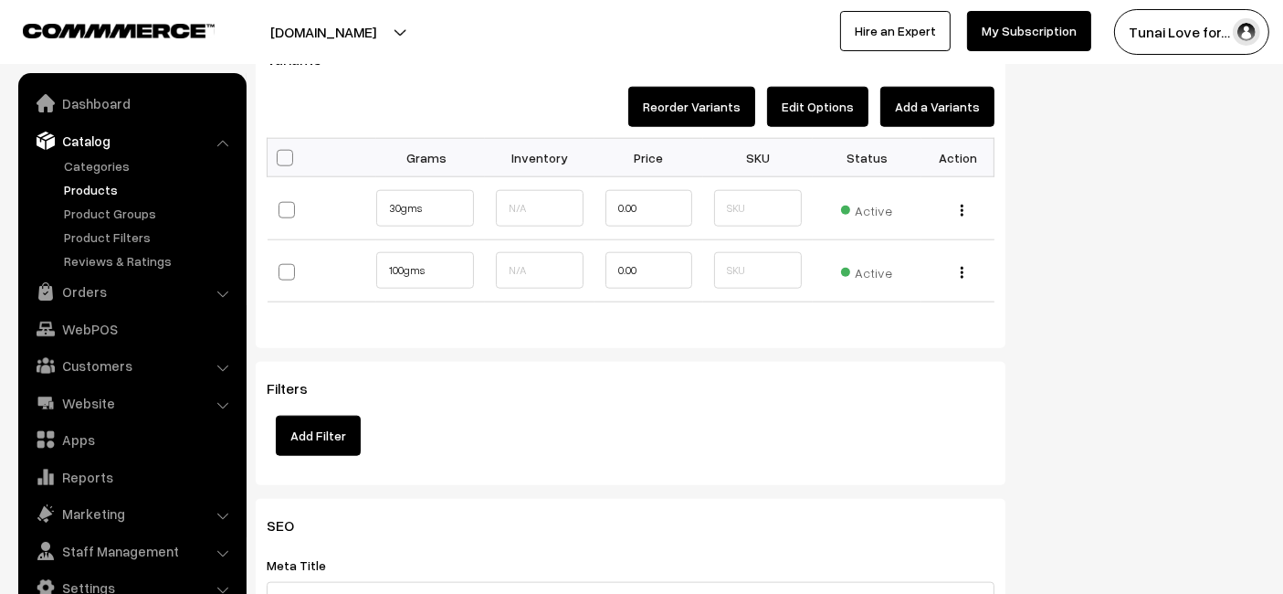
click at [925, 90] on button "Add a Variants" at bounding box center [937, 107] width 114 height 40
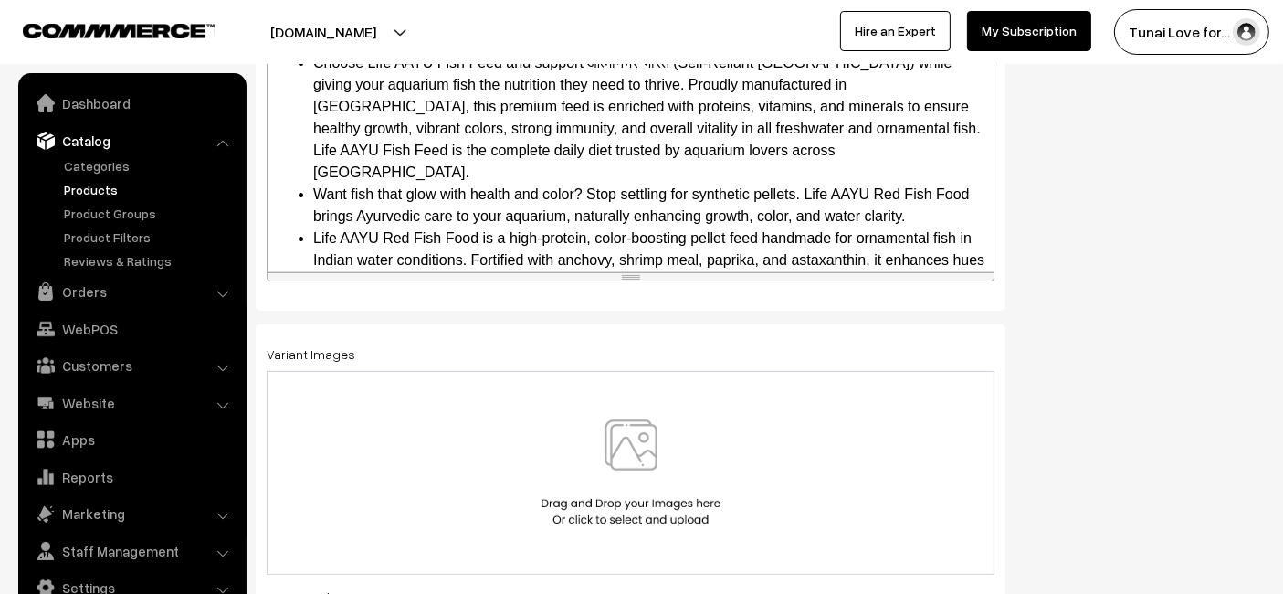
scroll to position [101, 0]
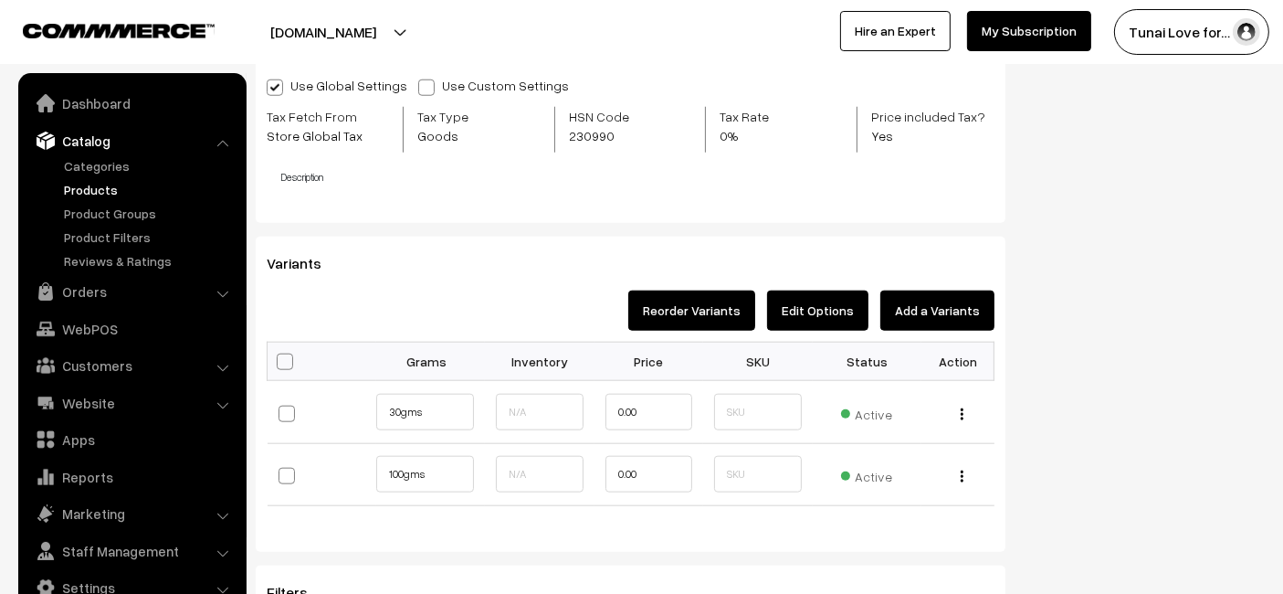
scroll to position [135, 0]
click at [829, 316] on button "Edit Options" at bounding box center [817, 310] width 101 height 40
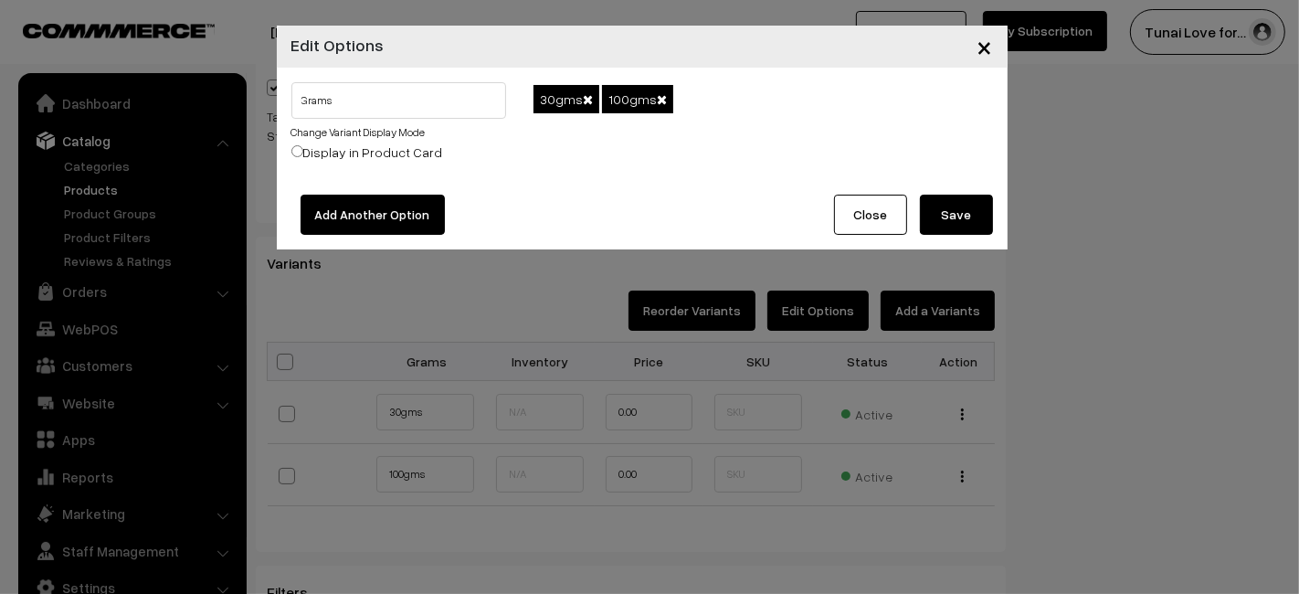
click at [373, 233] on button "Add Another Option" at bounding box center [372, 215] width 144 height 40
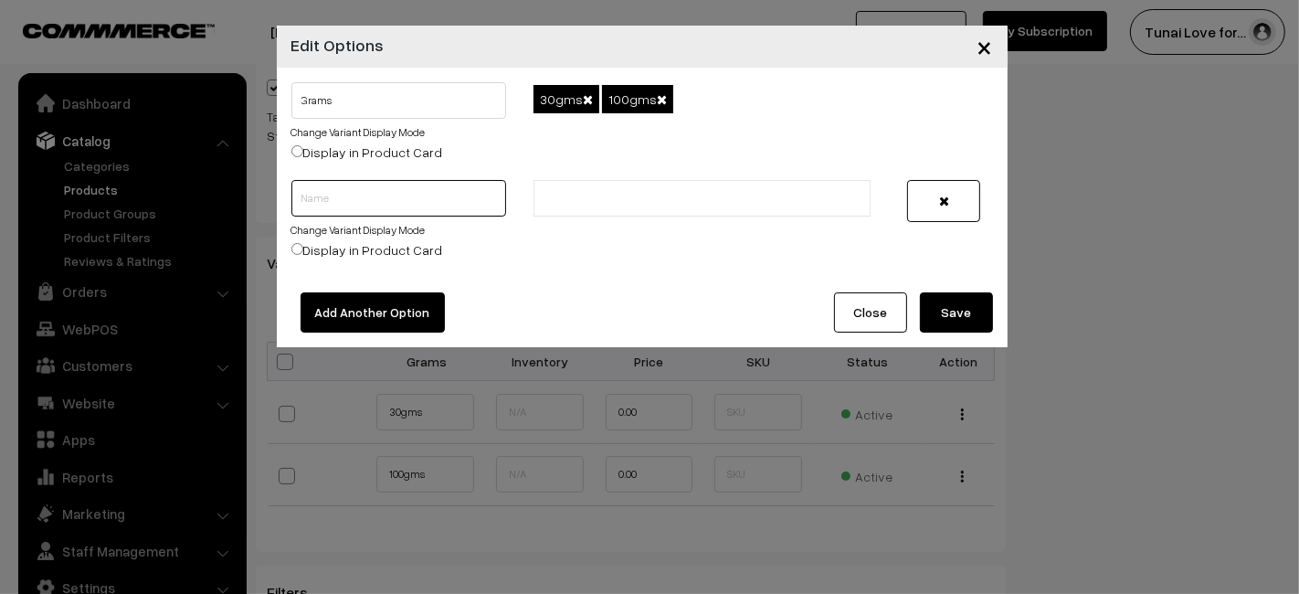
click at [397, 196] on input "text" at bounding box center [399, 198] width 216 height 37
type input "Size"
click at [596, 192] on input "text" at bounding box center [619, 198] width 160 height 19
type input "Small"
type input "Medium"
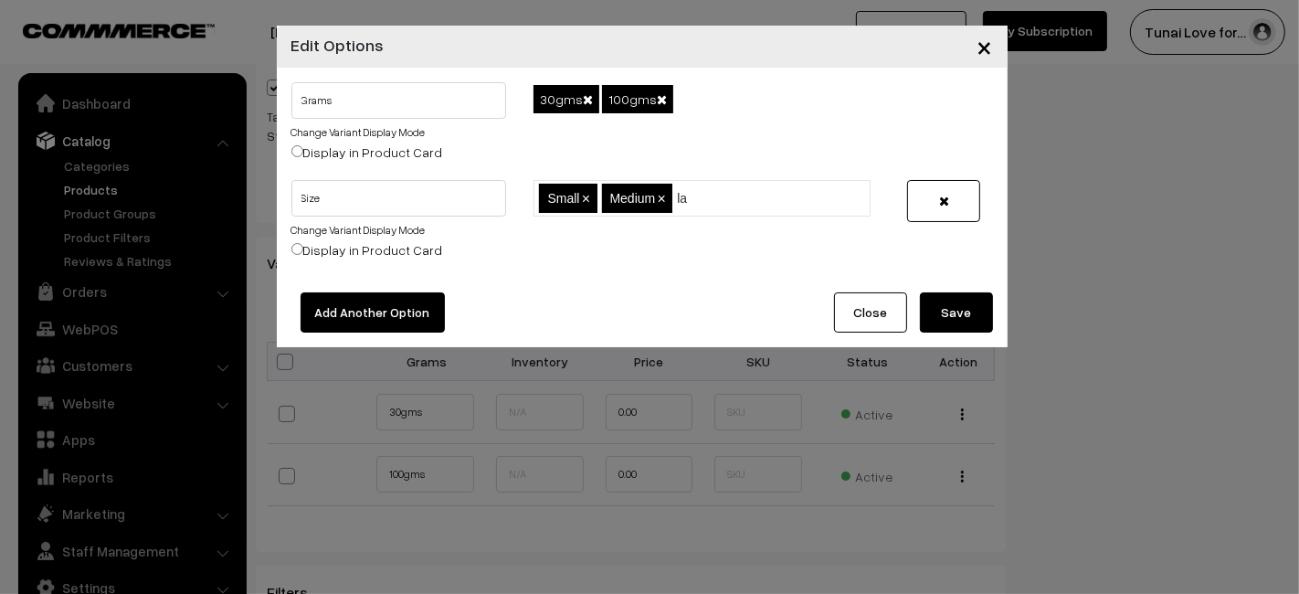
type input "l"
type input "Large"
click at [962, 301] on button "Save" at bounding box center [956, 312] width 73 height 40
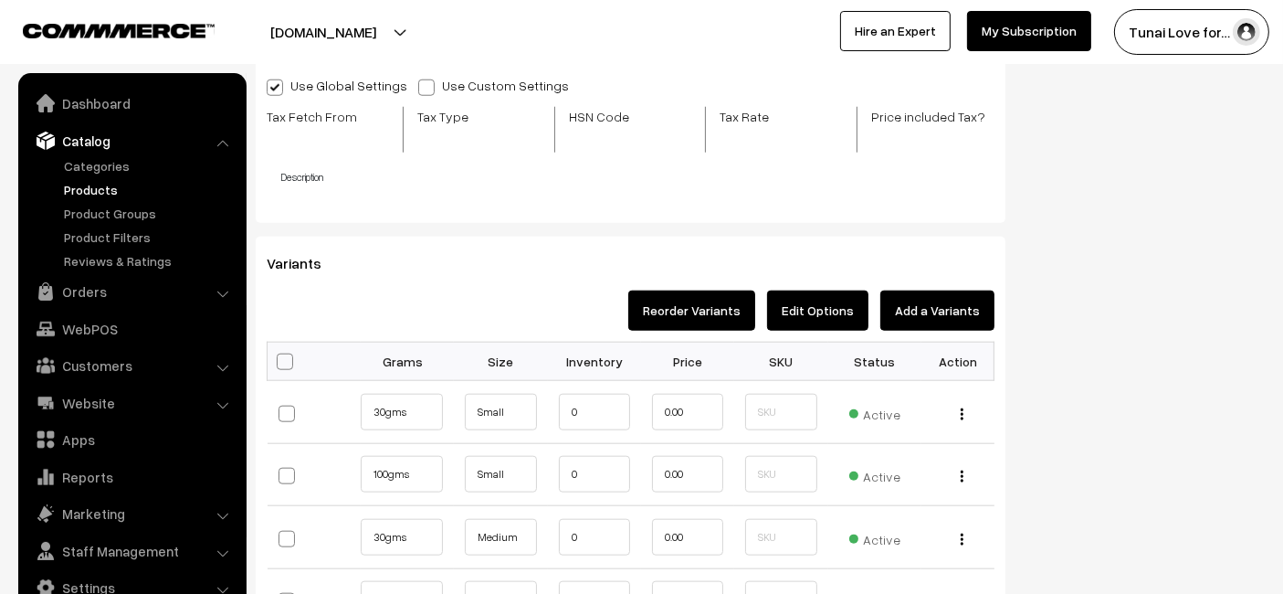
click at [936, 300] on button "Add a Variants" at bounding box center [937, 310] width 114 height 40
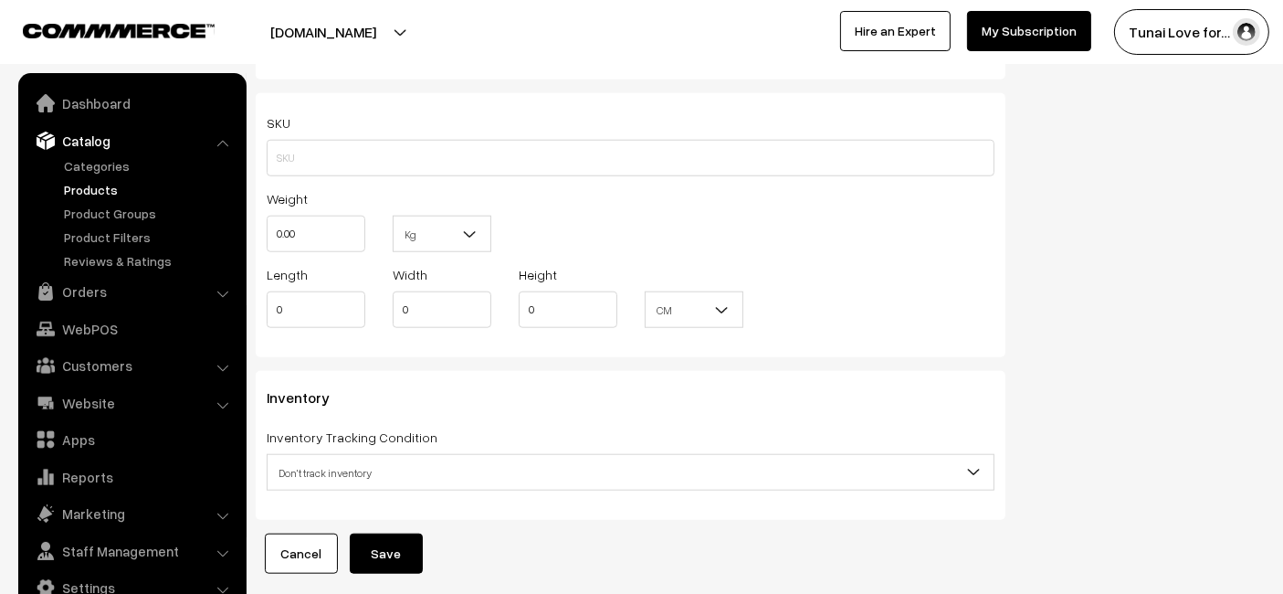
scroll to position [1818, 0]
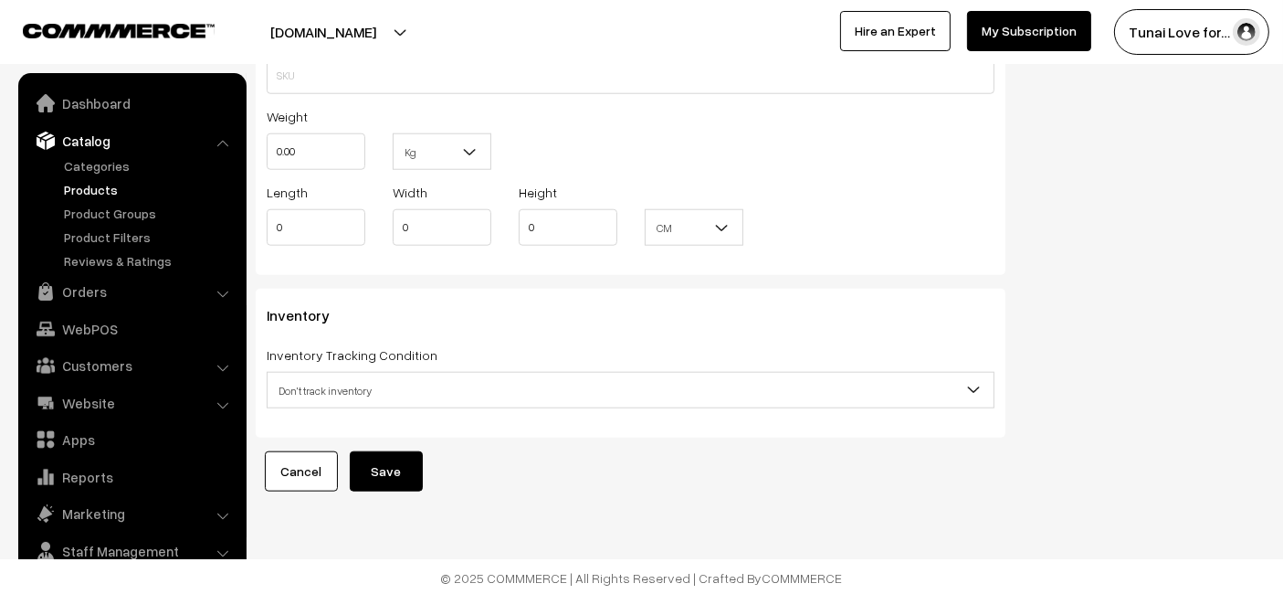
click at [318, 477] on link "Cancel" at bounding box center [301, 471] width 73 height 40
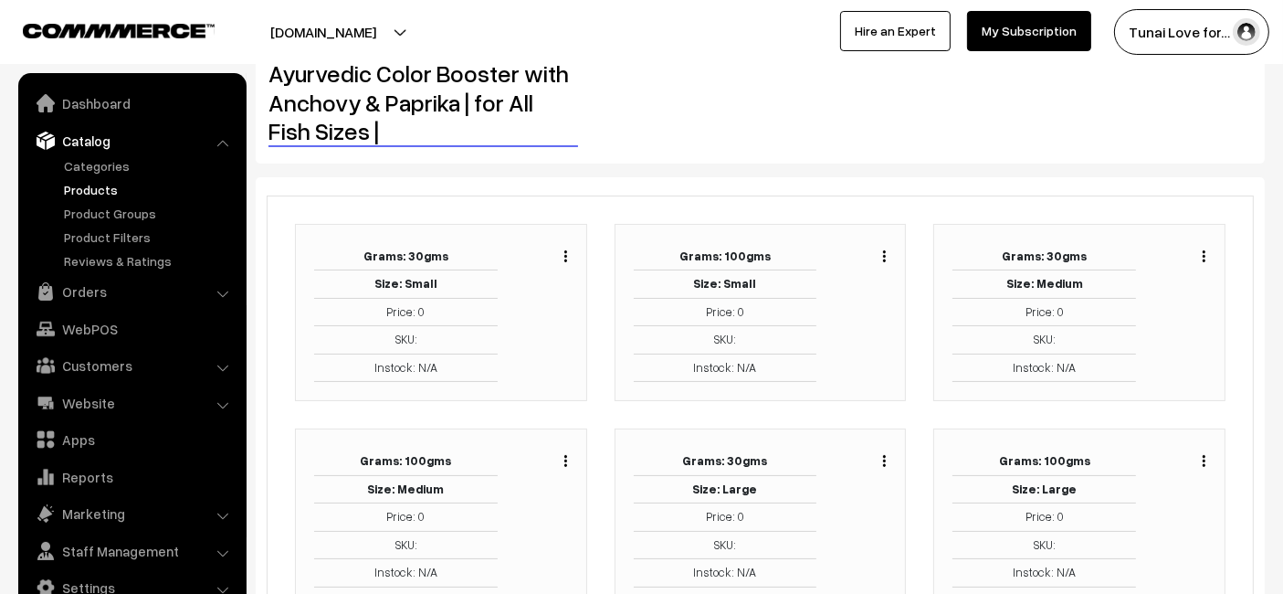
scroll to position [203, 0]
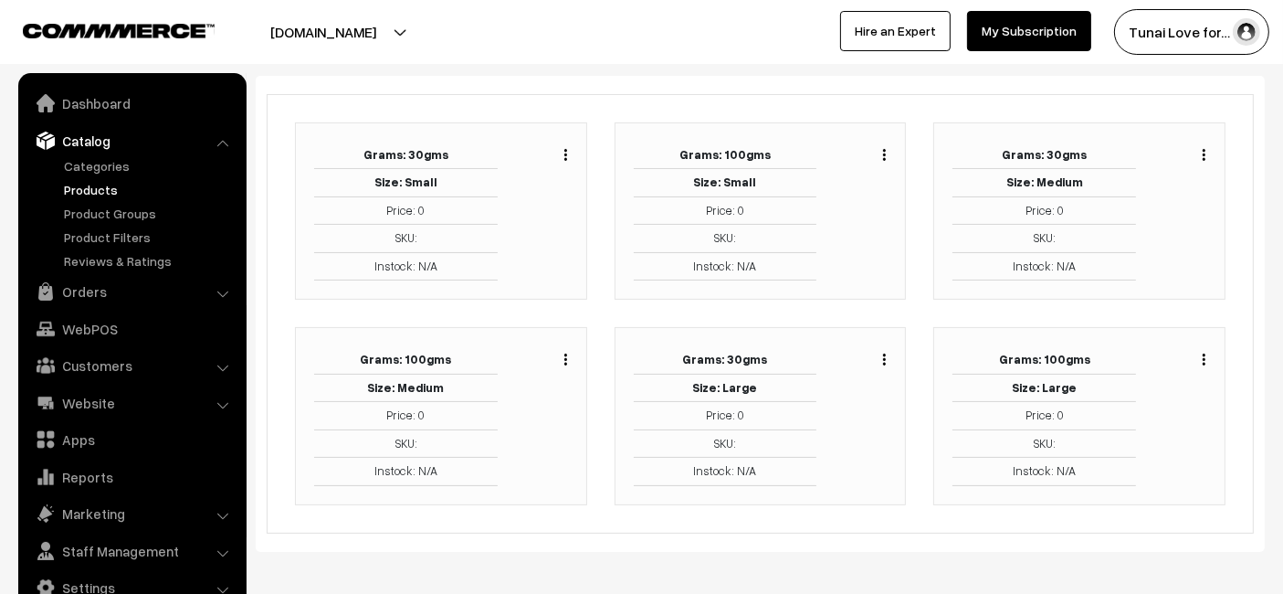
click at [1204, 353] on img "button" at bounding box center [1204, 359] width 3 height 12
click at [1043, 429] on td "SKU:" at bounding box center [1045, 443] width 184 height 28
click at [1203, 361] on img "button" at bounding box center [1204, 359] width 3 height 12
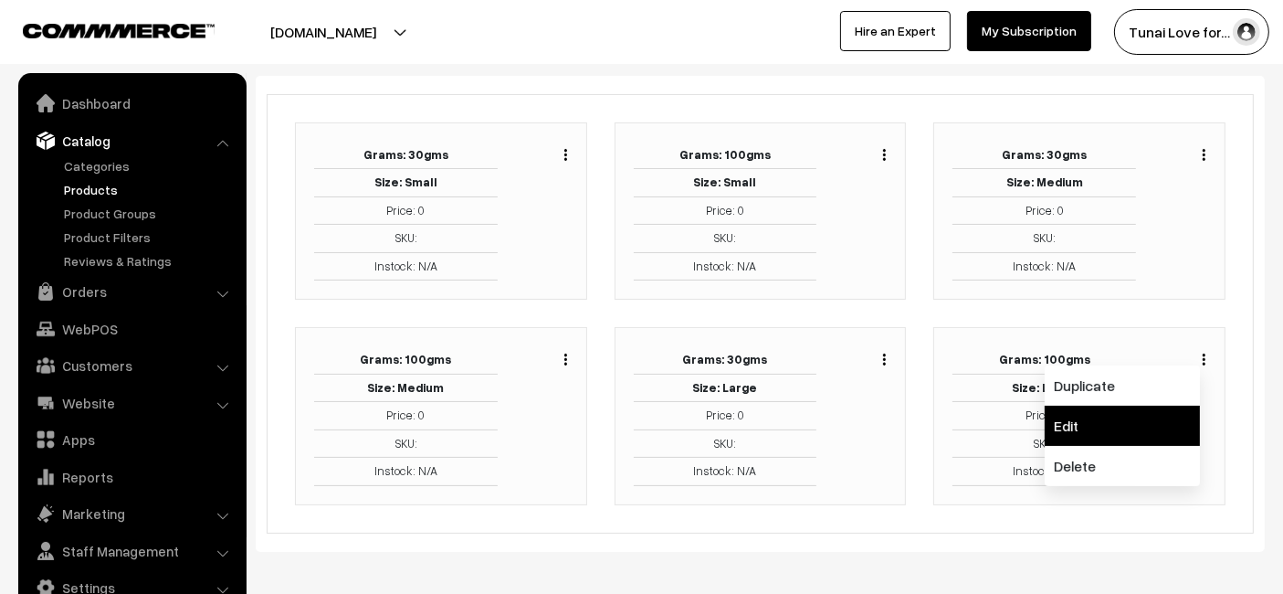
click at [1120, 422] on link "Edit" at bounding box center [1122, 426] width 155 height 40
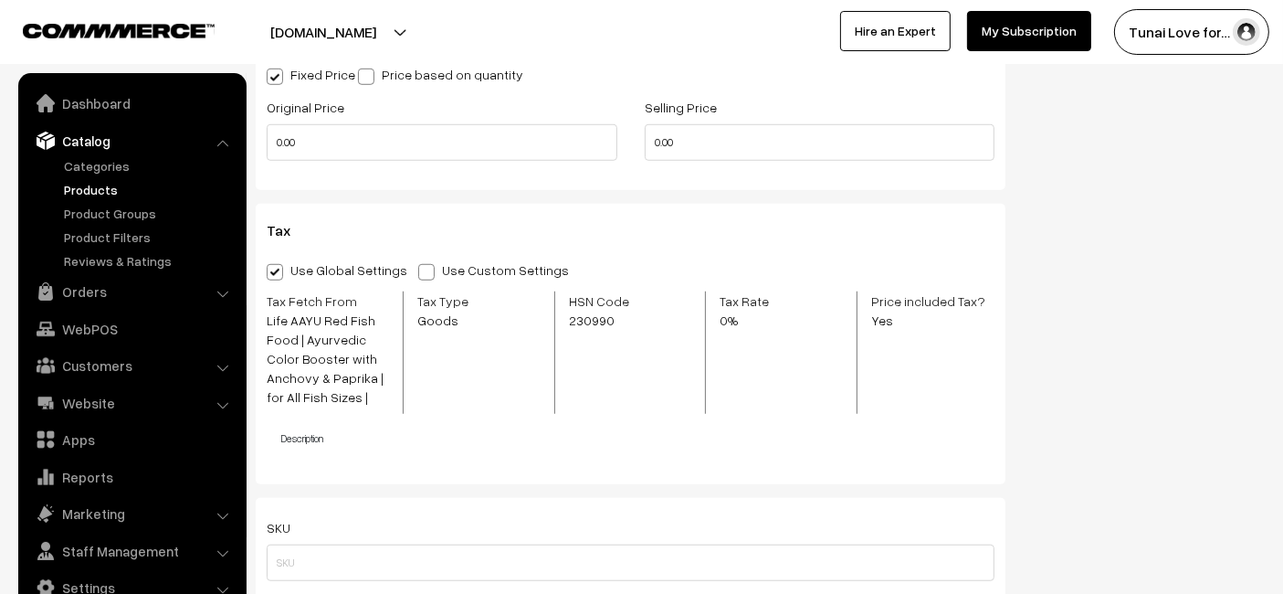
scroll to position [1232, 0]
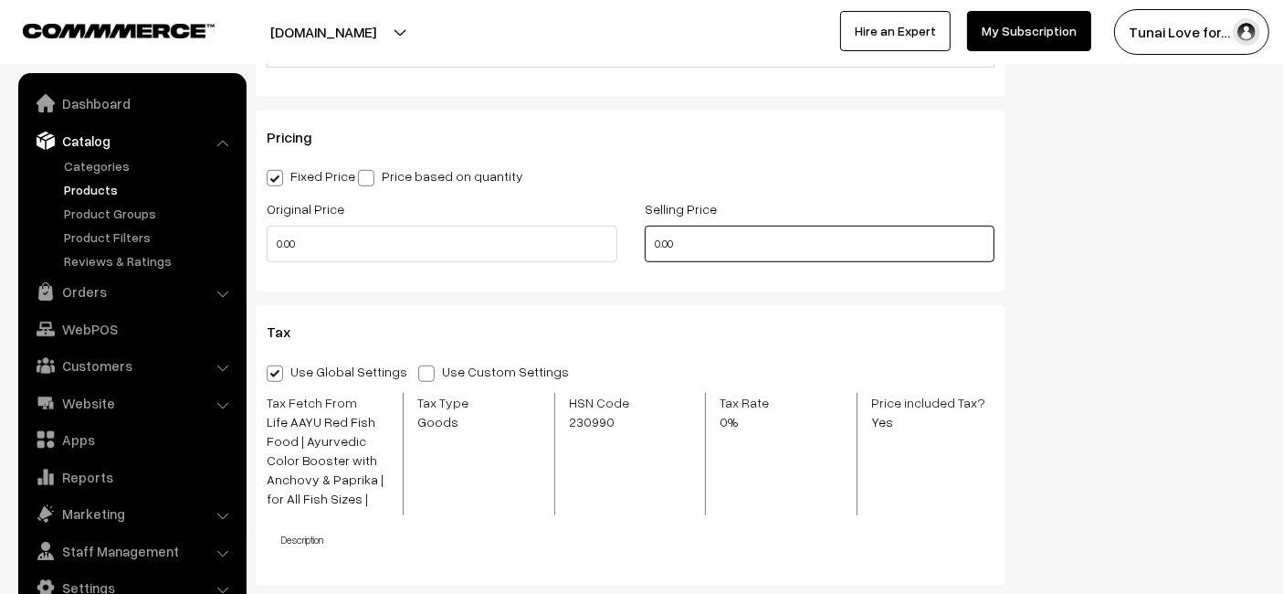
click at [714, 240] on input "0.00" at bounding box center [820, 244] width 351 height 37
type input "440"
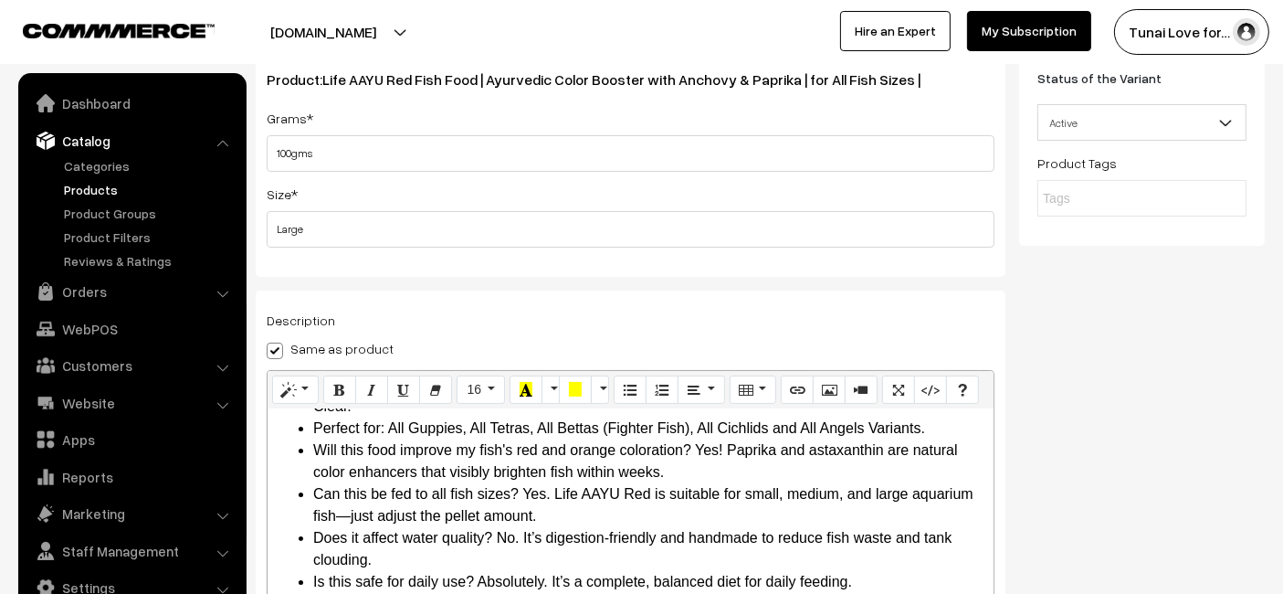
scroll to position [0, 0]
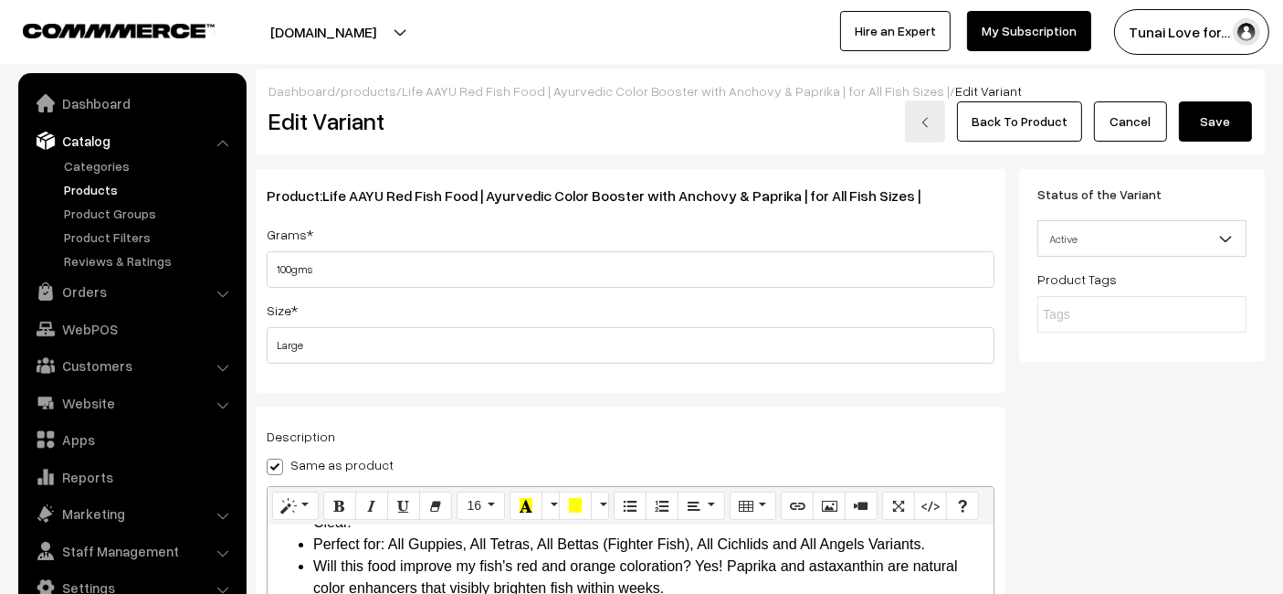
click at [1211, 111] on button "Save" at bounding box center [1215, 121] width 73 height 40
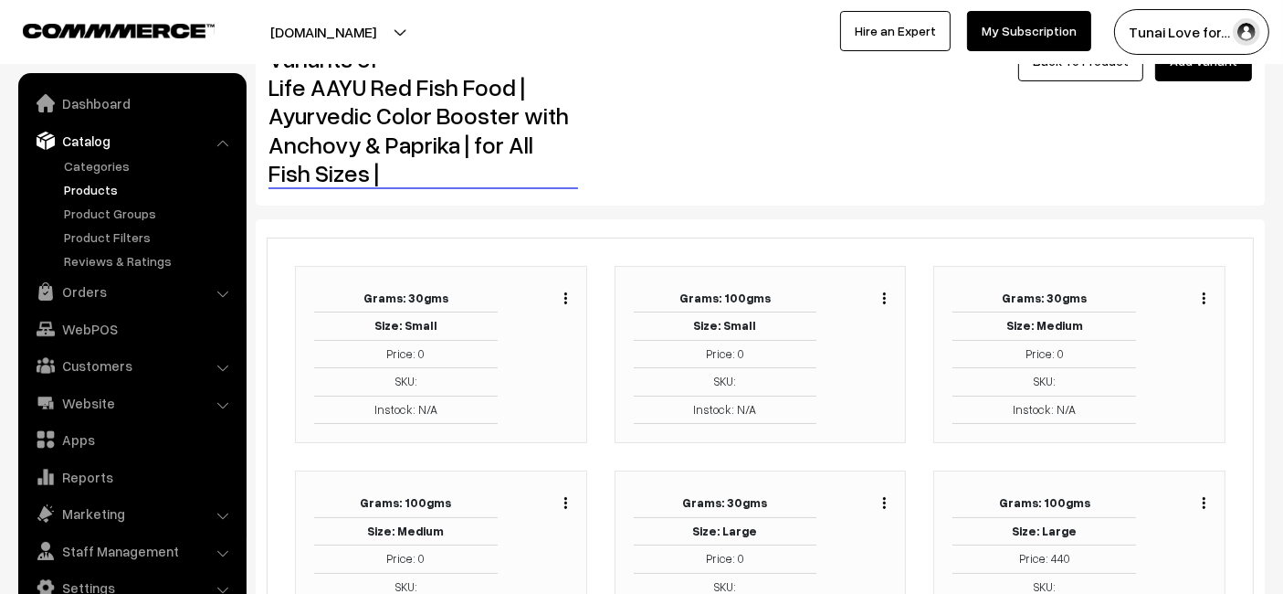
scroll to position [101, 0]
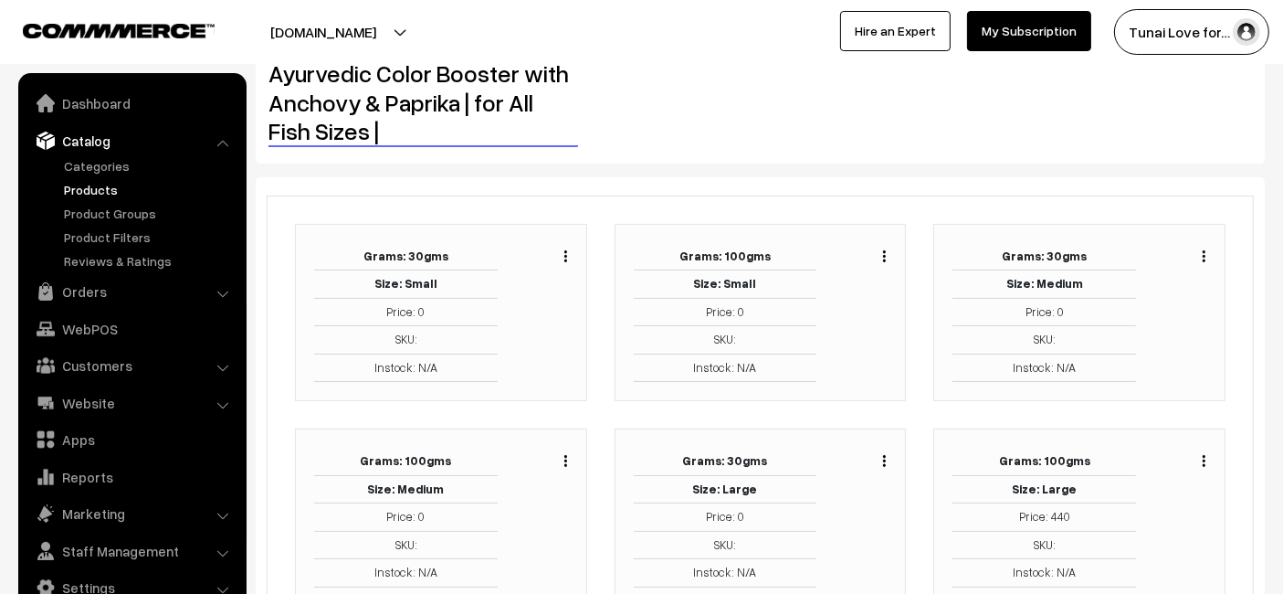
click at [565, 455] on img "button" at bounding box center [565, 461] width 3 height 12
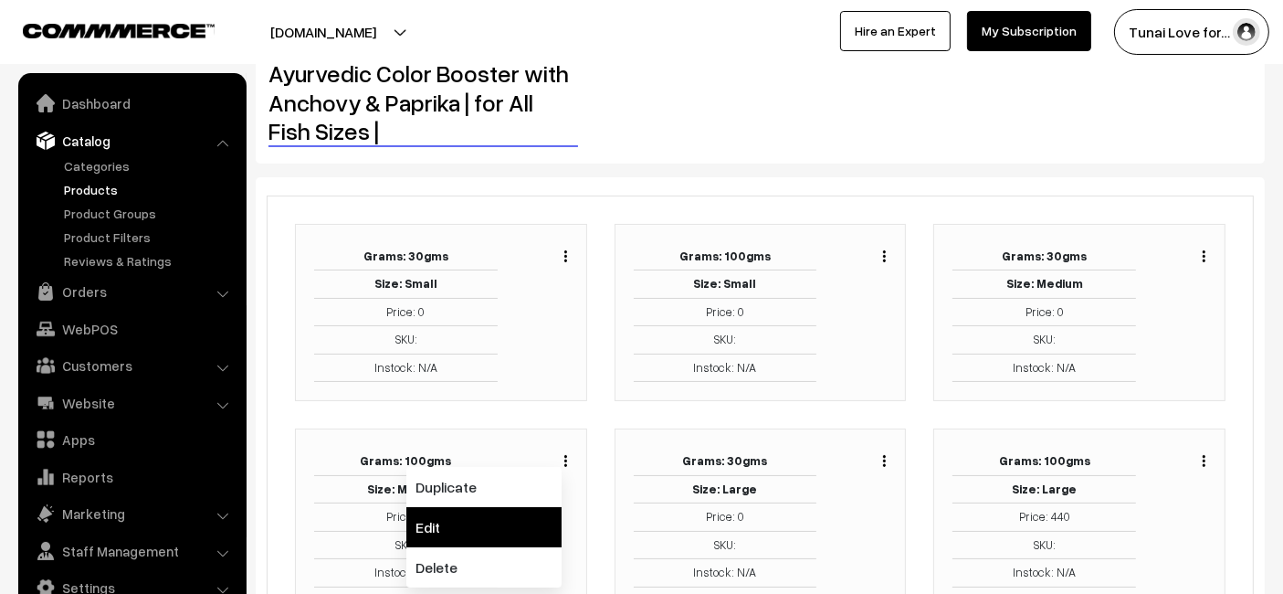
click at [496, 522] on link "Edit" at bounding box center [483, 527] width 155 height 40
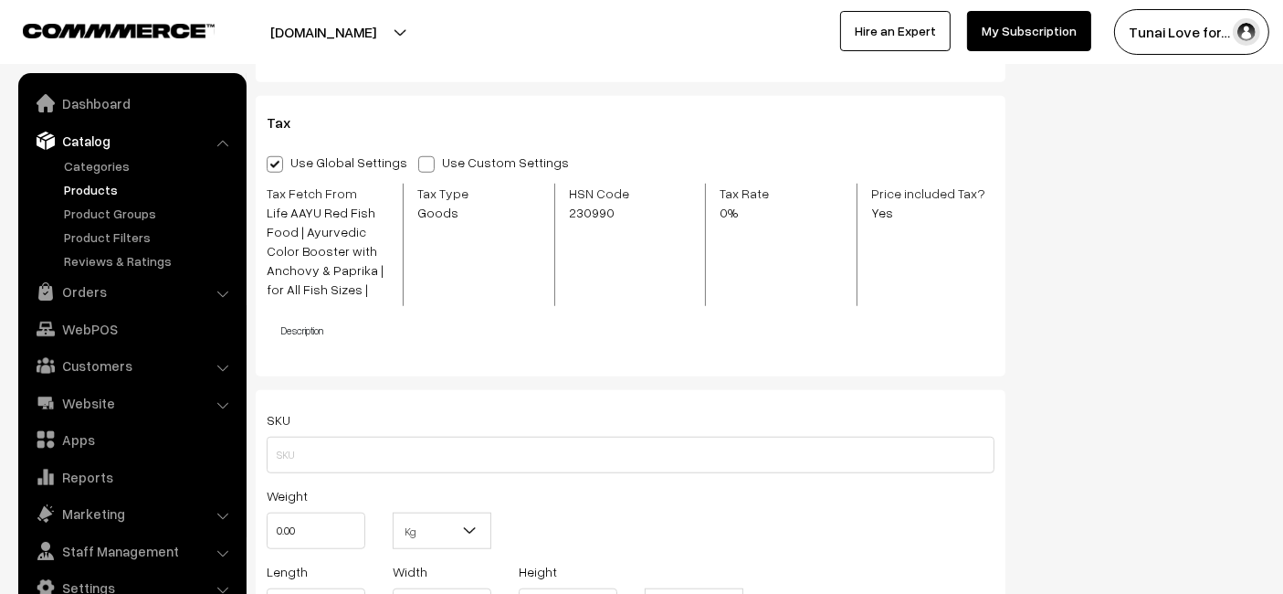
scroll to position [1333, 0]
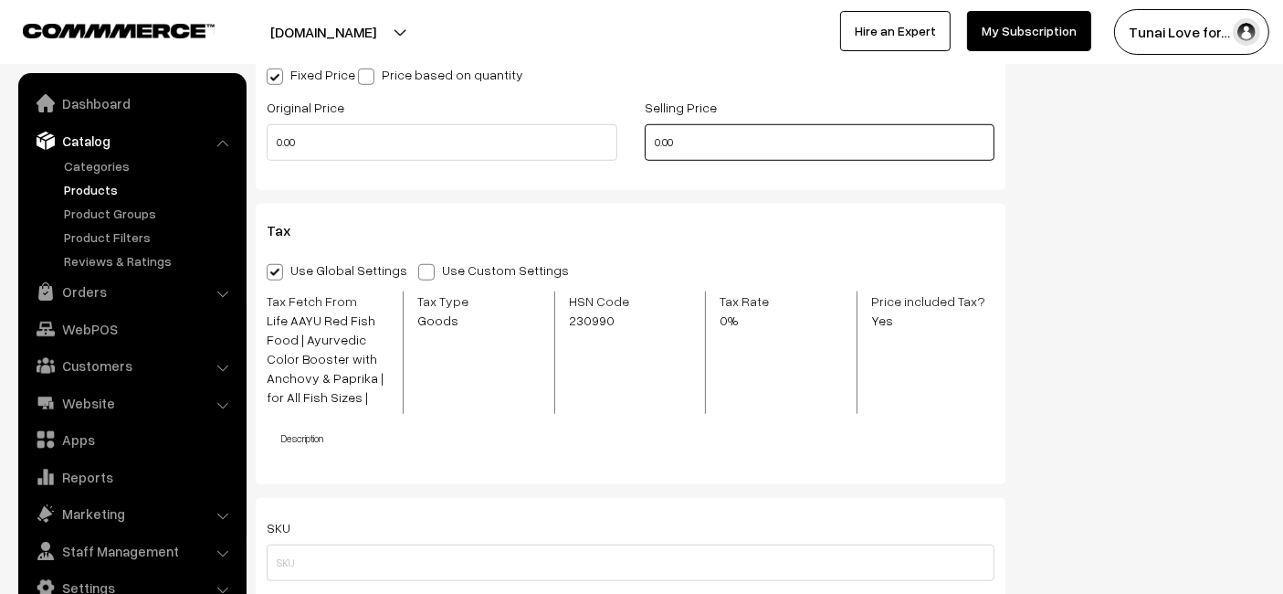
click at [718, 132] on input "0.00" at bounding box center [820, 142] width 351 height 37
type input "440"
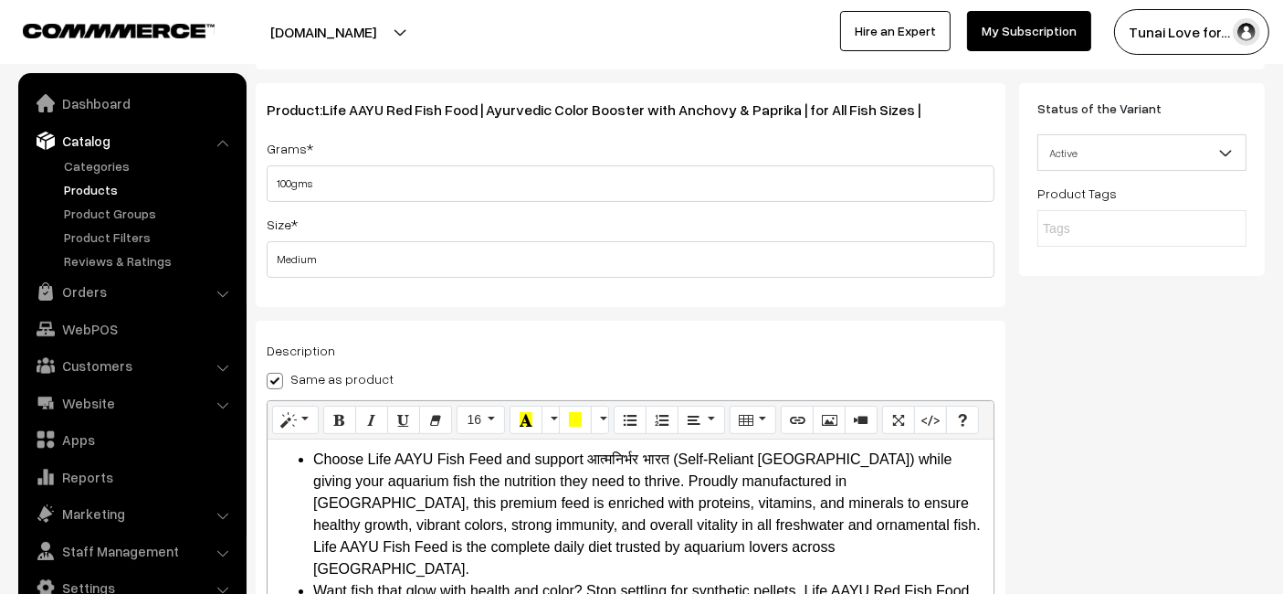
scroll to position [0, 0]
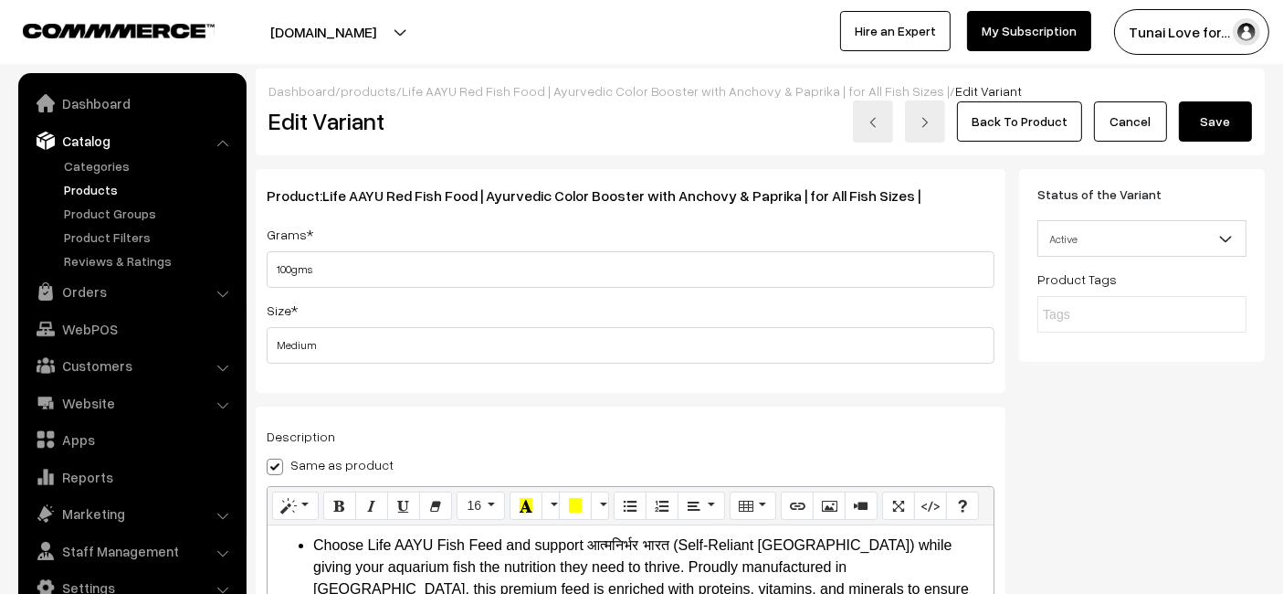
click at [1201, 111] on button "Save" at bounding box center [1215, 121] width 73 height 40
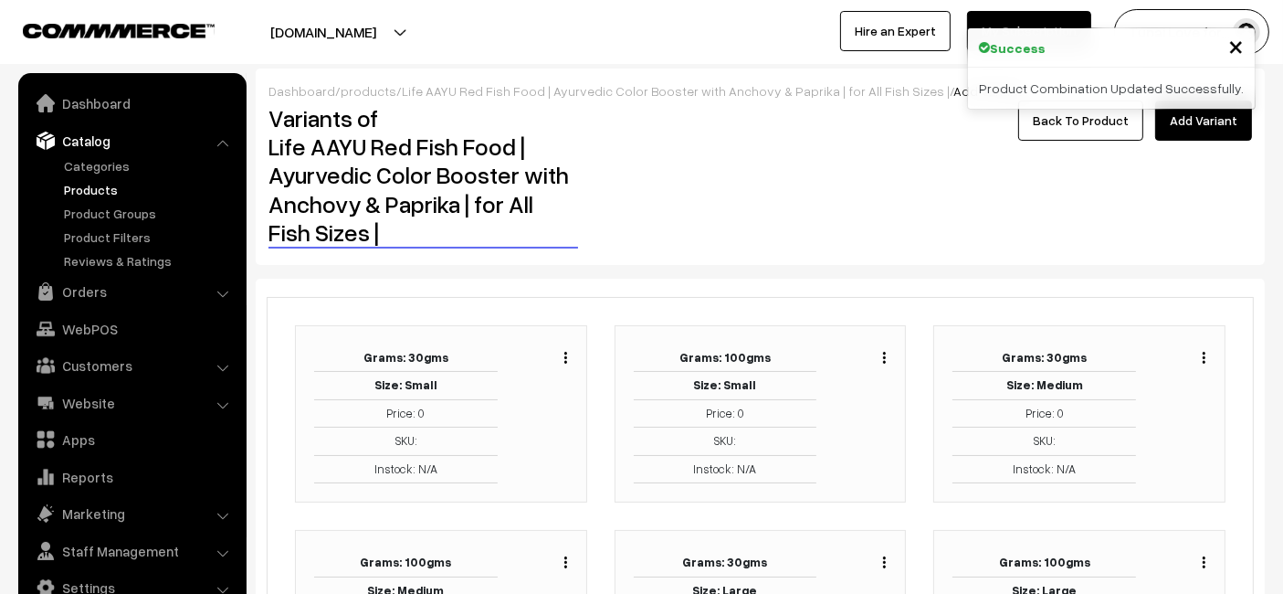
click at [884, 356] on img "button" at bounding box center [884, 358] width 3 height 12
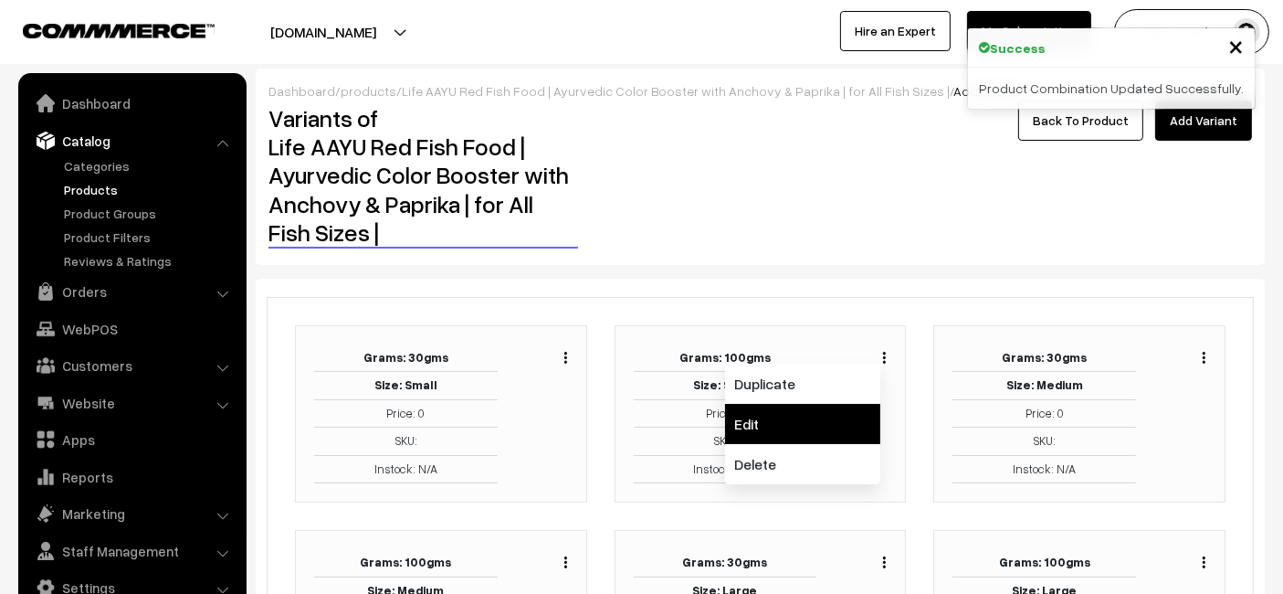
click at [831, 416] on link "Edit" at bounding box center [802, 424] width 155 height 40
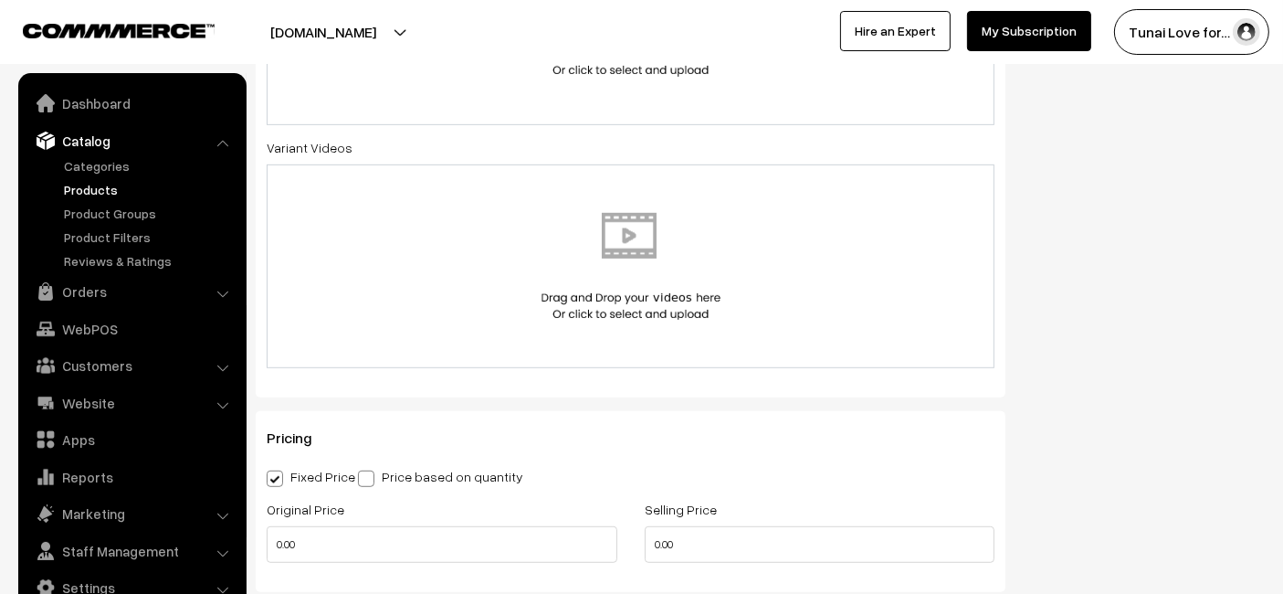
scroll to position [1029, 0]
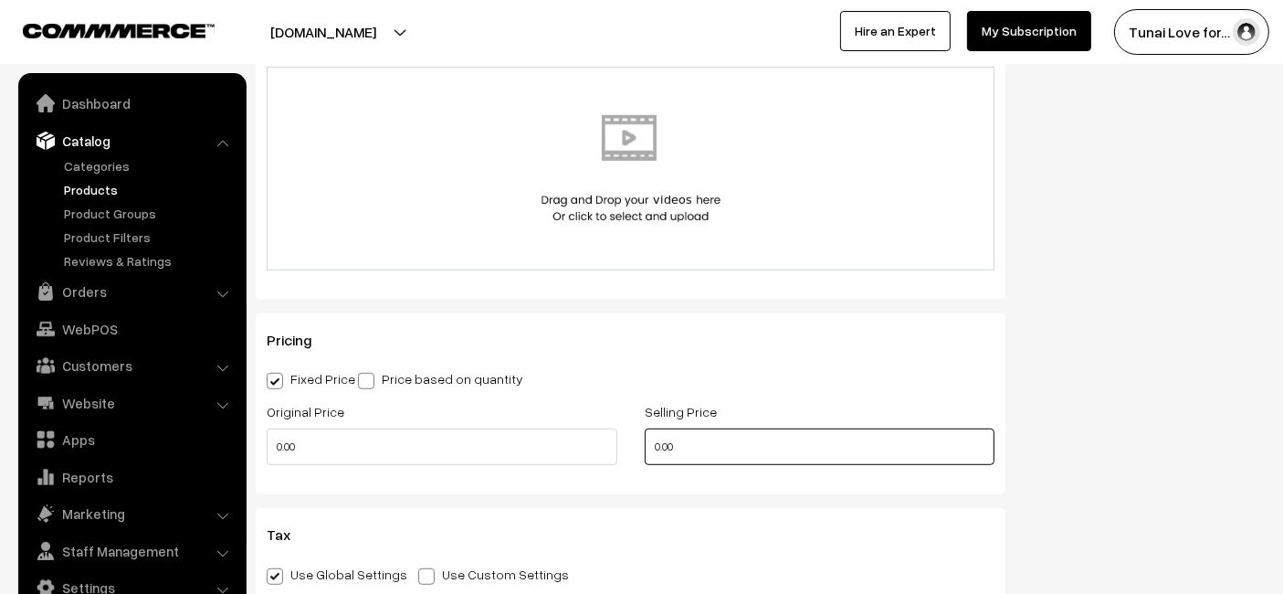
click at [777, 448] on input "0.00" at bounding box center [820, 446] width 351 height 37
click at [777, 447] on input "0.00" at bounding box center [820, 446] width 351 height 37
type input "0"
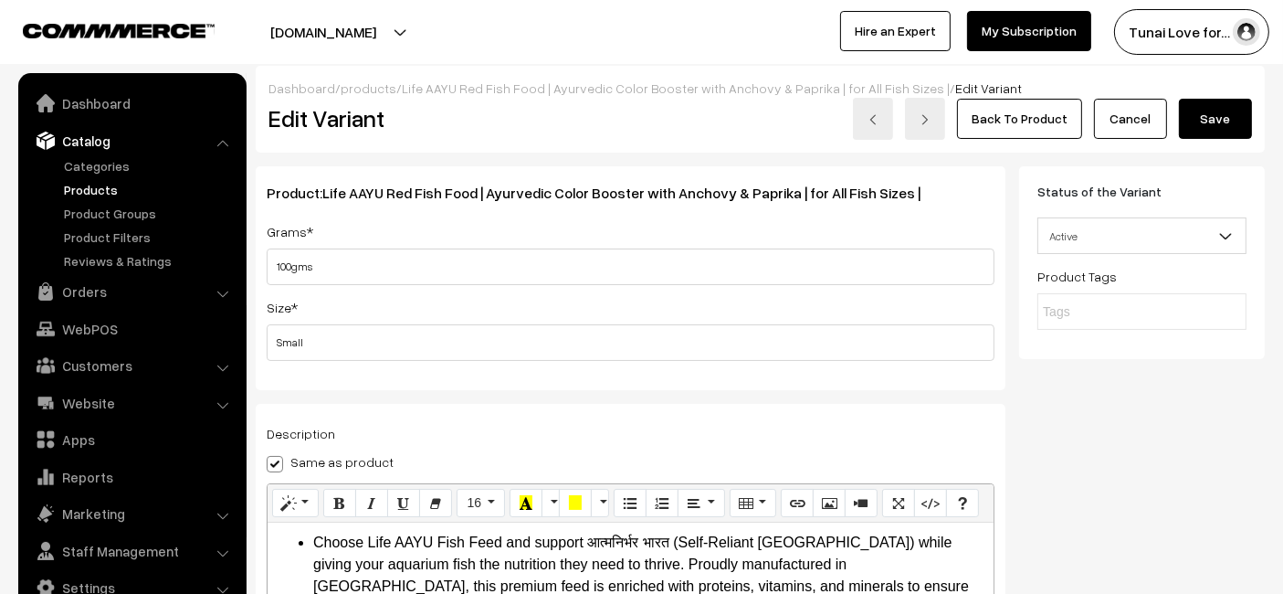
scroll to position [0, 0]
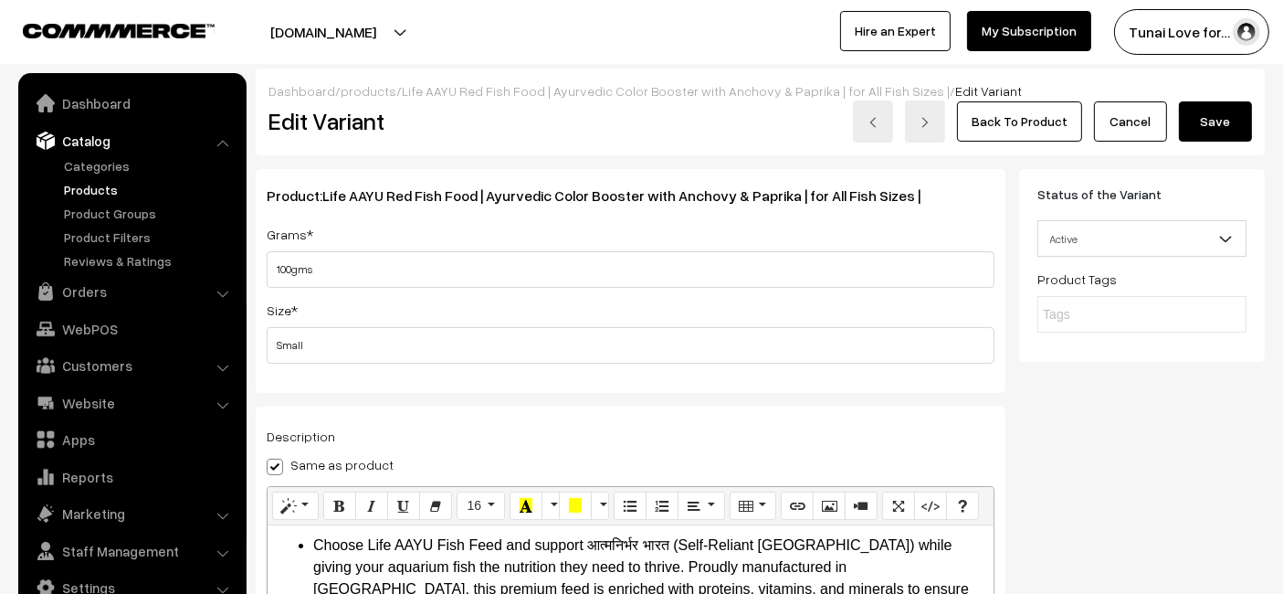
type input "441"
click at [1238, 121] on button "Save" at bounding box center [1215, 121] width 73 height 40
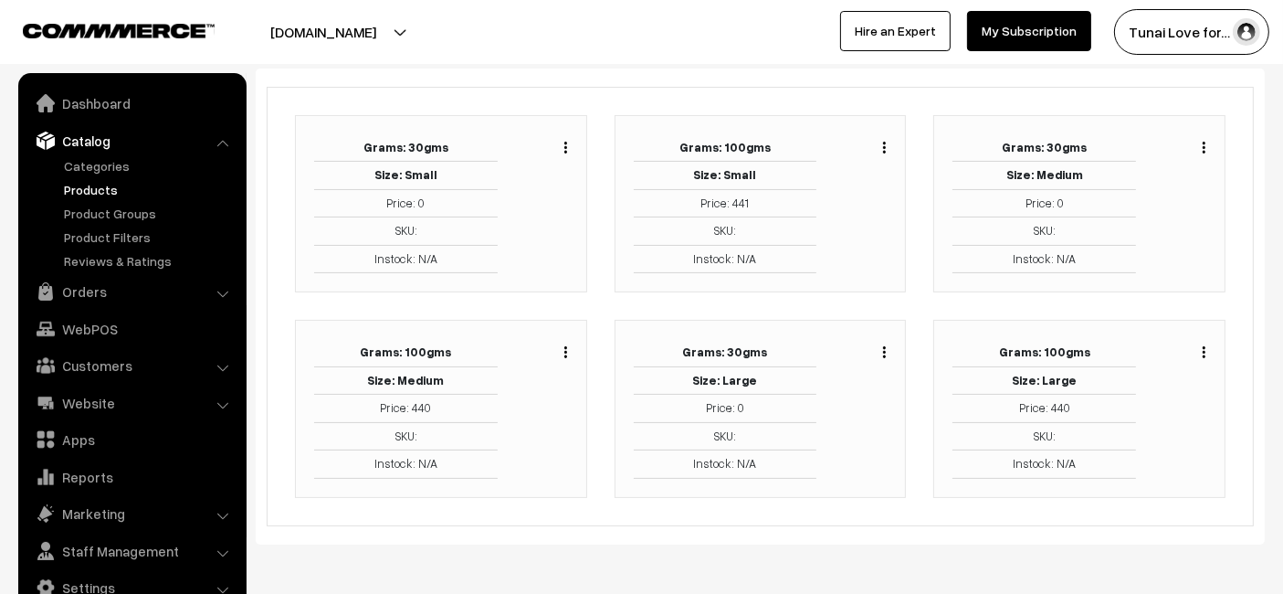
scroll to position [274, 0]
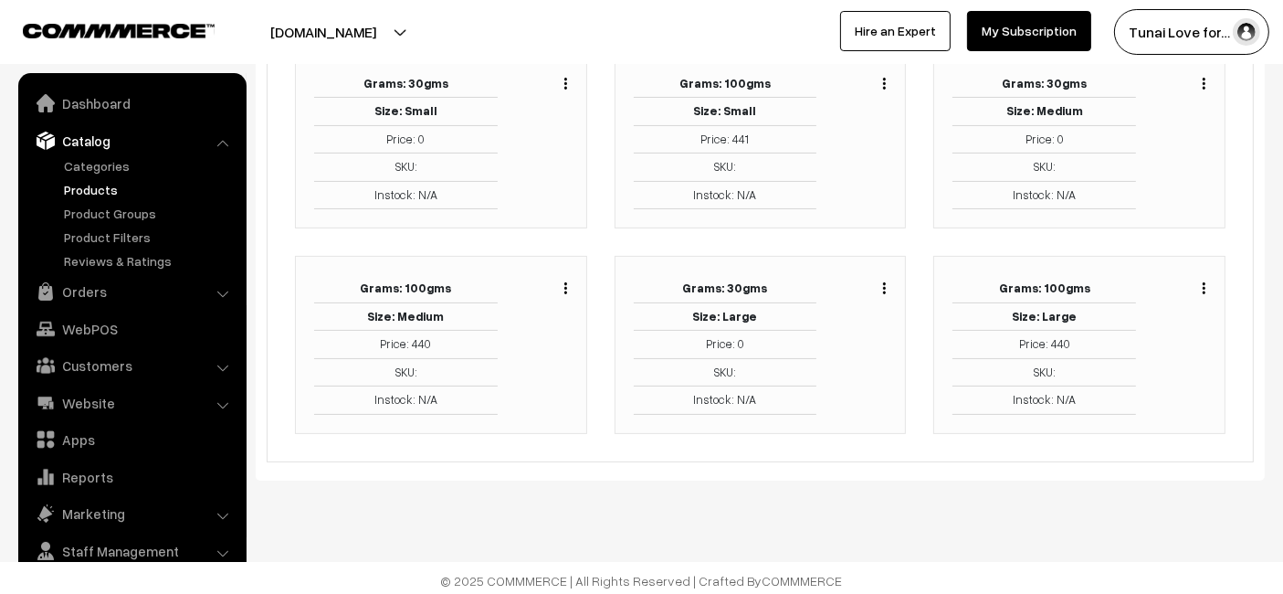
click at [884, 290] on button "button" at bounding box center [884, 287] width 5 height 15
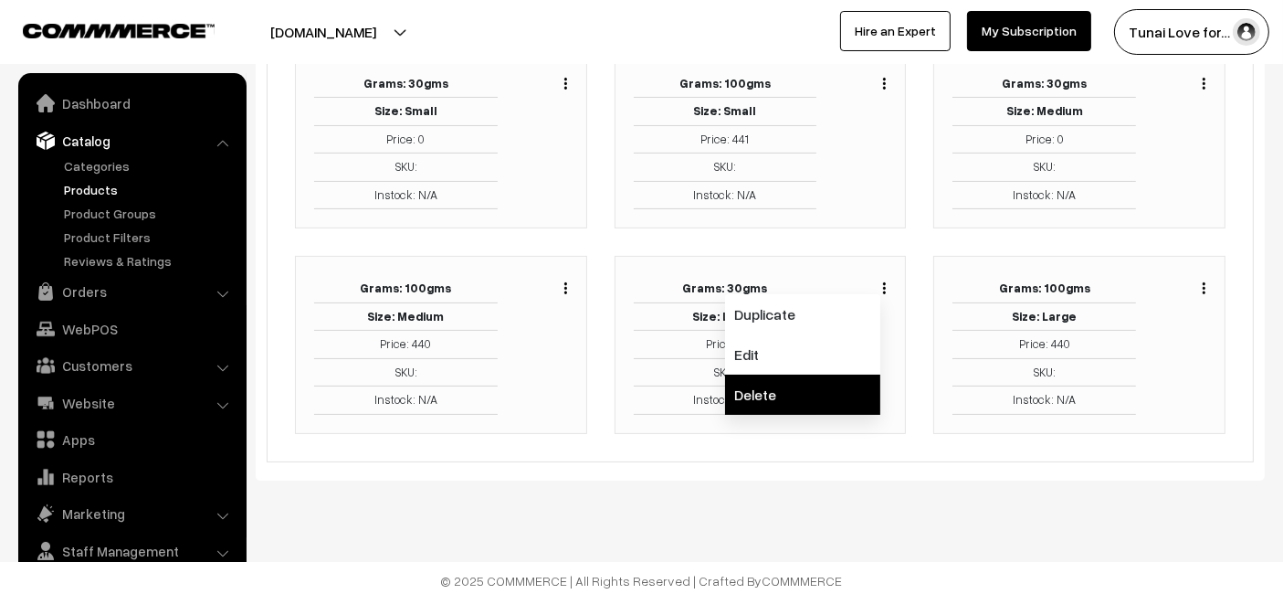
click at [798, 387] on link "Delete" at bounding box center [802, 394] width 155 height 40
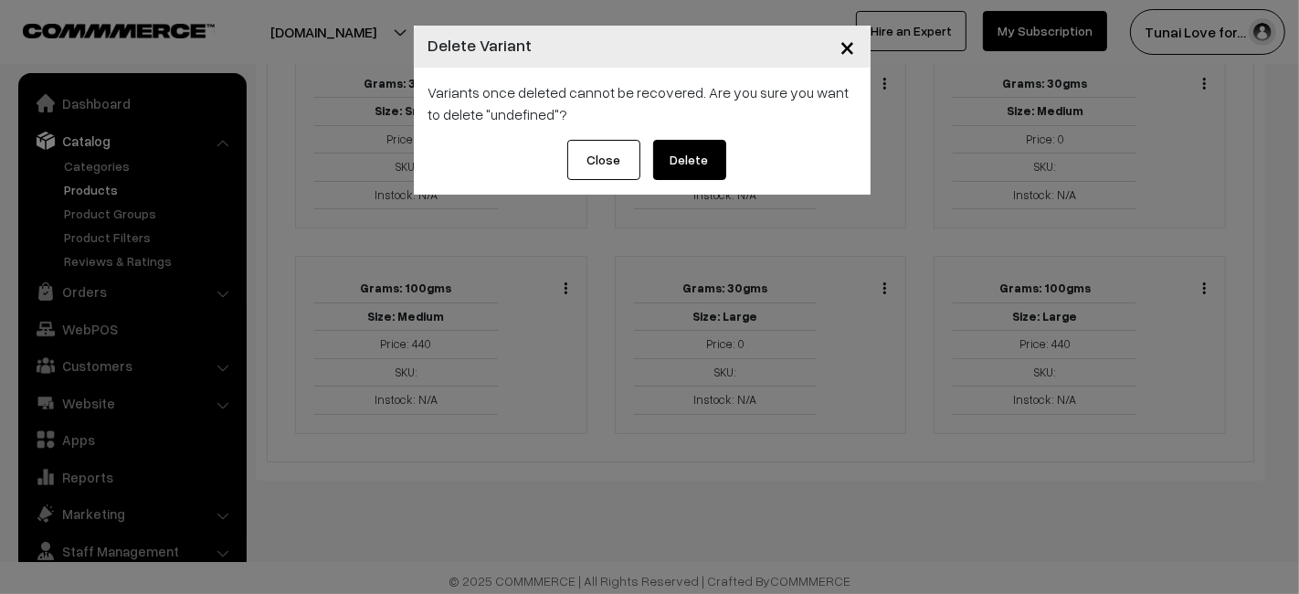
click at [682, 164] on button "Delete" at bounding box center [689, 160] width 73 height 40
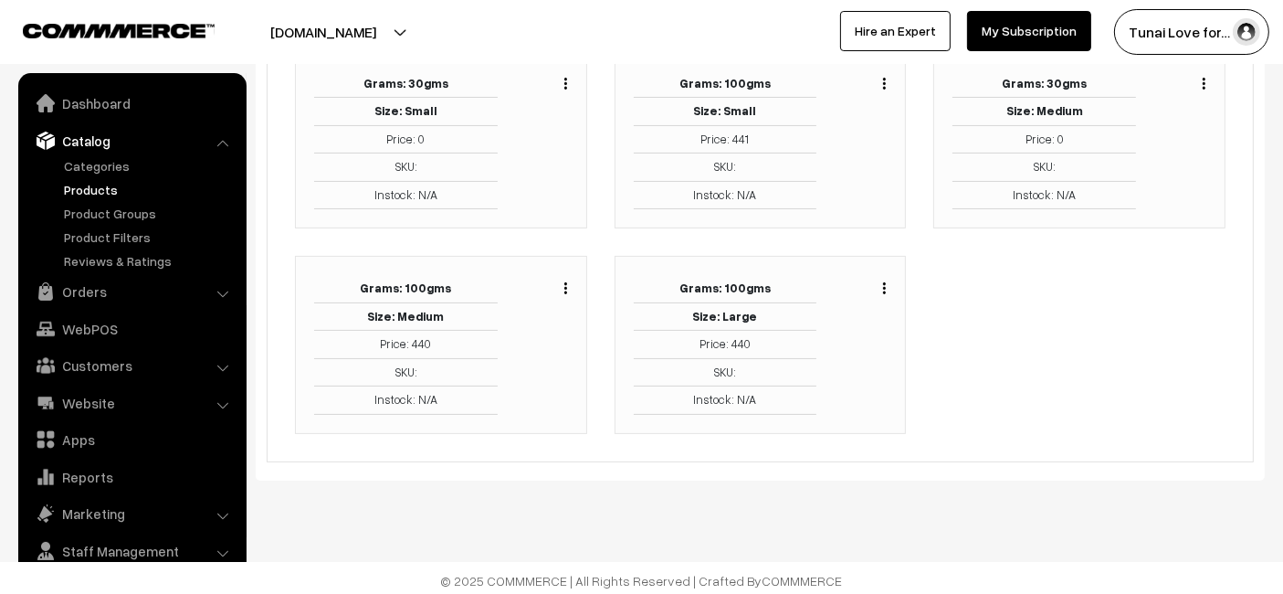
click at [732, 212] on div "Grams: 100gms Size: Small Price: 441 SKU: Instock: N/A Duplicate Edit Delete" at bounding box center [761, 140] width 292 height 178
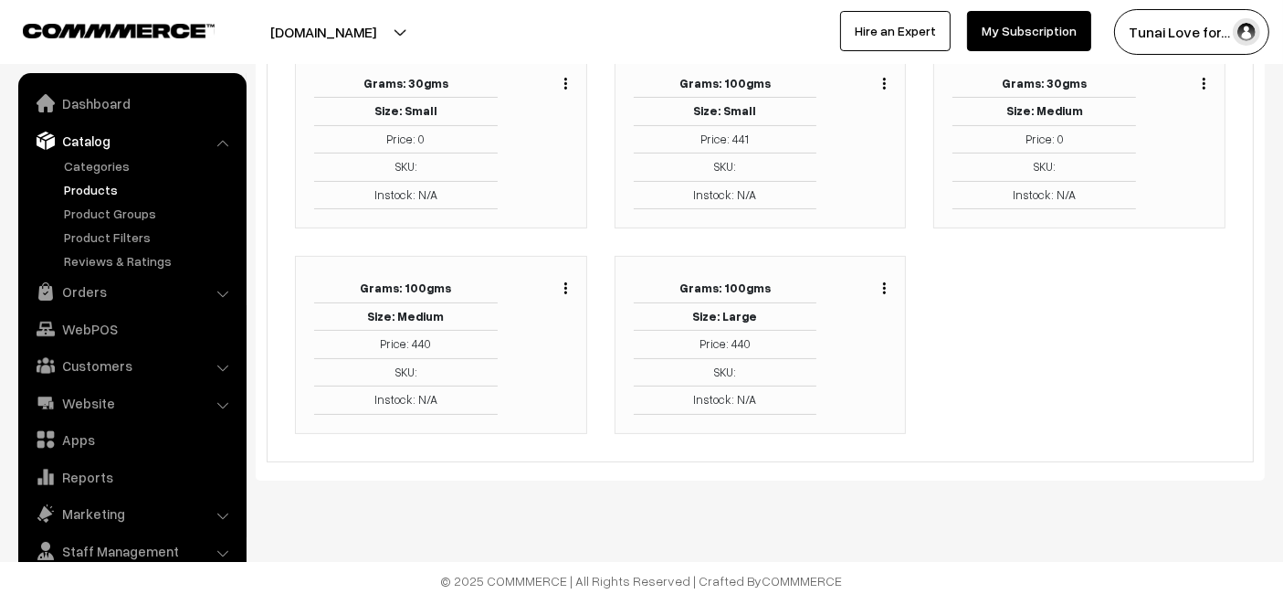
click at [732, 212] on div "Grams: 100gms Size: Small Price: 441 SKU: Instock: N/A Duplicate Edit Delete" at bounding box center [761, 140] width 292 height 178
click at [732, 221] on div "Grams: 100gms Size: Small Price: 441 SKU: Instock: N/A Duplicate Edit Delete" at bounding box center [761, 140] width 292 height 178
click at [564, 77] on button "button" at bounding box center [566, 83] width 5 height 15
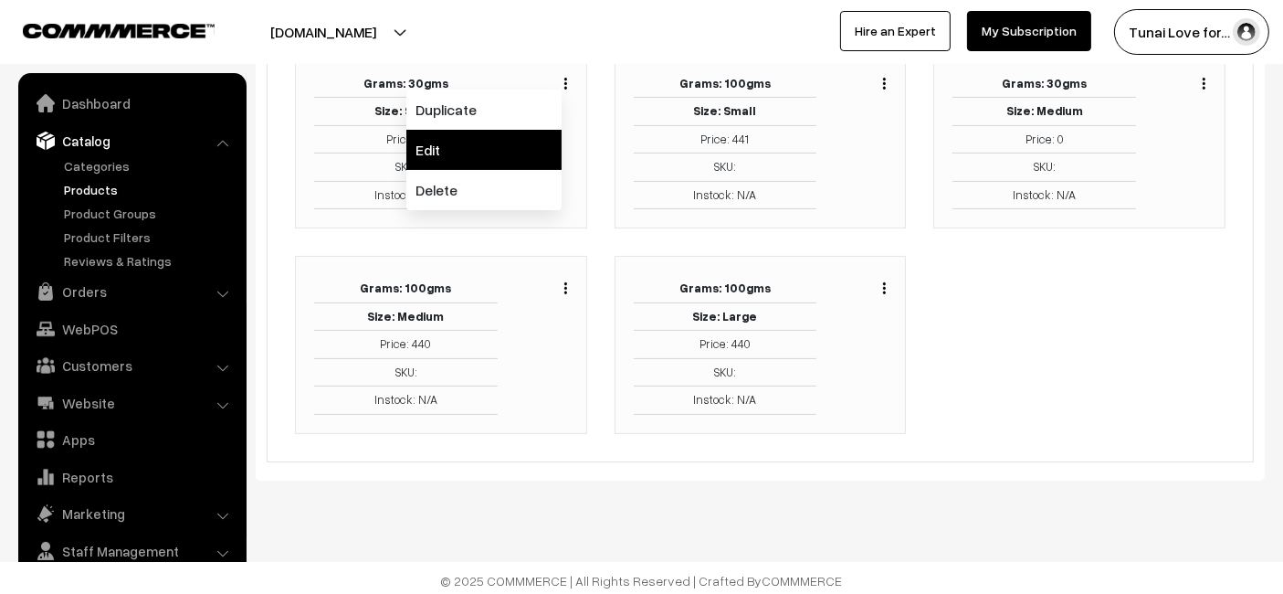
click at [479, 153] on link "Edit" at bounding box center [483, 150] width 155 height 40
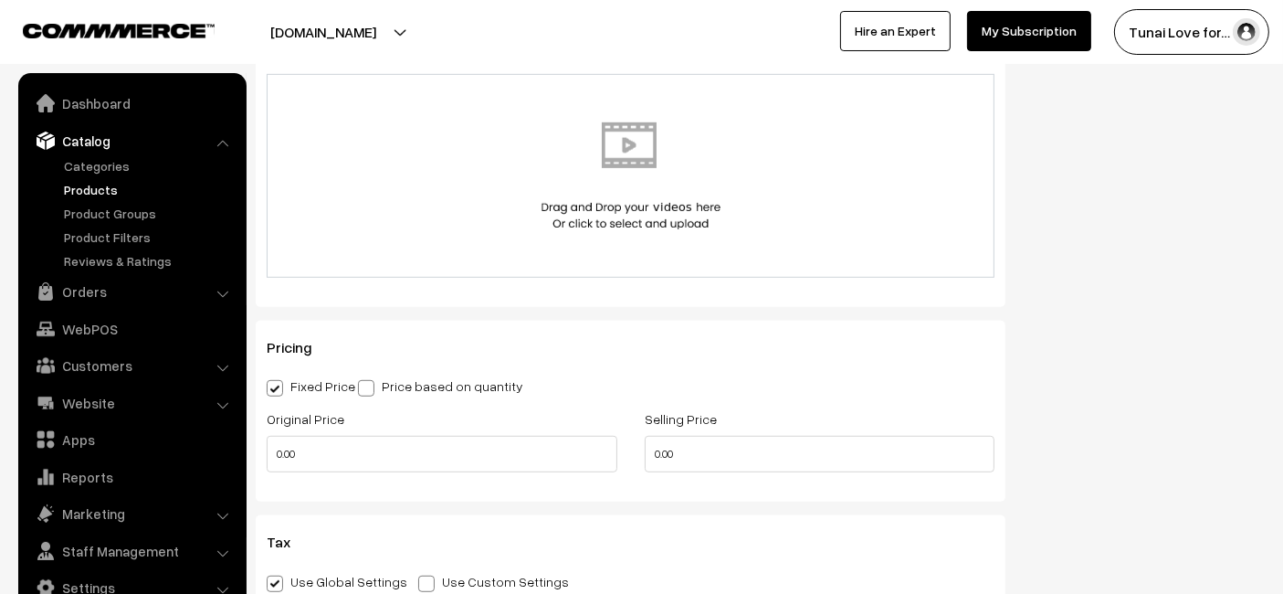
scroll to position [921, 0]
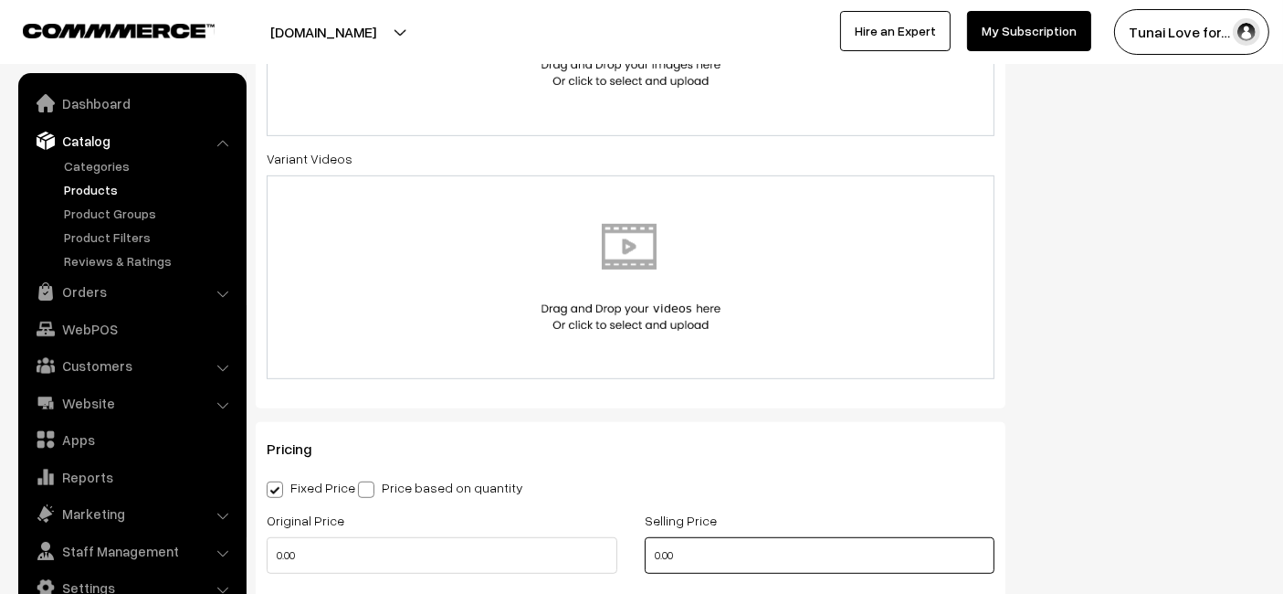
click at [777, 553] on input "0.00" at bounding box center [820, 555] width 351 height 37
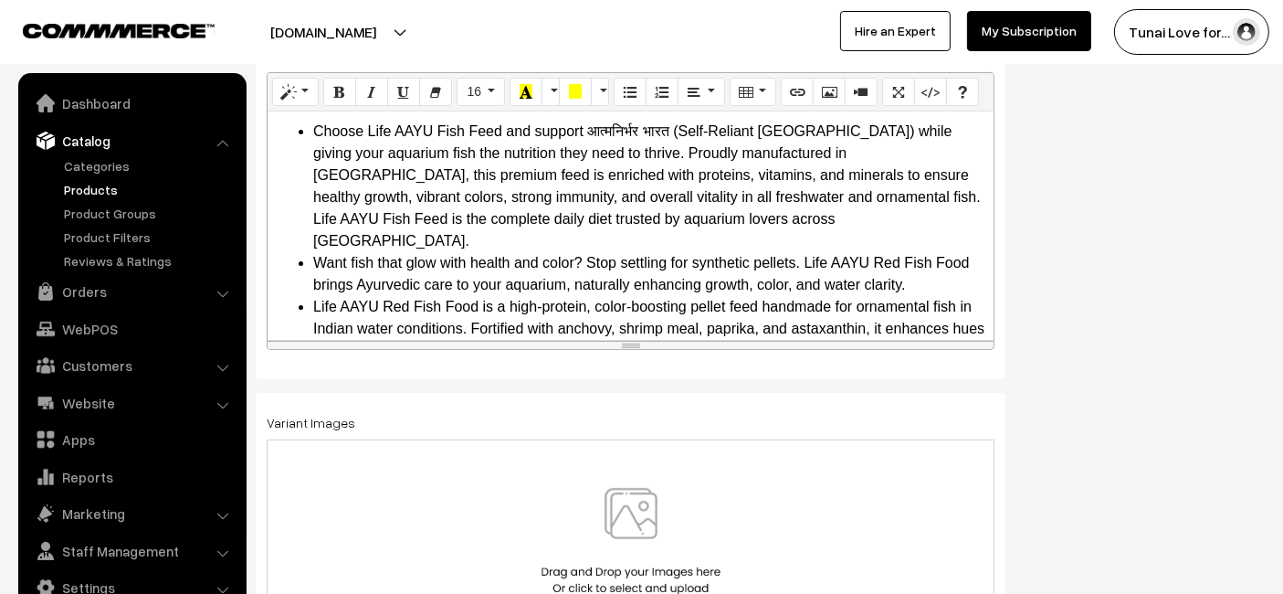
scroll to position [0, 0]
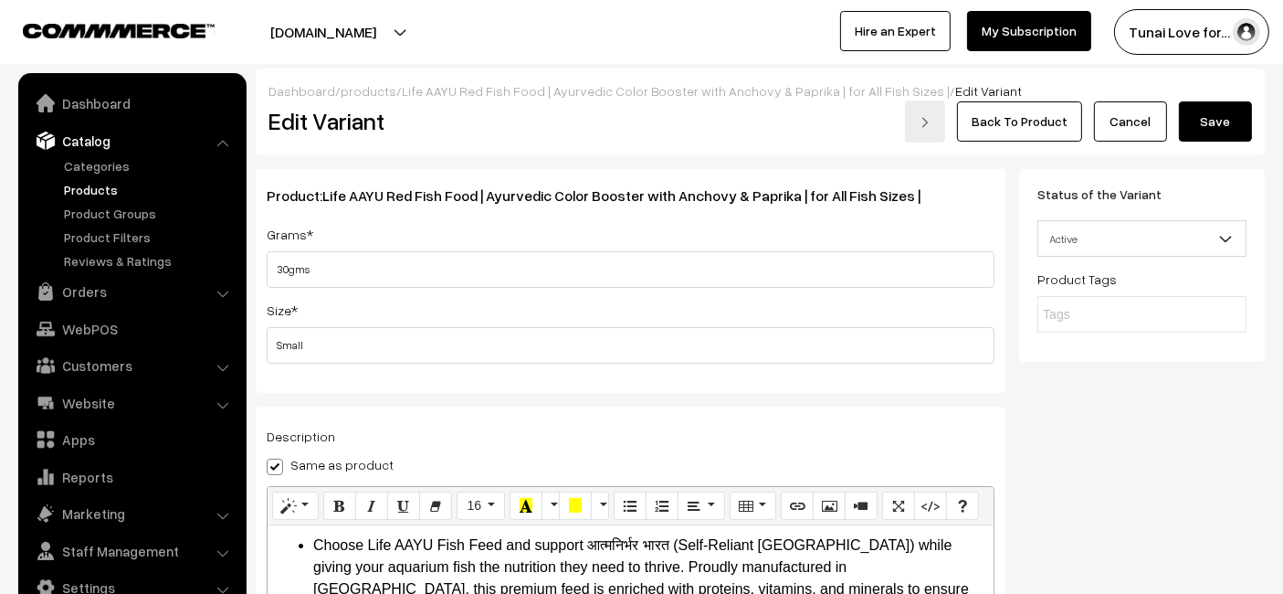
type input "275"
click at [1201, 121] on button "Save" at bounding box center [1215, 121] width 73 height 40
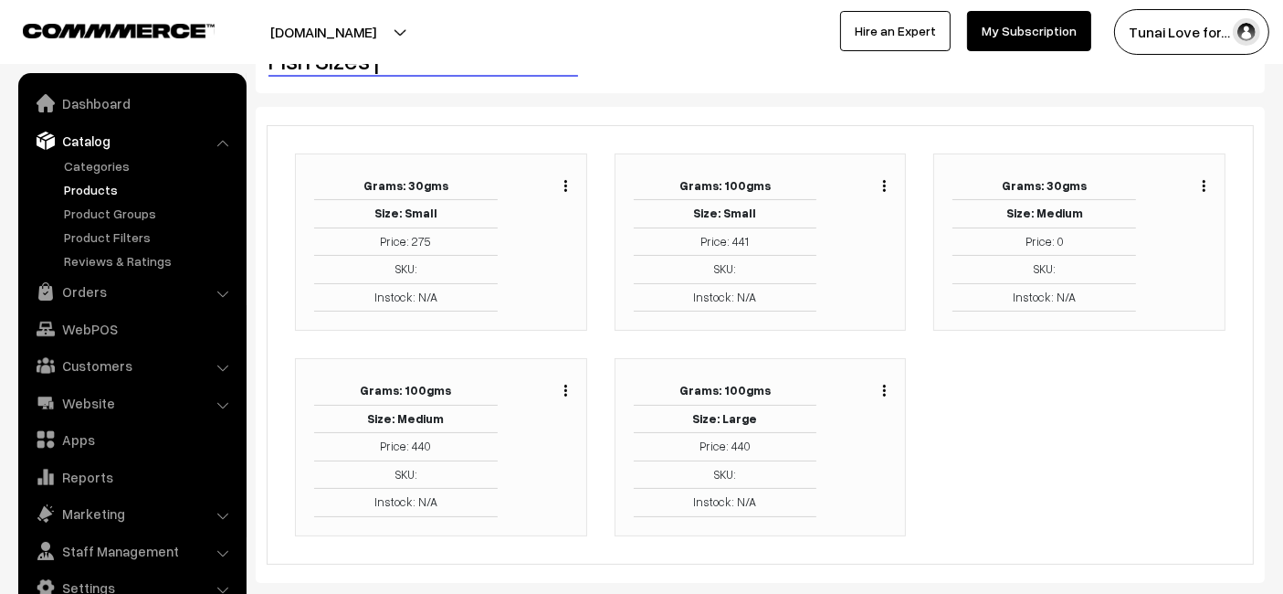
scroll to position [71, 0]
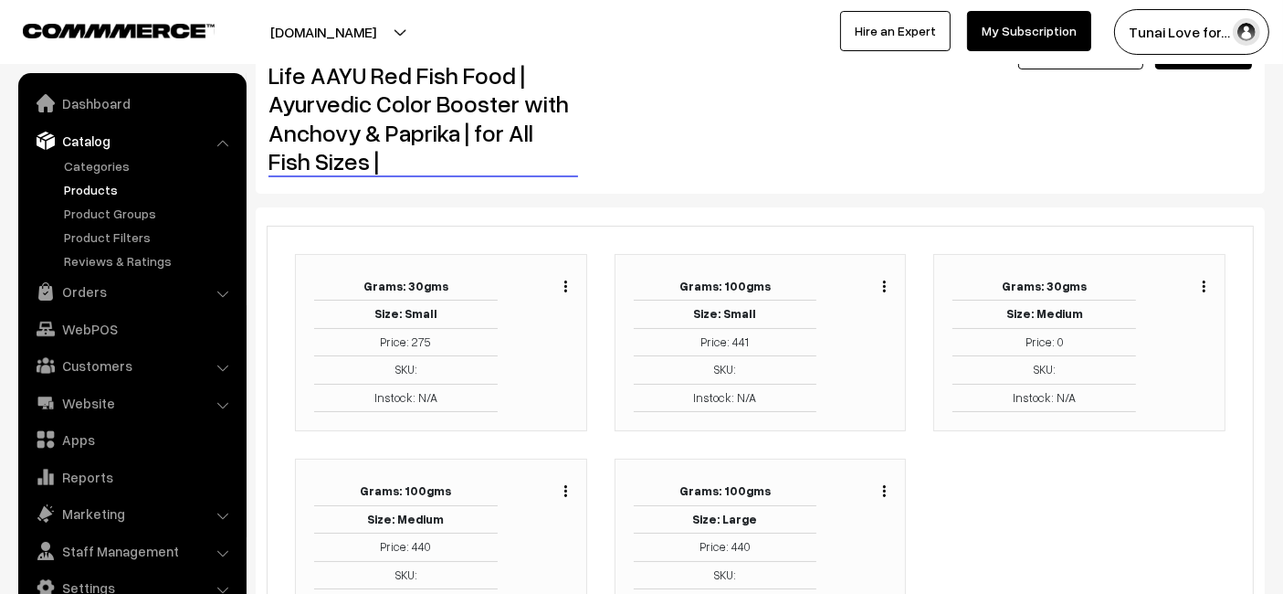
click at [1203, 281] on button "button" at bounding box center [1204, 286] width 5 height 15
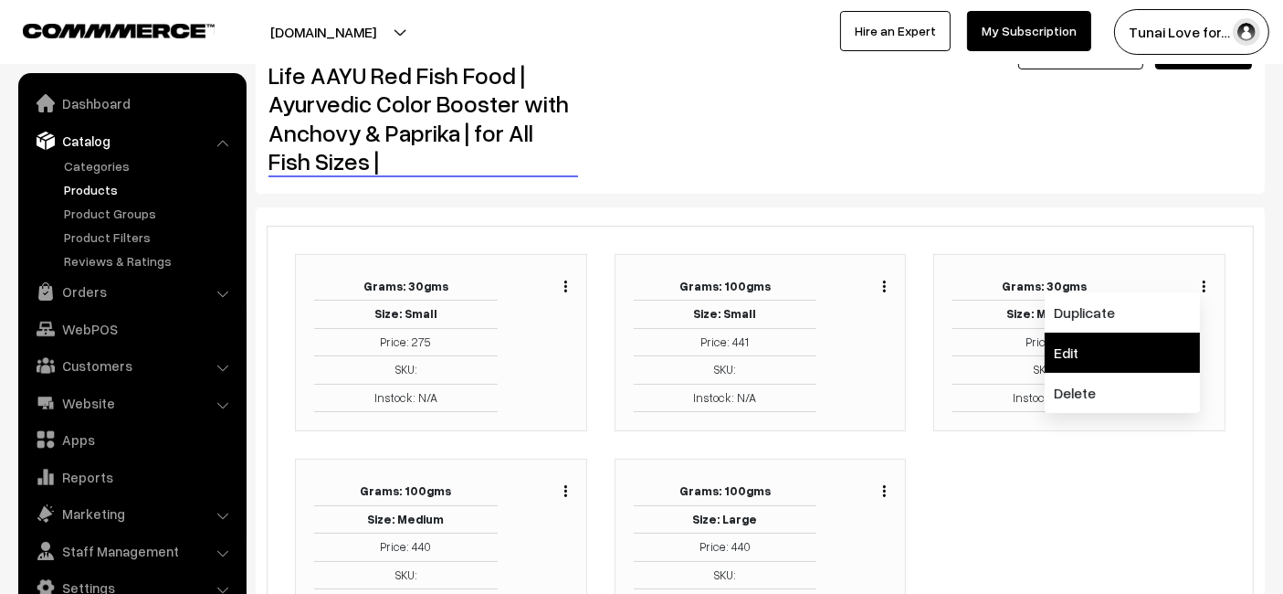
click at [1058, 348] on link "Edit" at bounding box center [1122, 352] width 155 height 40
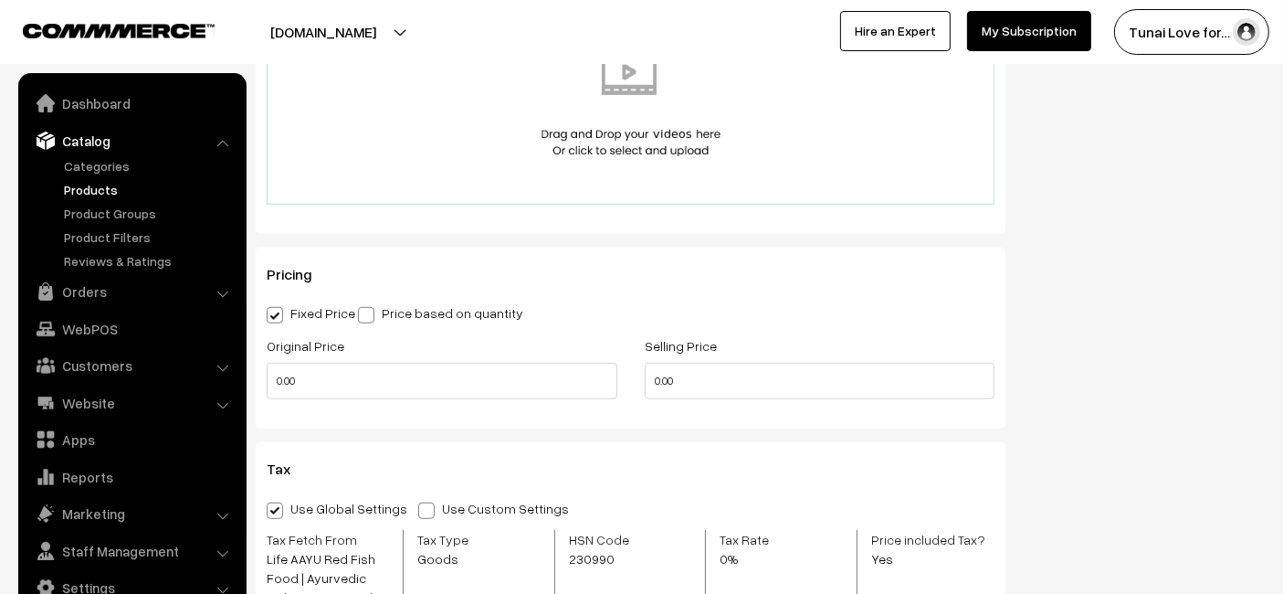
scroll to position [1232, 0]
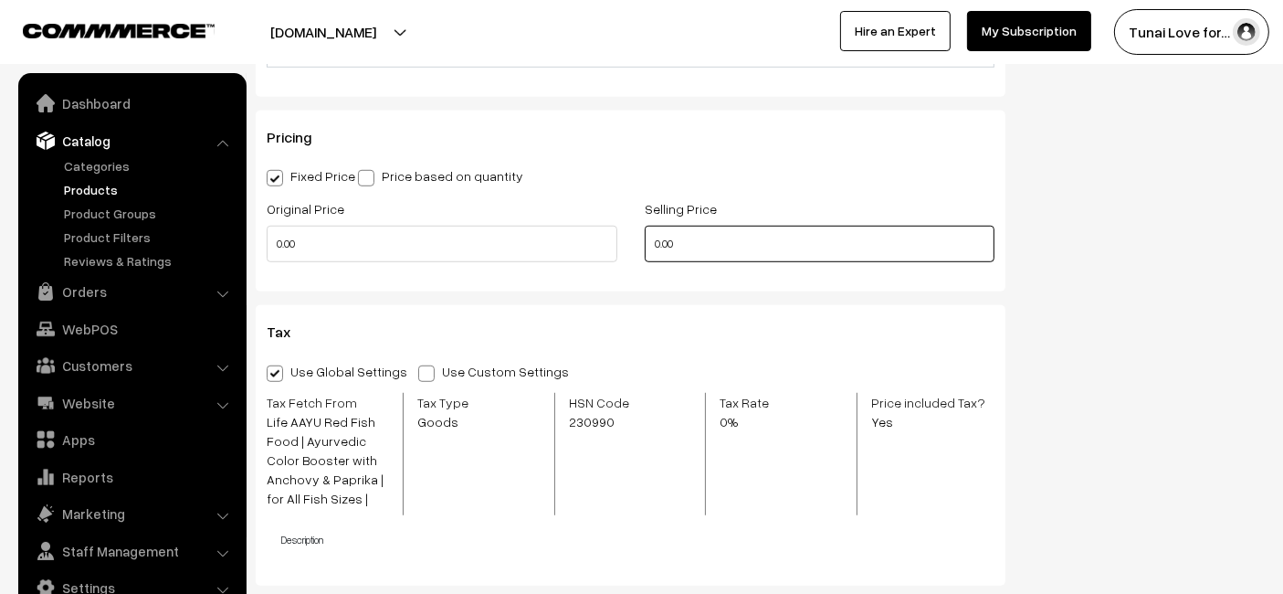
click at [855, 251] on input "0.00" at bounding box center [820, 244] width 351 height 37
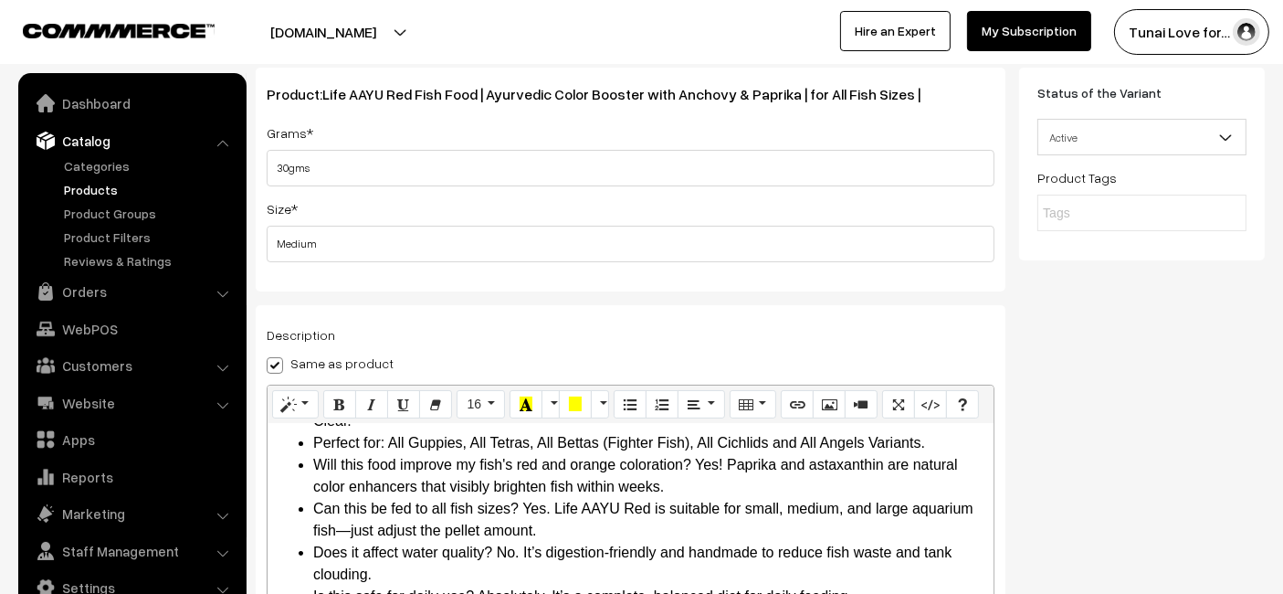
scroll to position [0, 0]
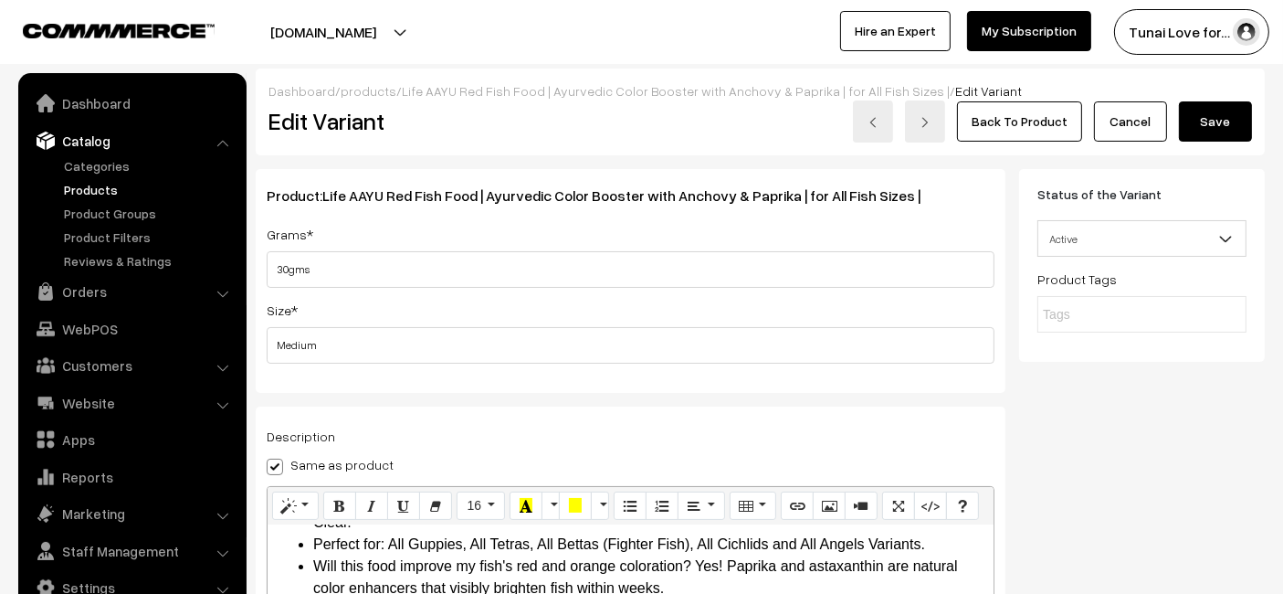
type input "275"
click at [1206, 112] on button "Save" at bounding box center [1215, 121] width 73 height 40
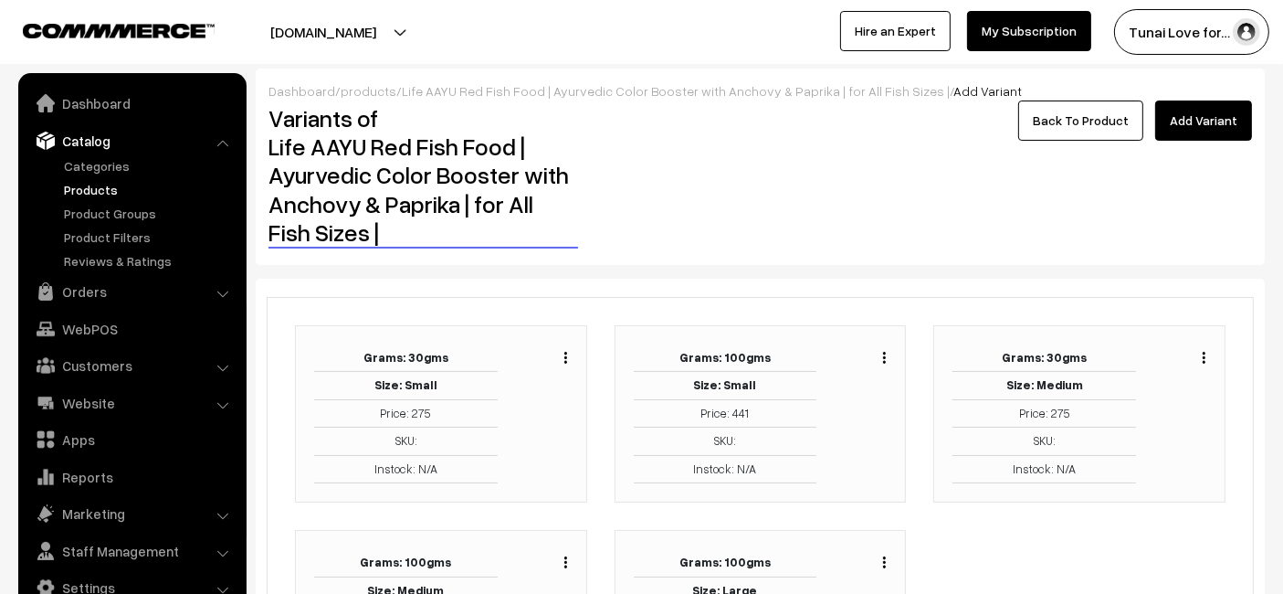
click at [1102, 118] on link "Back To Product" at bounding box center [1080, 120] width 125 height 40
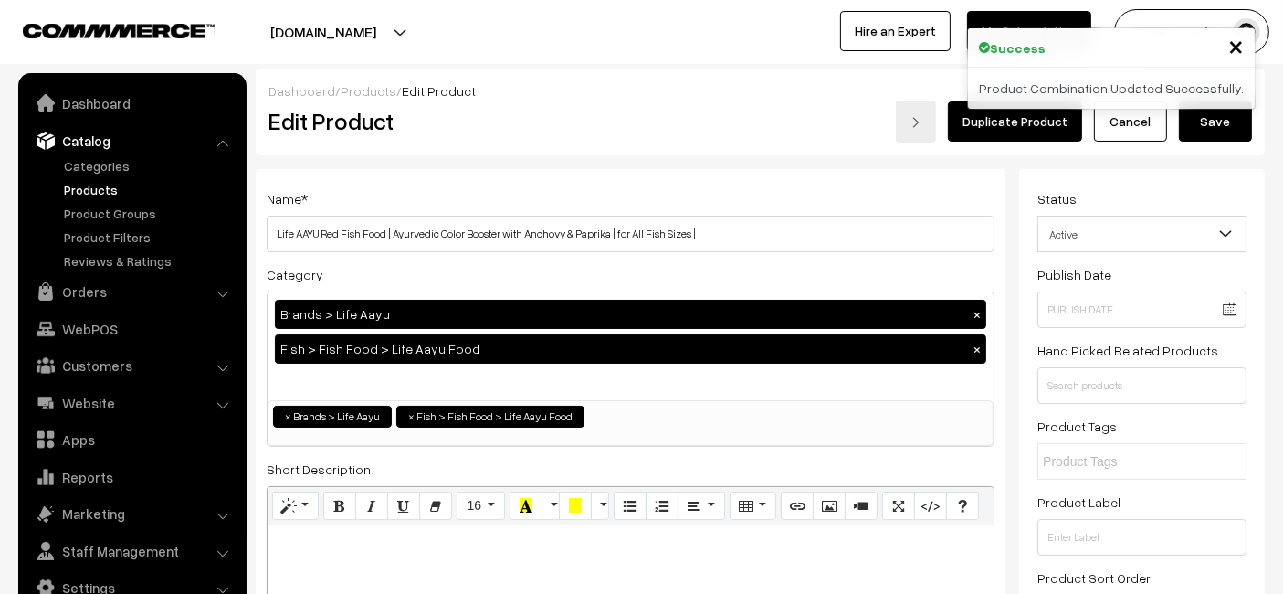
click at [1226, 123] on button "Save" at bounding box center [1215, 121] width 73 height 40
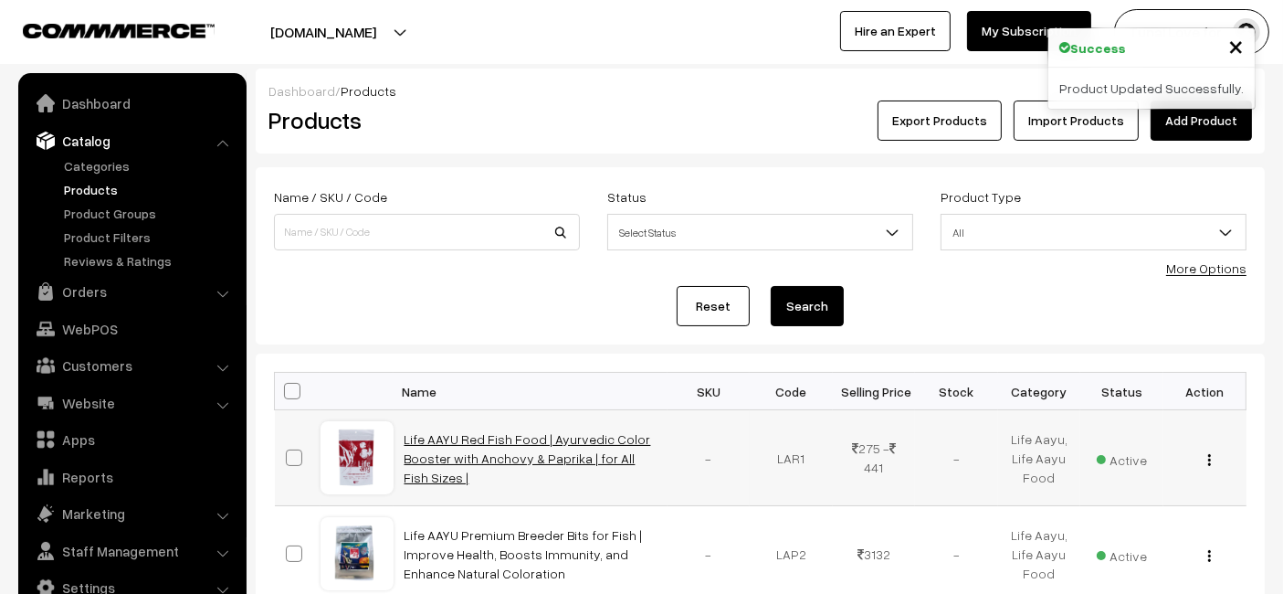
click at [482, 452] on link "Life AAYU Red Fish Food | Ayurvedic Color Booster with Anchovy & Paprika | for …" at bounding box center [528, 458] width 247 height 54
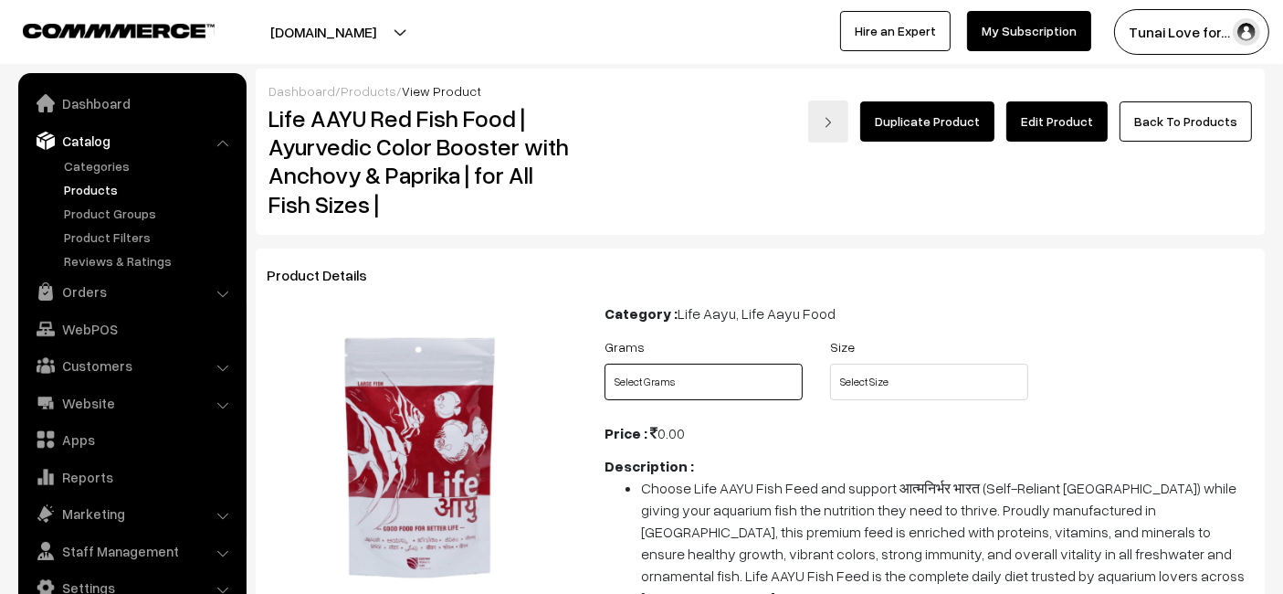
click at [631, 375] on select "Select Grams 30gms 100gms" at bounding box center [704, 382] width 198 height 37
select select "LAR1_PWY"
click at [605, 364] on select "Select Grams 30gms 100gms" at bounding box center [704, 382] width 198 height 37
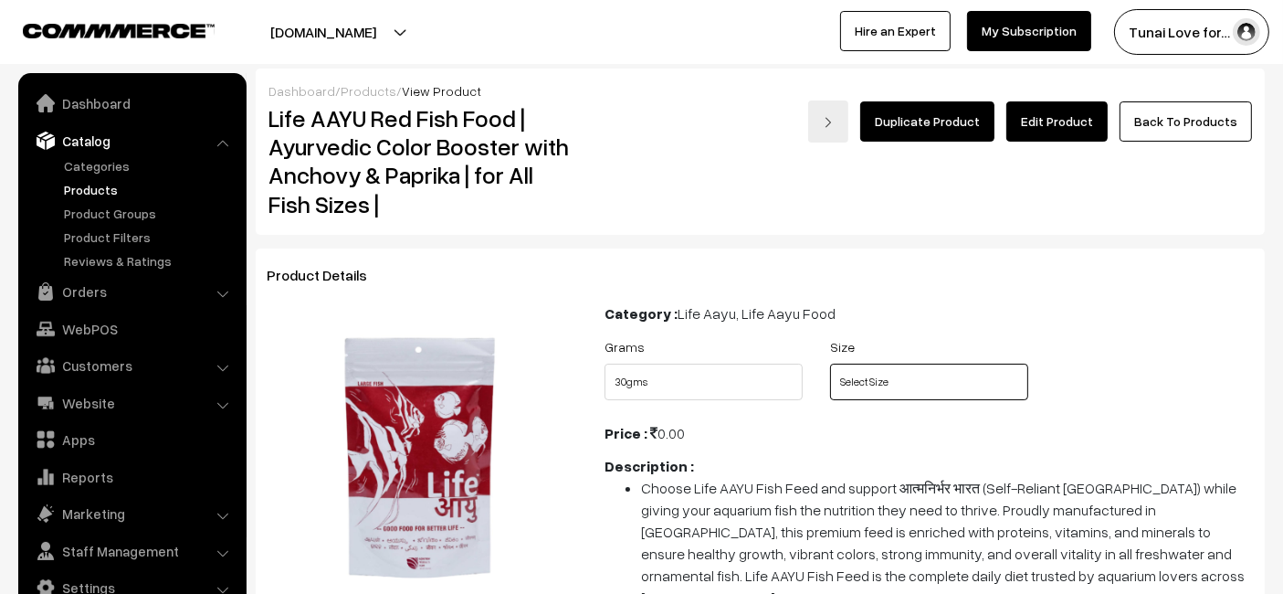
click at [890, 385] on select "Select Size Small Medium Large" at bounding box center [929, 382] width 198 height 37
select select "SMA1"
click at [830, 364] on select "Select Size Small Medium Large" at bounding box center [929, 382] width 198 height 37
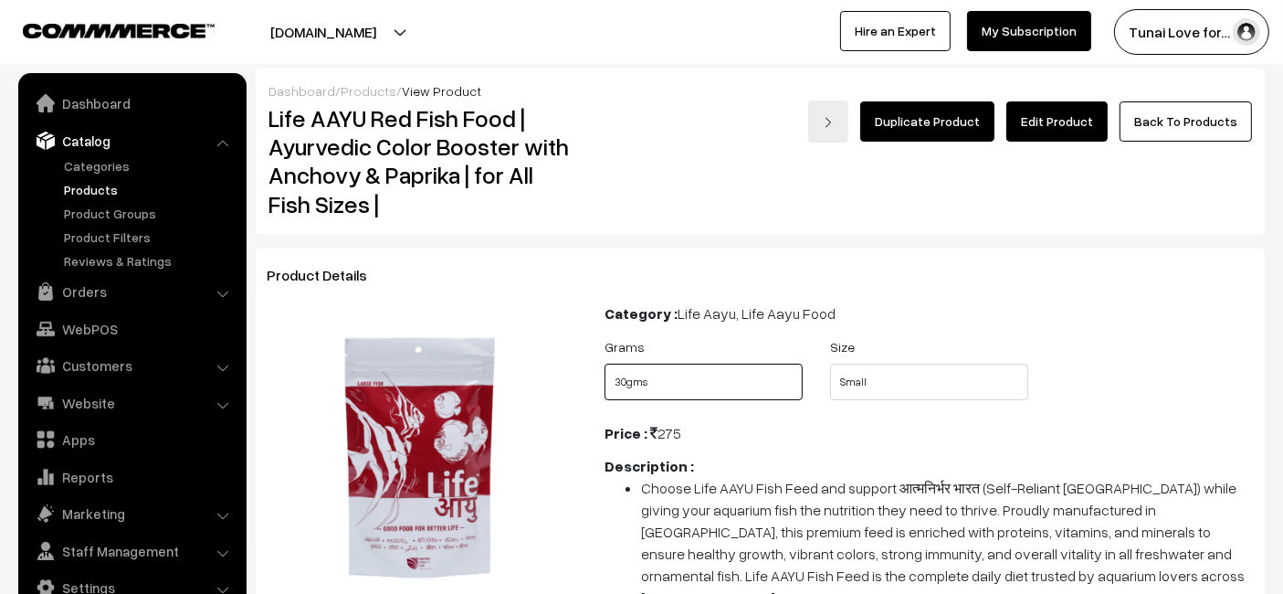
click at [723, 390] on select "Select Grams 30gms 100gms" at bounding box center [704, 382] width 198 height 37
select select "LAR1_KDQ"
click at [605, 364] on select "Select Grams 30gms 100gms" at bounding box center [704, 382] width 198 height 37
click at [722, 374] on select "Select Grams 30gms 100gms" at bounding box center [704, 382] width 198 height 37
select select "LAR1_PWY"
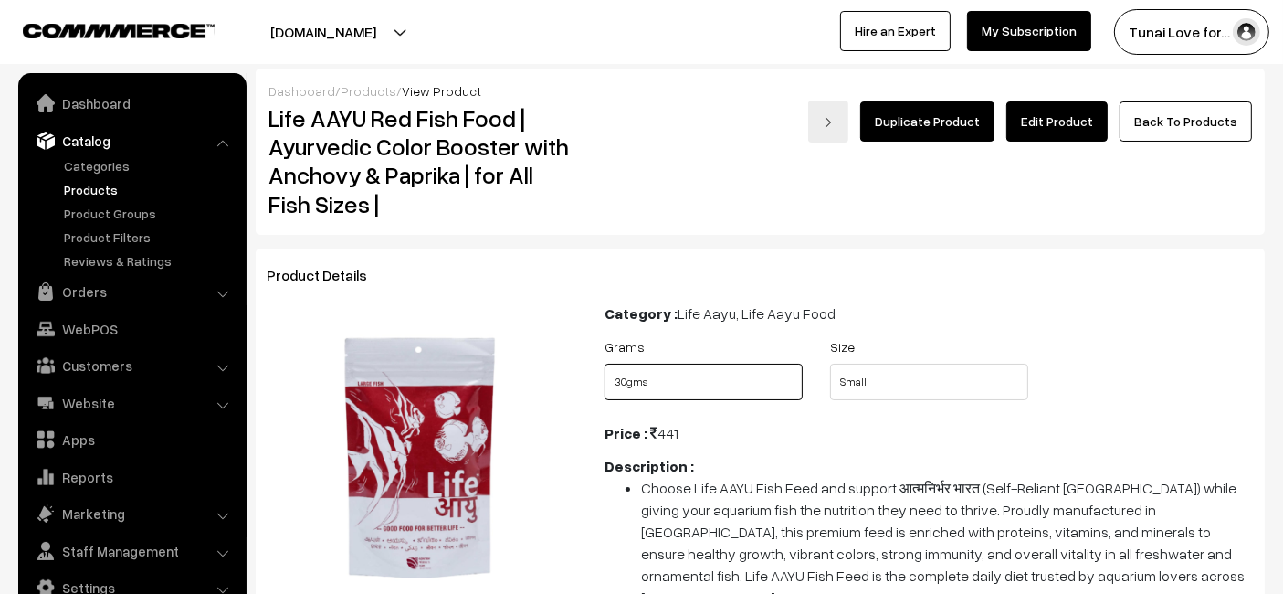
click at [605, 364] on select "Select Grams 30gms 100gms" at bounding box center [704, 382] width 198 height 37
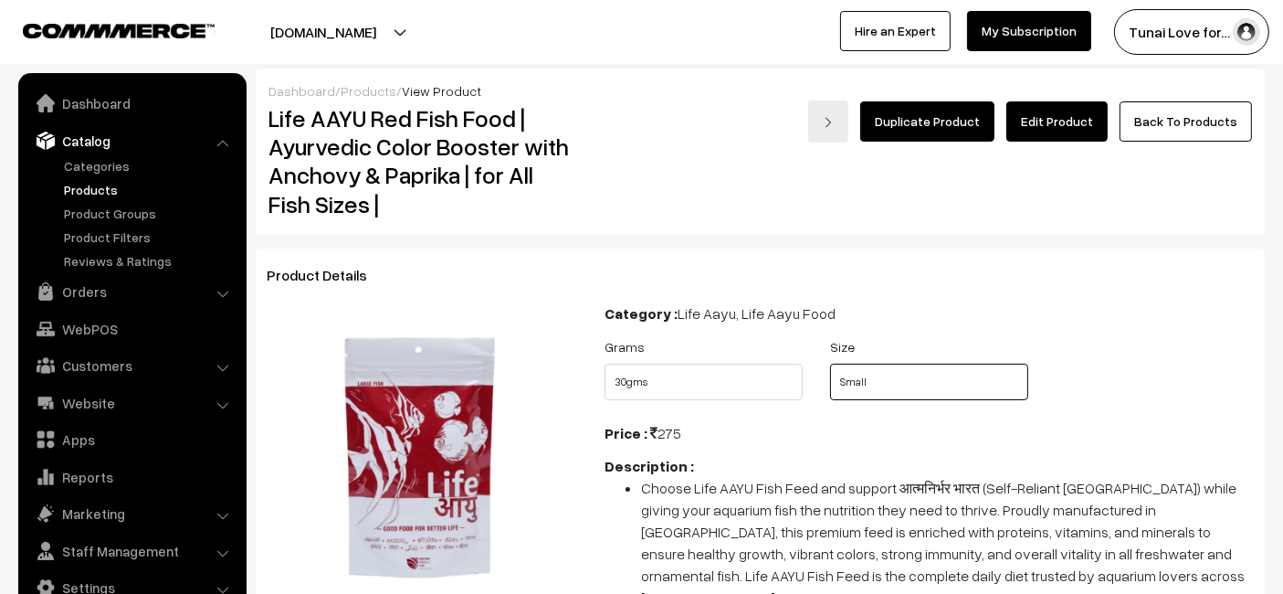
drag, startPoint x: 842, startPoint y: 385, endPoint x: 856, endPoint y: 376, distance: 16.0
click at [842, 385] on select "Select Size Small Medium Large" at bounding box center [929, 382] width 198 height 37
select select "LAR1"
click at [830, 364] on select "Select Size Small Medium Large" at bounding box center [929, 382] width 198 height 37
click at [876, 395] on select "Select Size Small Medium Large" at bounding box center [929, 382] width 198 height 37
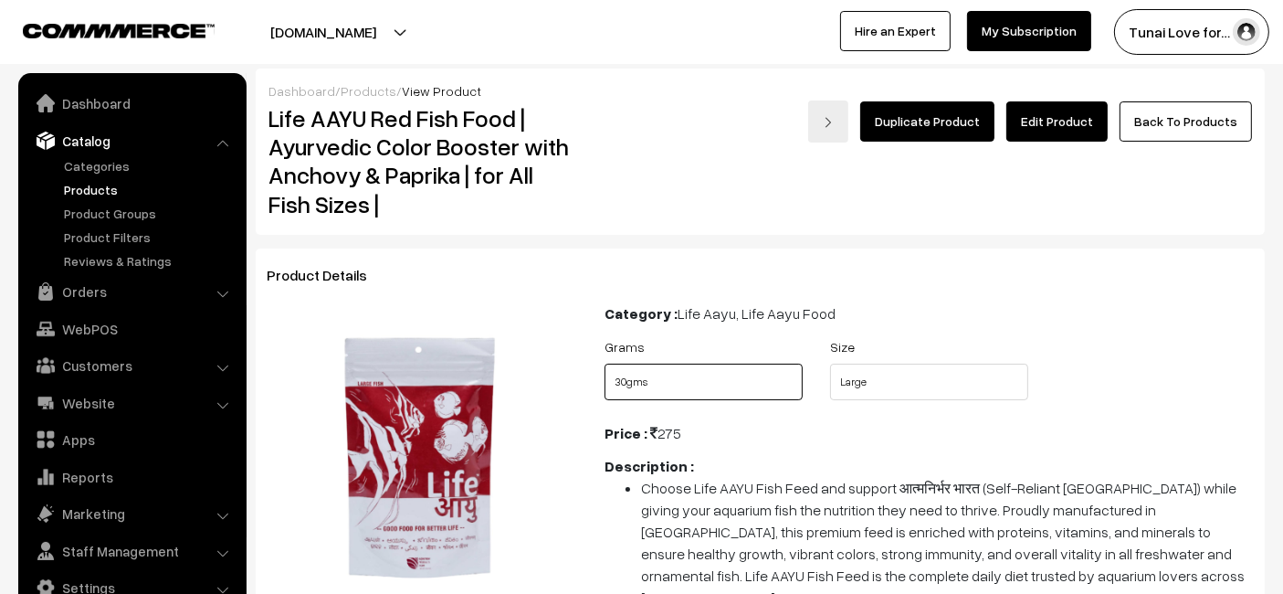
click at [658, 393] on select "Select Grams 30gms 100gms" at bounding box center [704, 382] width 198 height 37
click at [605, 364] on select "Select Grams 30gms 100gms" at bounding box center [704, 382] width 198 height 37
click at [731, 376] on select "Select Grams 30gms 100gms" at bounding box center [704, 382] width 198 height 37
select select "LAR1_KDQ"
click at [605, 364] on select "Select Grams 30gms 100gms" at bounding box center [704, 382] width 198 height 37
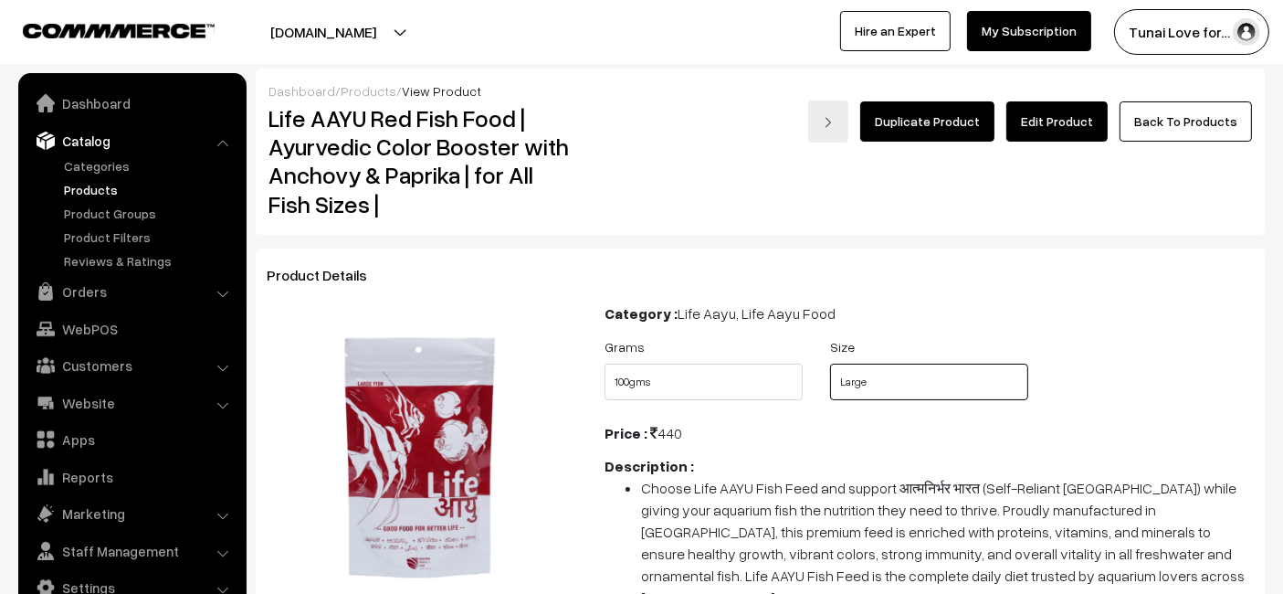
click at [903, 388] on select "Select Size Small Medium Large" at bounding box center [929, 382] width 198 height 37
select select "SMA1"
click at [830, 364] on select "Select Size Small Medium Large" at bounding box center [929, 382] width 198 height 37
click at [856, 382] on select "Select Size Small Medium Large" at bounding box center [929, 382] width 198 height 37
select select "0"
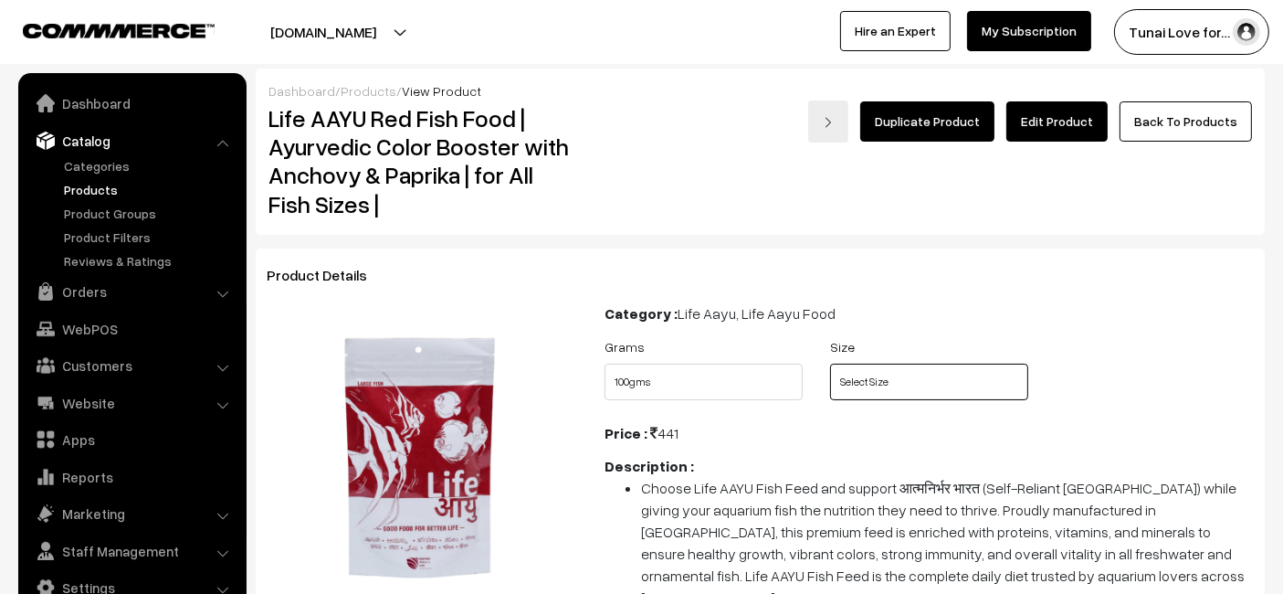
click at [830, 364] on select "Select Size Small Medium Large" at bounding box center [929, 382] width 198 height 37
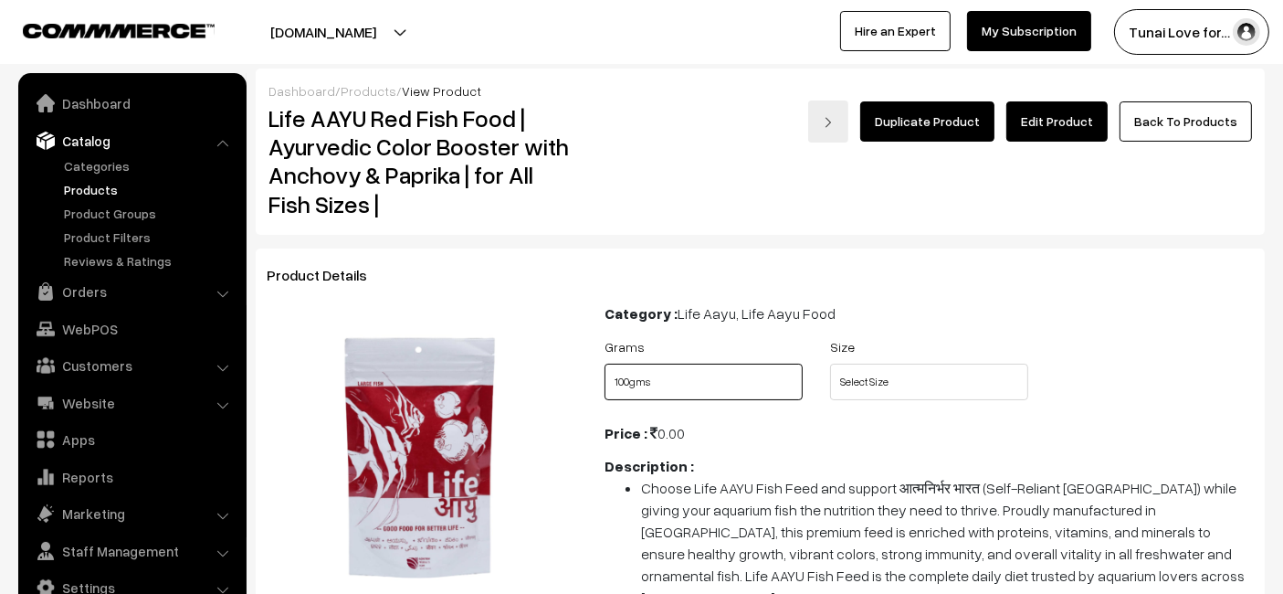
click at [701, 385] on select "Select Grams 30gms 100gms" at bounding box center [704, 382] width 198 height 37
select select "LAR1_PWY"
click at [605, 364] on select "Select Grams 30gms 100gms" at bounding box center [704, 382] width 198 height 37
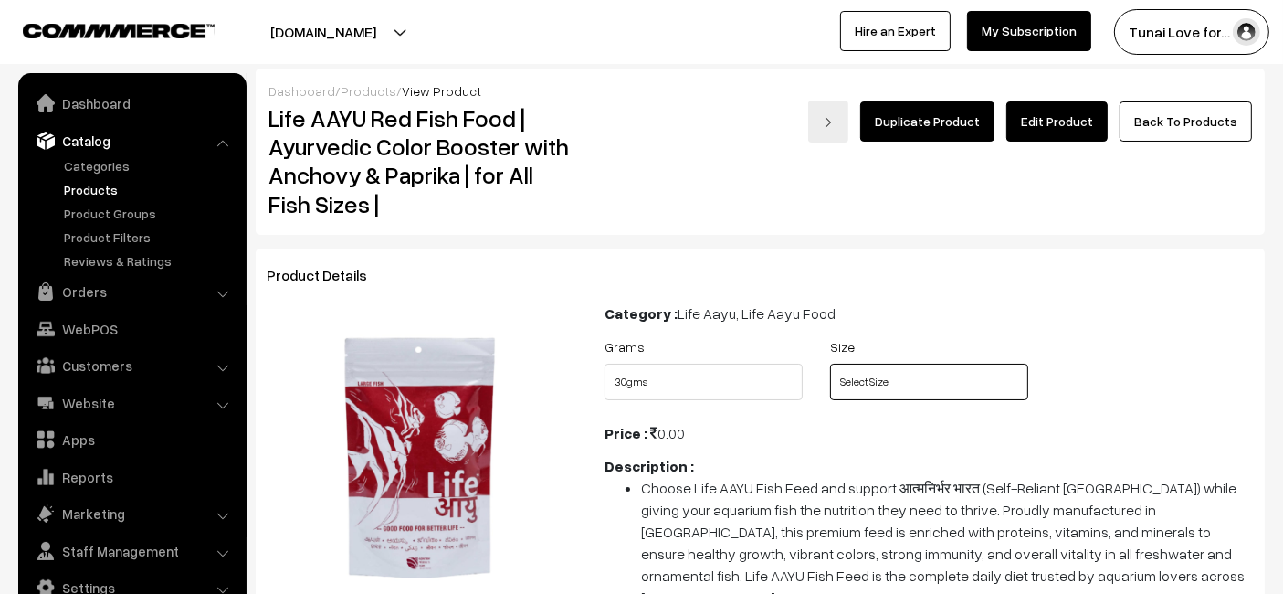
click at [868, 382] on select "Select Size Small Medium Large" at bounding box center [929, 382] width 198 height 37
select select "LAR1"
click at [830, 364] on select "Select Size Small Medium Large" at bounding box center [929, 382] width 198 height 37
click at [392, 189] on h2 "Life AAYU Red Fish Food | Ayurvedic Color Booster with Anchovy & Paprika | for …" at bounding box center [424, 161] width 310 height 114
click at [1044, 126] on link "Edit Product" at bounding box center [1056, 121] width 101 height 40
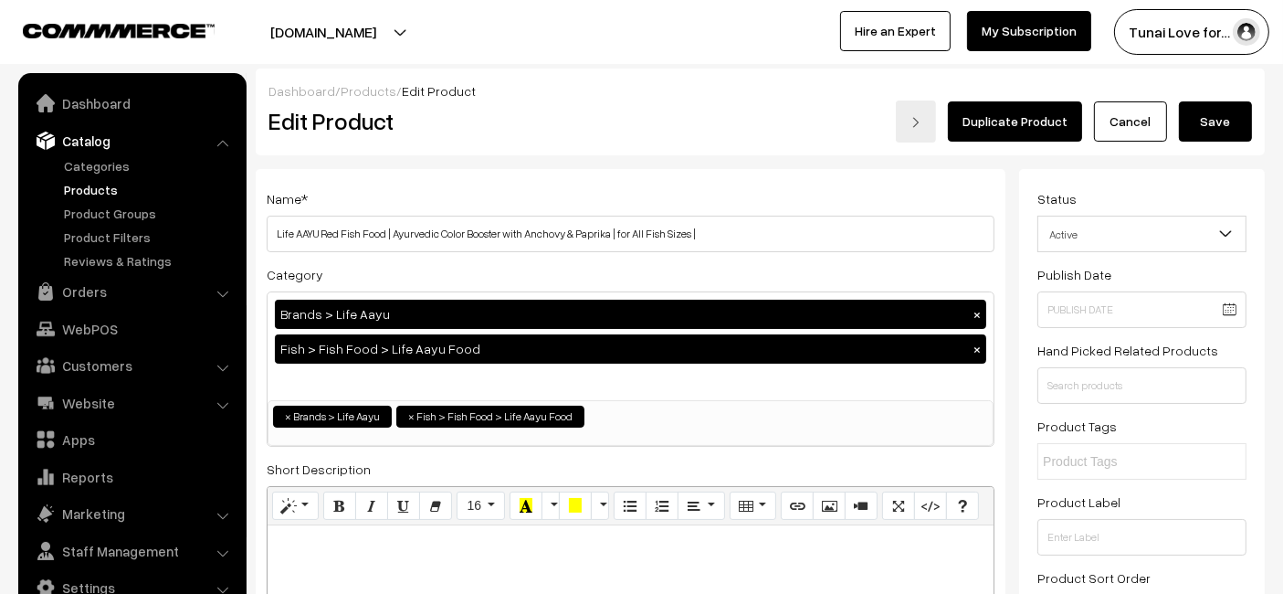
click at [1224, 112] on button "Save" at bounding box center [1215, 121] width 73 height 40
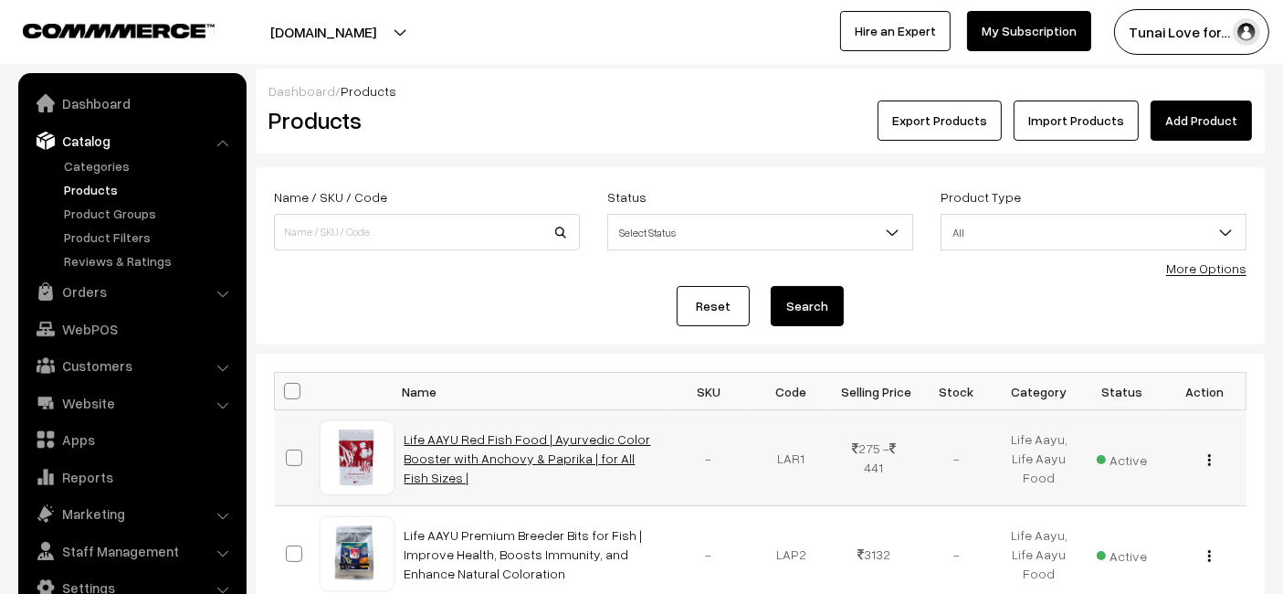
click at [572, 437] on link "Life AAYU Red Fish Food | Ayurvedic Color Booster with Anchovy & Paprika | for …" at bounding box center [528, 458] width 247 height 54
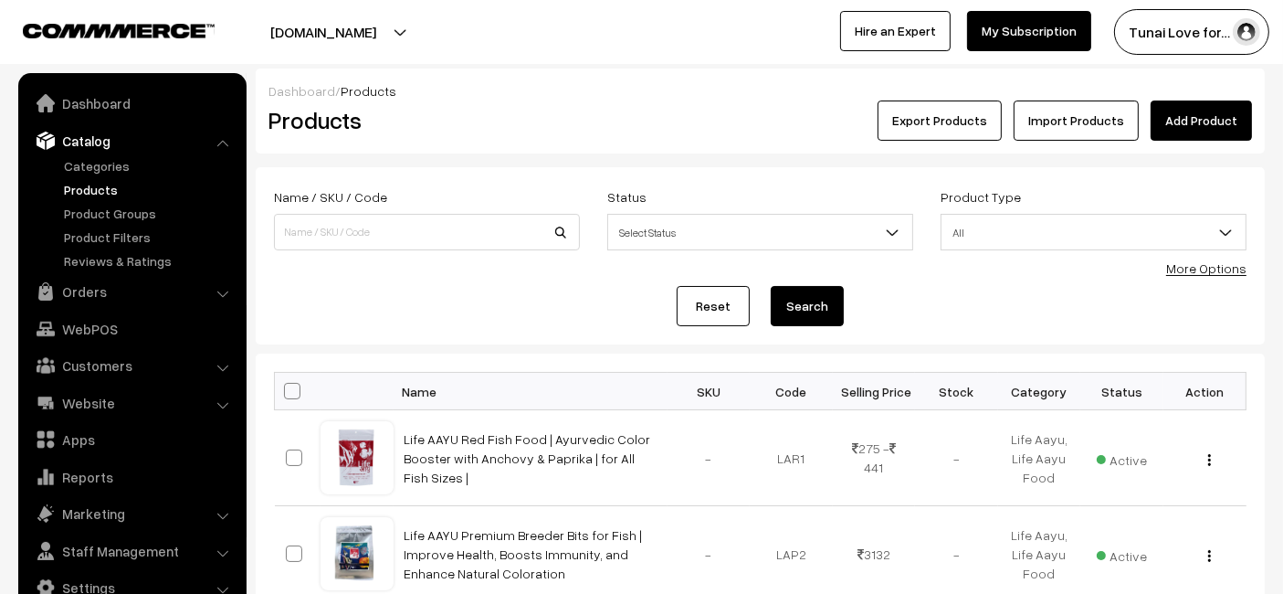
click at [1174, 112] on link "Add Product" at bounding box center [1201, 120] width 101 height 40
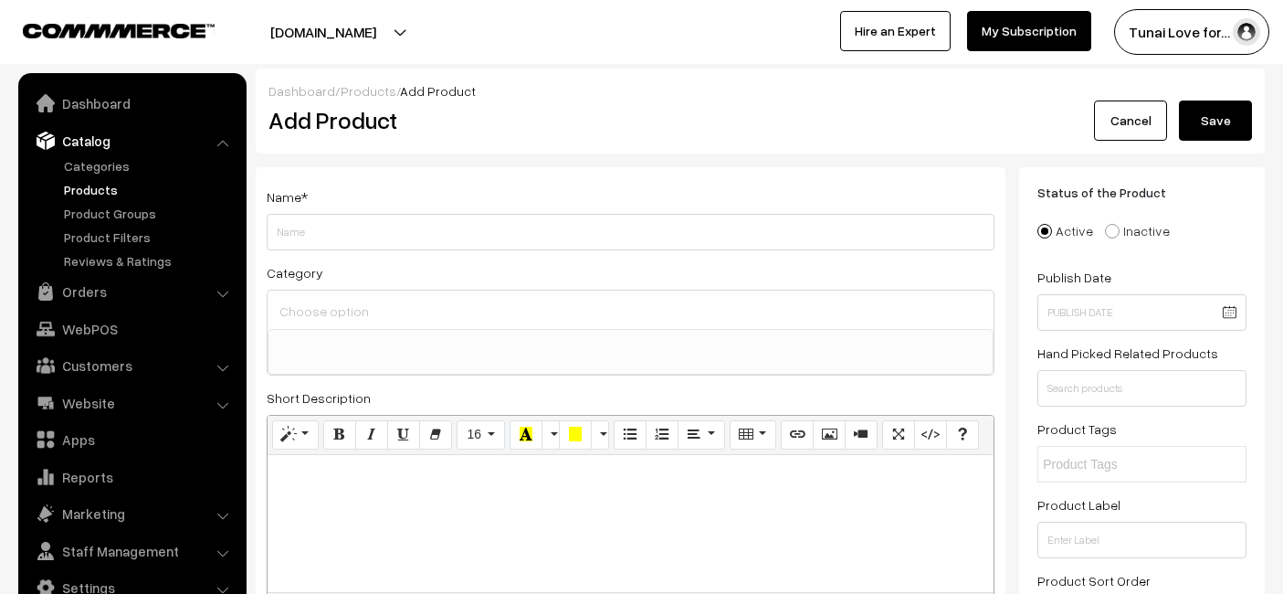
select select
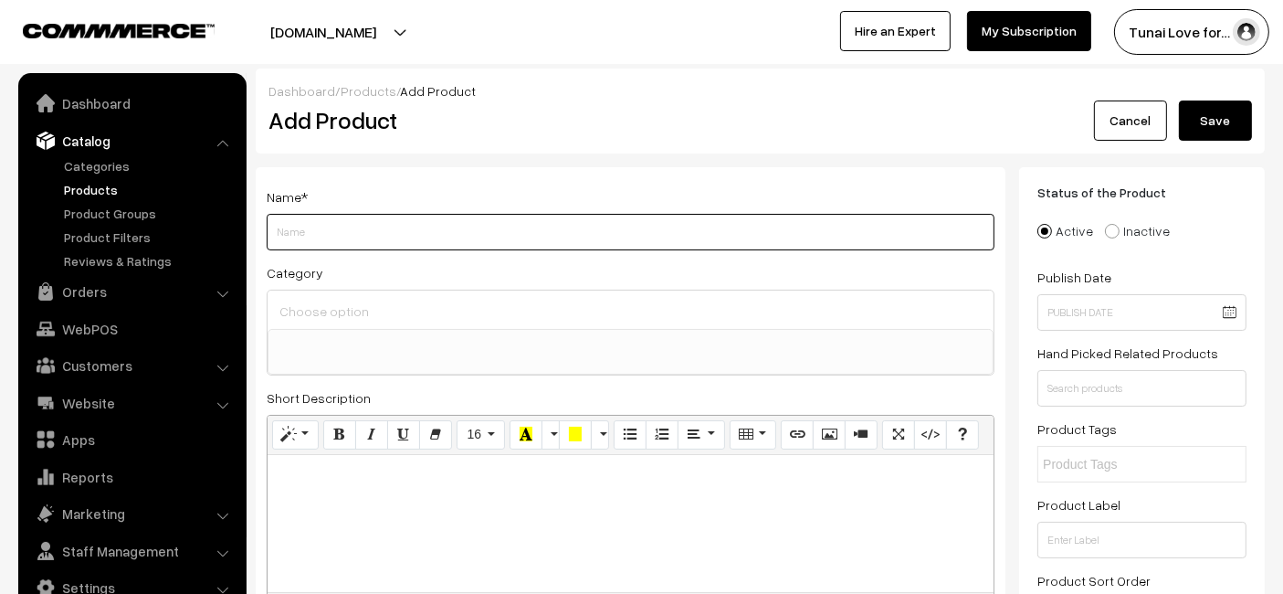
drag, startPoint x: 0, startPoint y: 0, endPoint x: 665, endPoint y: 243, distance: 707.9
click at [665, 248] on input "Weight" at bounding box center [631, 232] width 728 height 37
paste input "Life AAYU REPT0-Fit Plus Supplement | 100% Natural Digestive & Immunity Booster…"
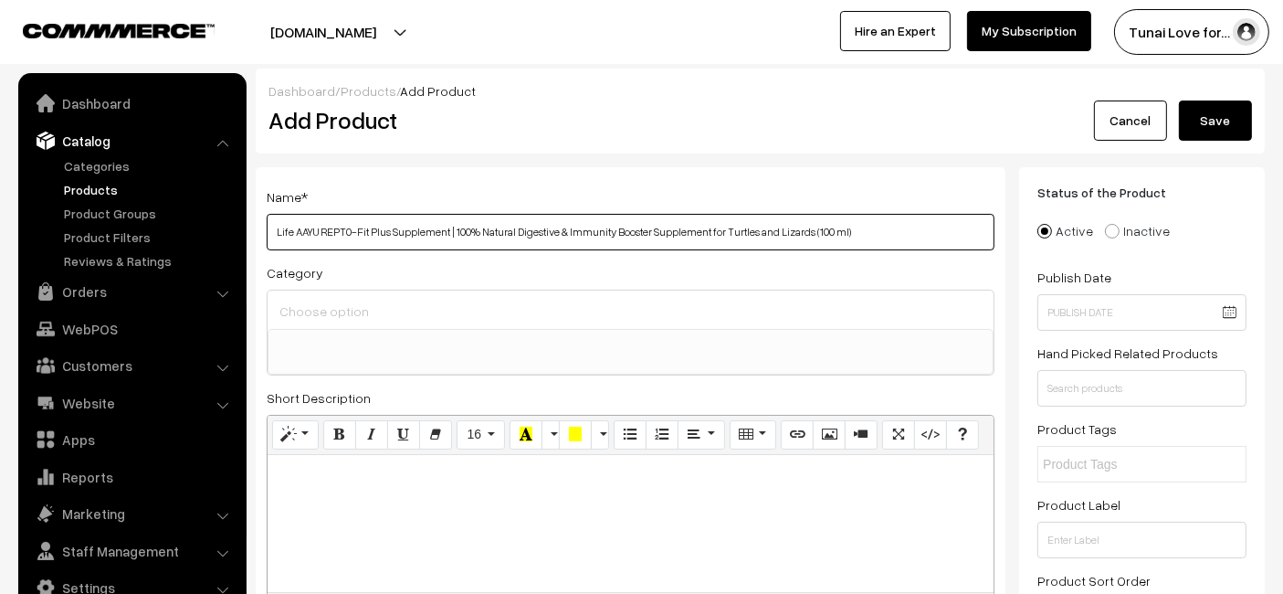
drag, startPoint x: 849, startPoint y: 226, endPoint x: 808, endPoint y: 234, distance: 41.9
click at [808, 234] on input "Life AAYU REPT0-Fit Plus Supplement | 100% Natural Digestive & Immunity Booster…" at bounding box center [631, 232] width 728 height 37
type input "Life AAYU REPT0-Fit Plus Supplement | 100% Natural Digestive & Immunity Booster…"
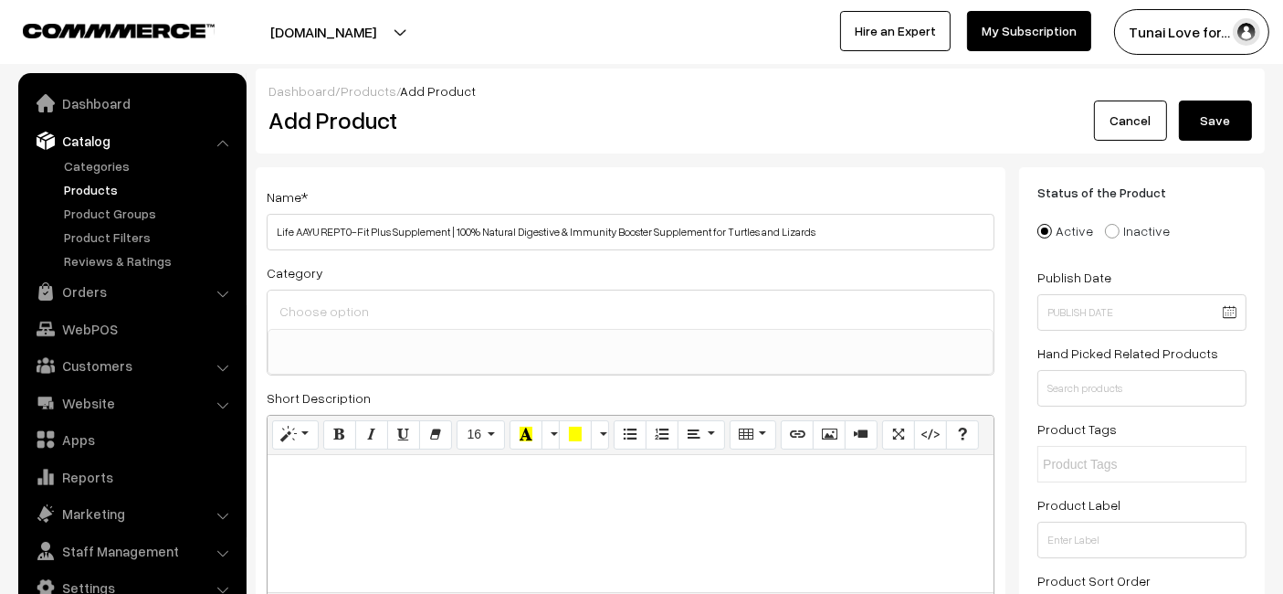
click at [446, 315] on input at bounding box center [630, 311] width 711 height 26
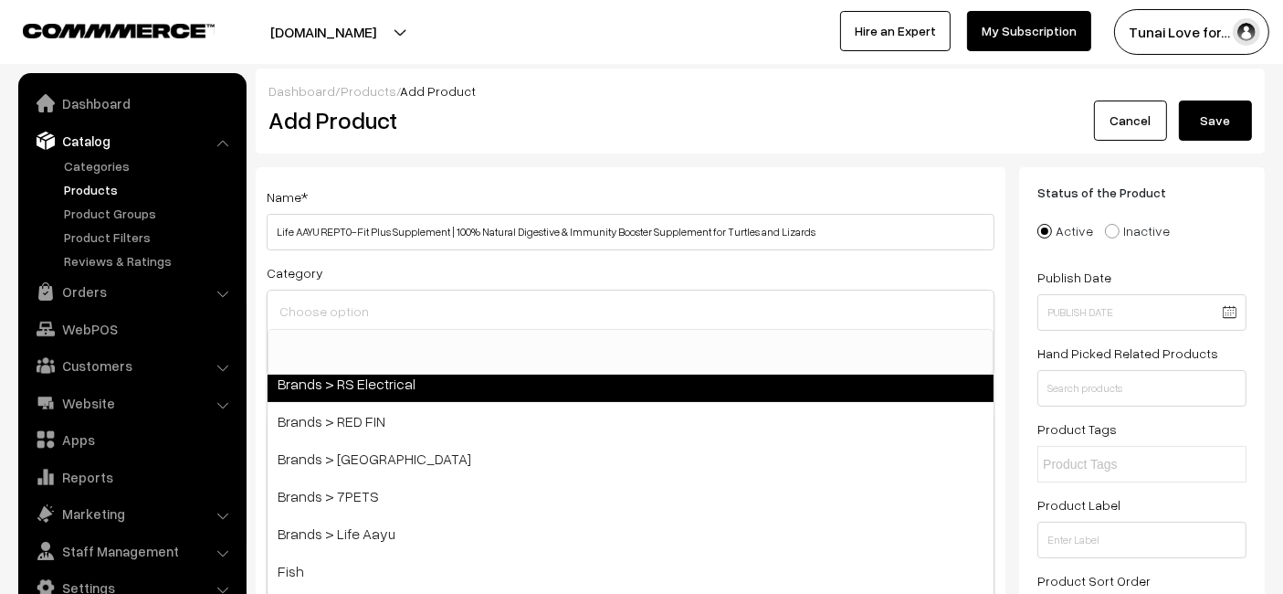
scroll to position [406, 0]
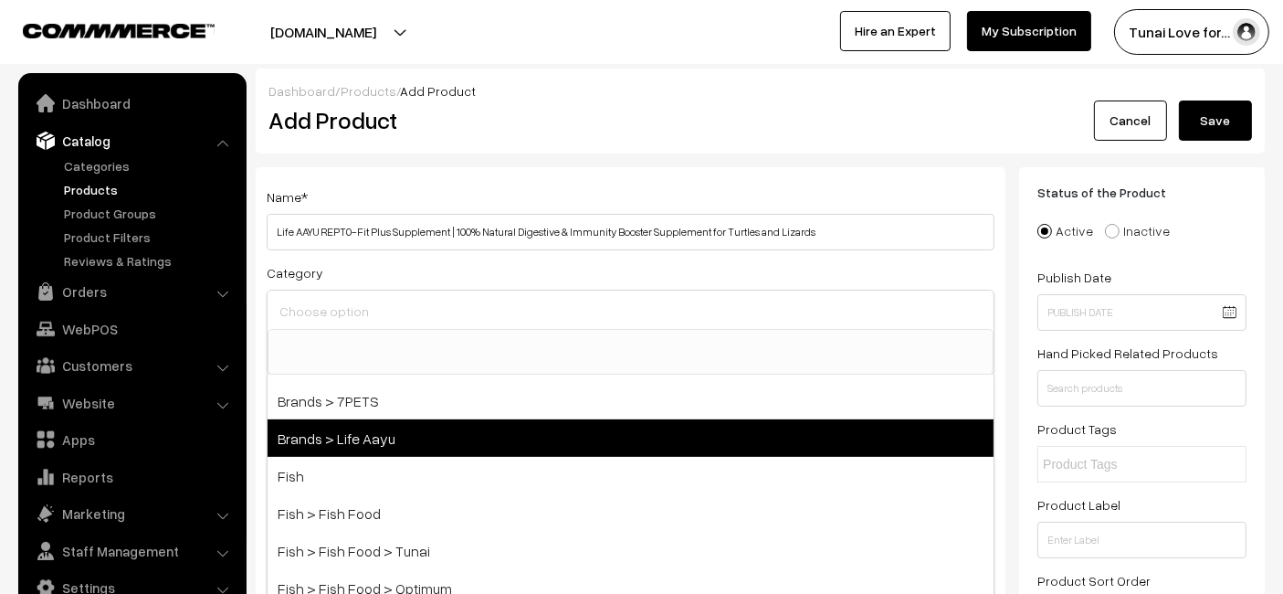
click at [392, 439] on span "Brands > Life Aayu" at bounding box center [631, 437] width 726 height 37
select select "48"
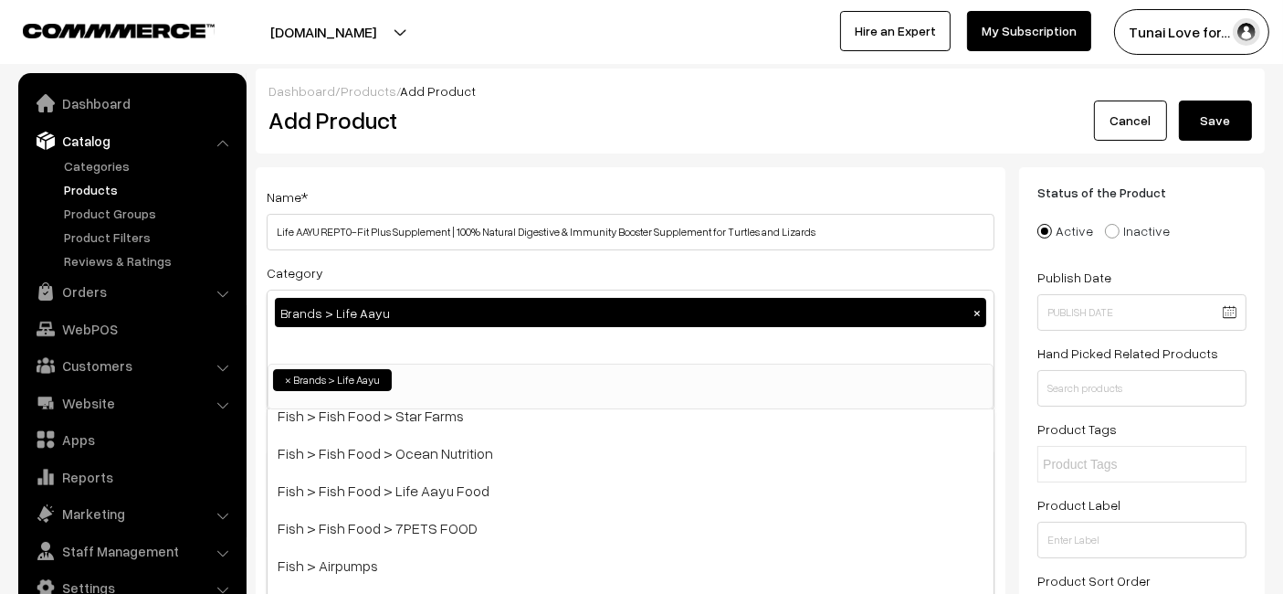
scroll to position [608, 0]
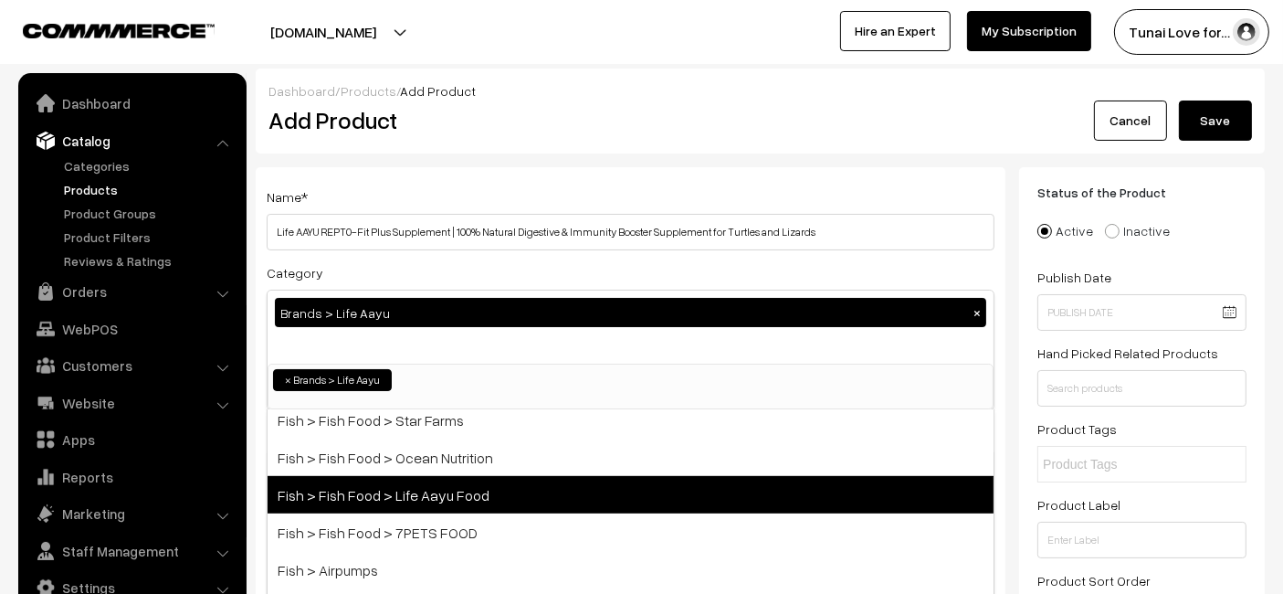
click at [413, 482] on span "Fish > Fish Food > Life Aayu Food" at bounding box center [631, 494] width 726 height 37
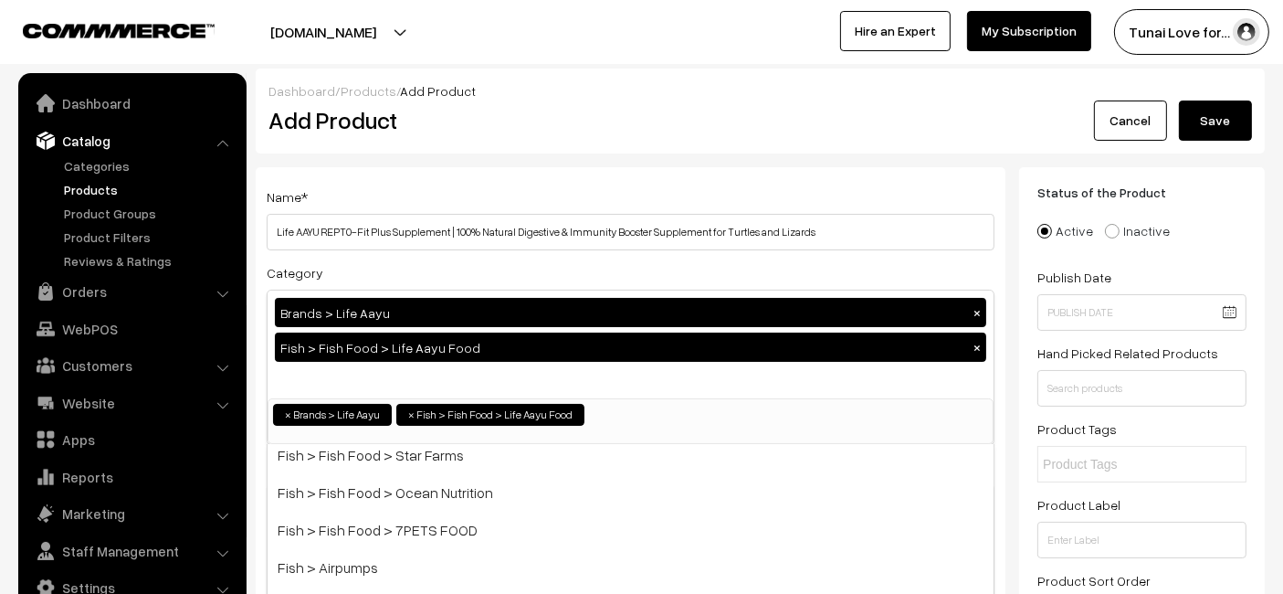
click at [787, 174] on div "Name * Life AAYU REPT0-Fit Plus Supplement | 100% Natural Digestive & Immunity …" at bounding box center [631, 592] width 750 height 851
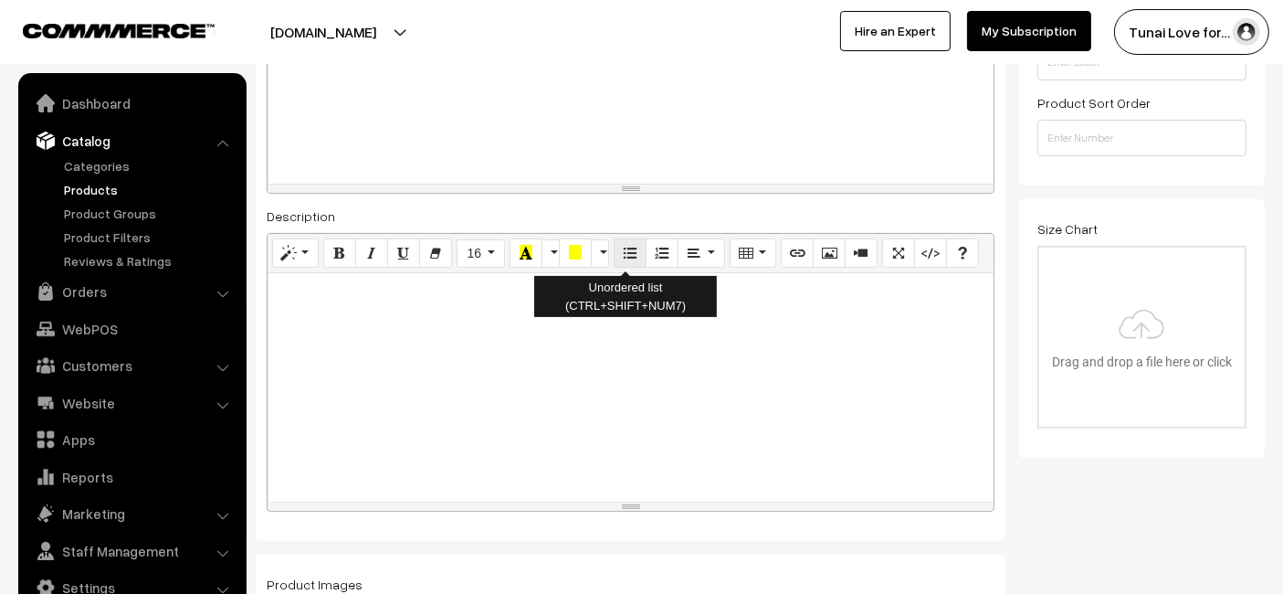
scroll to position [507, 0]
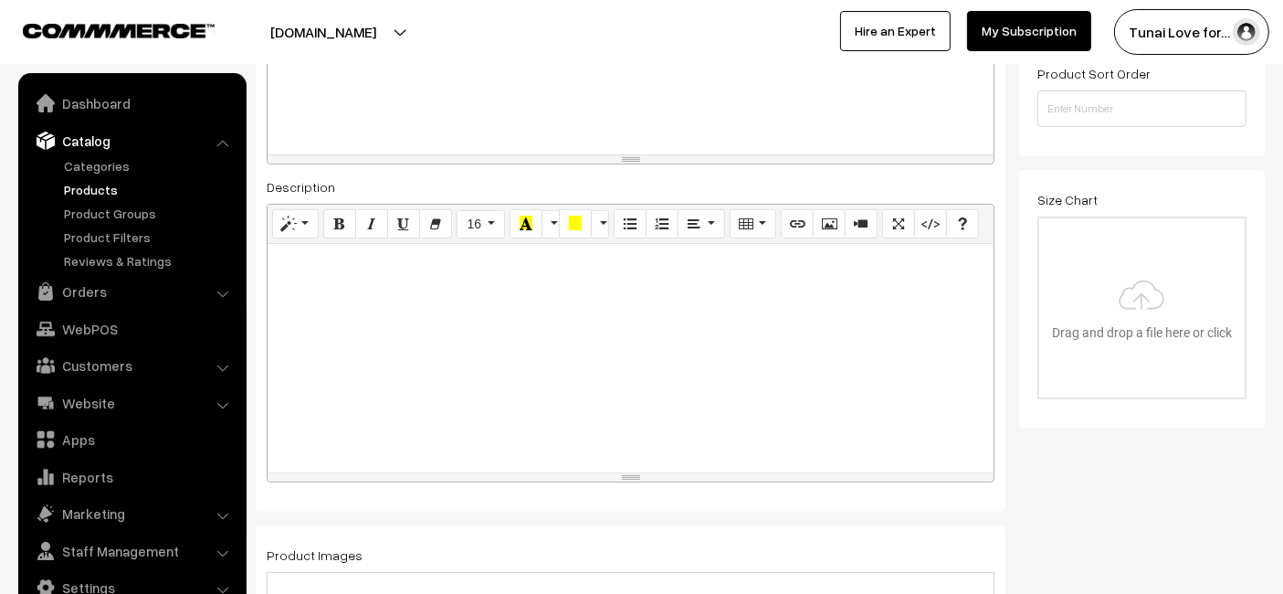
click at [631, 356] on div at bounding box center [631, 358] width 726 height 228
paste div
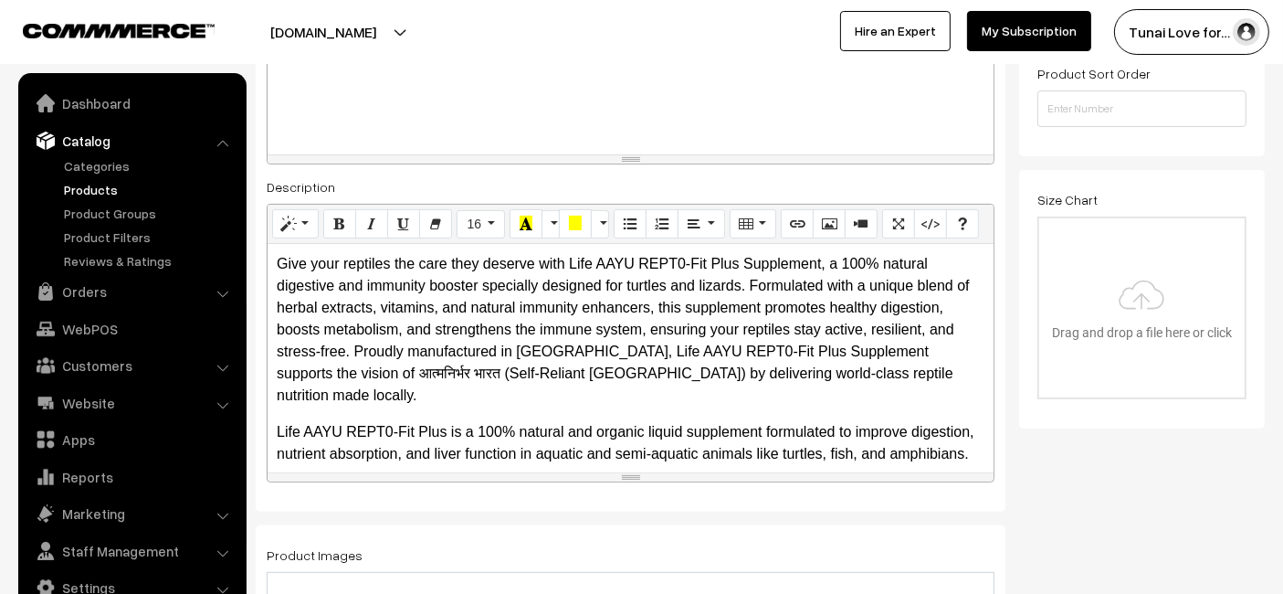
click at [634, 351] on p "Give your reptiles the care they deserve with Life AAYU REPT0-Fit Plus Suppleme…" at bounding box center [631, 329] width 708 height 153
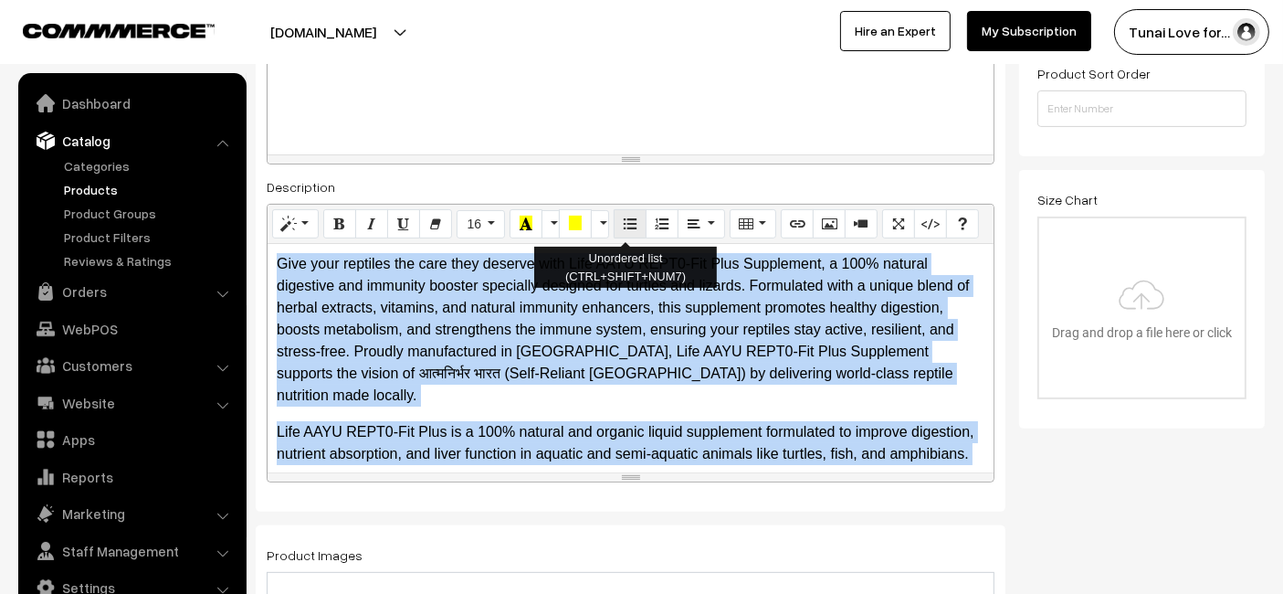
click at [623, 209] on button "Unordered list (CTRL+SHIFT+NUM7)" at bounding box center [630, 223] width 33 height 29
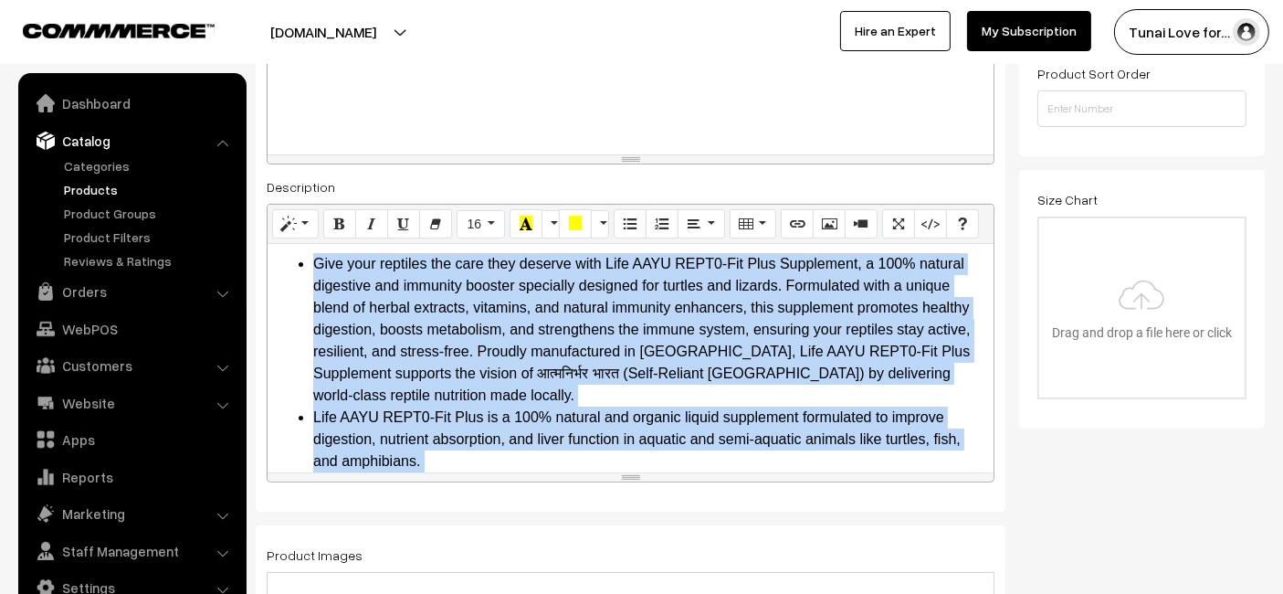
click at [558, 348] on li "Give your reptiles the care they deserve with Life AAYU REPT0-Fit Plus Suppleme…" at bounding box center [648, 329] width 671 height 153
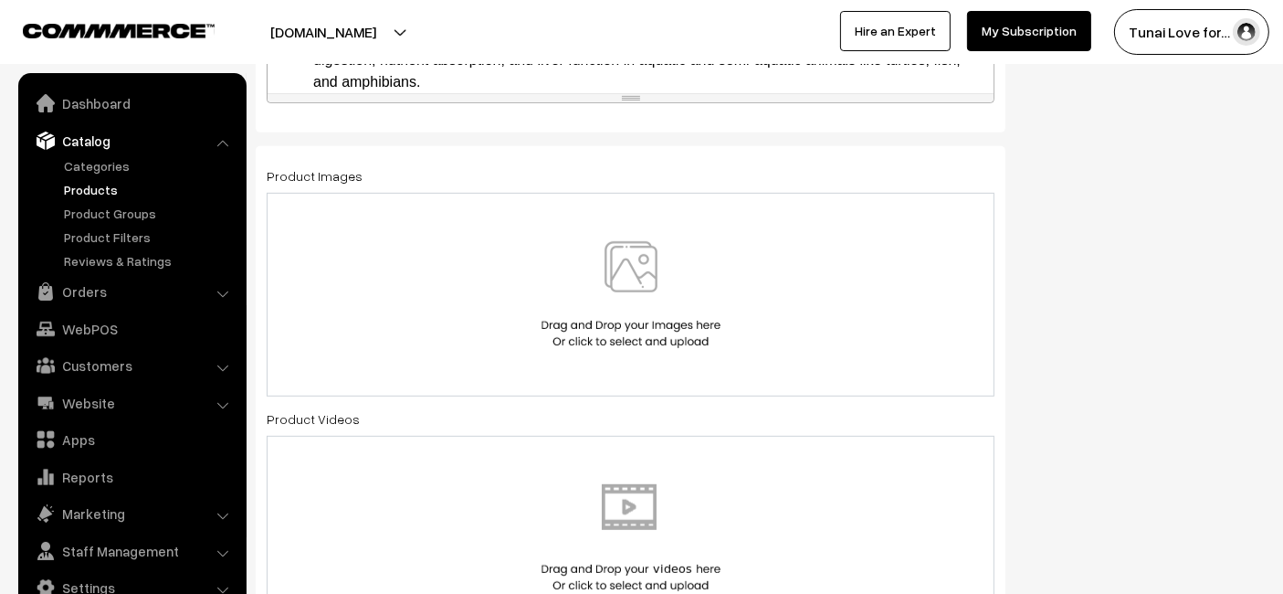
scroll to position [913, 0]
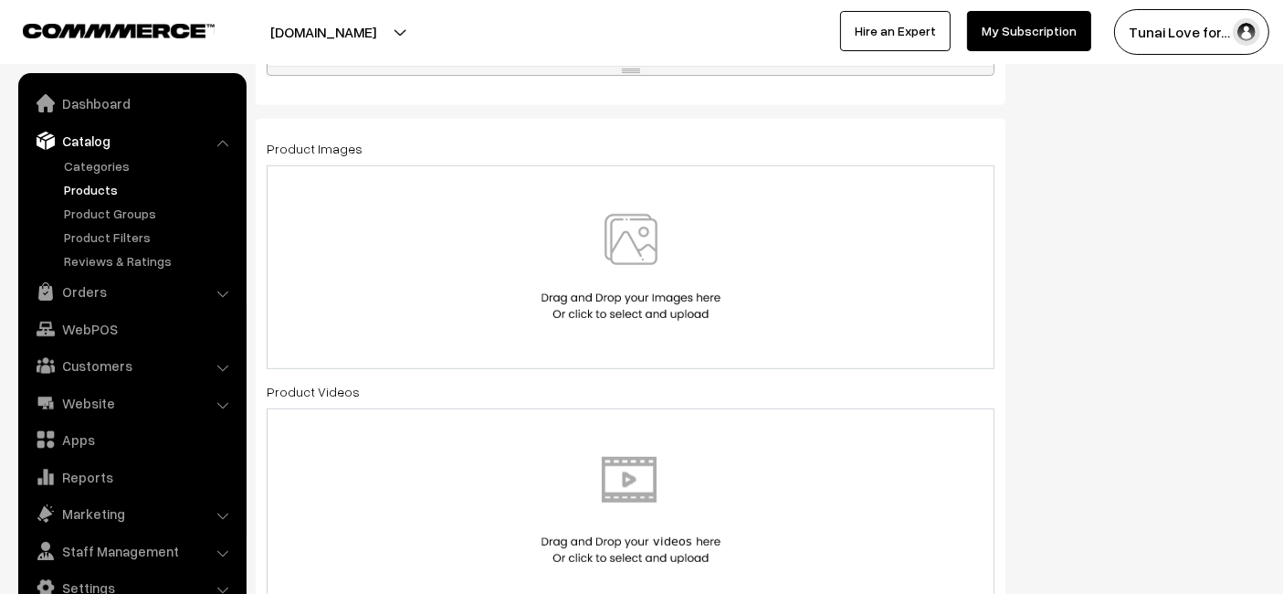
click at [421, 208] on div at bounding box center [631, 267] width 728 height 204
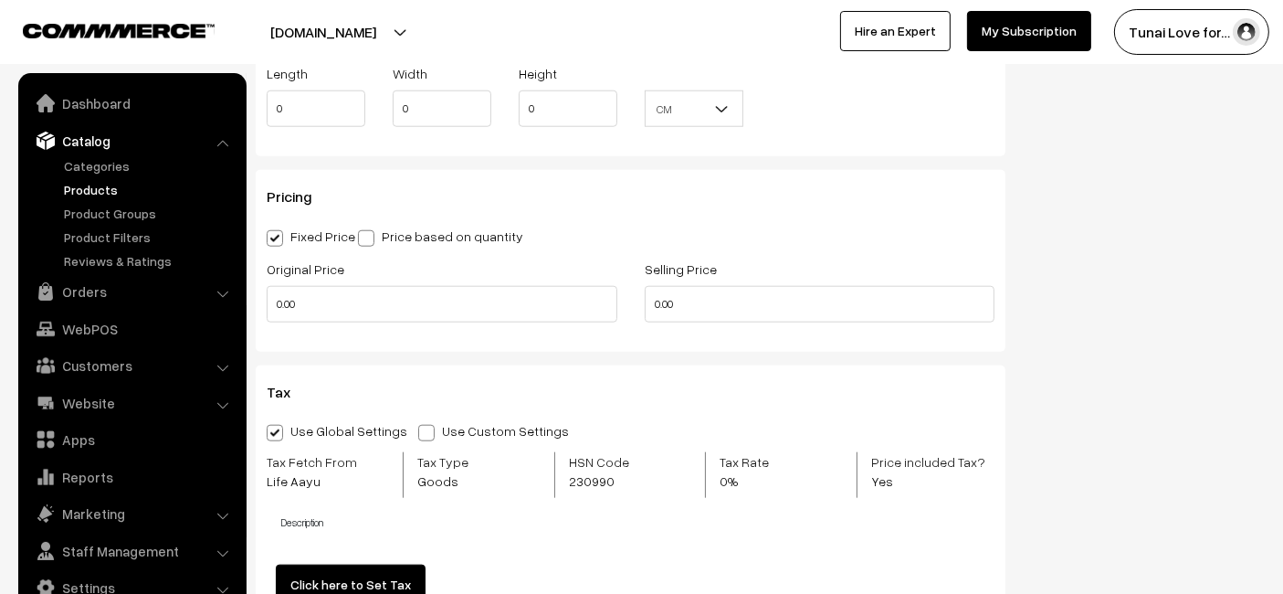
scroll to position [2232, 0]
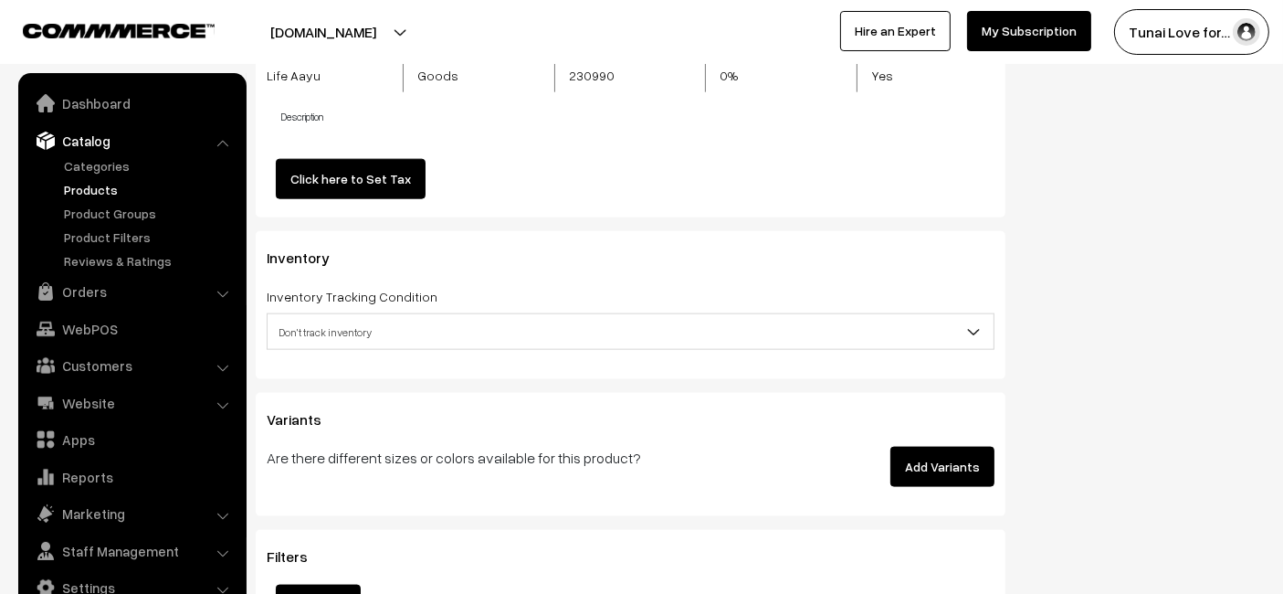
click at [986, 466] on button "Add Variants" at bounding box center [942, 467] width 104 height 40
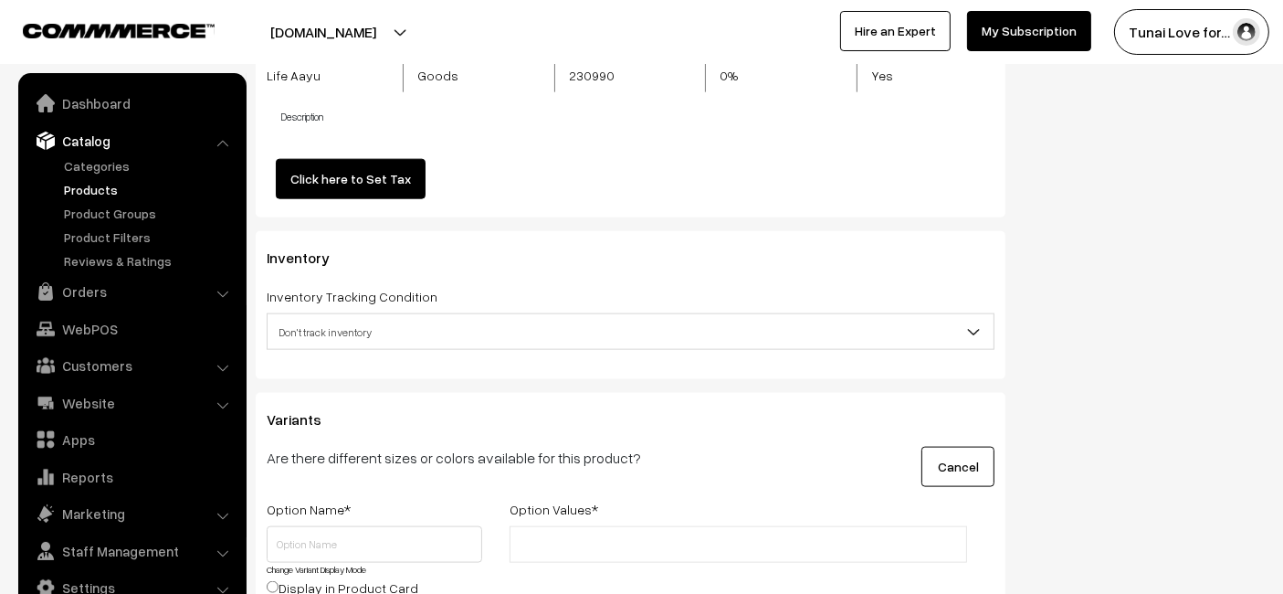
click at [569, 539] on input "text" at bounding box center [595, 544] width 160 height 19
type input "20ml"
type input "50ml"
type input "100ml"
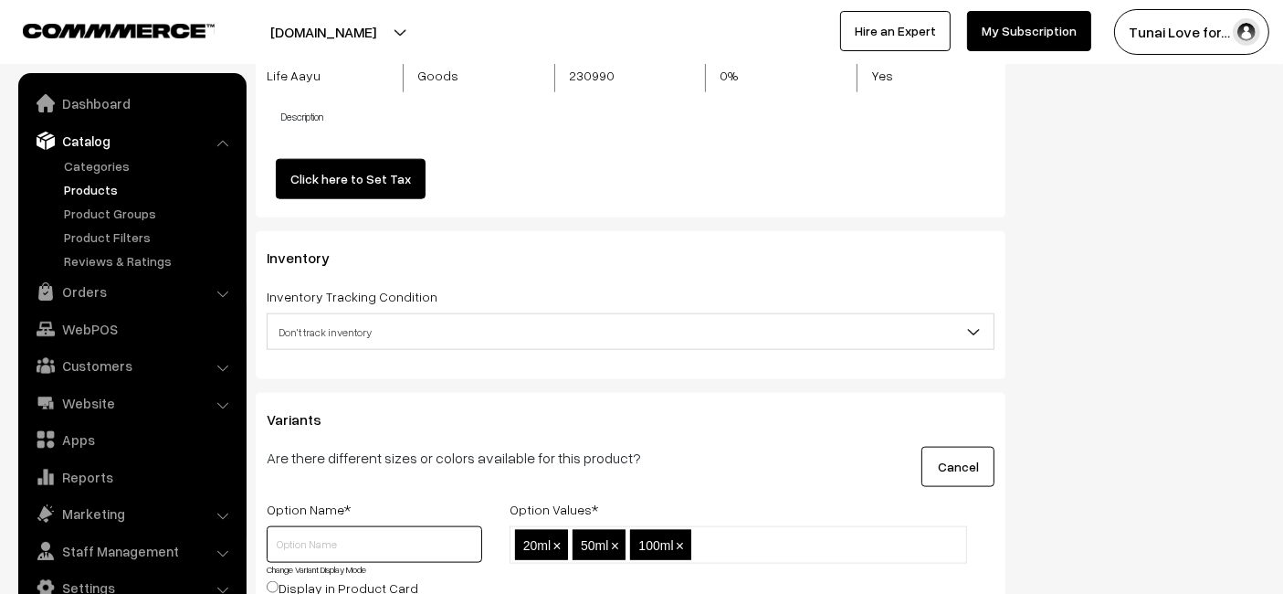
click at [347, 543] on input "text" at bounding box center [375, 544] width 216 height 37
click at [391, 531] on input "text" at bounding box center [375, 544] width 216 height 37
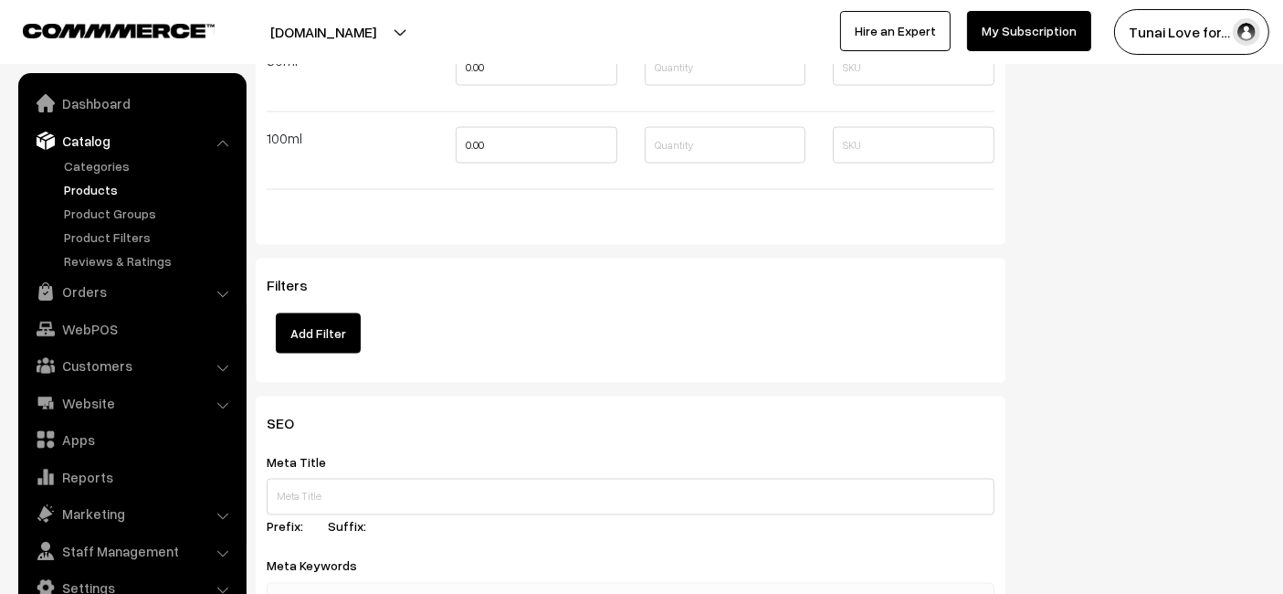
scroll to position [2996, 0]
type input "Size"
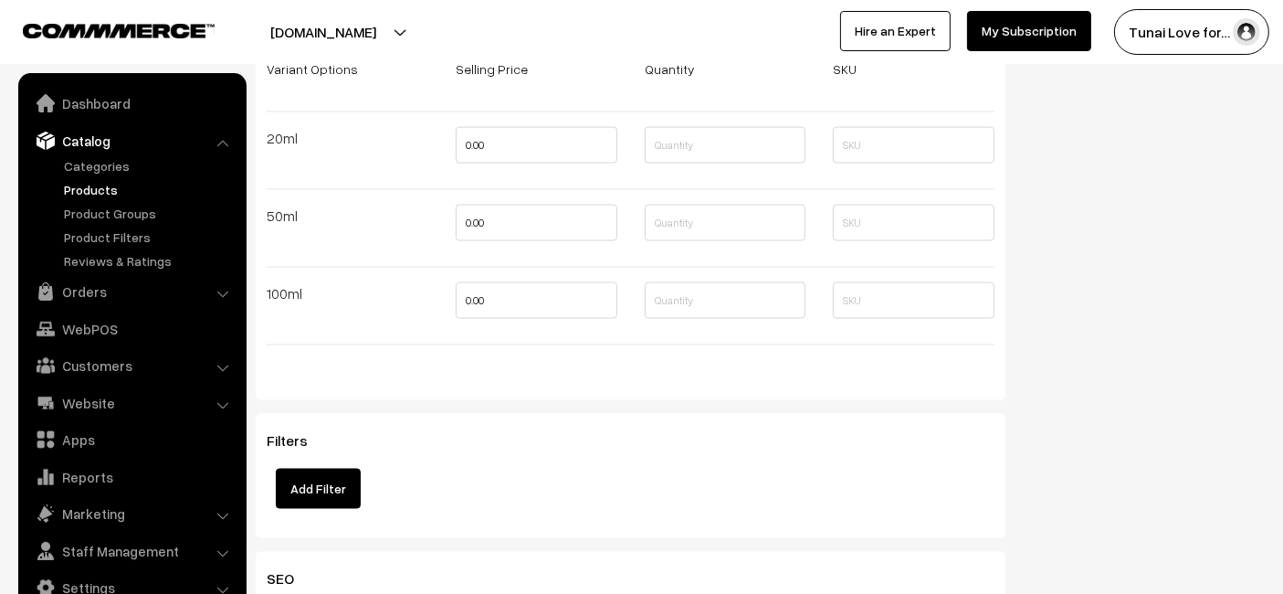
scroll to position [2692, 0]
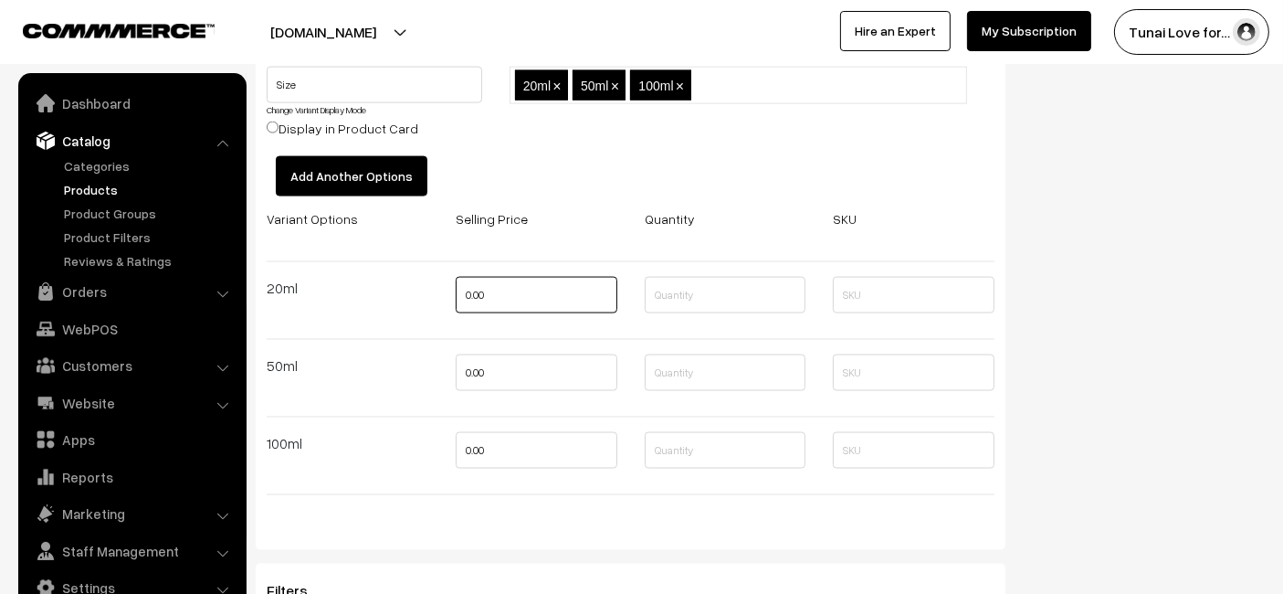
click at [543, 299] on input "0.00" at bounding box center [537, 295] width 162 height 37
type input "257"
click at [547, 376] on input "0.00" at bounding box center [537, 372] width 162 height 37
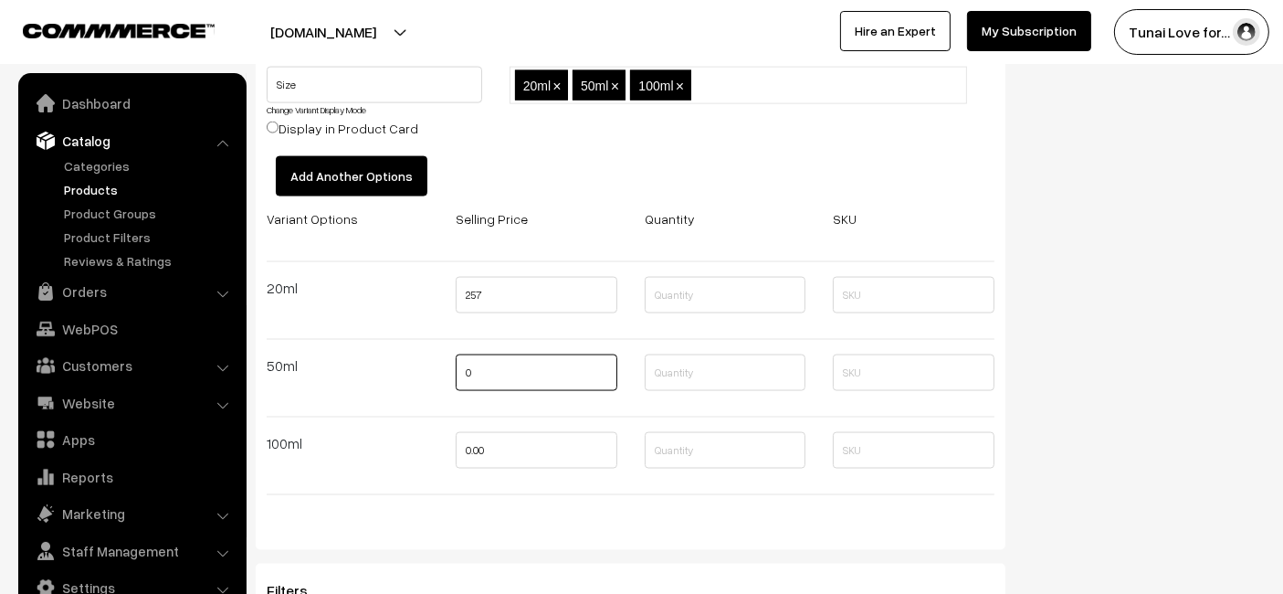
click at [551, 372] on input "0" at bounding box center [537, 372] width 162 height 37
type input "350"
click at [537, 432] on input "0.00" at bounding box center [537, 450] width 162 height 37
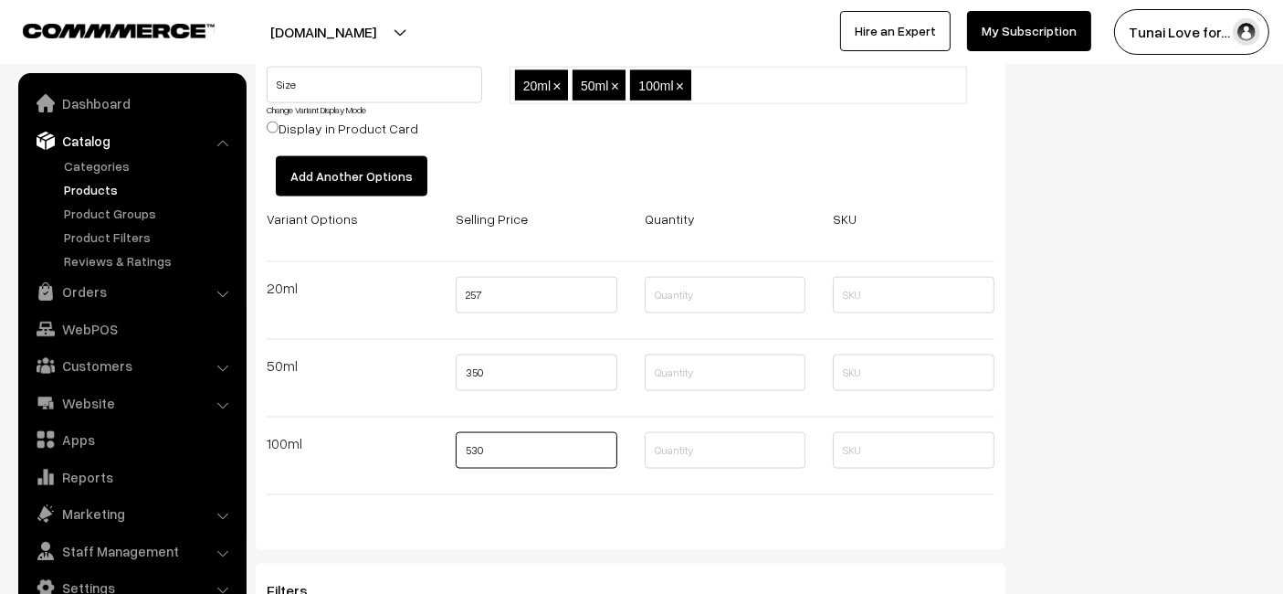
type input "530"
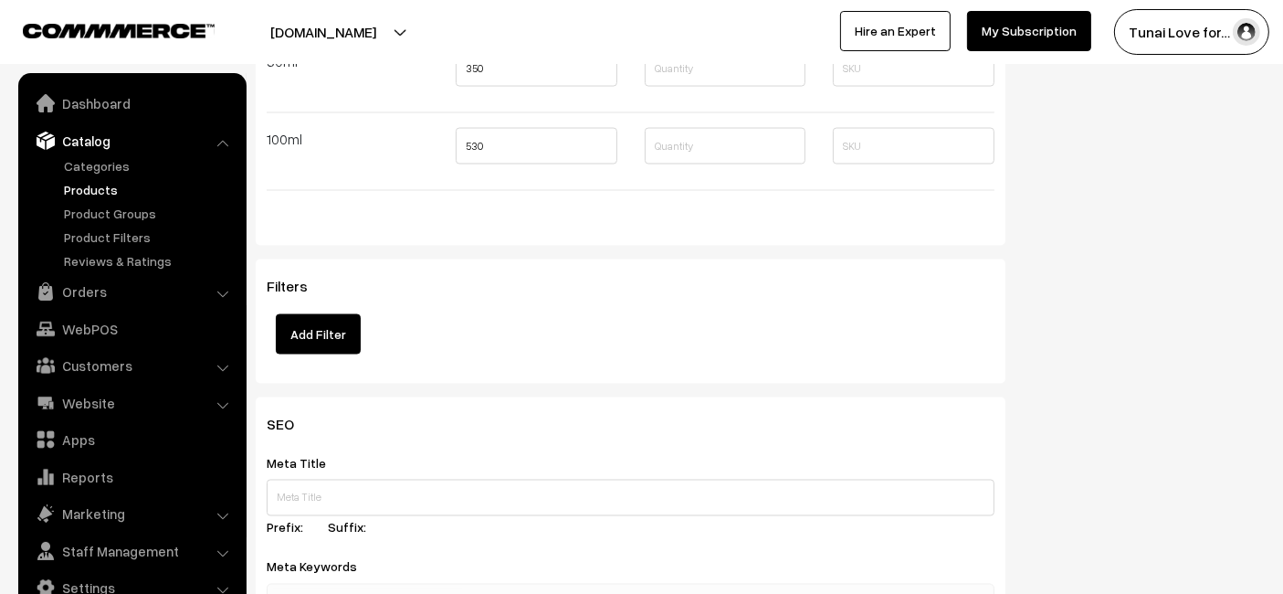
scroll to position [3198, 0]
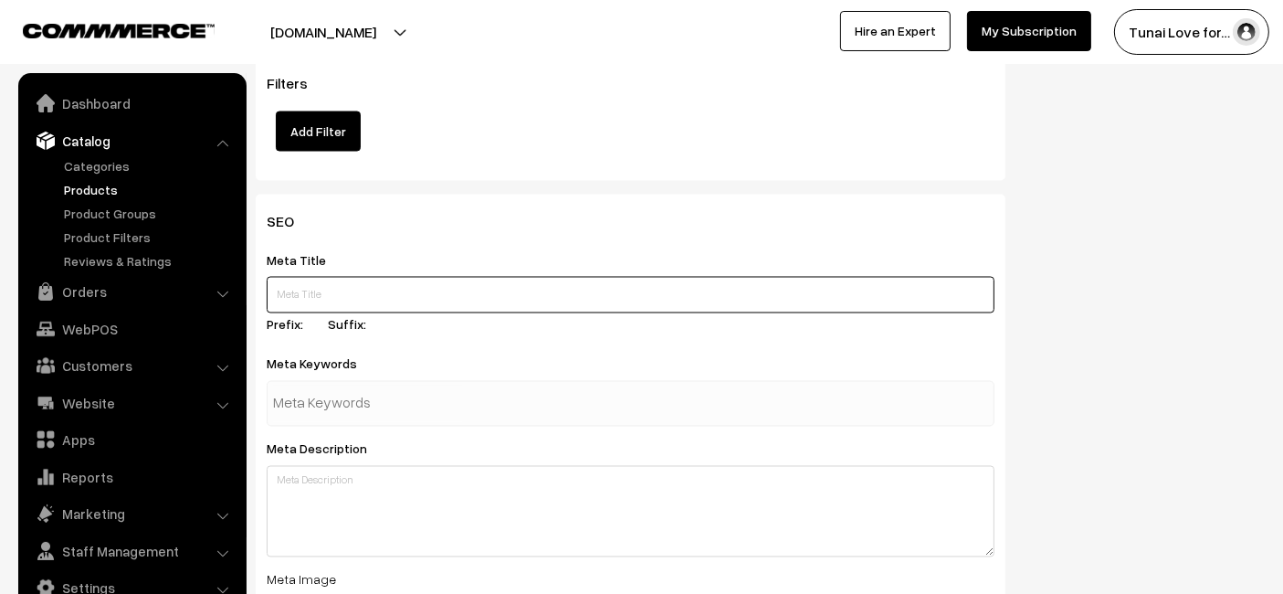
click at [421, 297] on input "text" at bounding box center [631, 295] width 728 height 37
paste input "Life AAYU REPT0 Fit Plus Supplement for Turtles and Lizards"
type input "Life AAYU REPT0 Fit Plus Supplement for Turtles and Lizards"
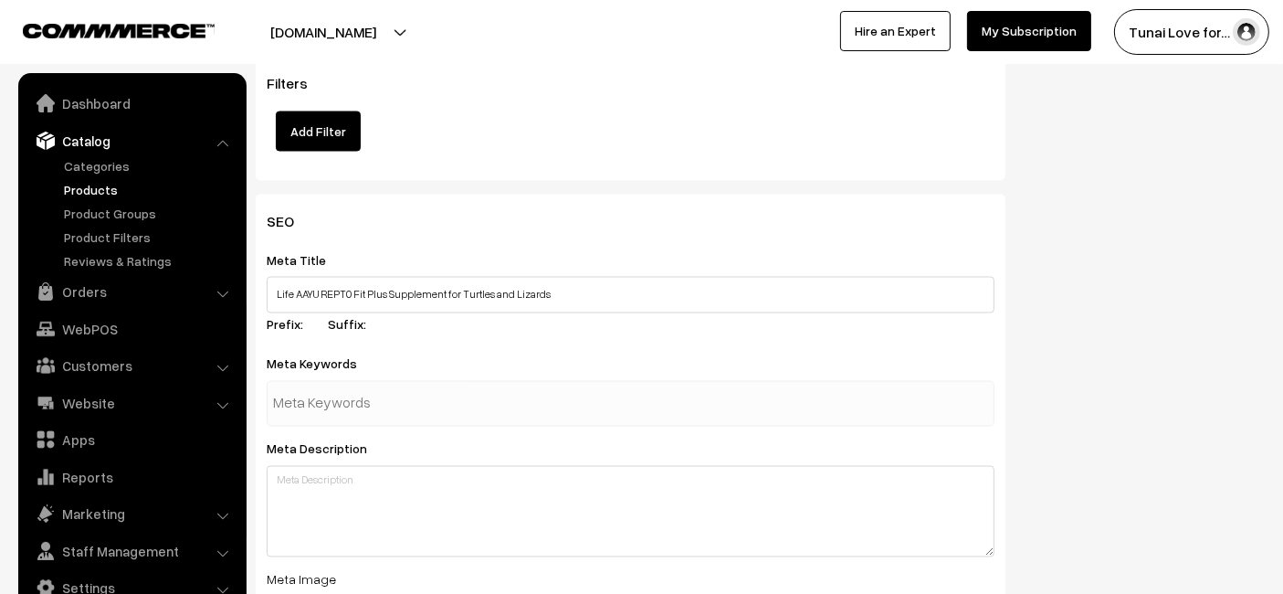
click at [376, 387] on input "text" at bounding box center [368, 403] width 190 height 37
type input "fish food"
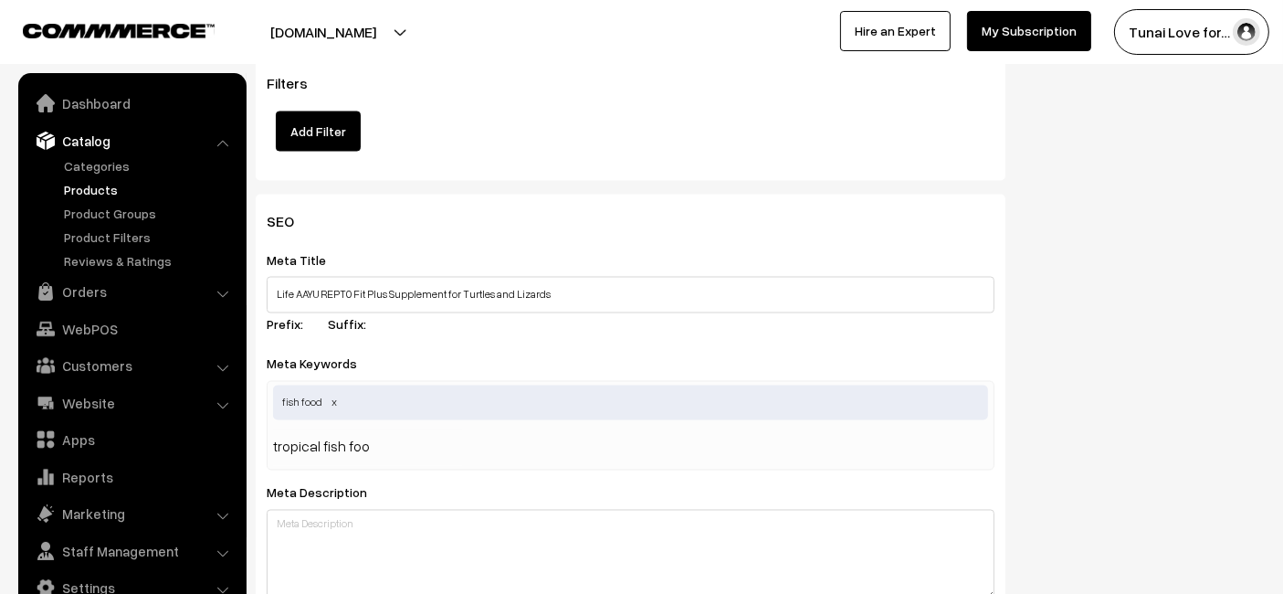
type input "tropical fish food"
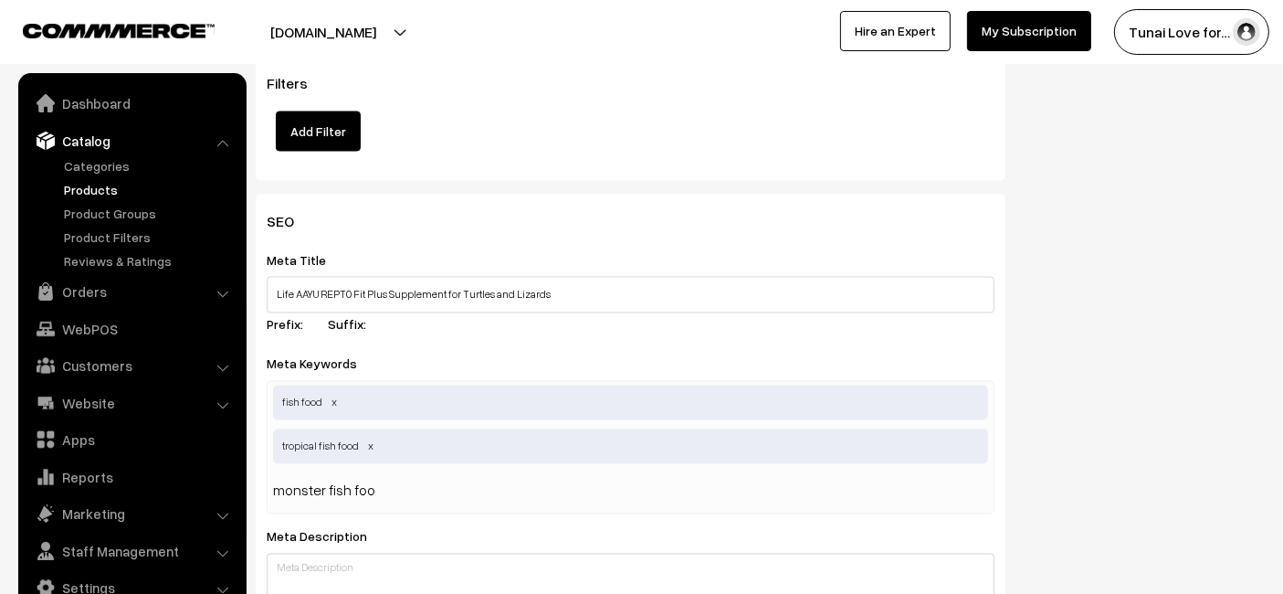
type input "monster fish food"
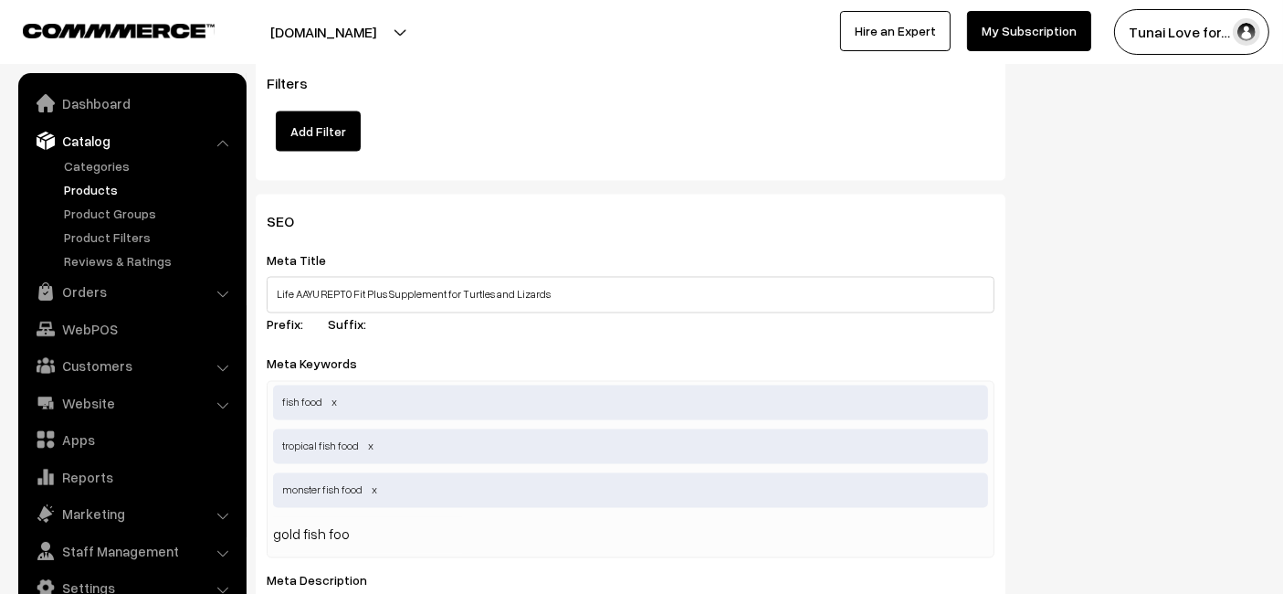
type input "gold fish food"
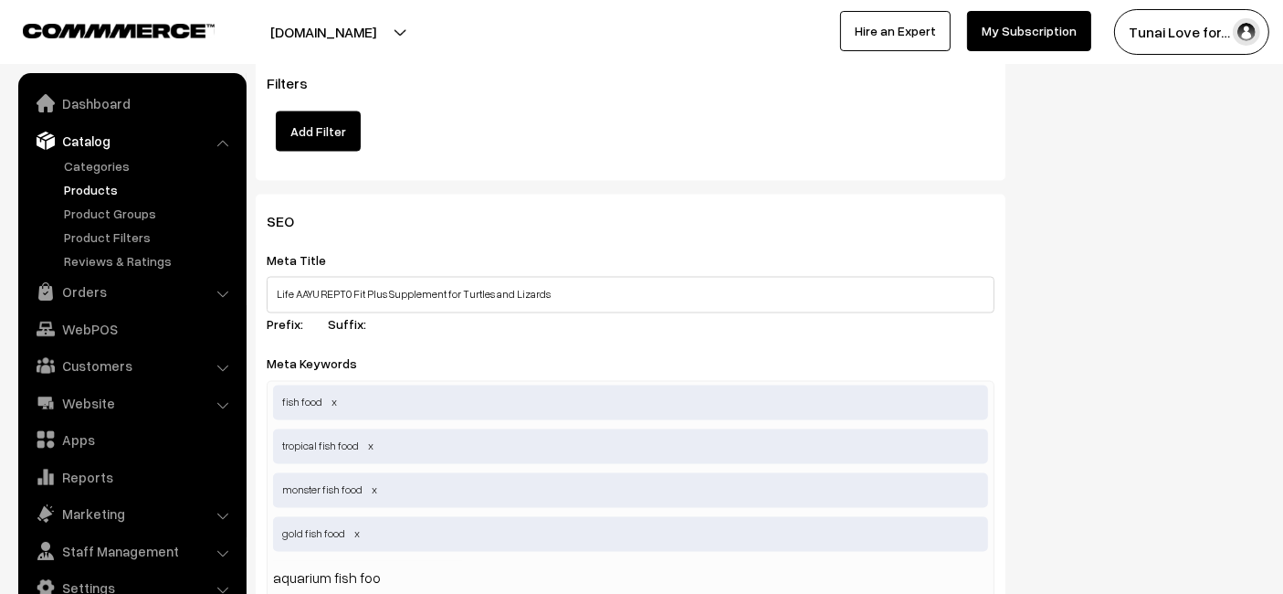
type input "aquarium fish food"
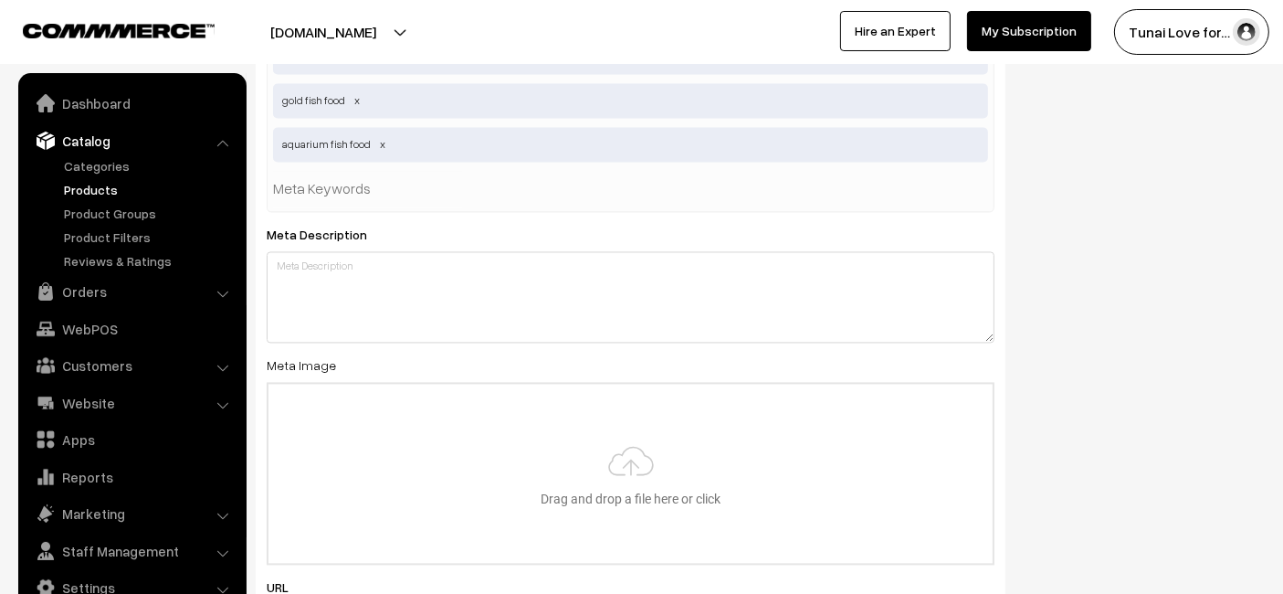
scroll to position [3706, 0]
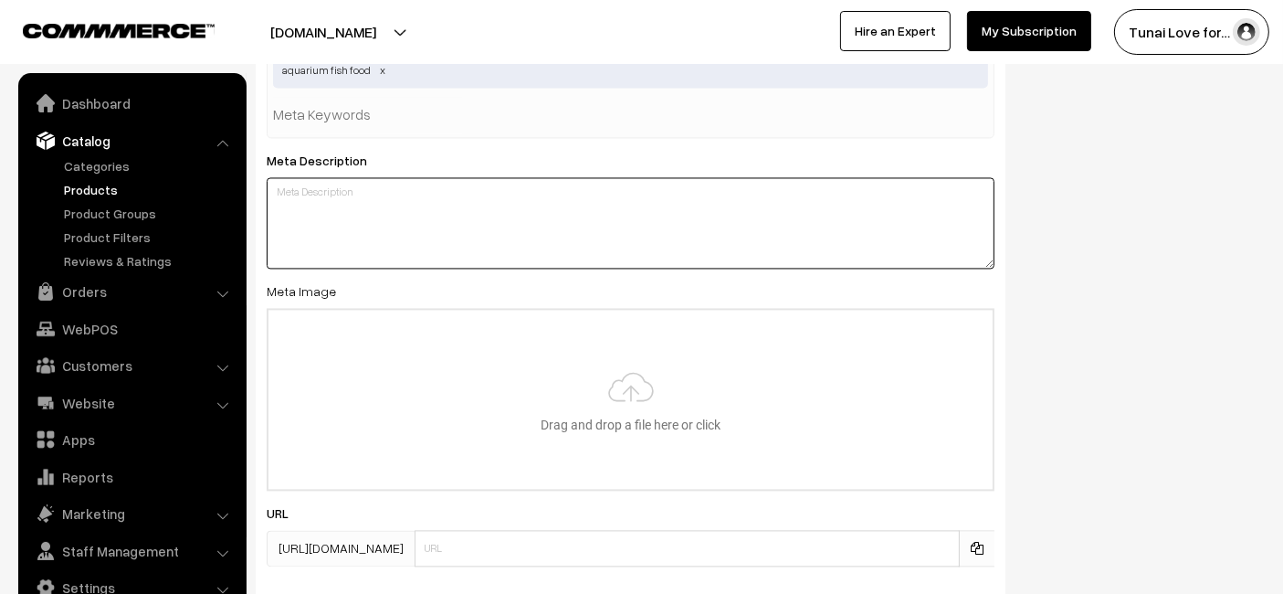
click at [511, 224] on textarea at bounding box center [631, 222] width 728 height 91
paste textarea "Life AAYU REPT0 Fit Plus Supplement is a 100 percent natural formula that suppo…"
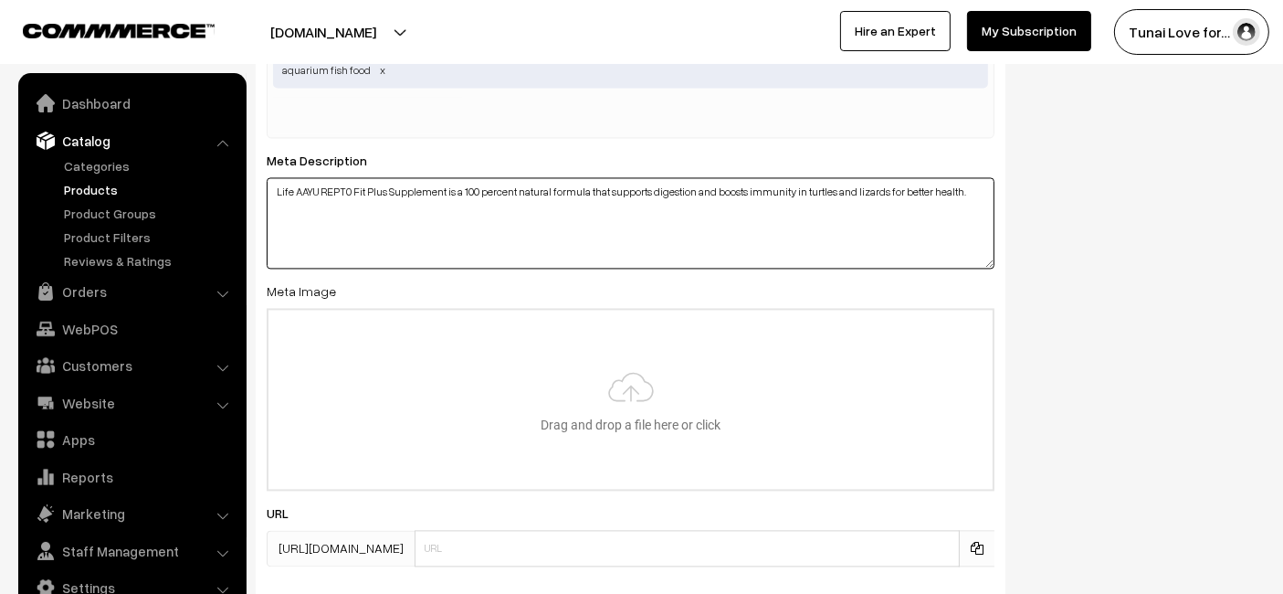
type textarea "Life AAYU REPT0 Fit Plus Supplement is a 100 percent natural formula that suppo…"
type input "C:\fakepath\life-aayu-rept0-fit-plus-supplement-for-turtles-and-lizards.jpg.jpg"
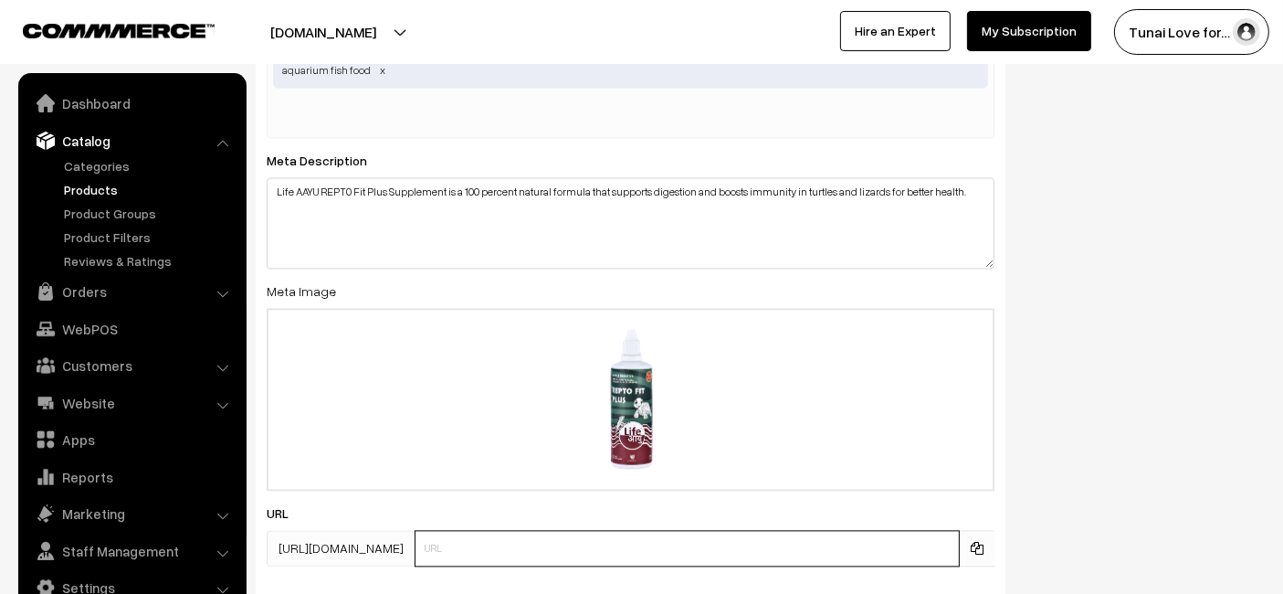
click at [458, 549] on input "text" at bounding box center [687, 548] width 545 height 37
paste input "https://www.yourstore.com/life-aayu-rept0-fit-plus-supplement-for-turtles-and-l…"
drag, startPoint x: 562, startPoint y: 541, endPoint x: 438, endPoint y: 574, distance: 127.6
click at [438, 574] on div "SEO Meta Title Life AAYU REPT0 Fit Plus Supplement for Turtles and Lizards Pref…" at bounding box center [631, 143] width 750 height 912
click at [756, 536] on input "life-aayu-rept0-fit-plus-supplement-for-turtles-and-lizards" at bounding box center [687, 548] width 545 height 37
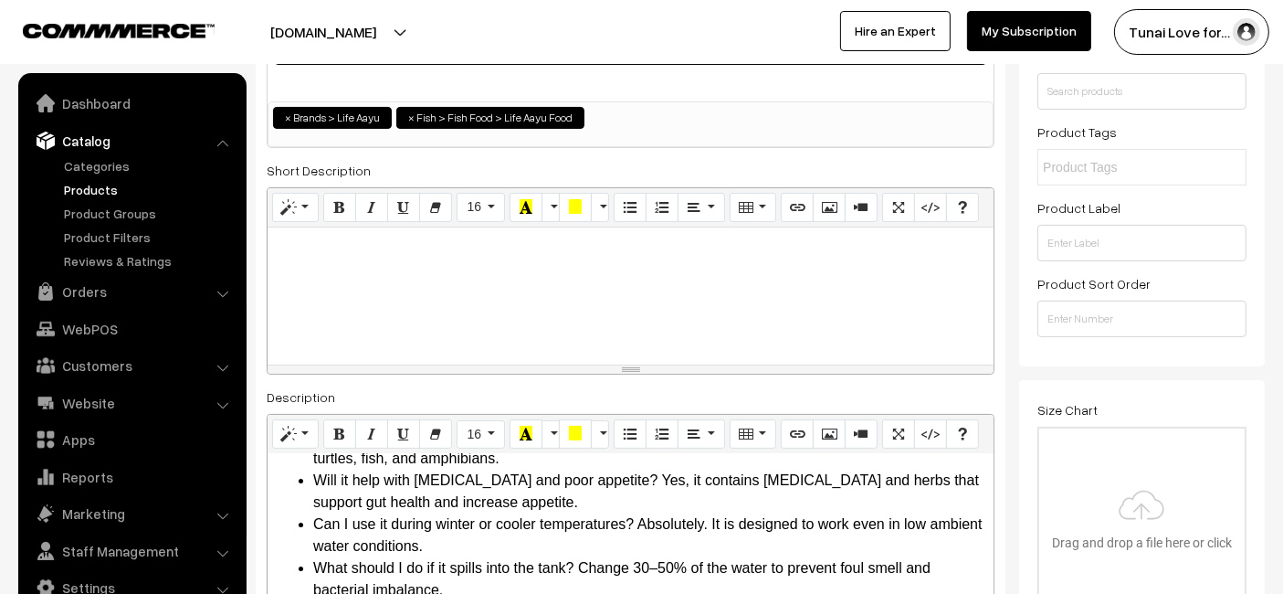
scroll to position [0, 0]
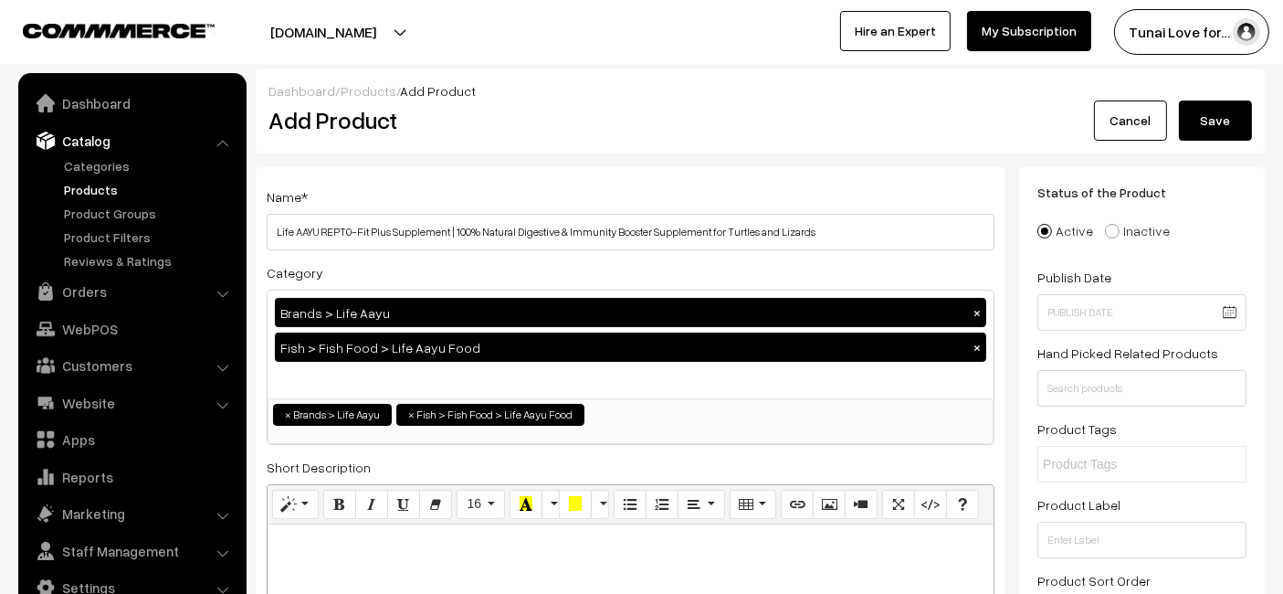
type input "life-aayu-rept0-fit-plus-supplement-for-turtles-and-lizards"
click at [1205, 132] on button "Save" at bounding box center [1215, 120] width 73 height 40
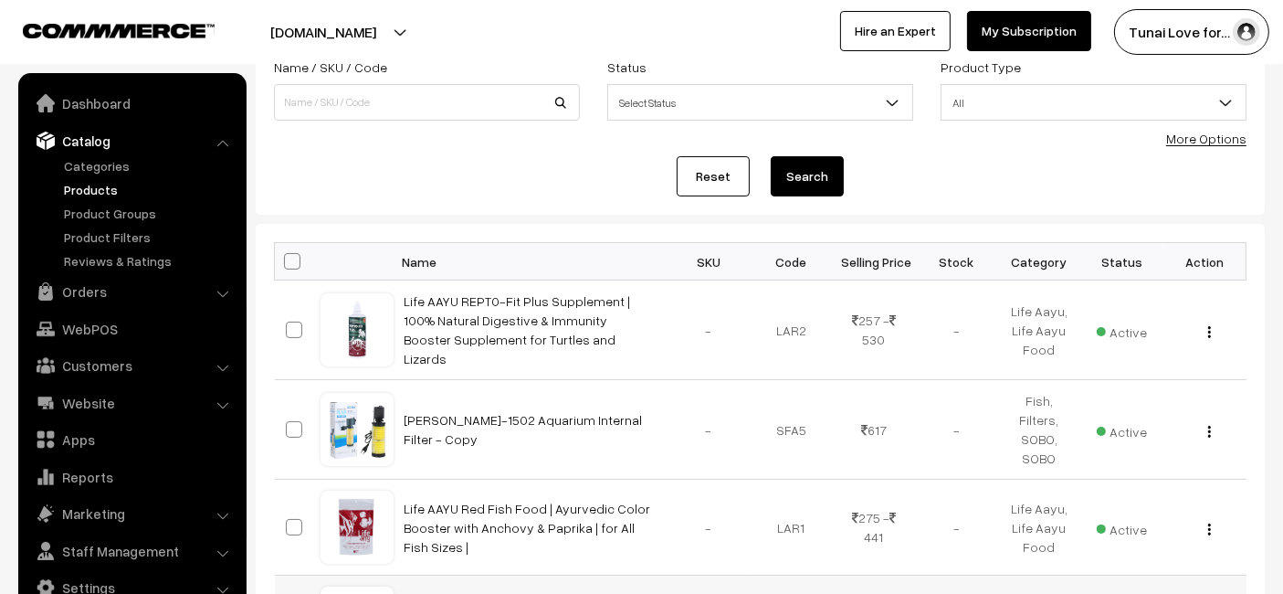
scroll to position [304, 0]
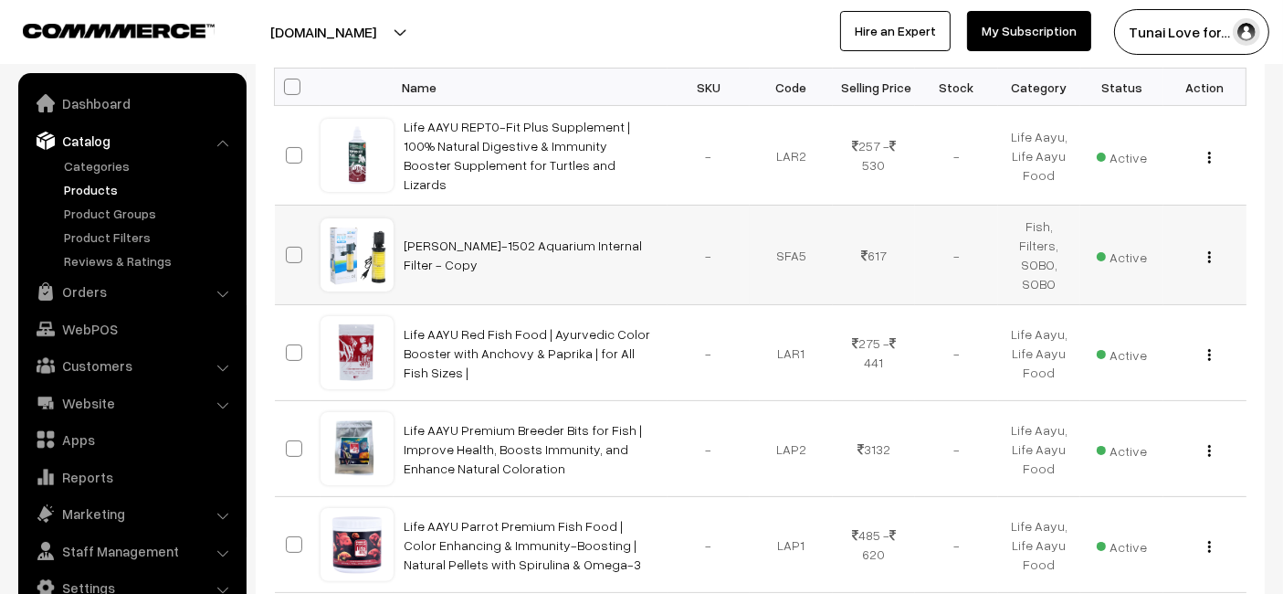
click at [1197, 253] on div "View Edit Delete" at bounding box center [1205, 255] width 61 height 19
click at [384, 254] on div at bounding box center [356, 254] width 69 height 69
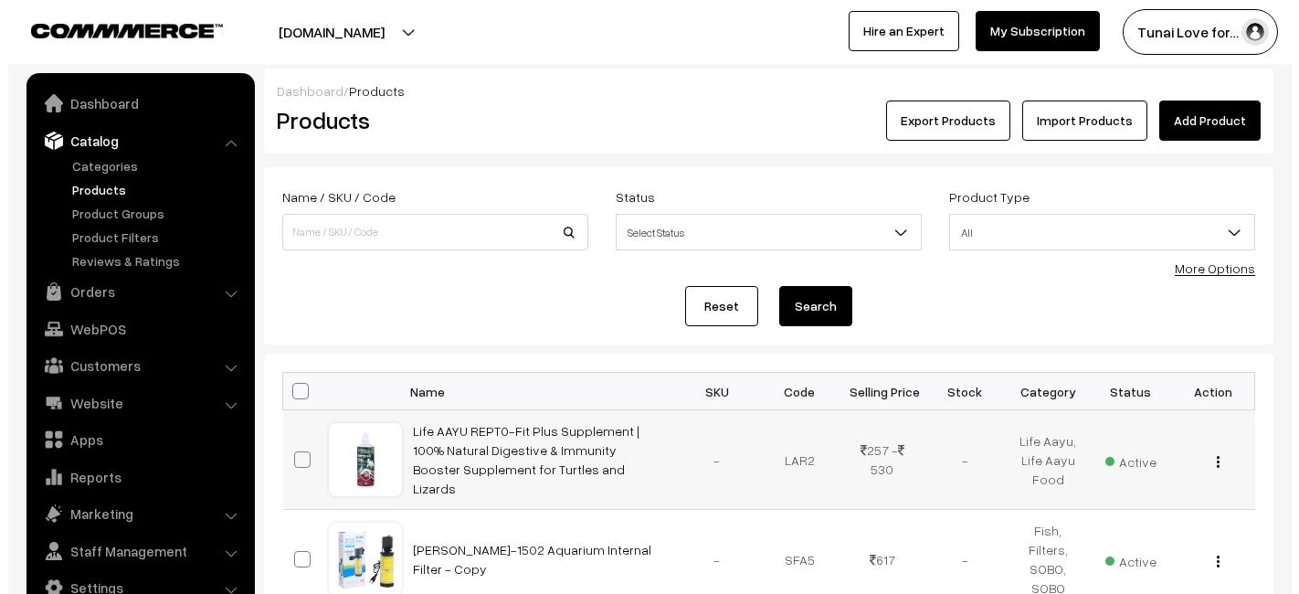
scroll to position [304, 0]
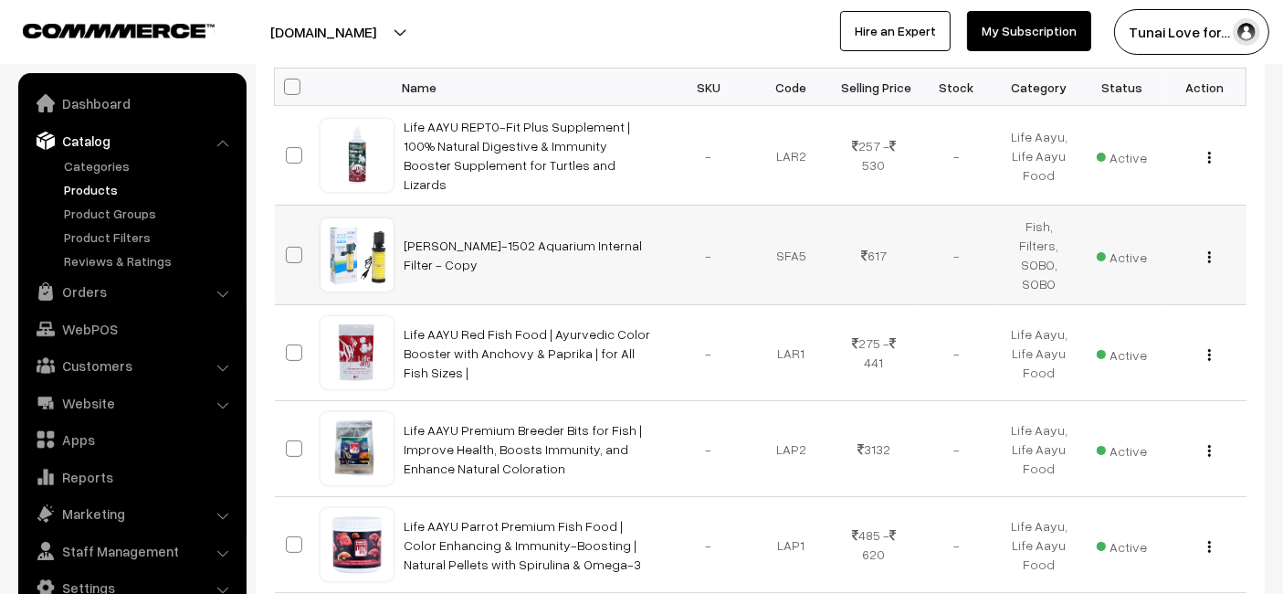
click at [1210, 256] on img "button" at bounding box center [1209, 257] width 3 height 12
click at [1103, 346] on link "Delete" at bounding box center [1127, 363] width 155 height 40
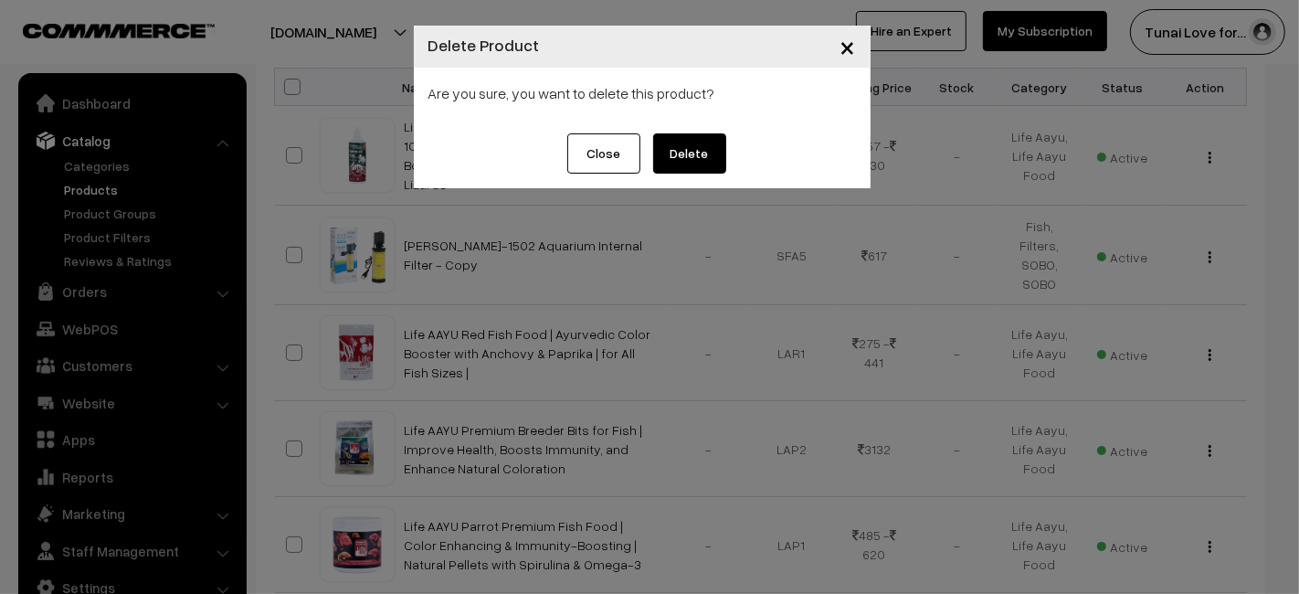
click at [709, 145] on button "Delete" at bounding box center [689, 153] width 73 height 40
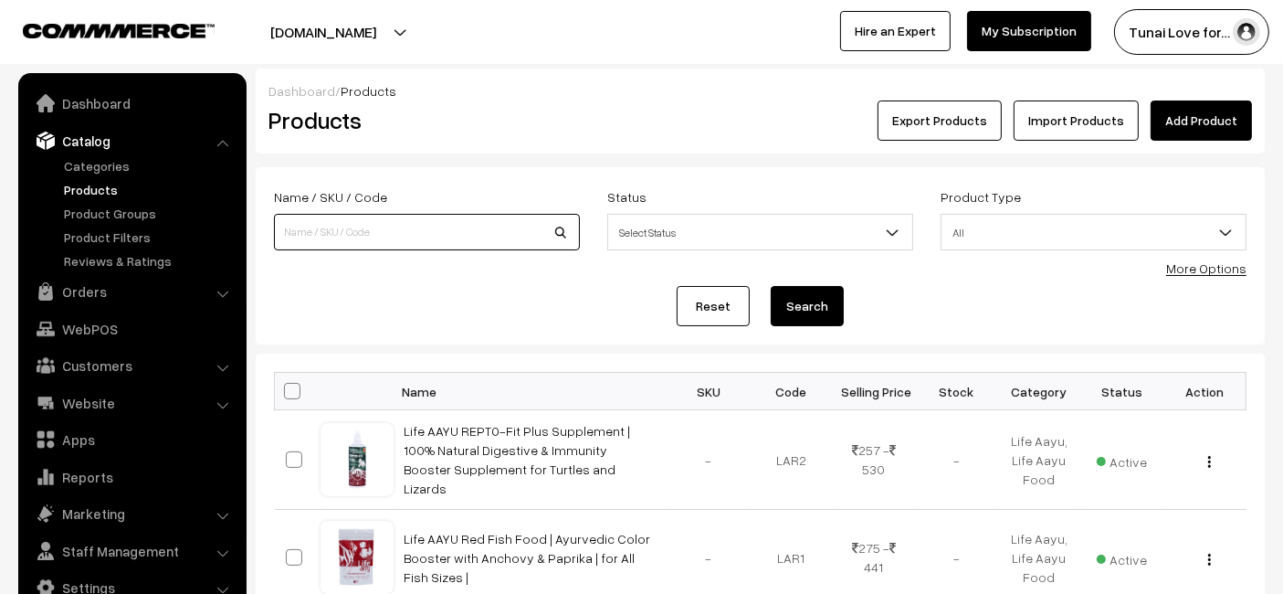
click at [421, 239] on input at bounding box center [427, 232] width 306 height 37
type input "1502"
click at [771, 286] on button "Search" at bounding box center [807, 306] width 73 height 40
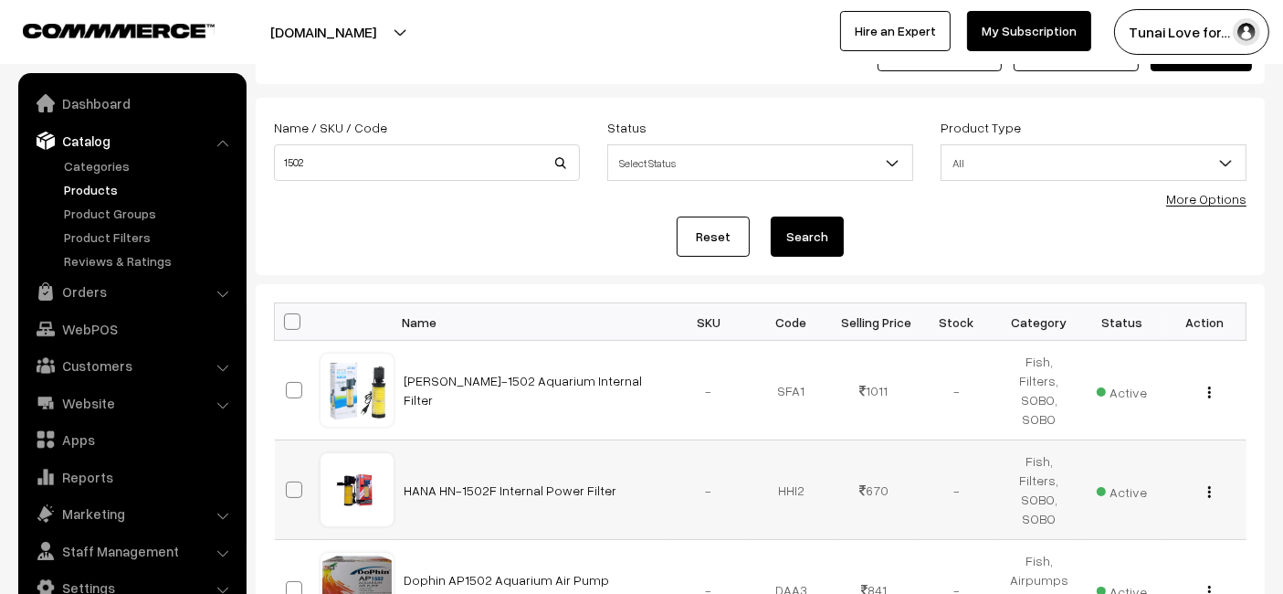
scroll to position [101, 0]
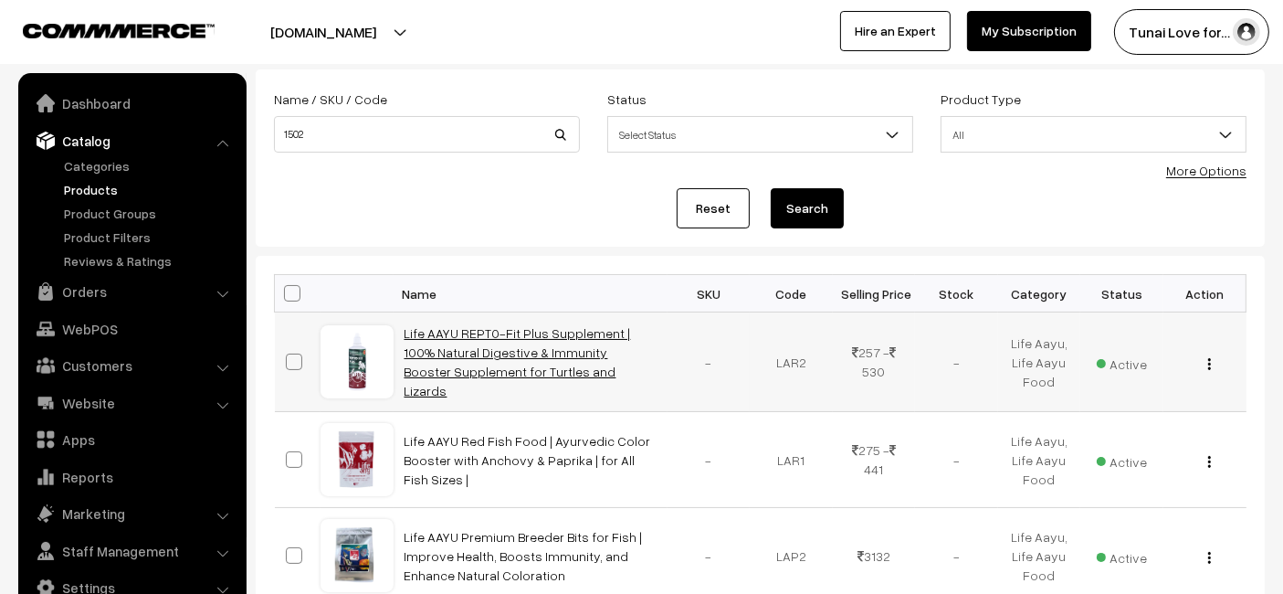
scroll to position [101, 0]
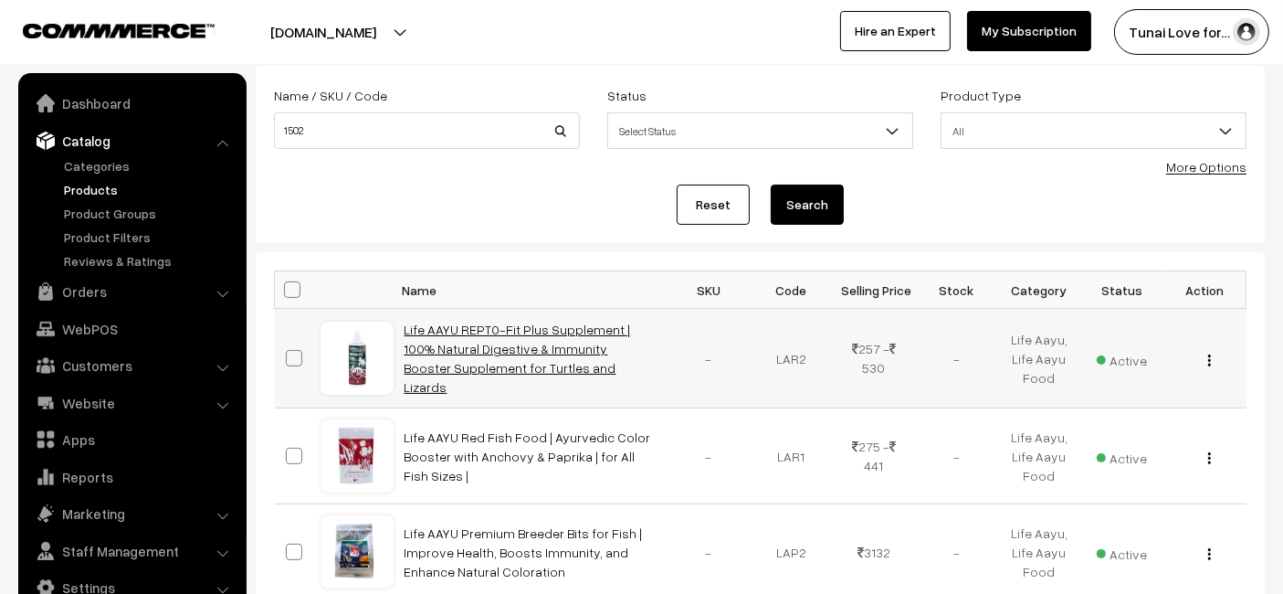
click at [462, 369] on link "Life AAYU REPT0-Fit Plus Supplement | 100% Natural Digestive & Immunity Booster…" at bounding box center [518, 357] width 227 height 73
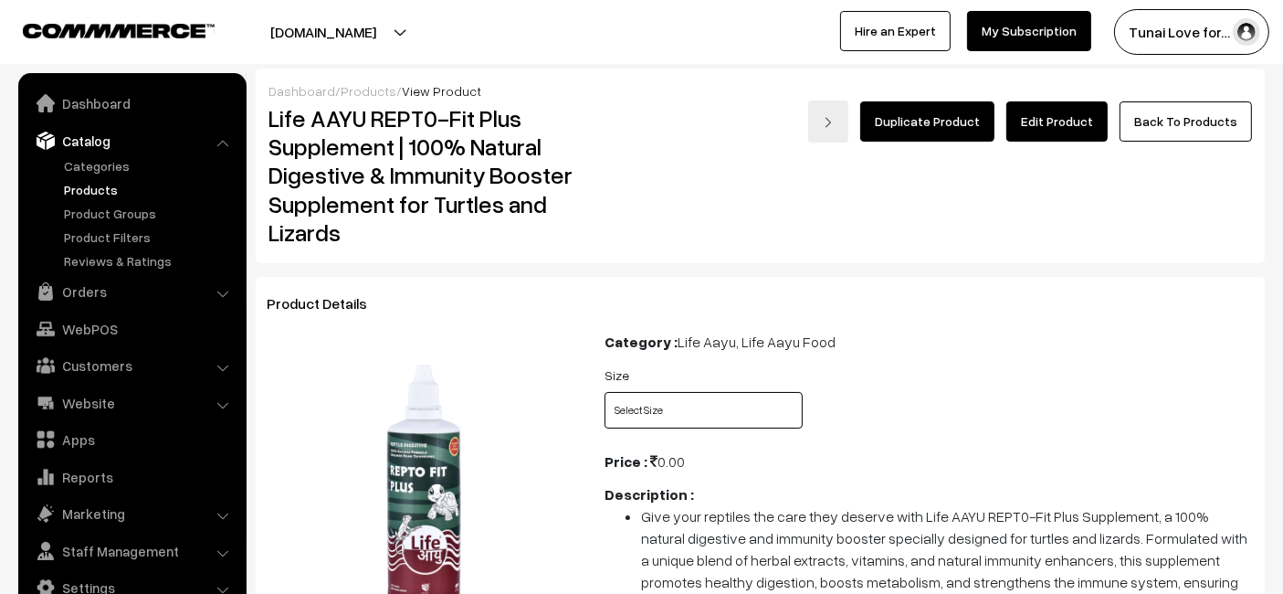
click at [699, 400] on select "Select Size 20ml 50ml 100ml" at bounding box center [704, 410] width 198 height 37
select select "LAR2_1S9"
click at [605, 392] on select "Select Size 20ml 50ml 100ml" at bounding box center [704, 410] width 198 height 37
click at [683, 420] on select "Select Size 20ml 50ml 100ml" at bounding box center [704, 410] width 198 height 37
select select "LAR2_5EH"
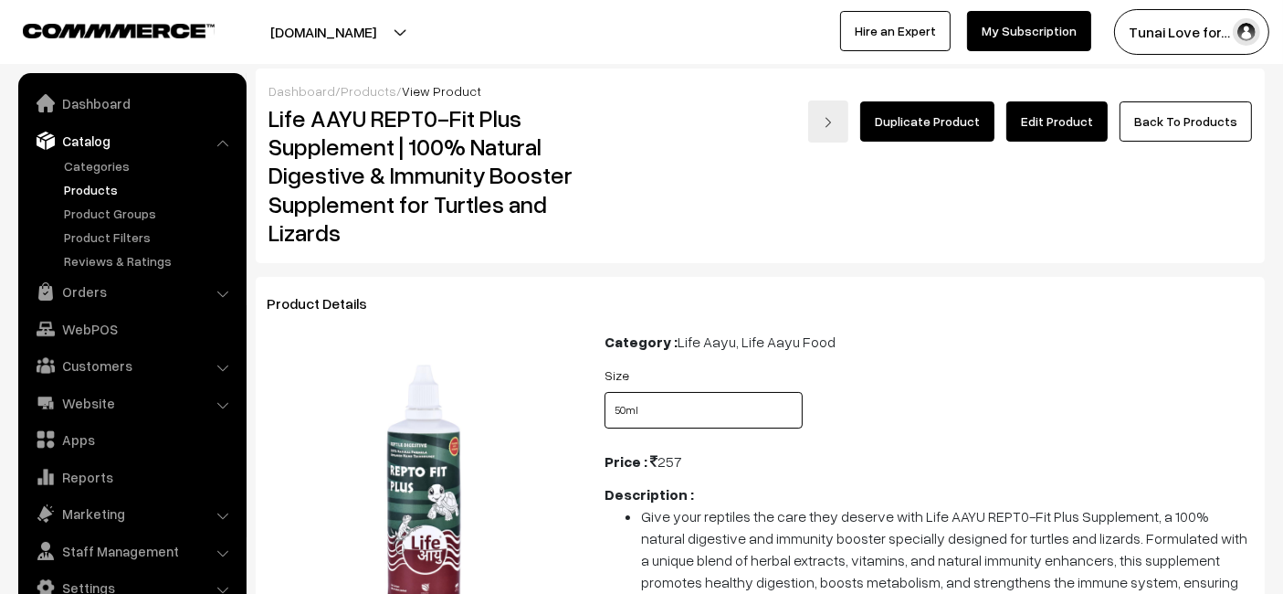
click at [605, 392] on select "Select Size 20ml 50ml 100ml" at bounding box center [704, 410] width 198 height 37
click at [767, 414] on select "Select Size 20ml 50ml 100ml" at bounding box center [704, 410] width 198 height 37
select select "LAR2_IKC"
click at [605, 392] on select "Select Size 20ml 50ml 100ml" at bounding box center [704, 410] width 198 height 37
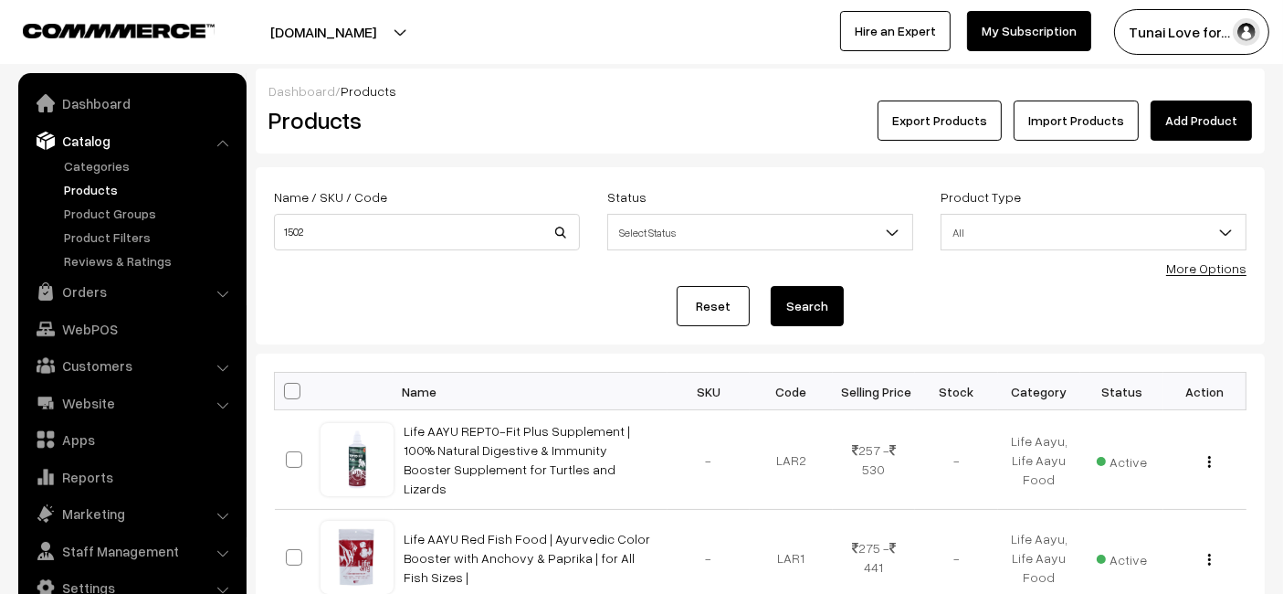
click at [1216, 126] on link "Add Product" at bounding box center [1201, 120] width 101 height 40
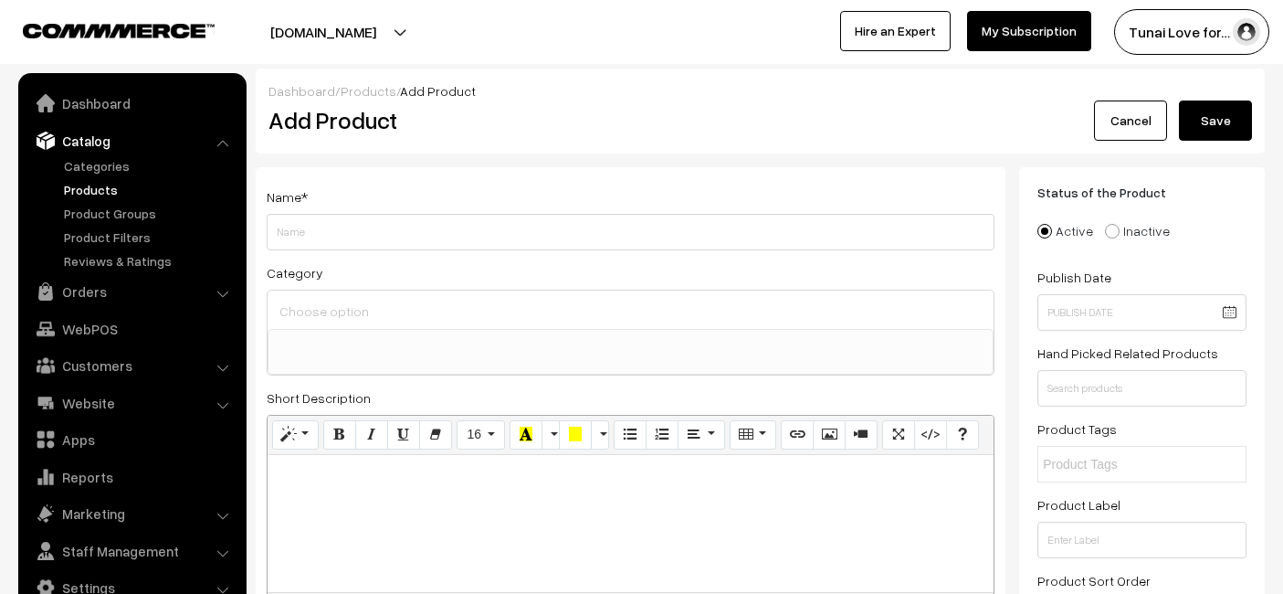
select select
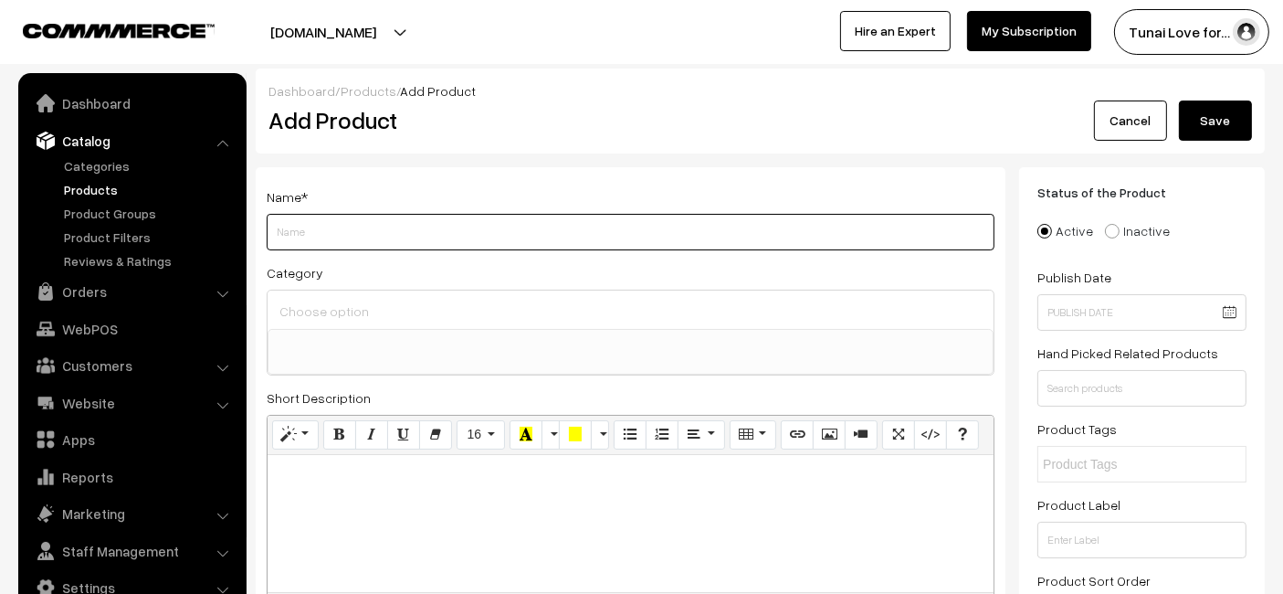
click at [449, 227] on input "Weight" at bounding box center [631, 232] width 728 height 37
paste input "Life AAYU Shrimp Exotic Food | Ayurvedic Handmade Feed for Crystal Red & Caridi…"
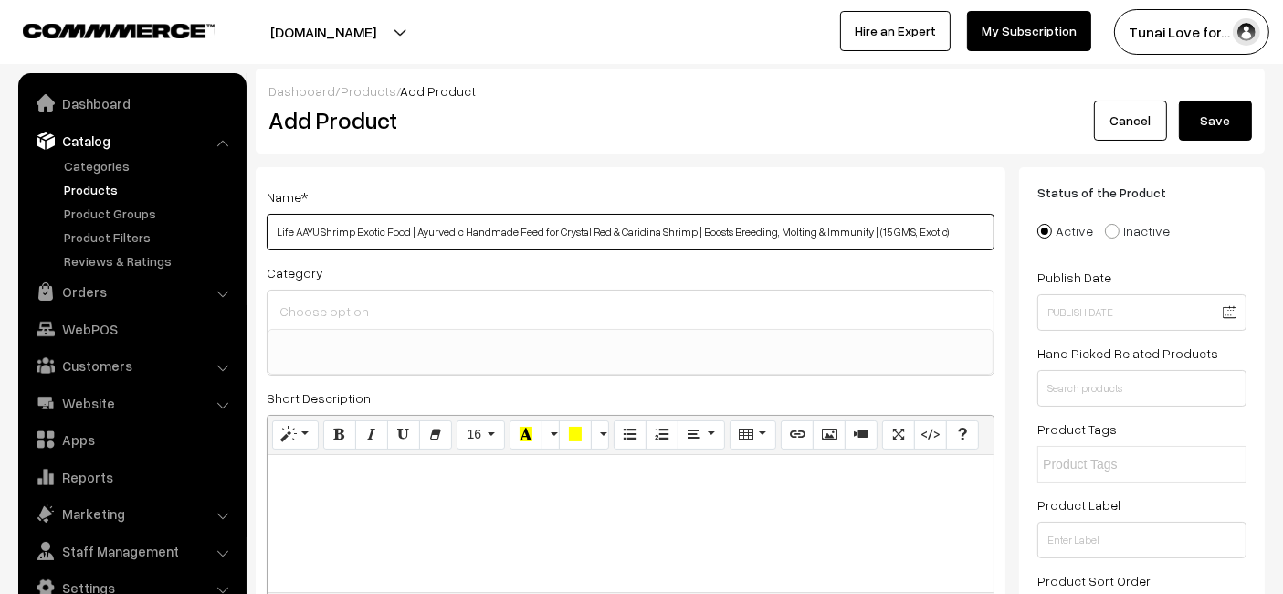
drag, startPoint x: 911, startPoint y: 234, endPoint x: 876, endPoint y: 238, distance: 35.0
click at [876, 238] on input "Life AAYU Shrimp Exotic Food | Ayurvedic Handmade Feed for Crystal Red & Caridi…" at bounding box center [631, 232] width 728 height 37
type input "Life AAYU Shrimp Exotic Food | Ayurvedic Handmade Feed for Crystal Red & Caridi…"
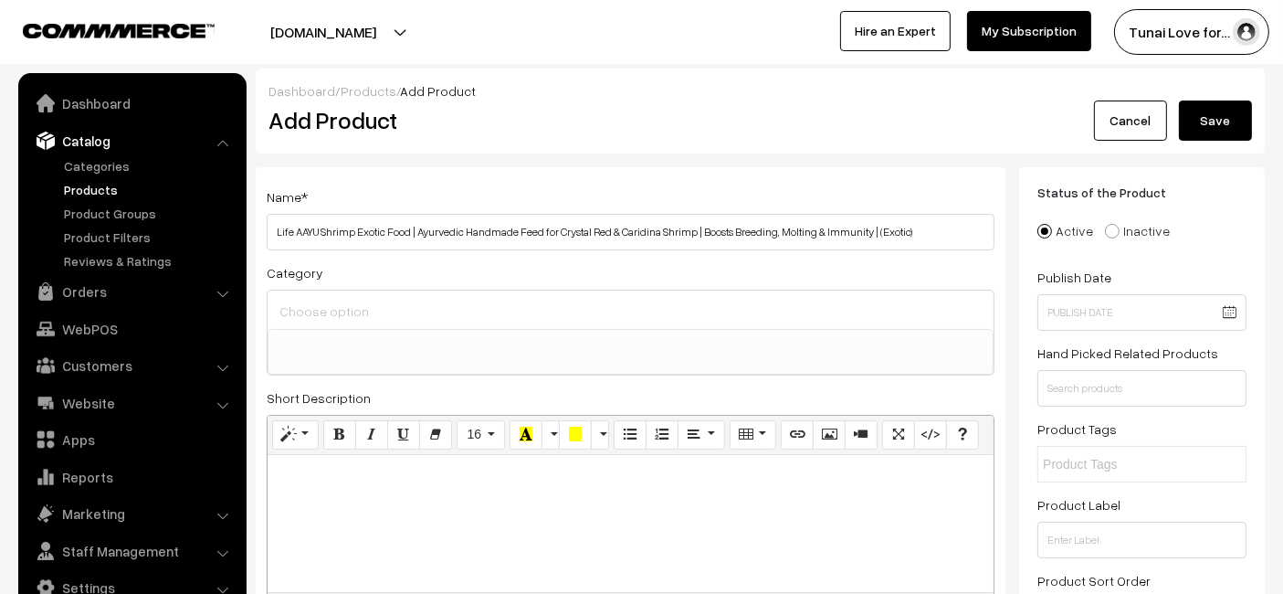
click at [830, 167] on div "Name * Life AAYU Shrimp Exotic Food | Ayurvedic Handmade Feed for Crystal Red &…" at bounding box center [631, 558] width 750 height 782
click at [417, 300] on input at bounding box center [630, 311] width 711 height 26
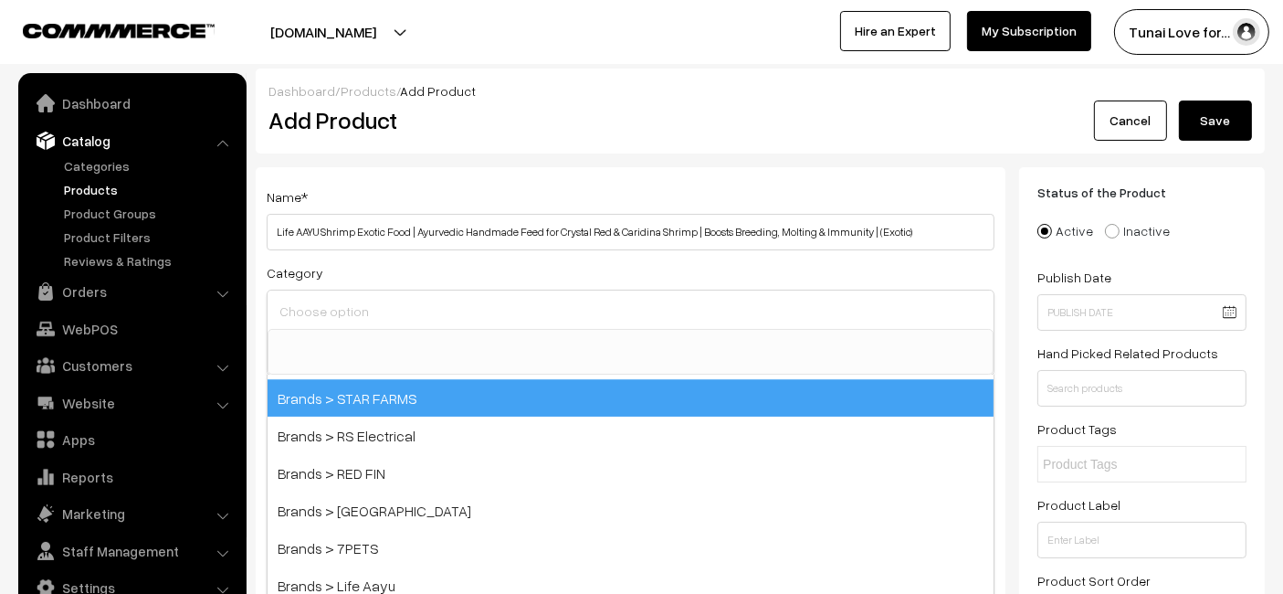
scroll to position [304, 0]
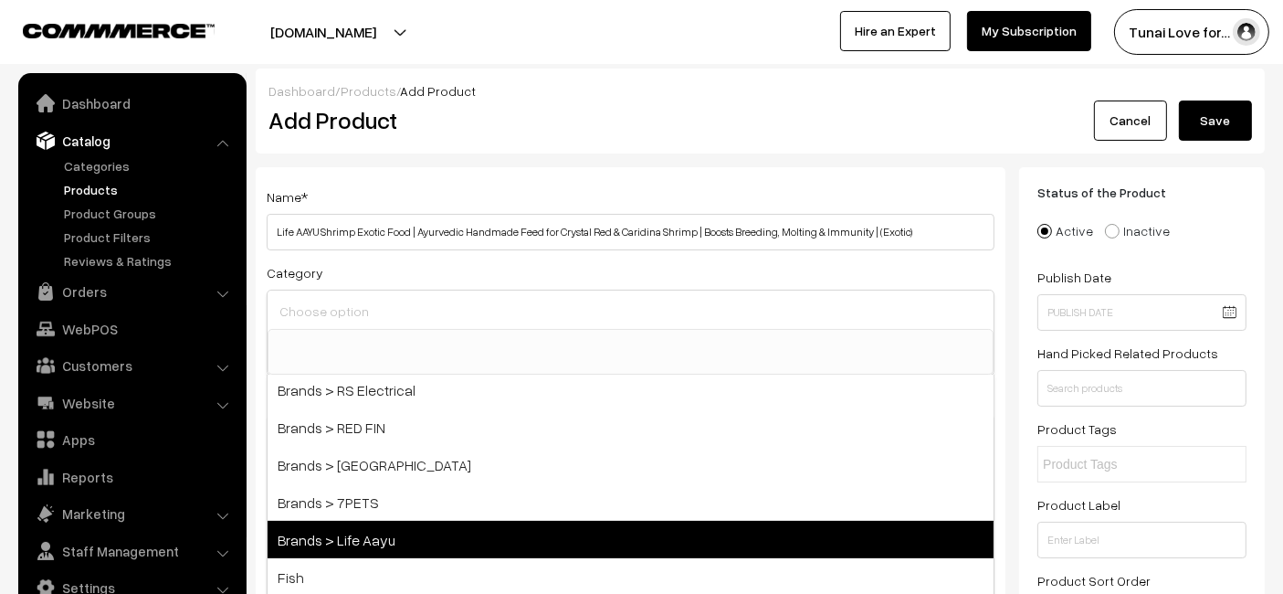
click at [326, 537] on span "Brands > Life Aayu" at bounding box center [631, 539] width 726 height 37
select select "48"
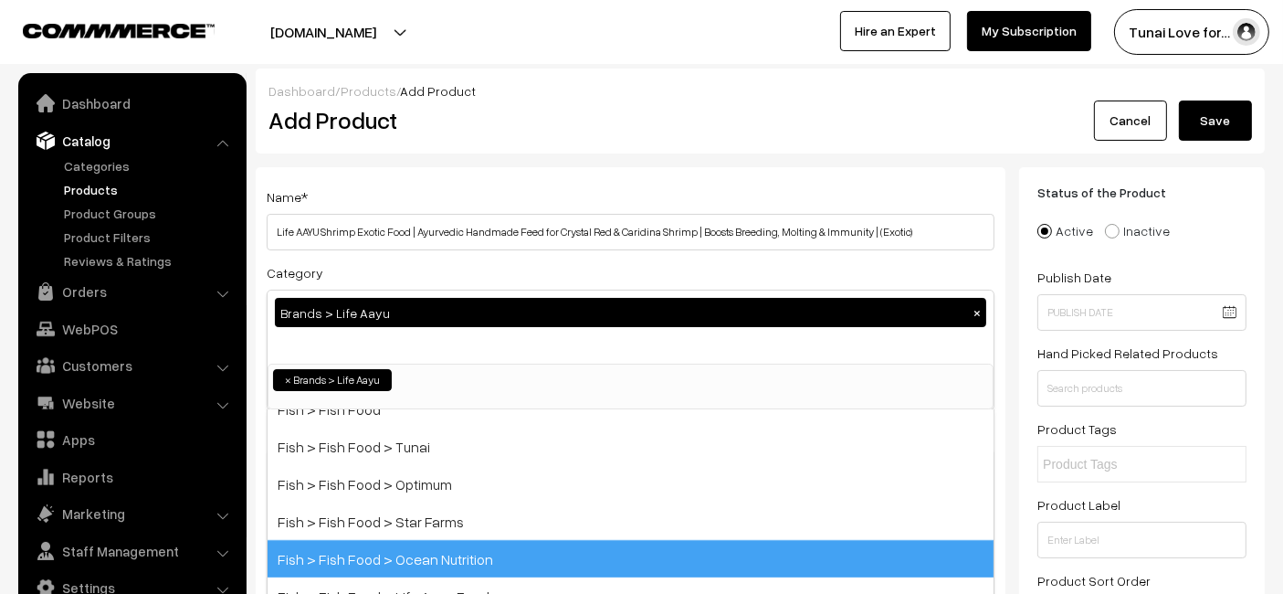
scroll to position [608, 0]
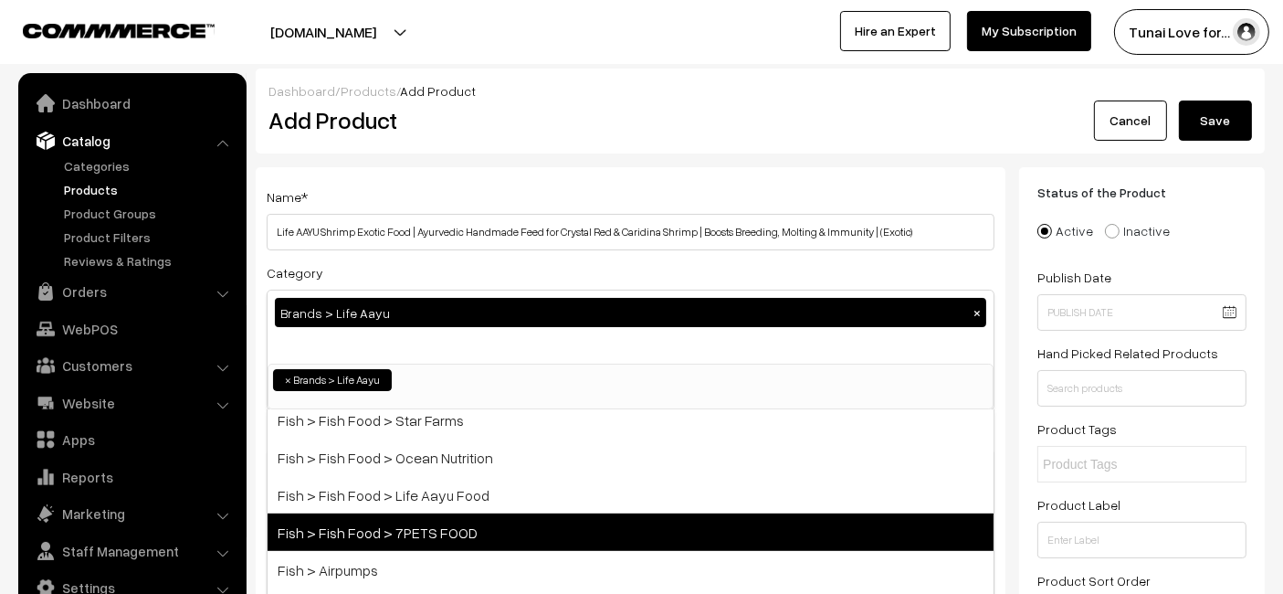
click at [343, 513] on span "Fish > Fish Food > 7PETS FOOD" at bounding box center [631, 531] width 726 height 37
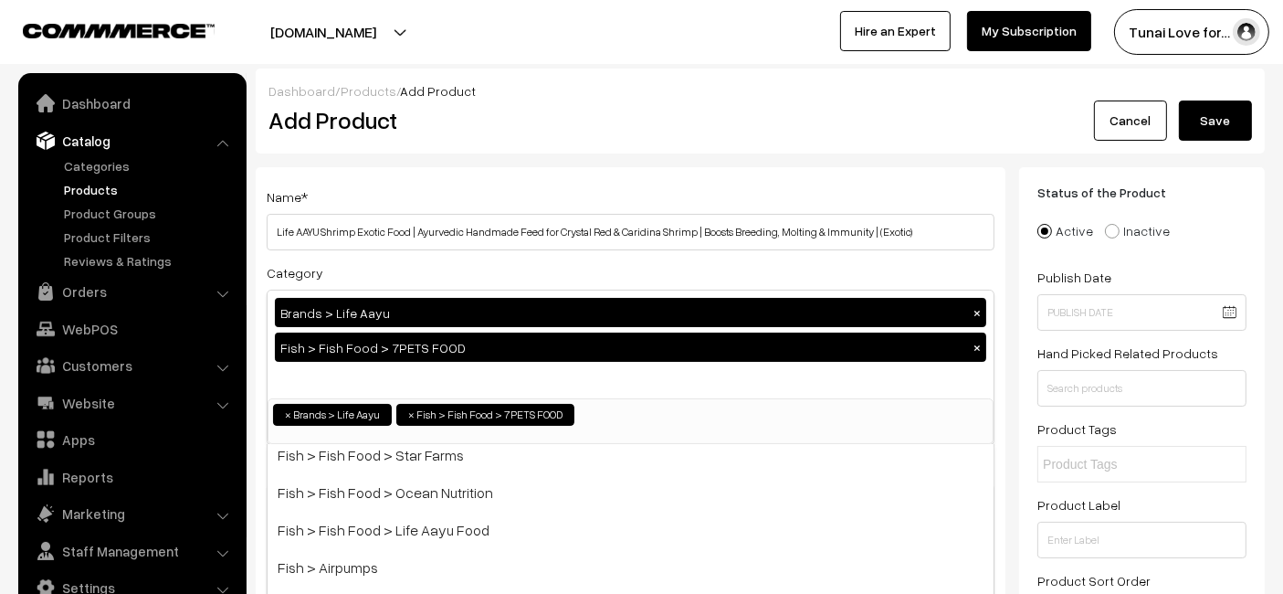
click at [975, 353] on button "×" at bounding box center [977, 347] width 16 height 16
click at [975, 353] on div "Brands > Life Aayu × Fish > Fish Food > 7PETS FOOD ×" at bounding box center [631, 344] width 726 height 108
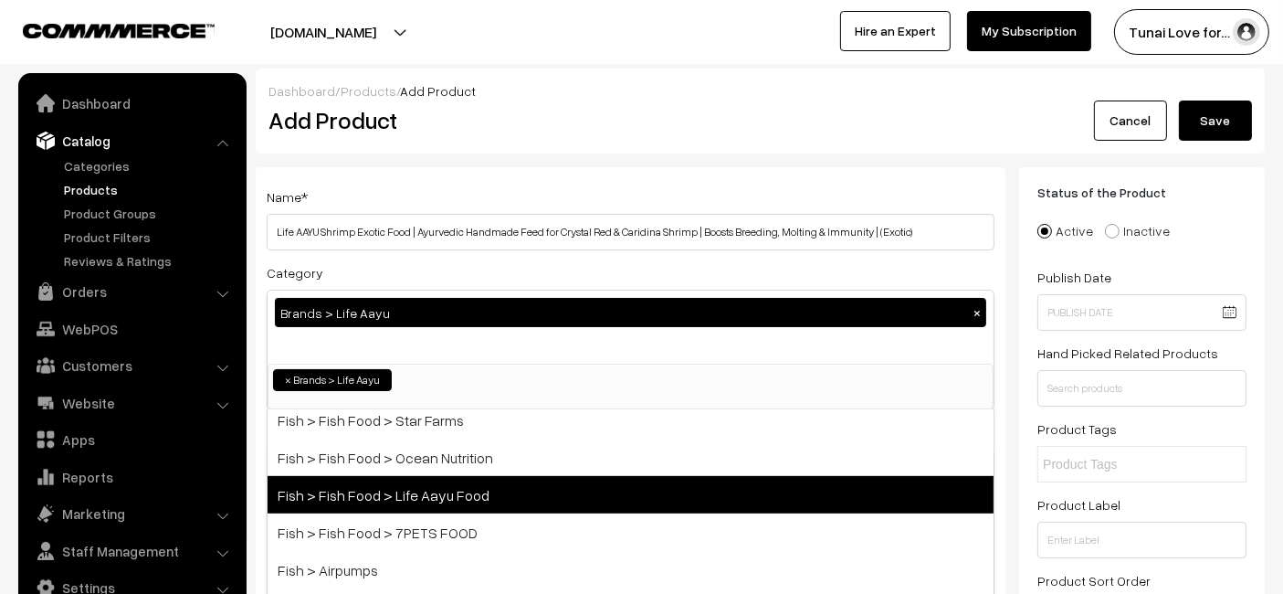
click at [472, 487] on span "Fish > Fish Food > Life Aayu Food" at bounding box center [631, 494] width 726 height 37
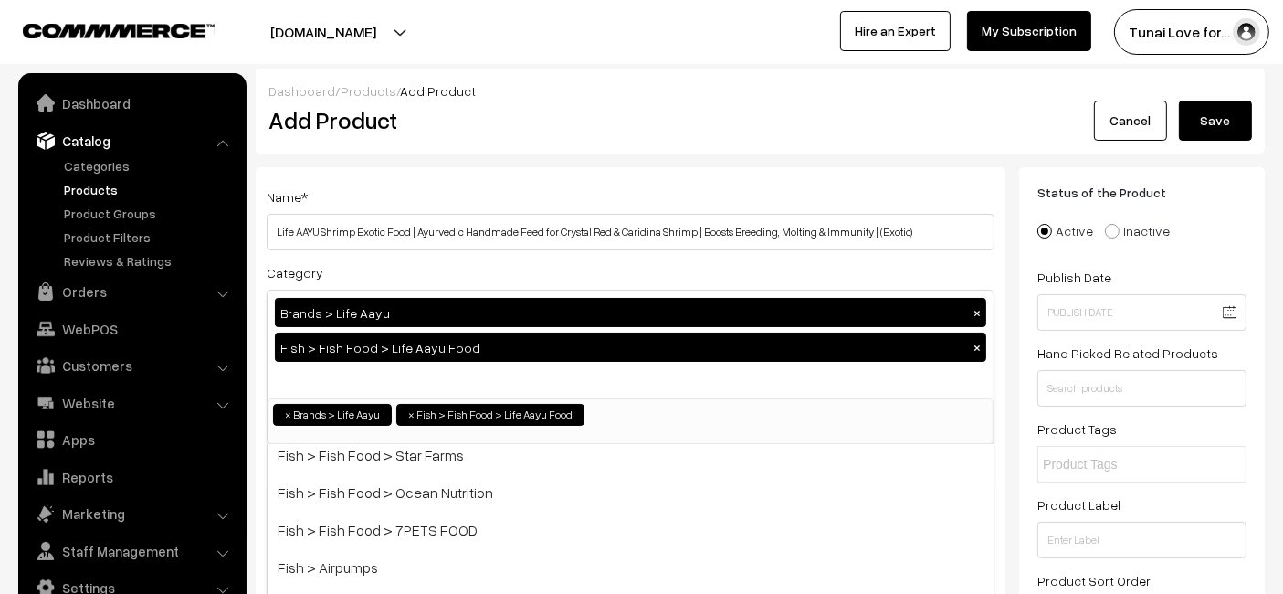
click at [585, 126] on h2 "Add Product" at bounding box center [634, 120] width 731 height 28
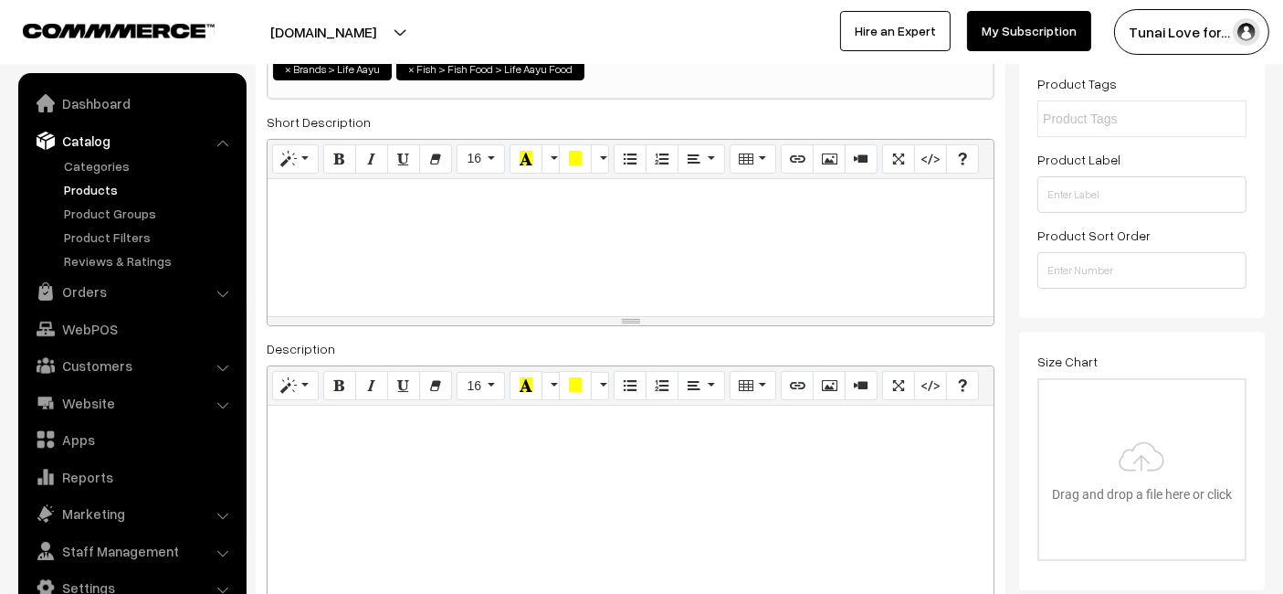
scroll to position [406, 0]
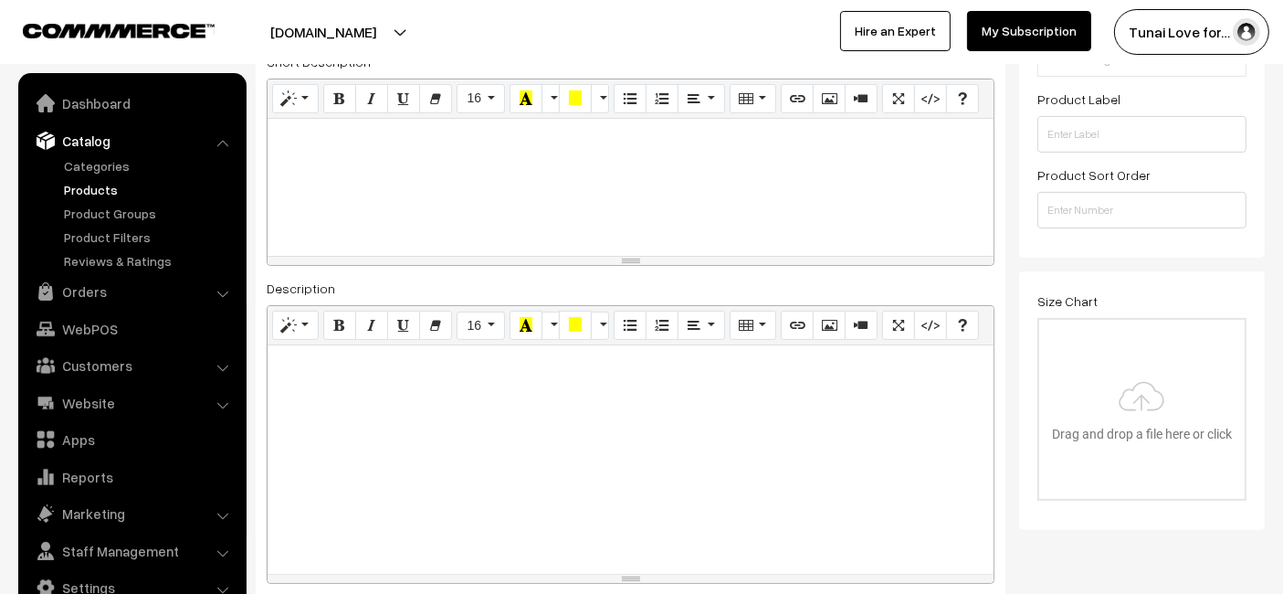
drag, startPoint x: 499, startPoint y: 395, endPoint x: 493, endPoint y: 411, distance: 17.3
click at [495, 413] on div at bounding box center [631, 459] width 726 height 228
click at [458, 405] on div at bounding box center [631, 459] width 726 height 228
paste div
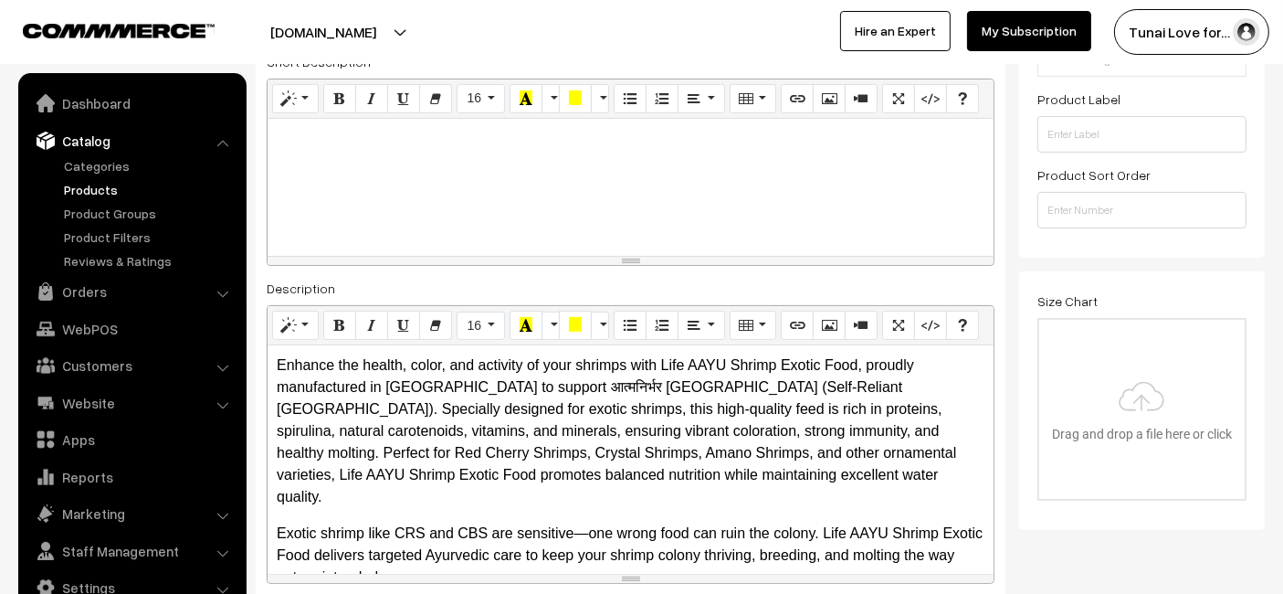
click at [503, 413] on p "Enhance the health, color, and activity of your shrimps with Life AAYU Shrimp E…" at bounding box center [631, 430] width 708 height 153
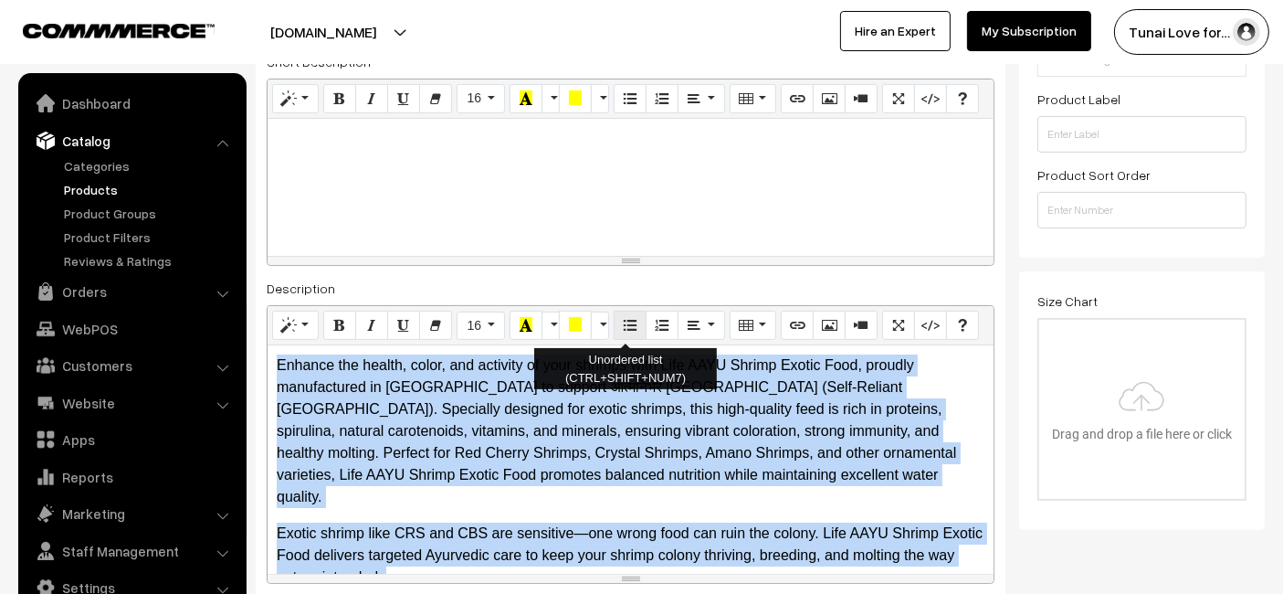
click at [616, 332] on button "Unordered list (CTRL+SHIFT+NUM7)" at bounding box center [630, 325] width 33 height 29
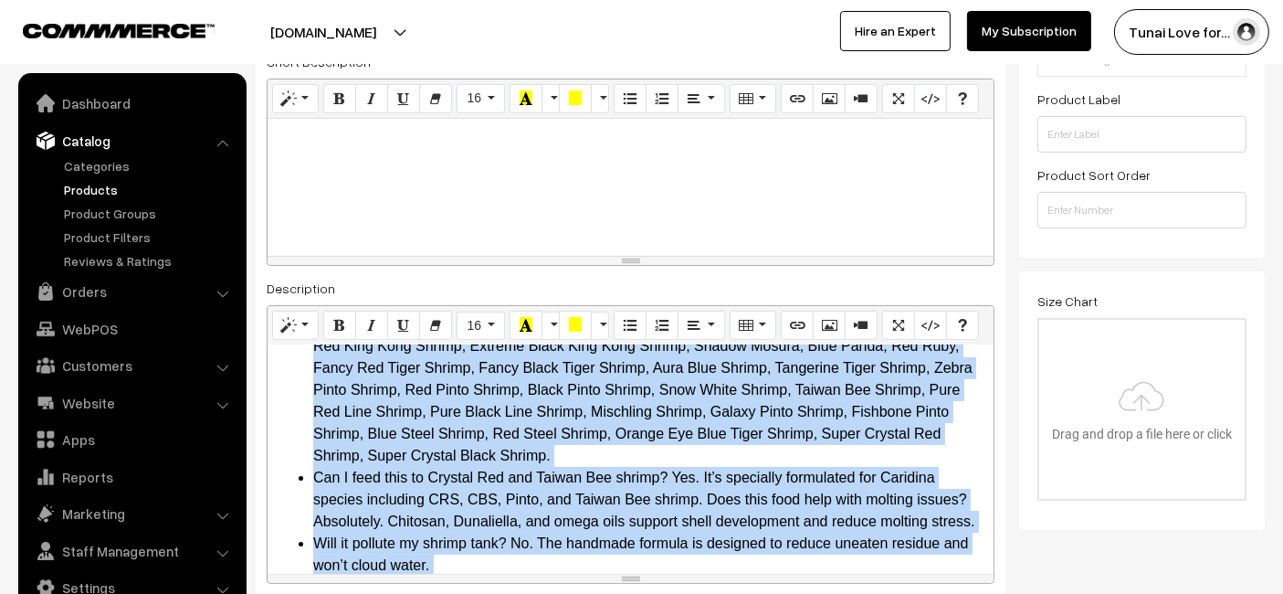
scroll to position [585, 0]
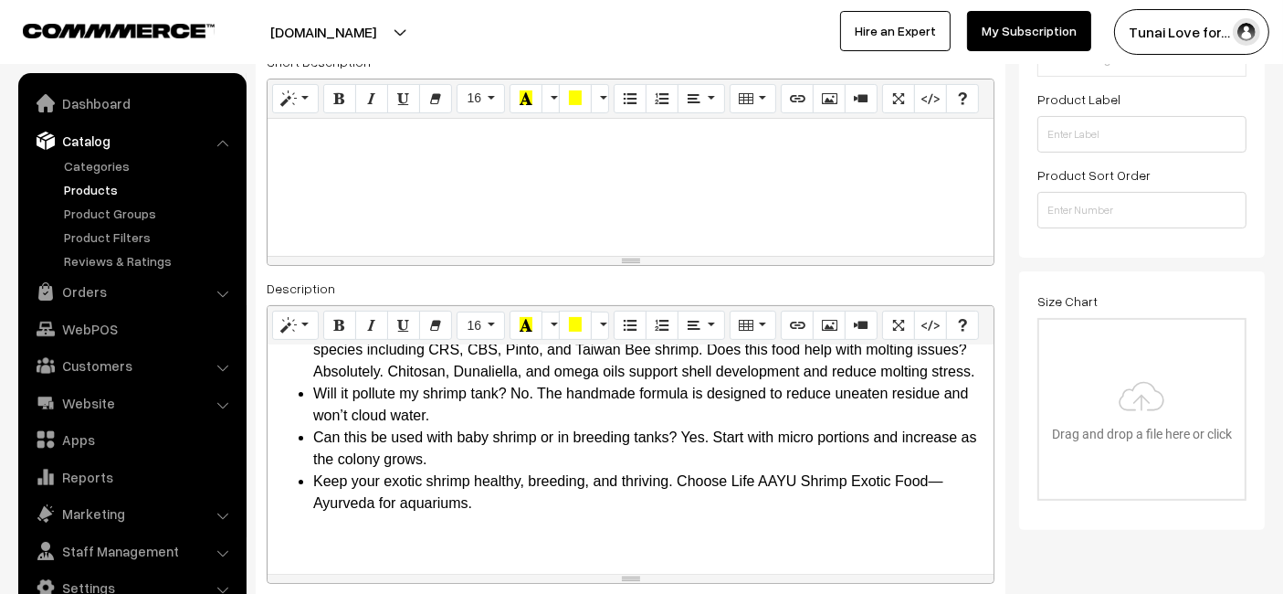
click at [480, 536] on p at bounding box center [631, 540] width 708 height 22
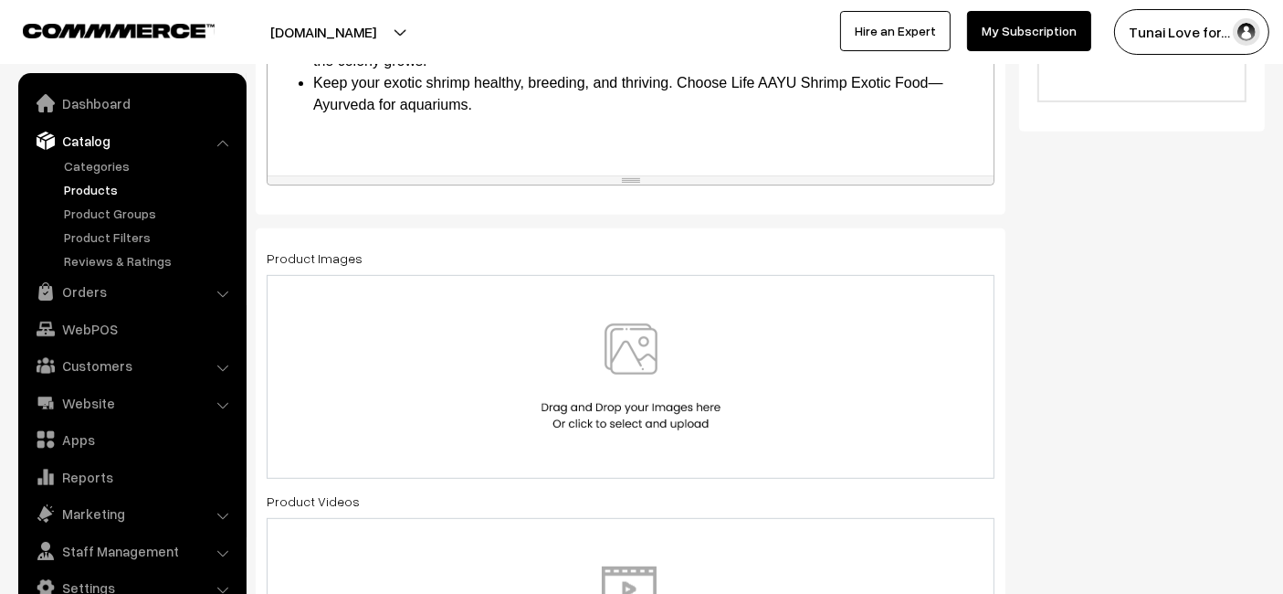
scroll to position [811, 0]
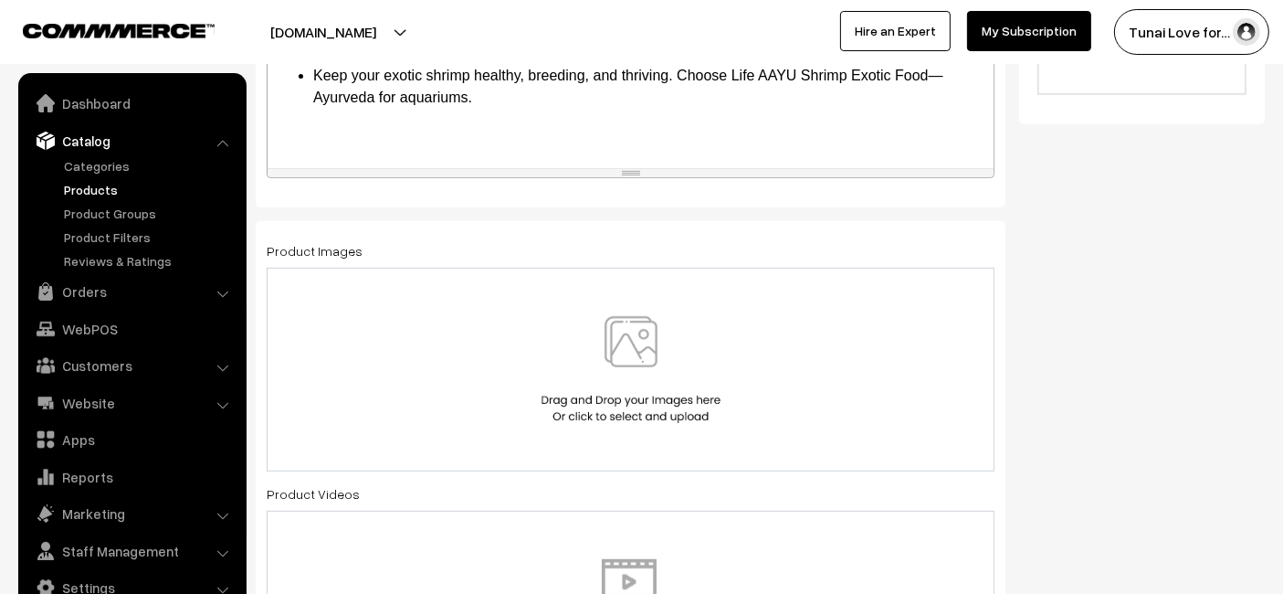
click at [593, 363] on img at bounding box center [631, 369] width 188 height 107
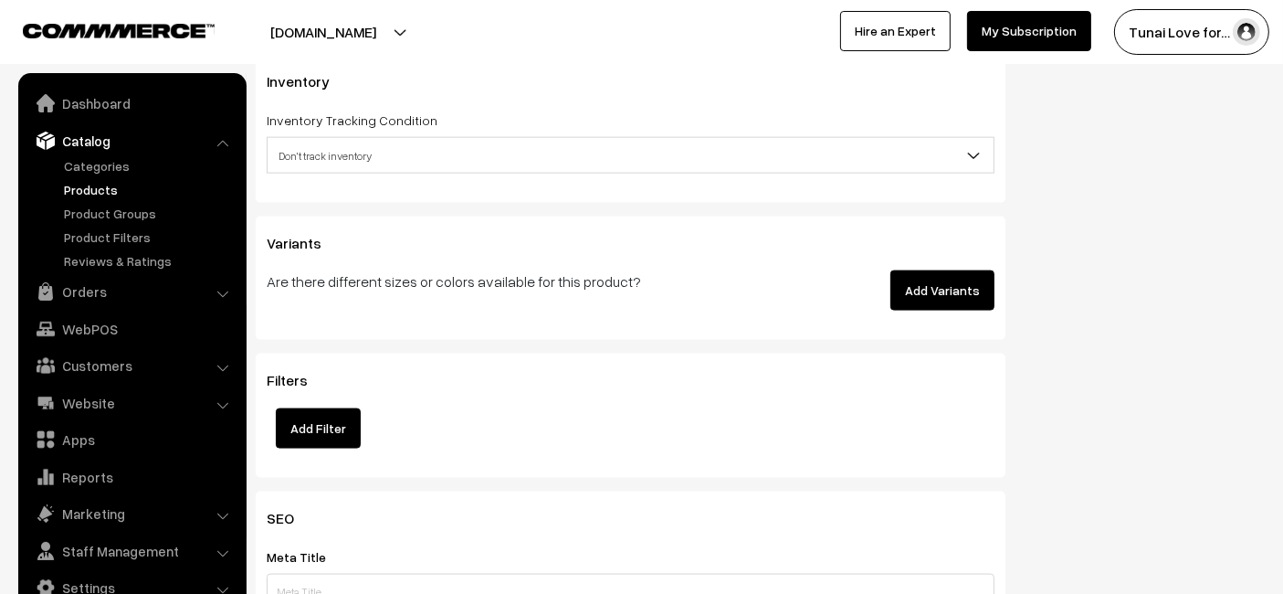
scroll to position [2334, 0]
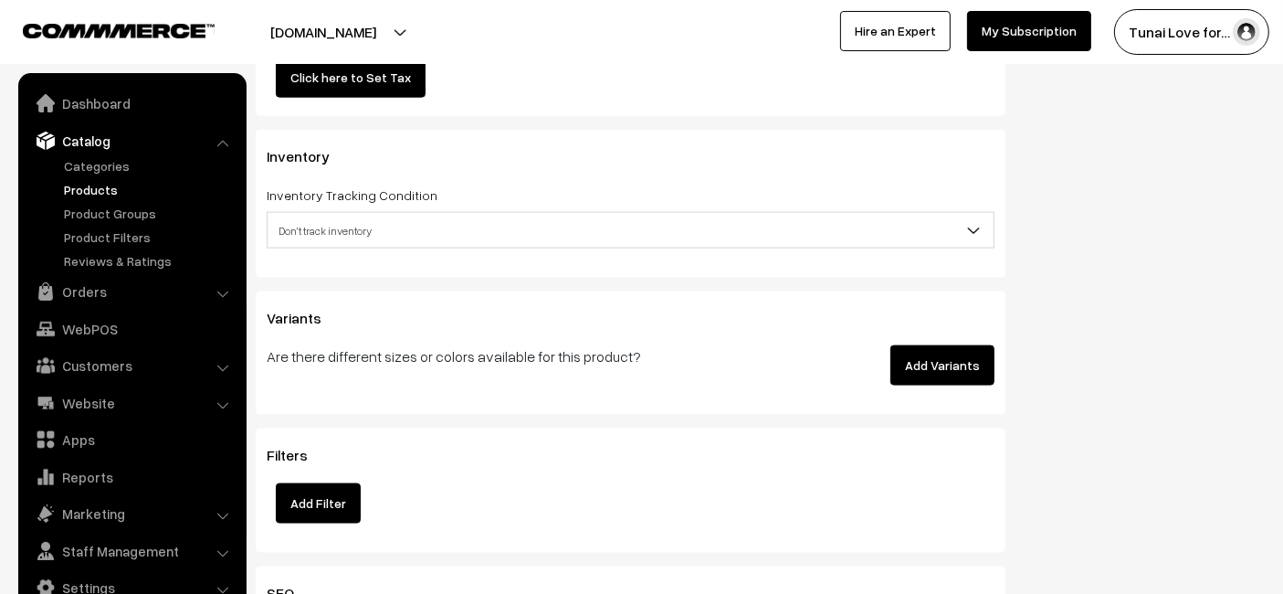
click at [943, 352] on button "Add Variants" at bounding box center [942, 365] width 104 height 40
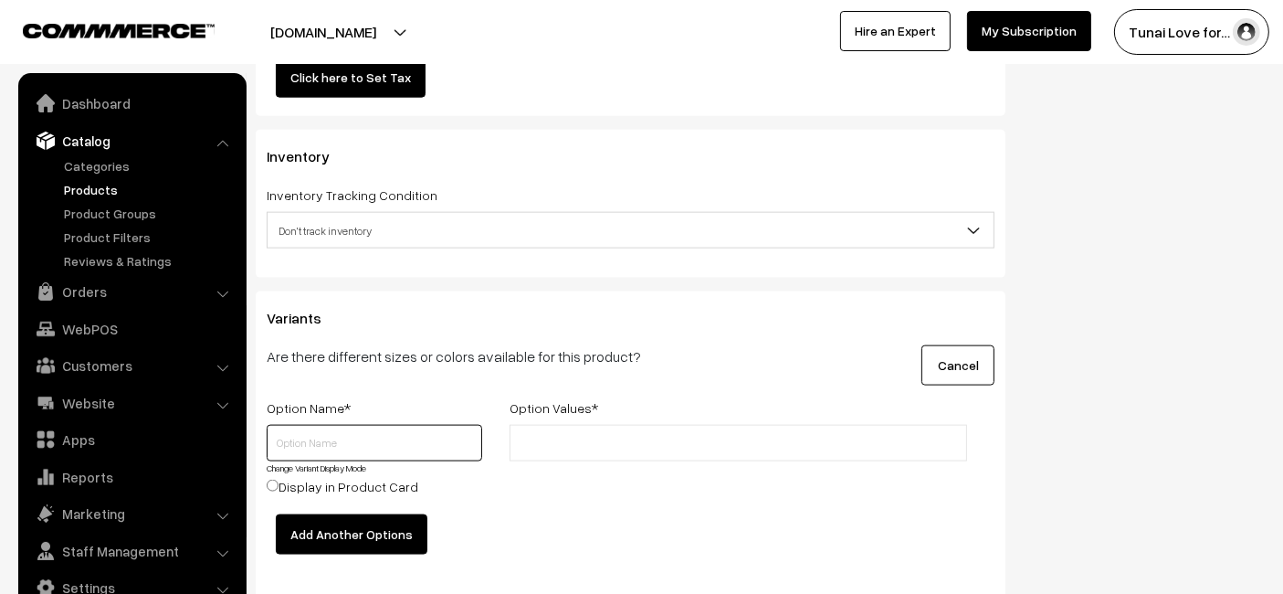
click at [294, 439] on input "text" at bounding box center [375, 443] width 216 height 37
type input "Size"
click at [548, 449] on li at bounding box center [596, 442] width 163 height 29
type input "15gms"
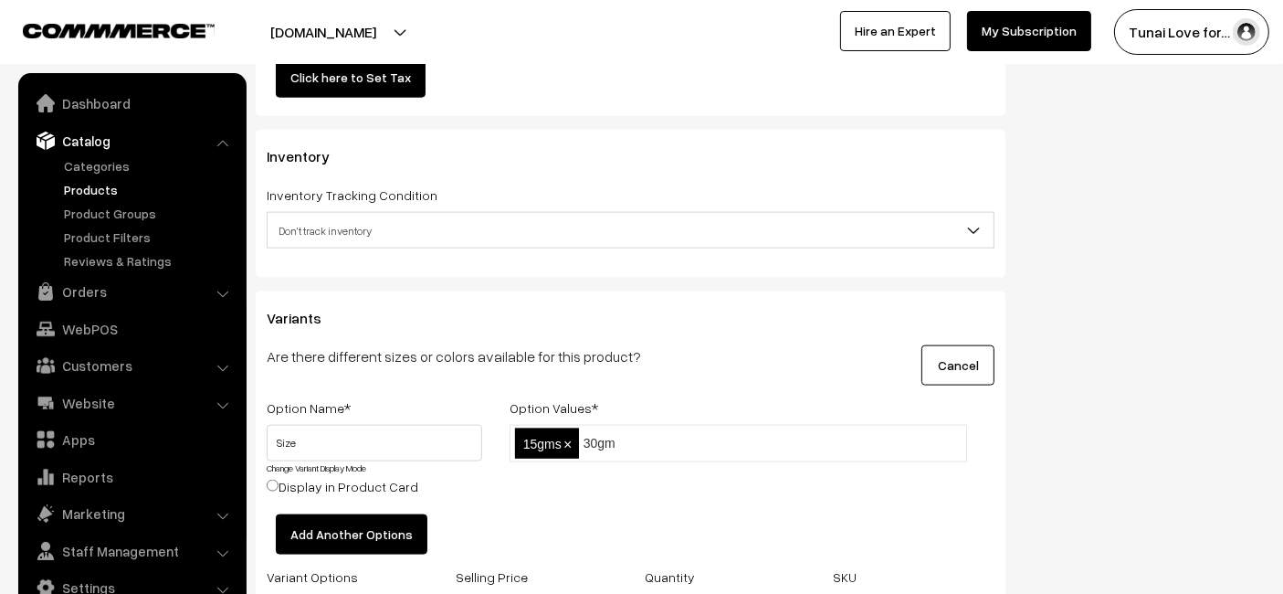
type input "30gms"
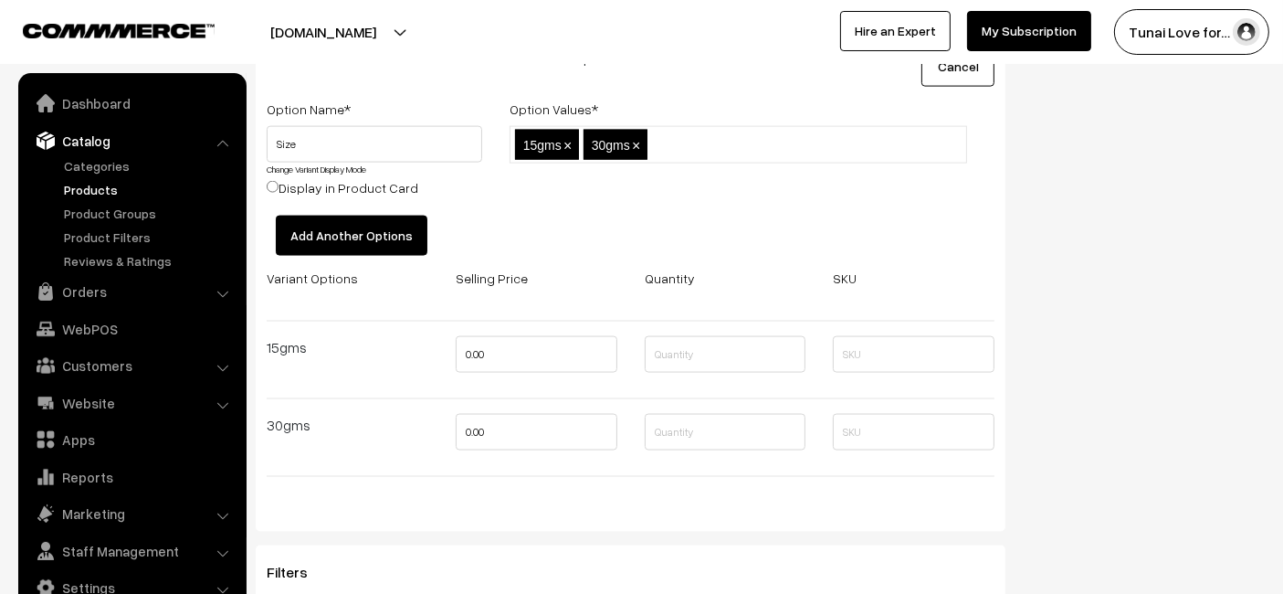
scroll to position [2638, 0]
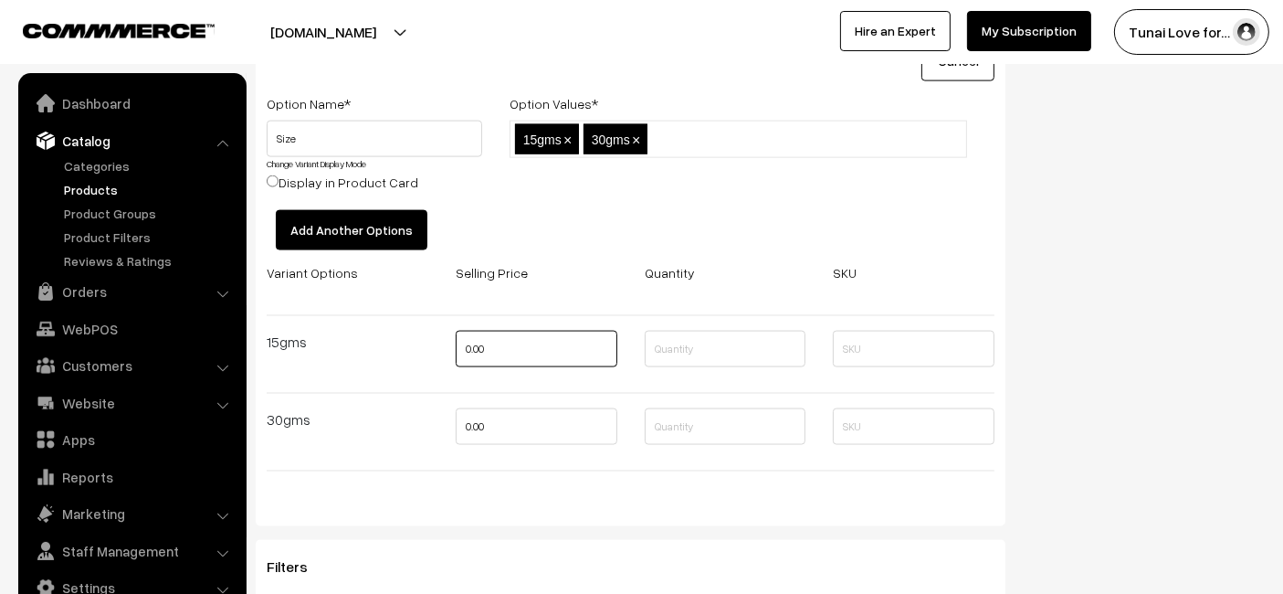
click at [556, 347] on input "0.00" at bounding box center [537, 349] width 162 height 37
type input "239"
click at [536, 435] on input "0.00" at bounding box center [537, 426] width 162 height 37
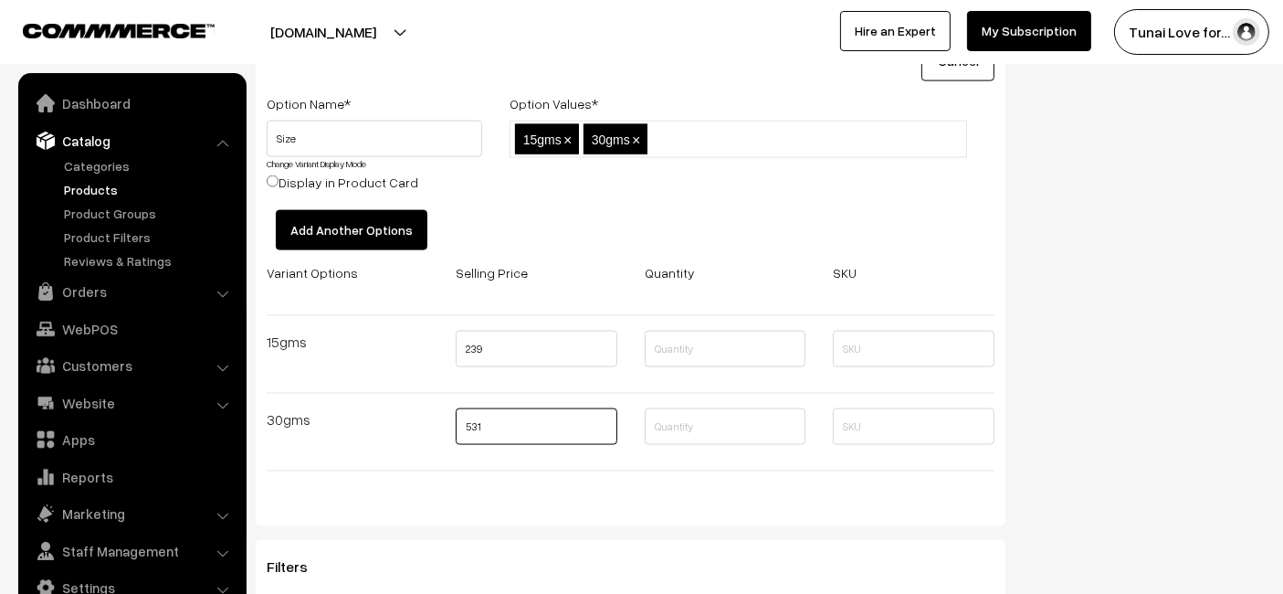
scroll to position [2841, 0]
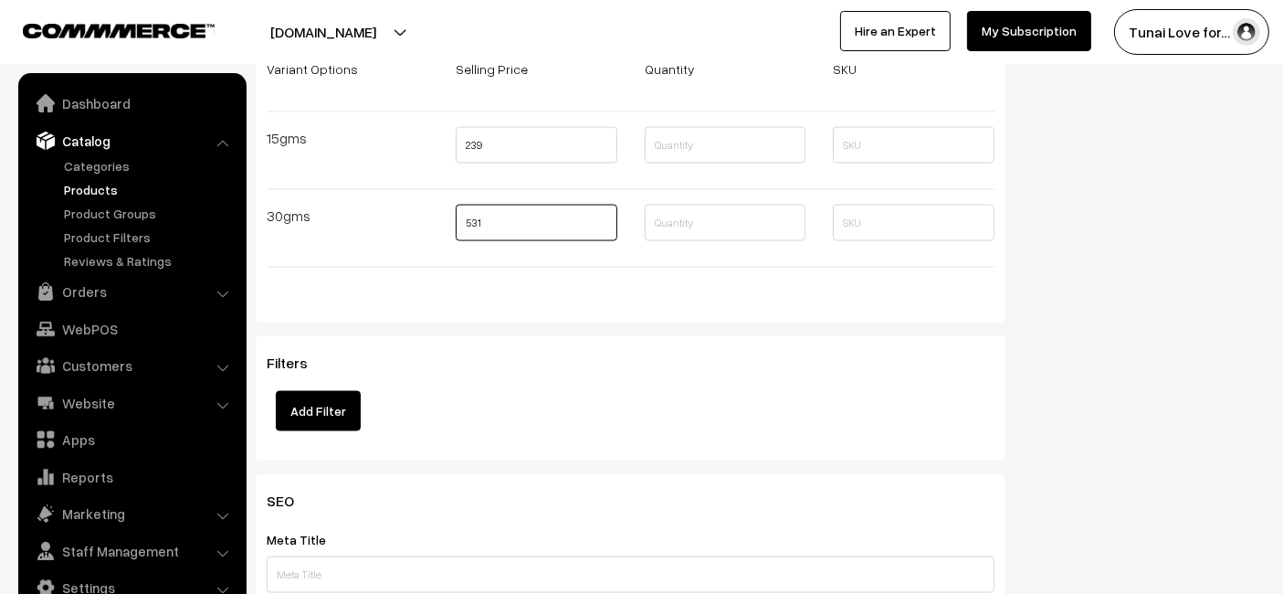
type input "531"
click at [598, 284] on div "Variant Options Selling Price Quantity SKU 15gms 239 30gms 531" at bounding box center [630, 176] width 755 height 236
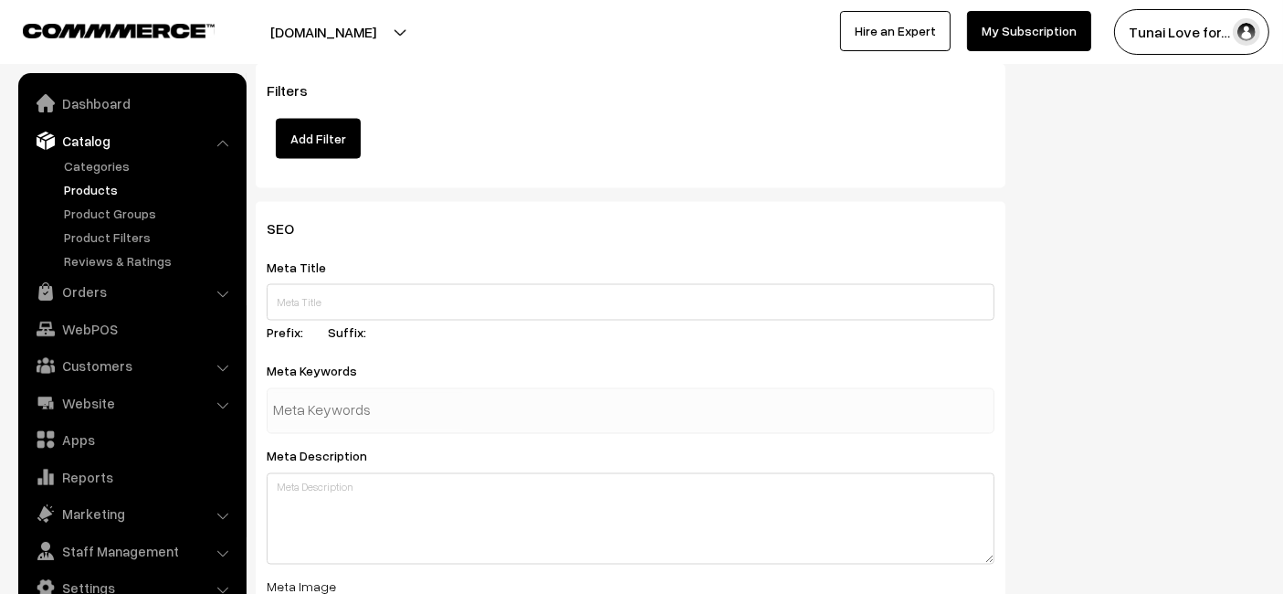
scroll to position [3145, 0]
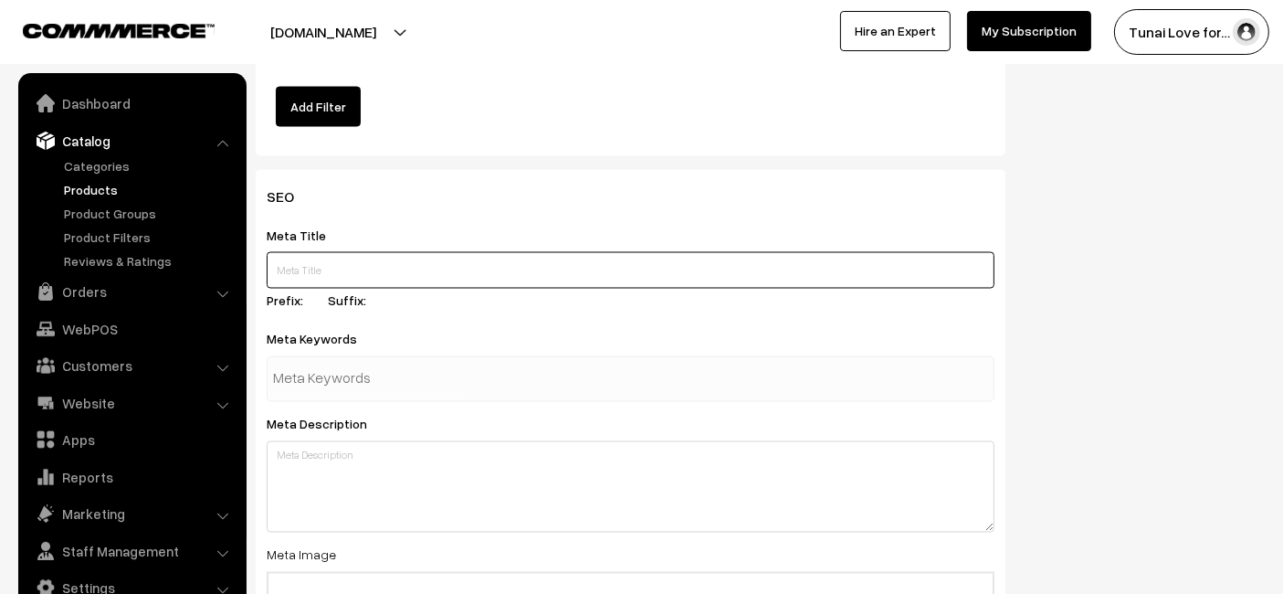
click at [342, 268] on input "text" at bounding box center [631, 270] width 728 height 37
paste input "Life AAYU Shrimp Exotic Food Ayurvedic Feed for Crystal Red Shrimp"
type input "Life AAYU Shrimp Exotic Food Ayurvedic Feed for Crystal Red Shrimp"
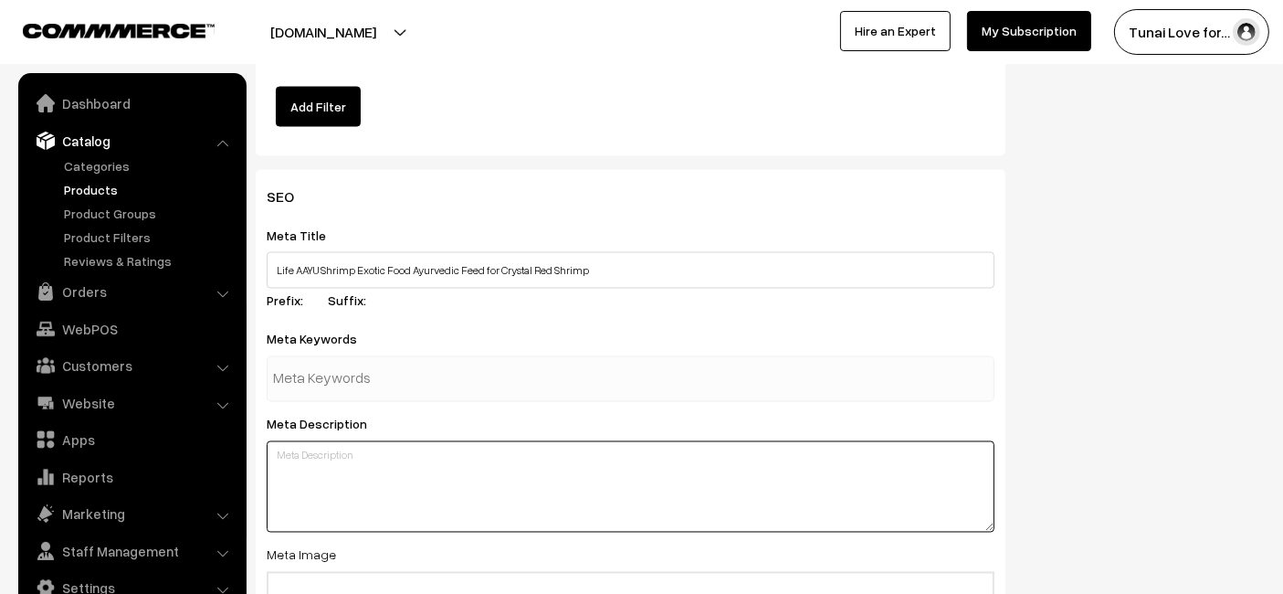
click at [556, 475] on textarea at bounding box center [631, 486] width 728 height 91
paste textarea "Life AAYU Shrimp Exotic Food is a handmade Ayurvedic feed for Crystal Red and C…"
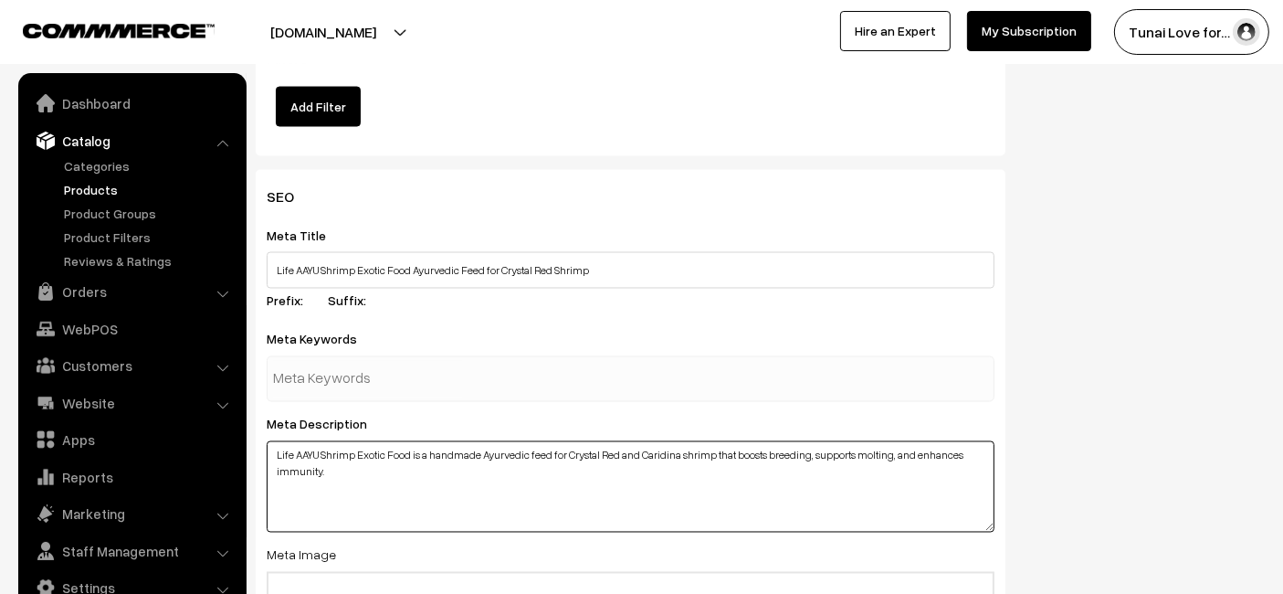
type textarea "Life AAYU Shrimp Exotic Food is a handmade Ayurvedic feed for Crystal Red and C…"
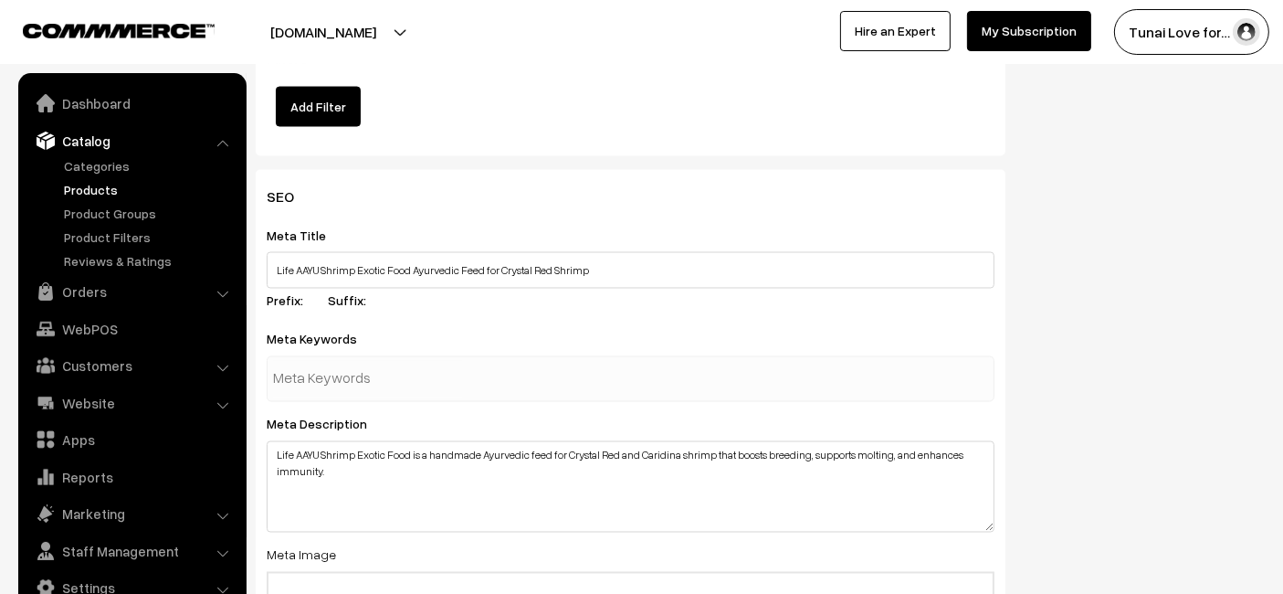
click at [492, 386] on div at bounding box center [631, 379] width 728 height 46
type input "fish food"
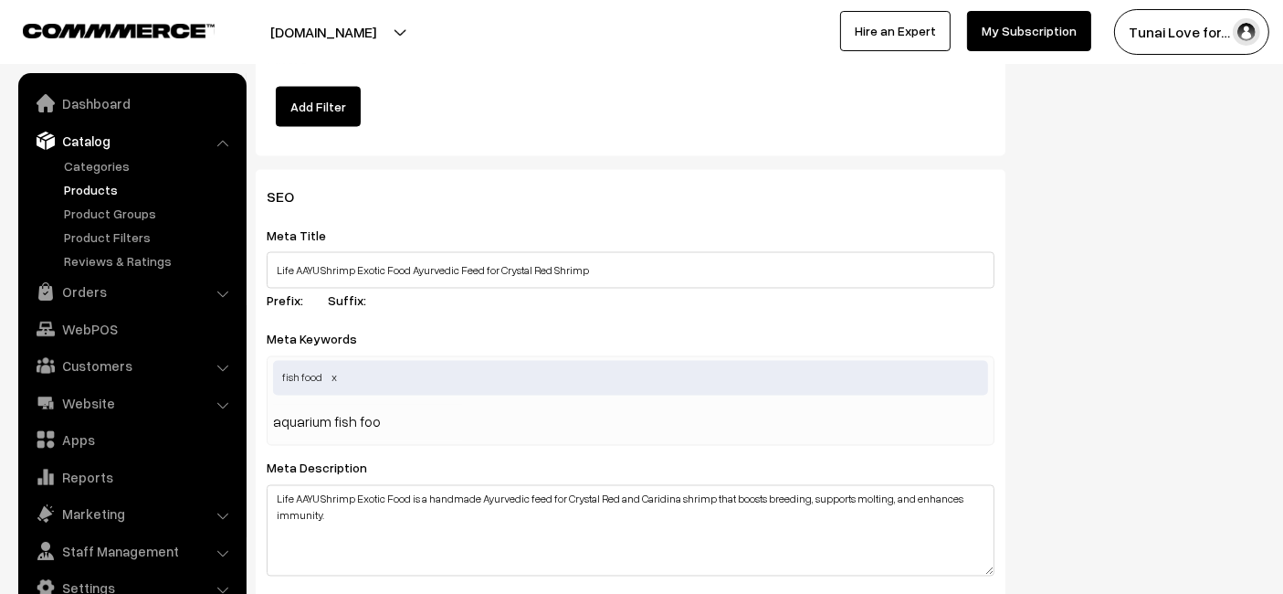
type input "aquarium fish food"
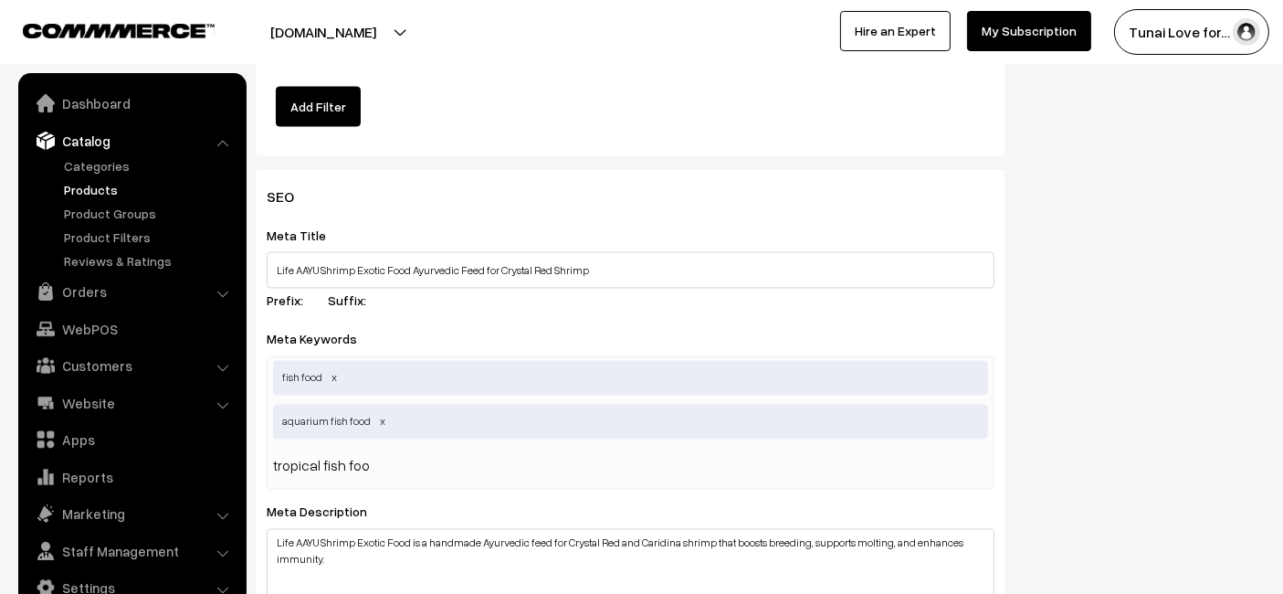
type input "tropical fish food"
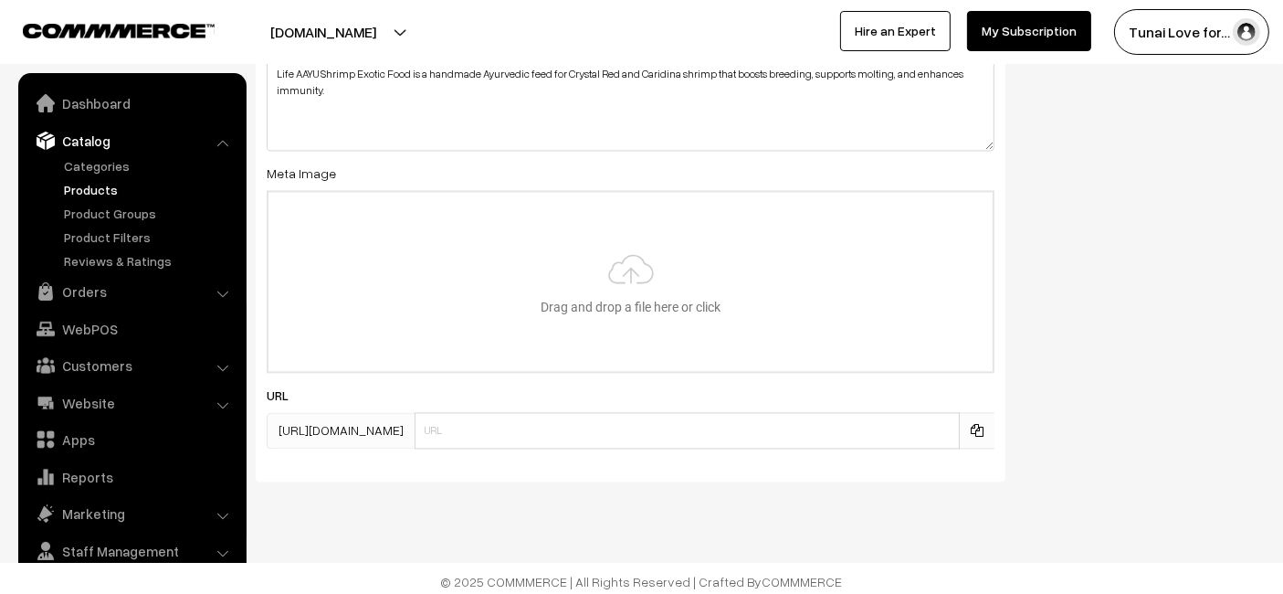
scroll to position [3456, 0]
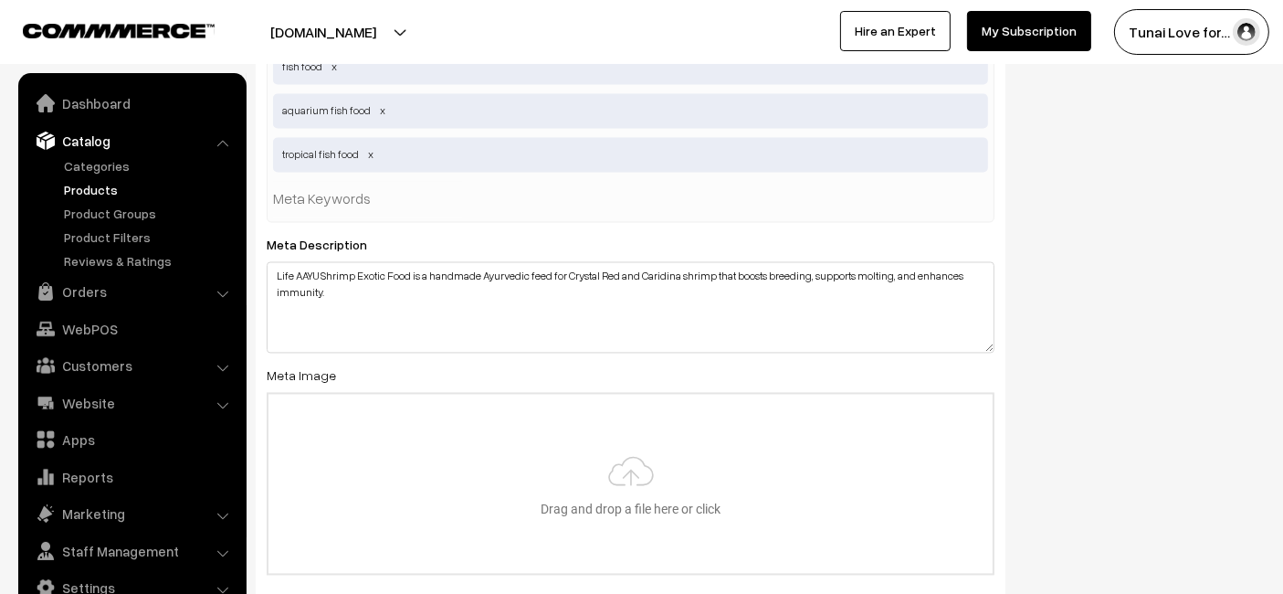
click at [992, 342] on textarea "Life AAYU Shrimp Exotic Food is a handmade Ayurvedic feed for Crystal Red and C…" at bounding box center [631, 307] width 728 height 91
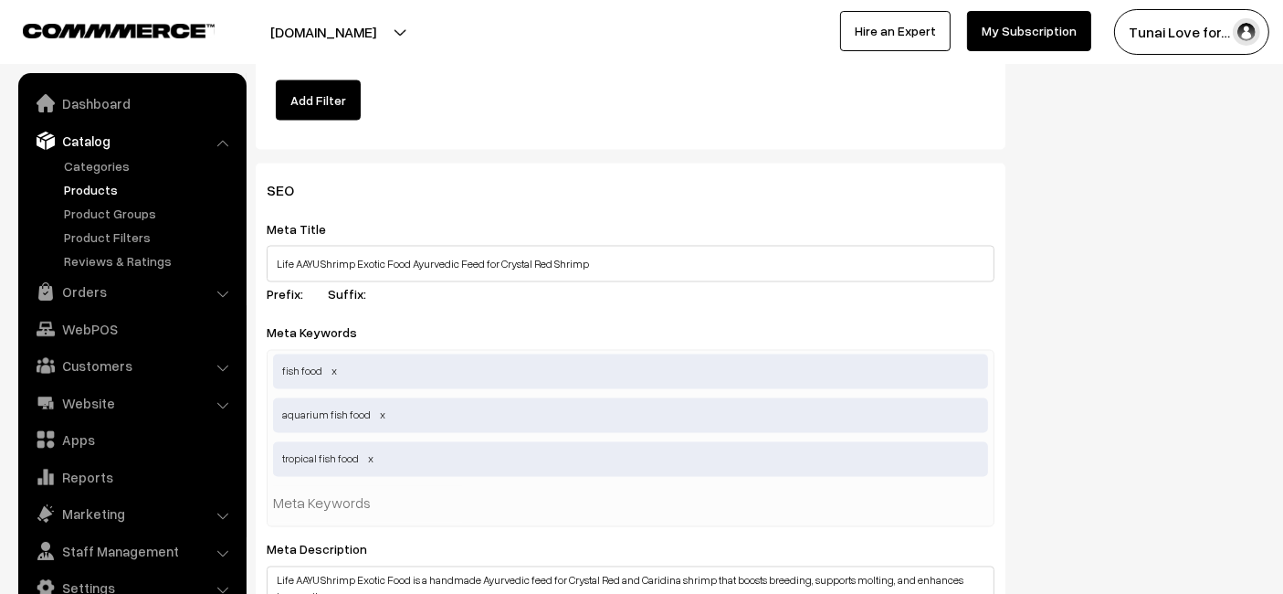
scroll to position [3253, 0]
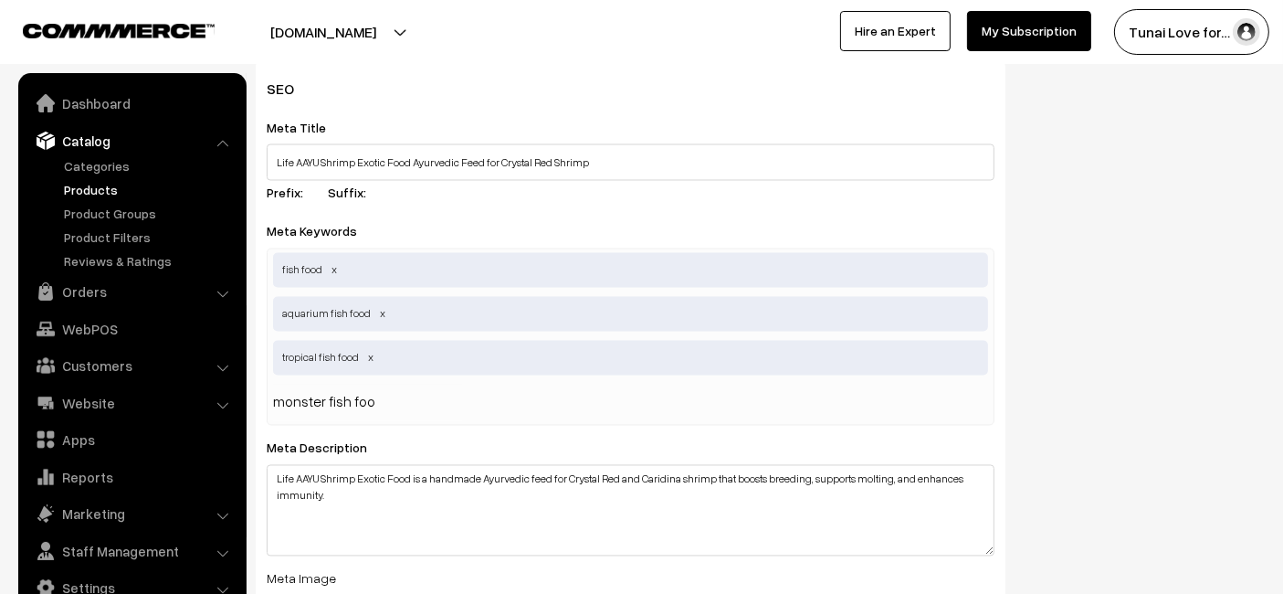
type input "monster fish food"
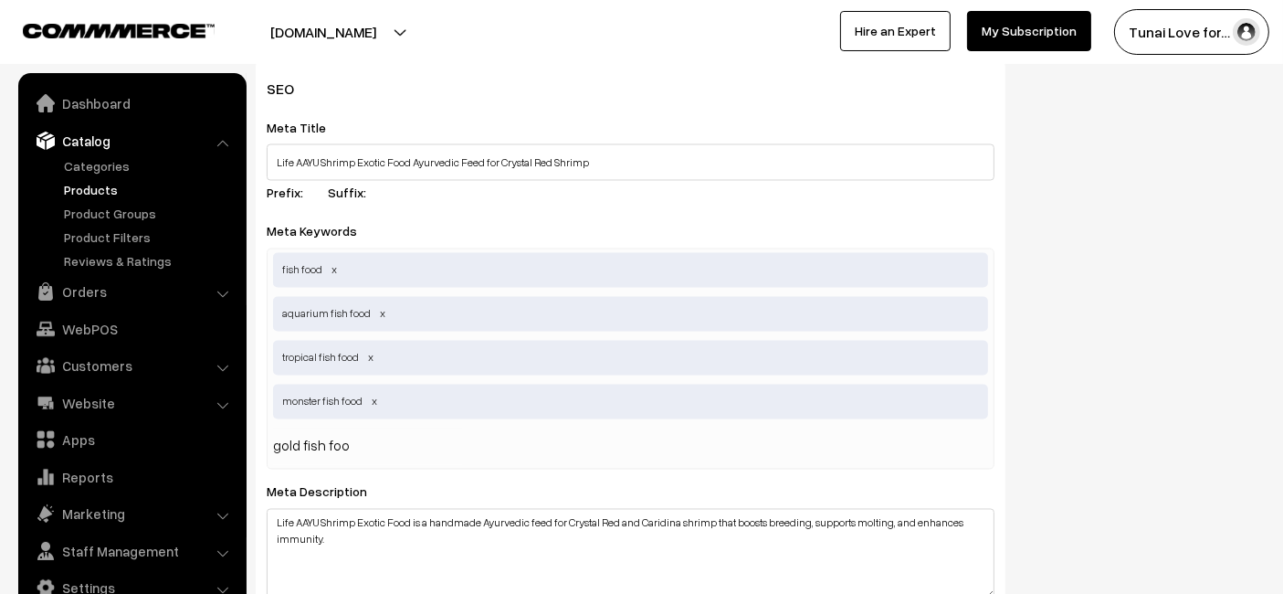
type input "gold fish food"
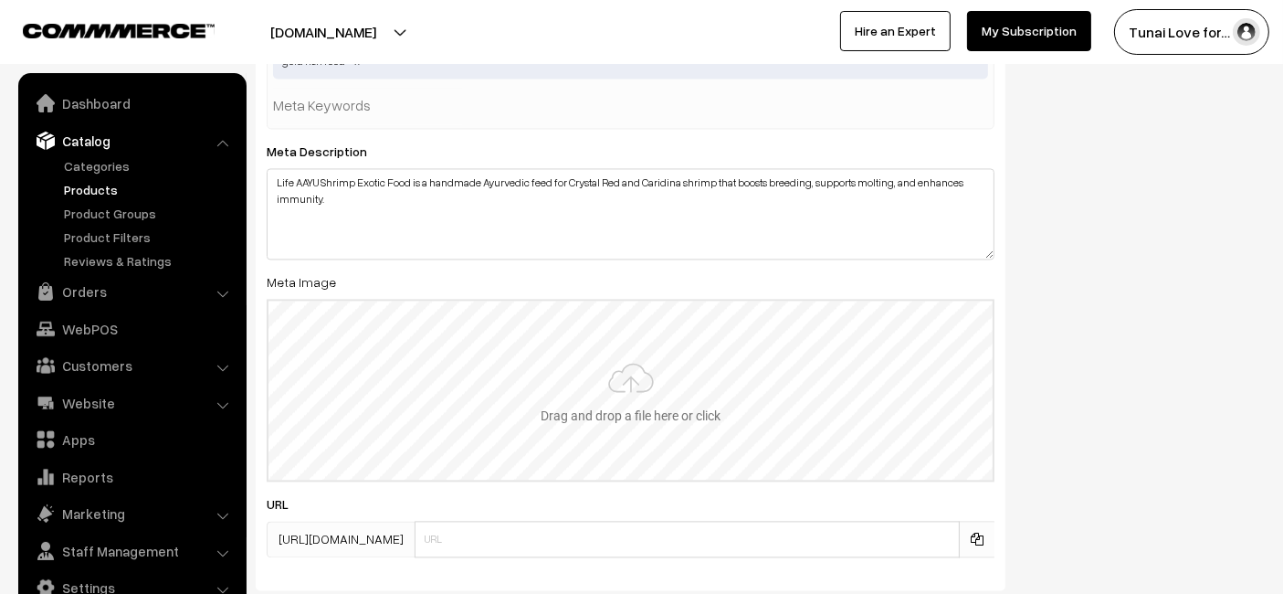
scroll to position [3659, 0]
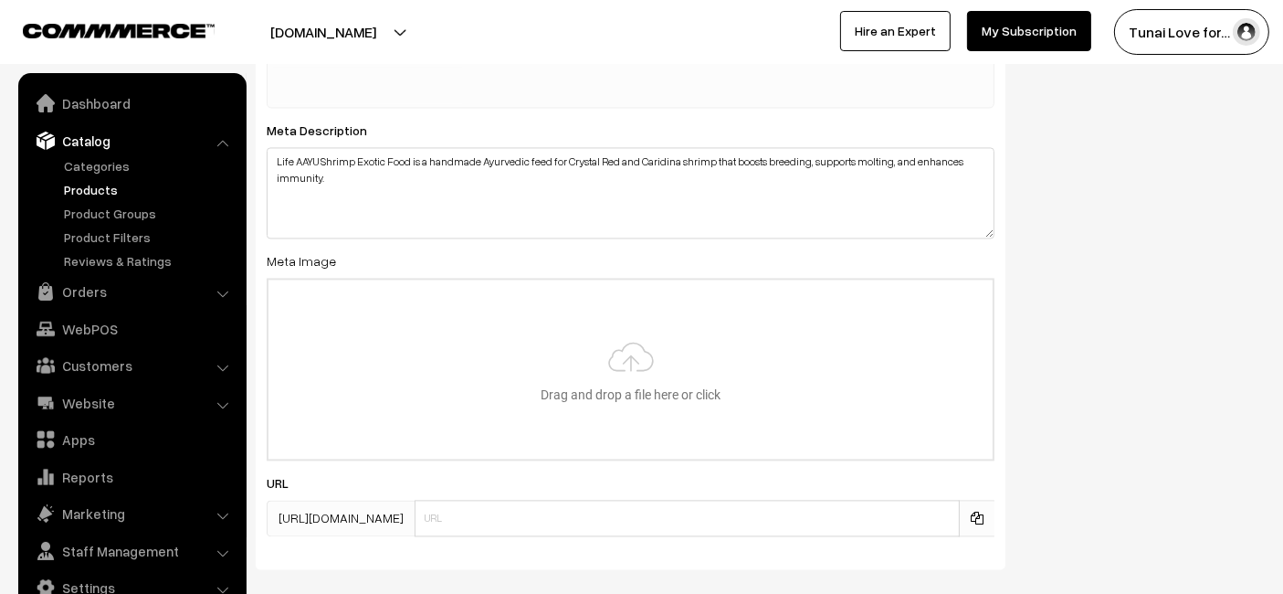
type input "C:\fakepath\life-aayu-shrimp-exotic-food-ayurvedic-feed-crystal-red.jpg.jpg"
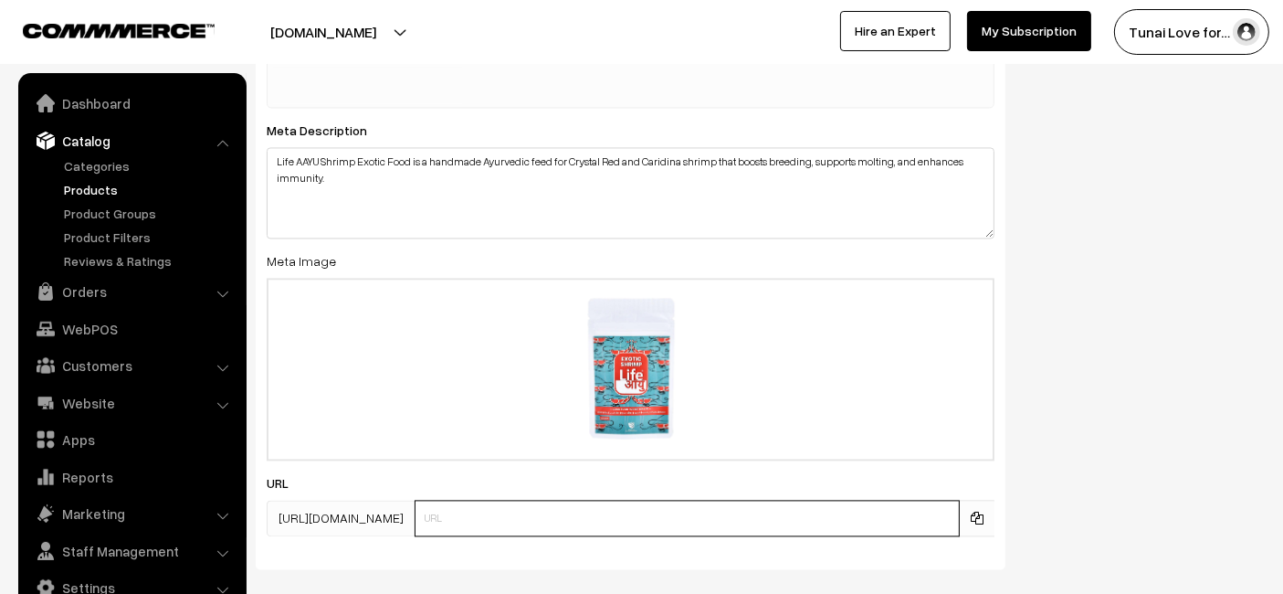
click at [546, 513] on input "text" at bounding box center [687, 518] width 545 height 37
paste input "[URL][DOMAIN_NAME]"
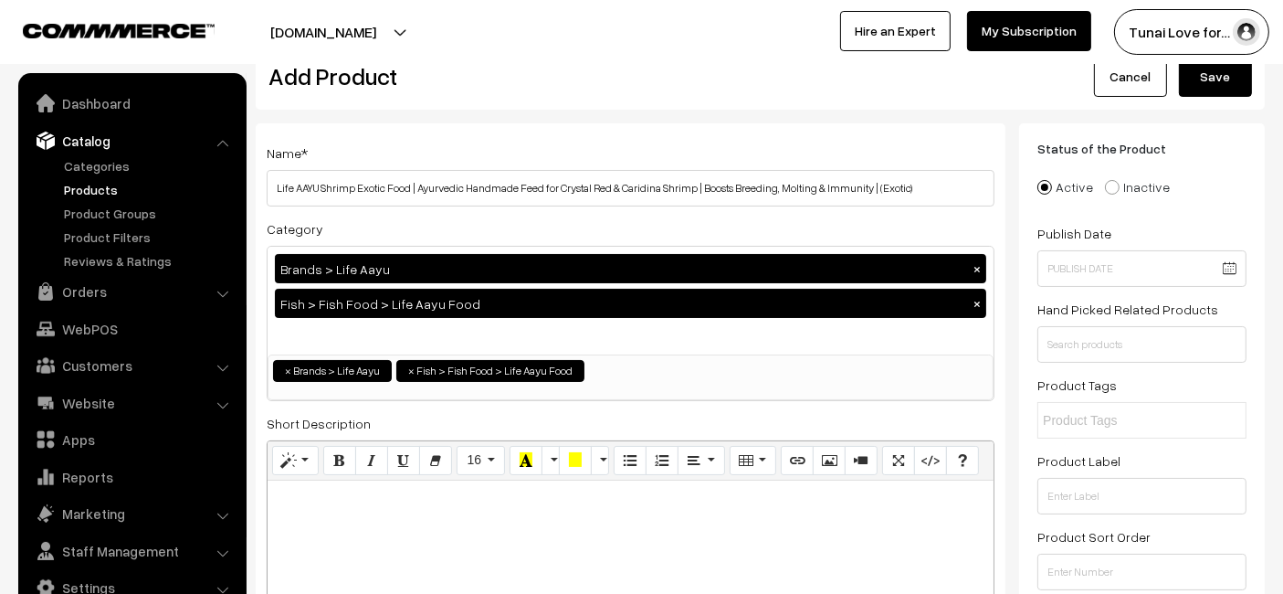
scroll to position [0, 0]
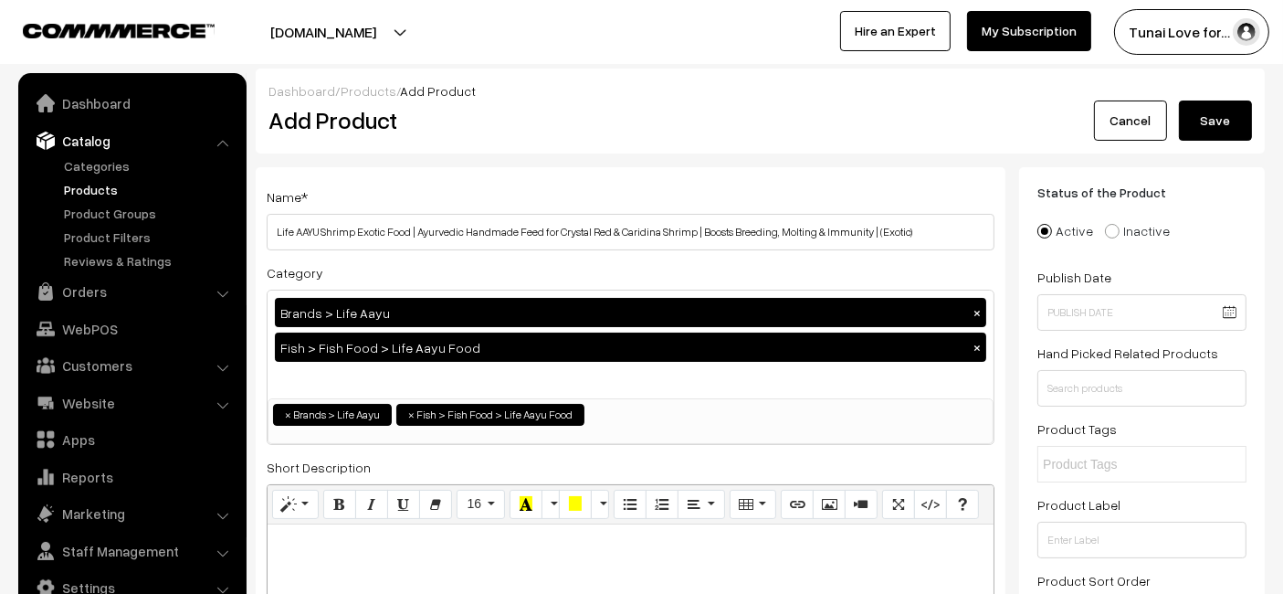
type input "[URL][DOMAIN_NAME]"
drag, startPoint x: 1227, startPoint y: 114, endPoint x: 1226, endPoint y: 6, distance: 107.8
click at [1227, 114] on button "Save" at bounding box center [1215, 120] width 73 height 40
